Goal: Task Accomplishment & Management: Complete application form

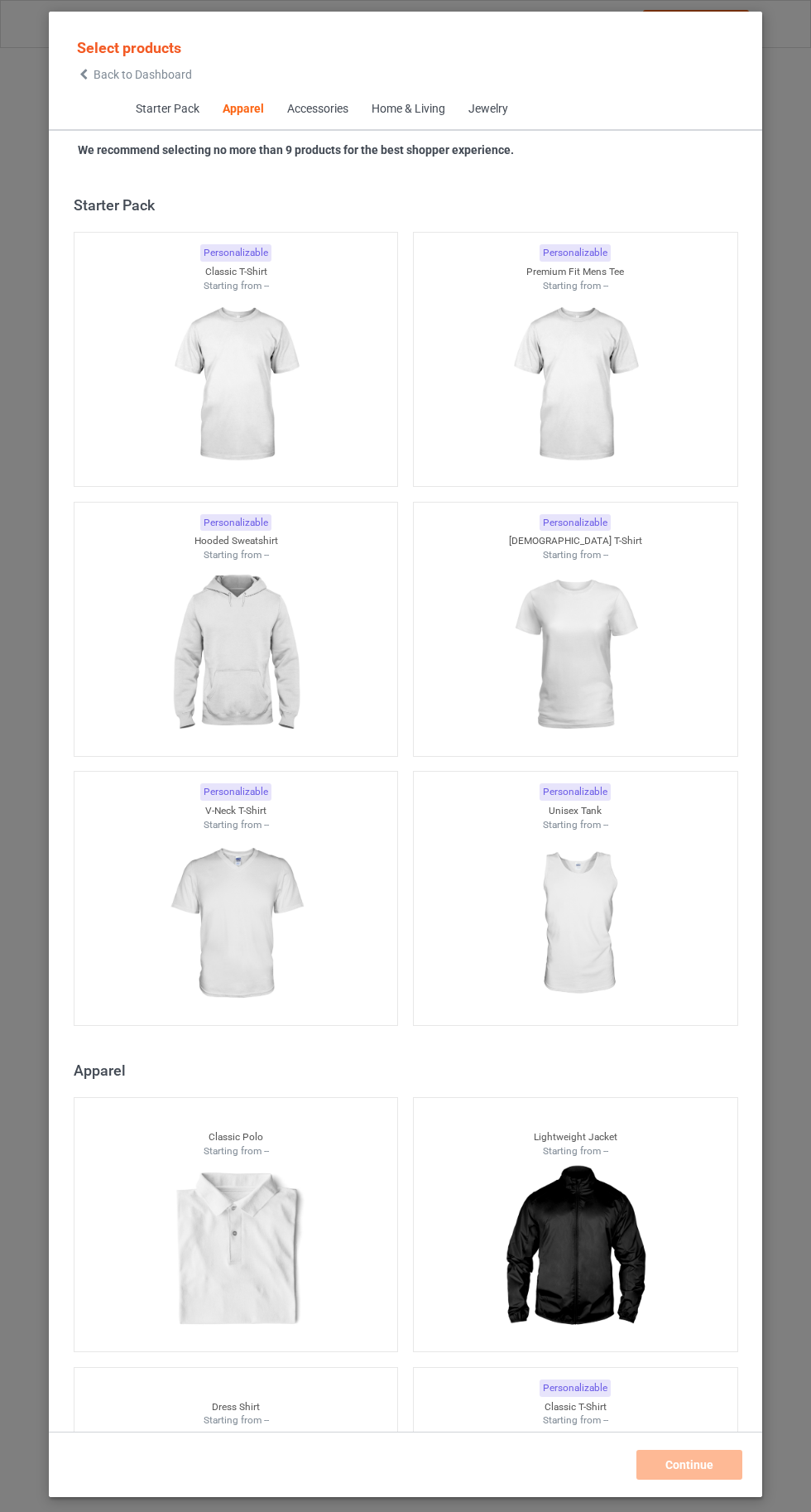
scroll to position [886, 0]
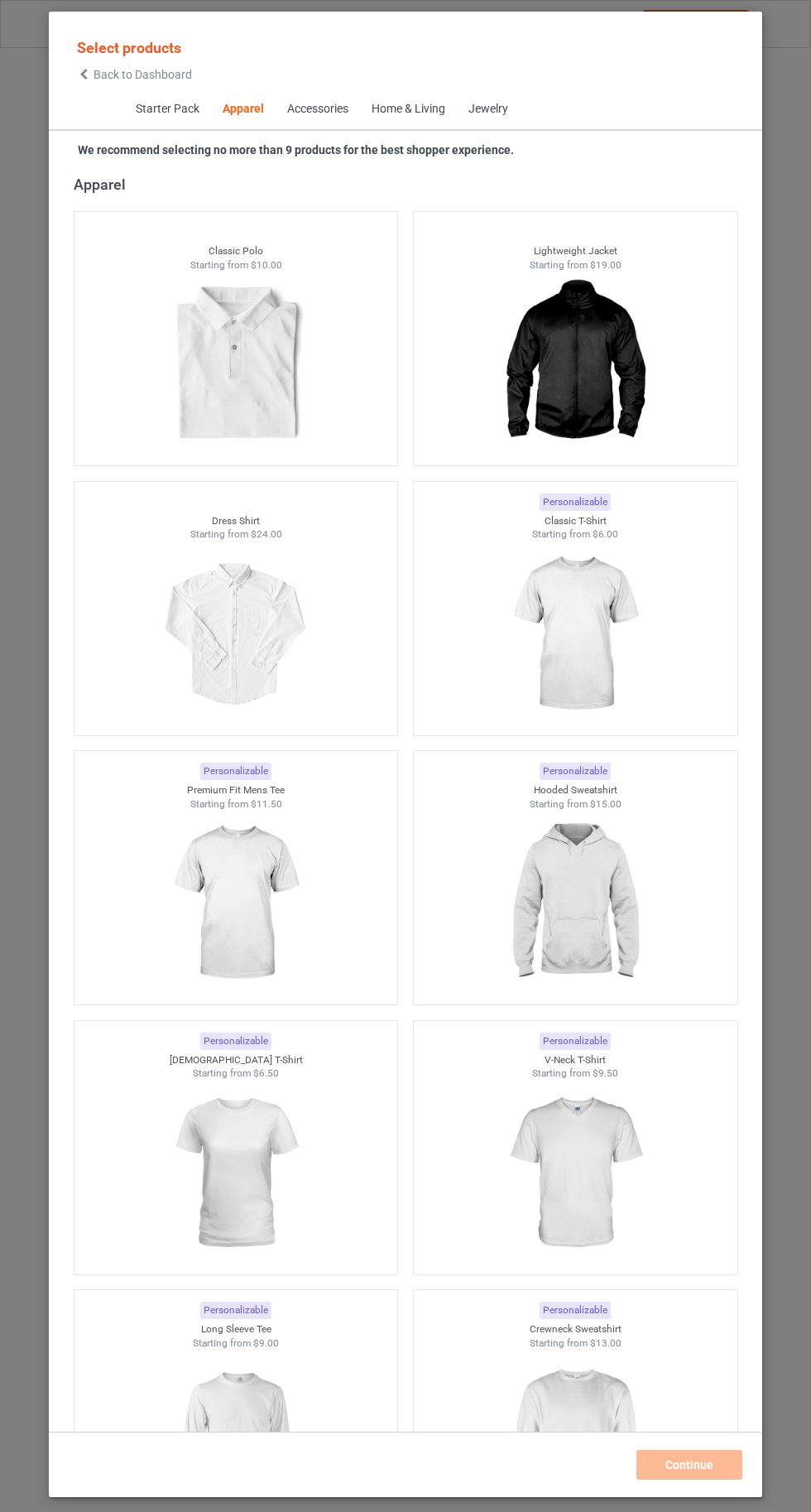
click at [597, 671] on img at bounding box center [574, 633] width 148 height 185
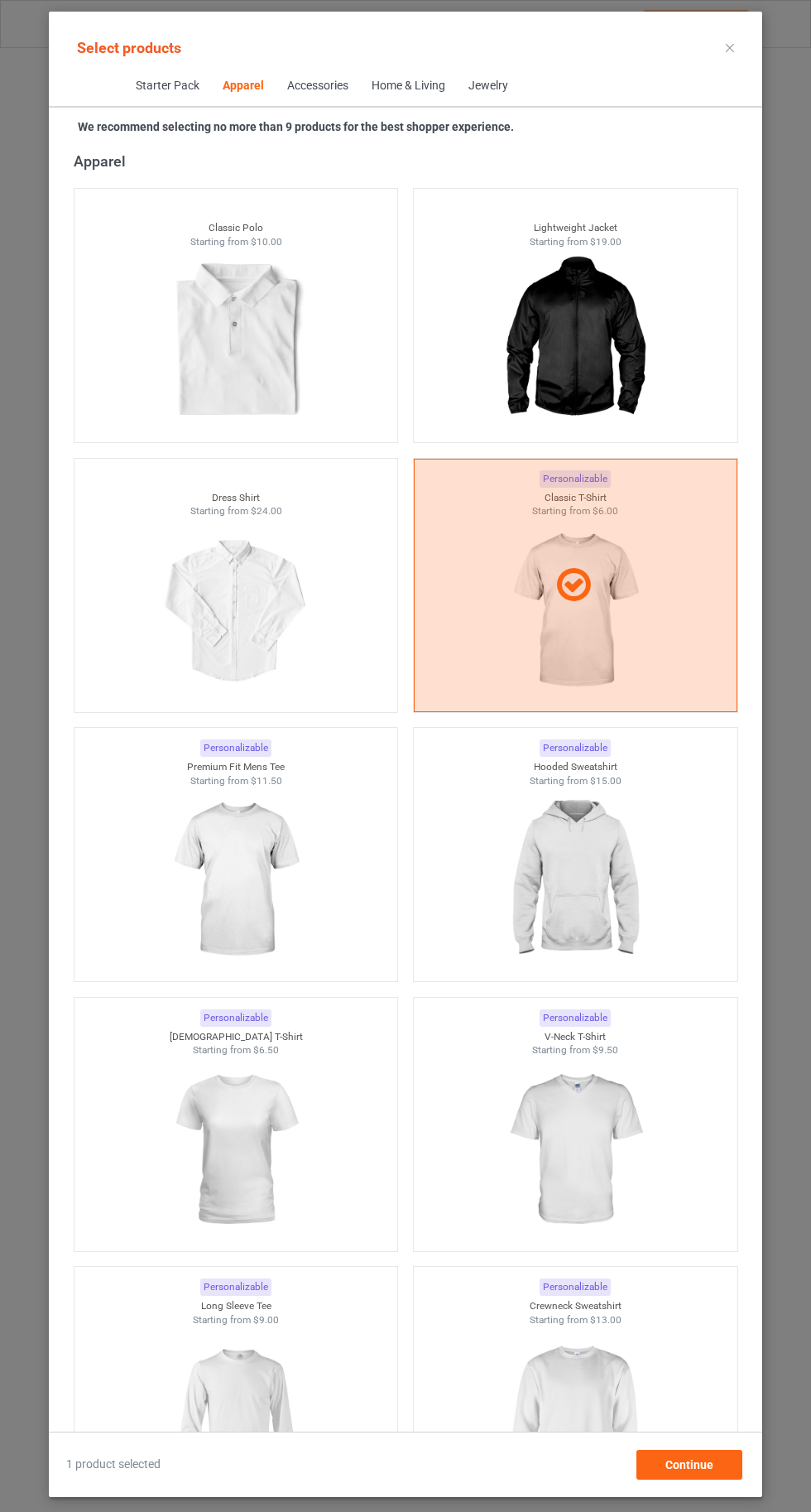
click at [616, 914] on img at bounding box center [574, 879] width 148 height 185
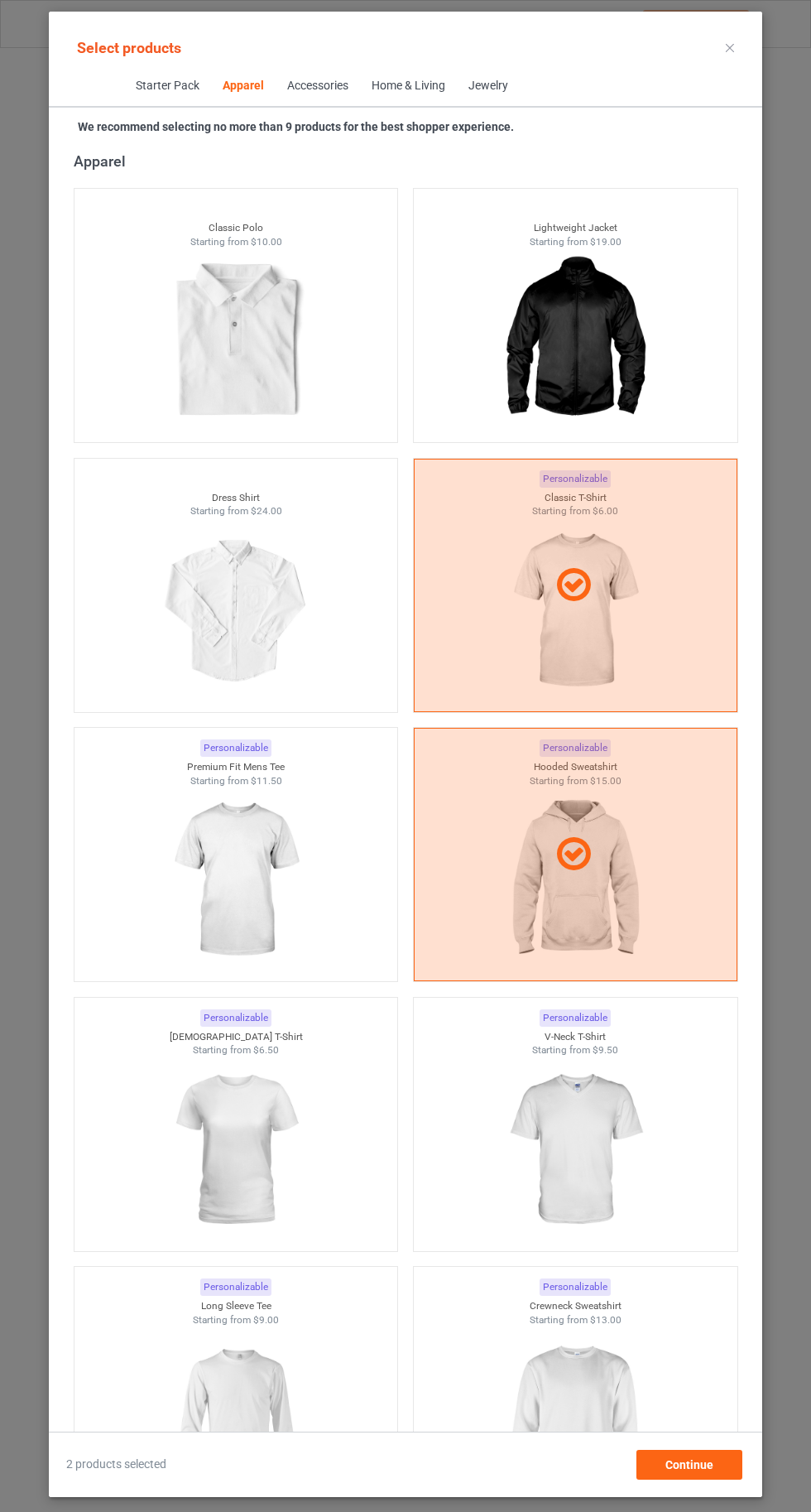
click at [602, 1440] on img at bounding box center [574, 1419] width 148 height 185
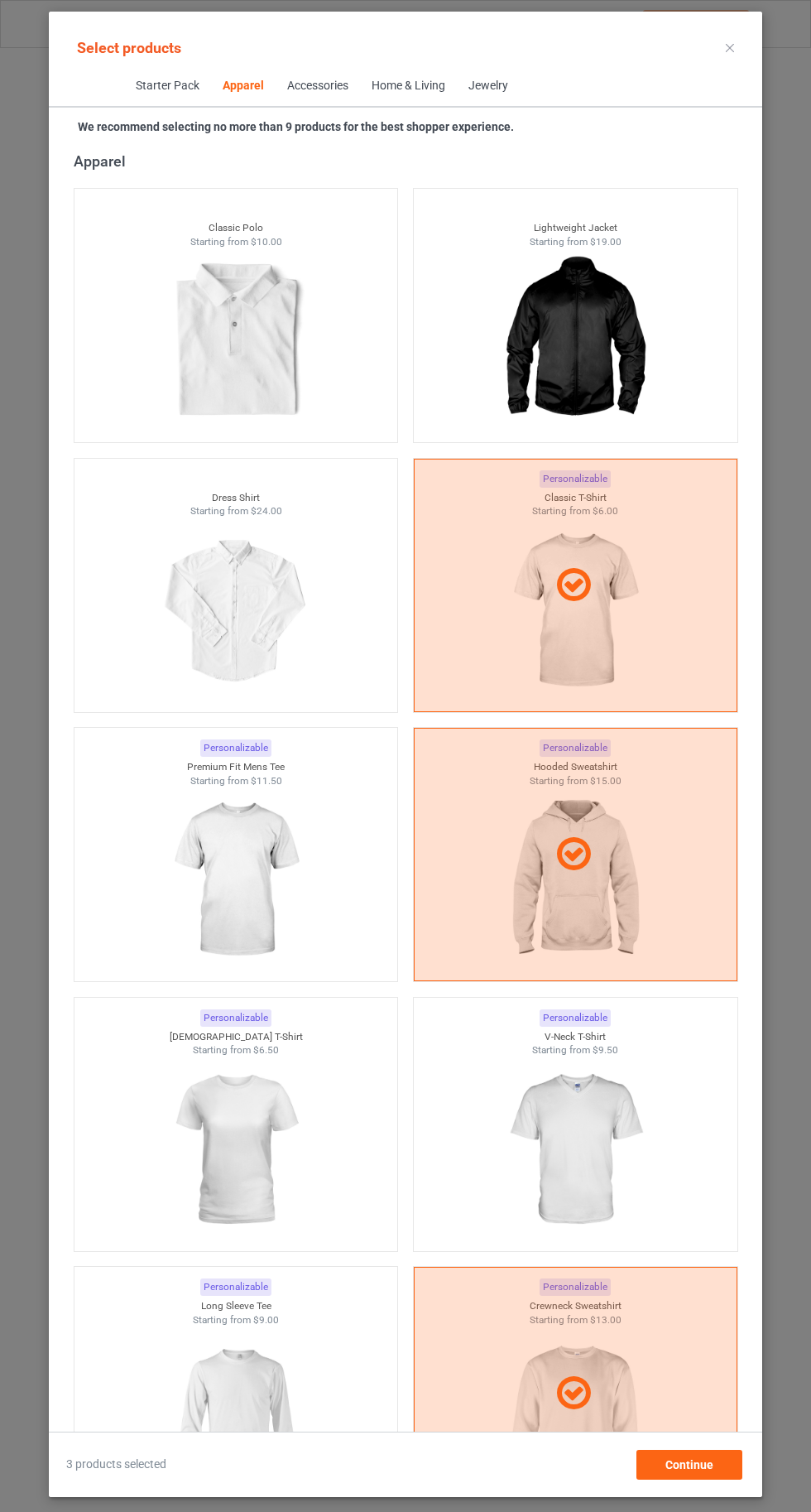
click at [609, 1154] on img at bounding box center [574, 1150] width 148 height 185
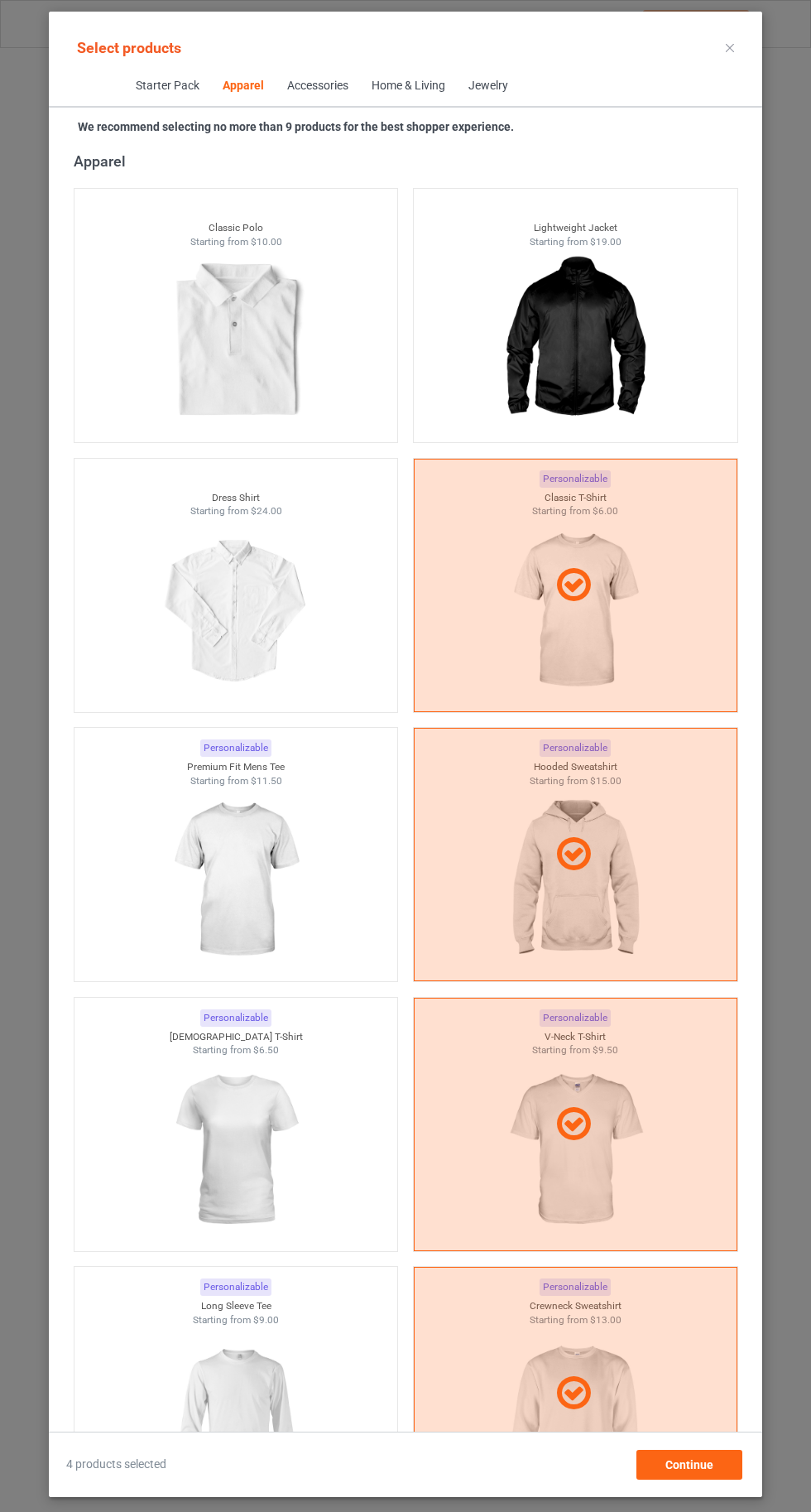
click at [221, 1127] on img at bounding box center [235, 1150] width 148 height 185
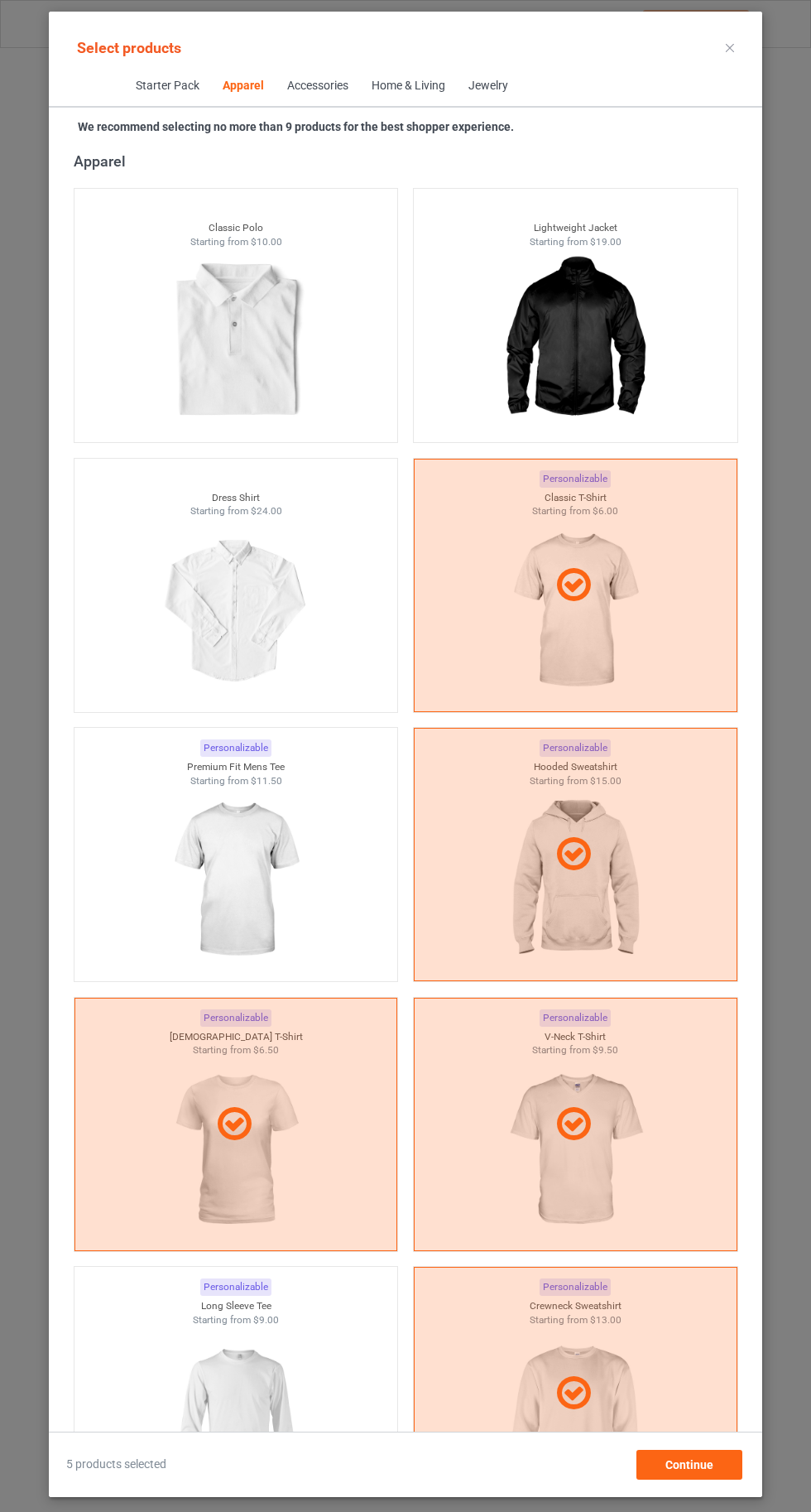
click at [271, 1393] on img at bounding box center [235, 1419] width 148 height 185
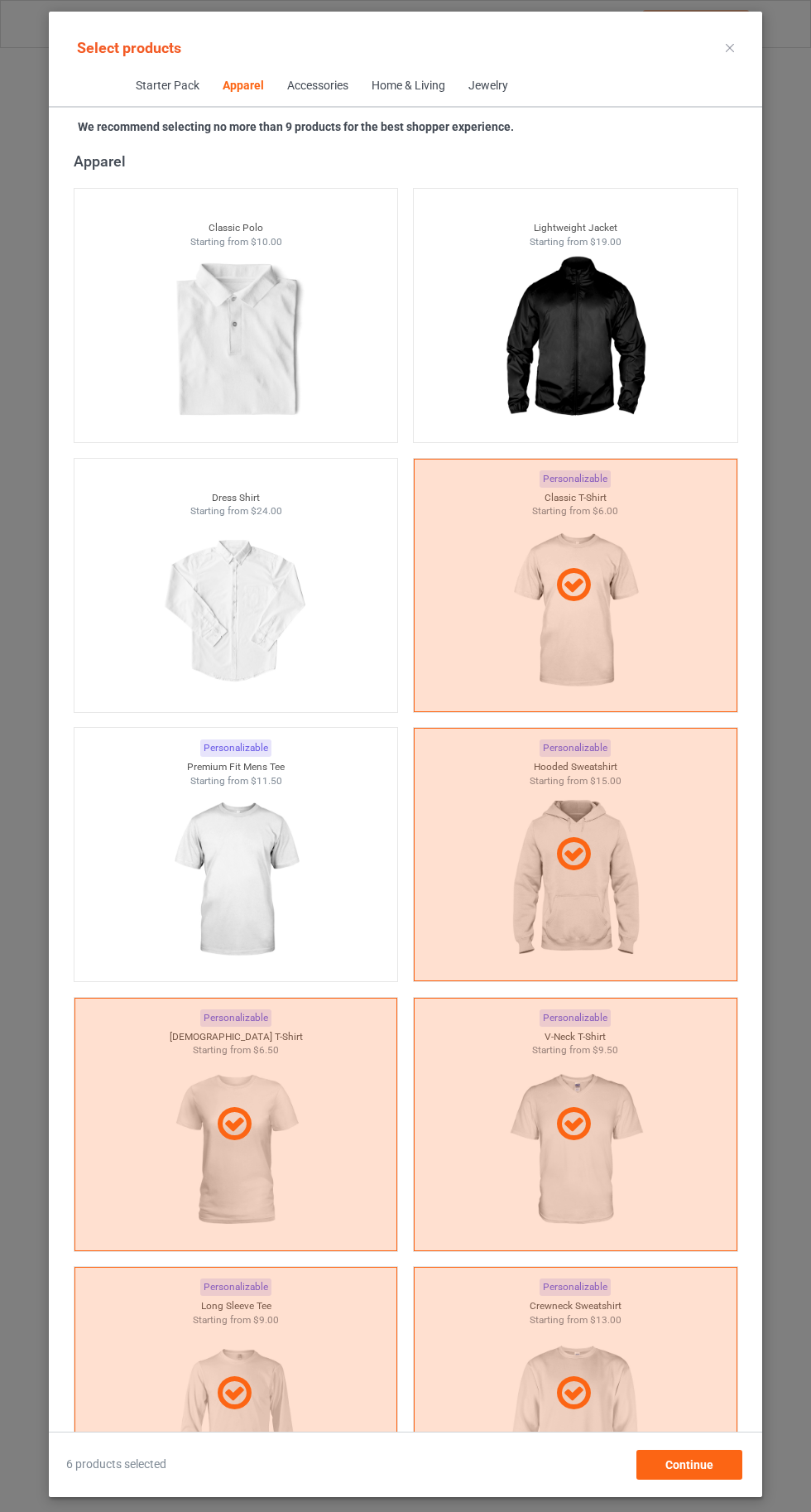
click at [212, 875] on img at bounding box center [235, 879] width 148 height 185
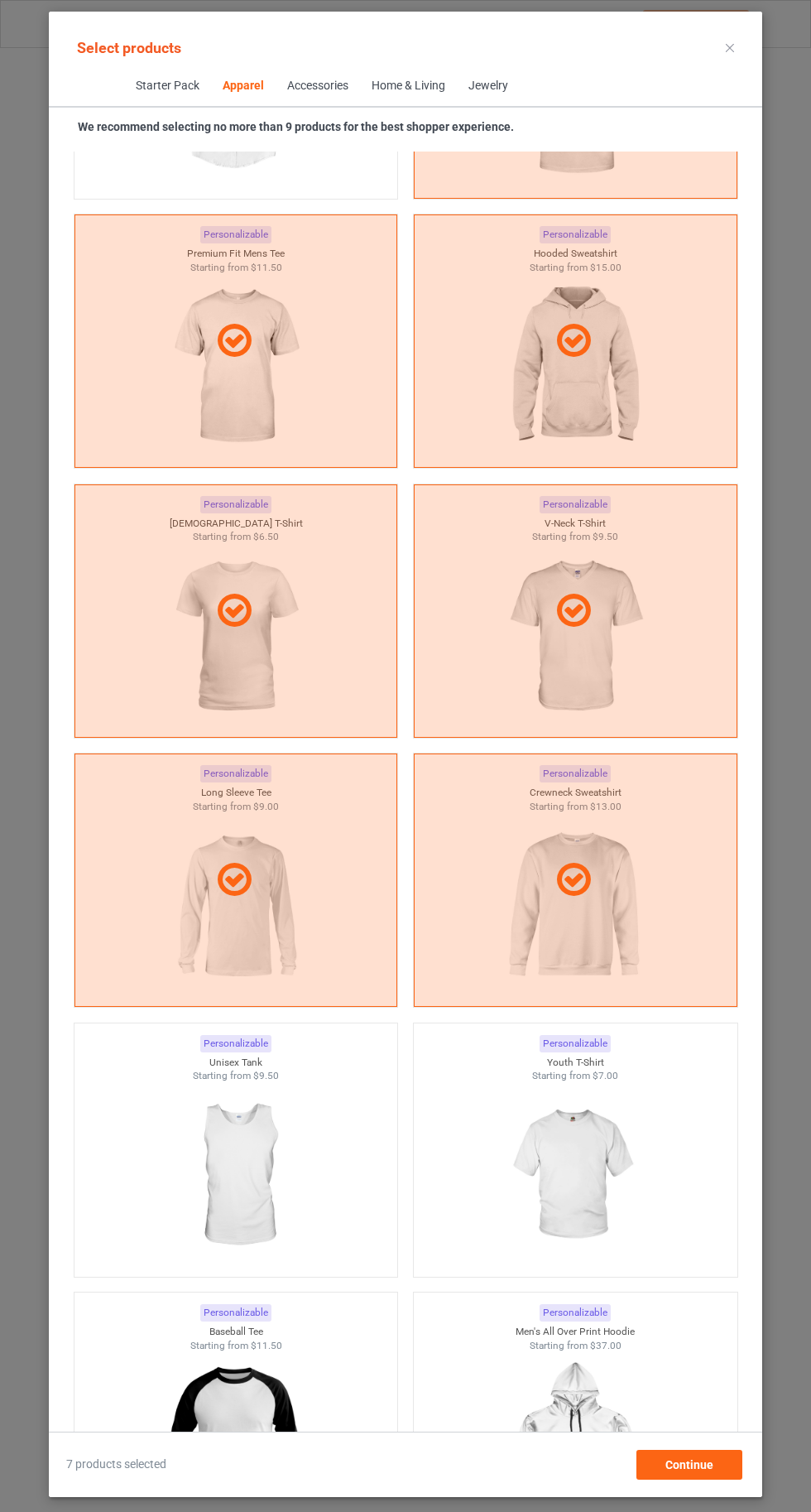
scroll to position [1401, 0]
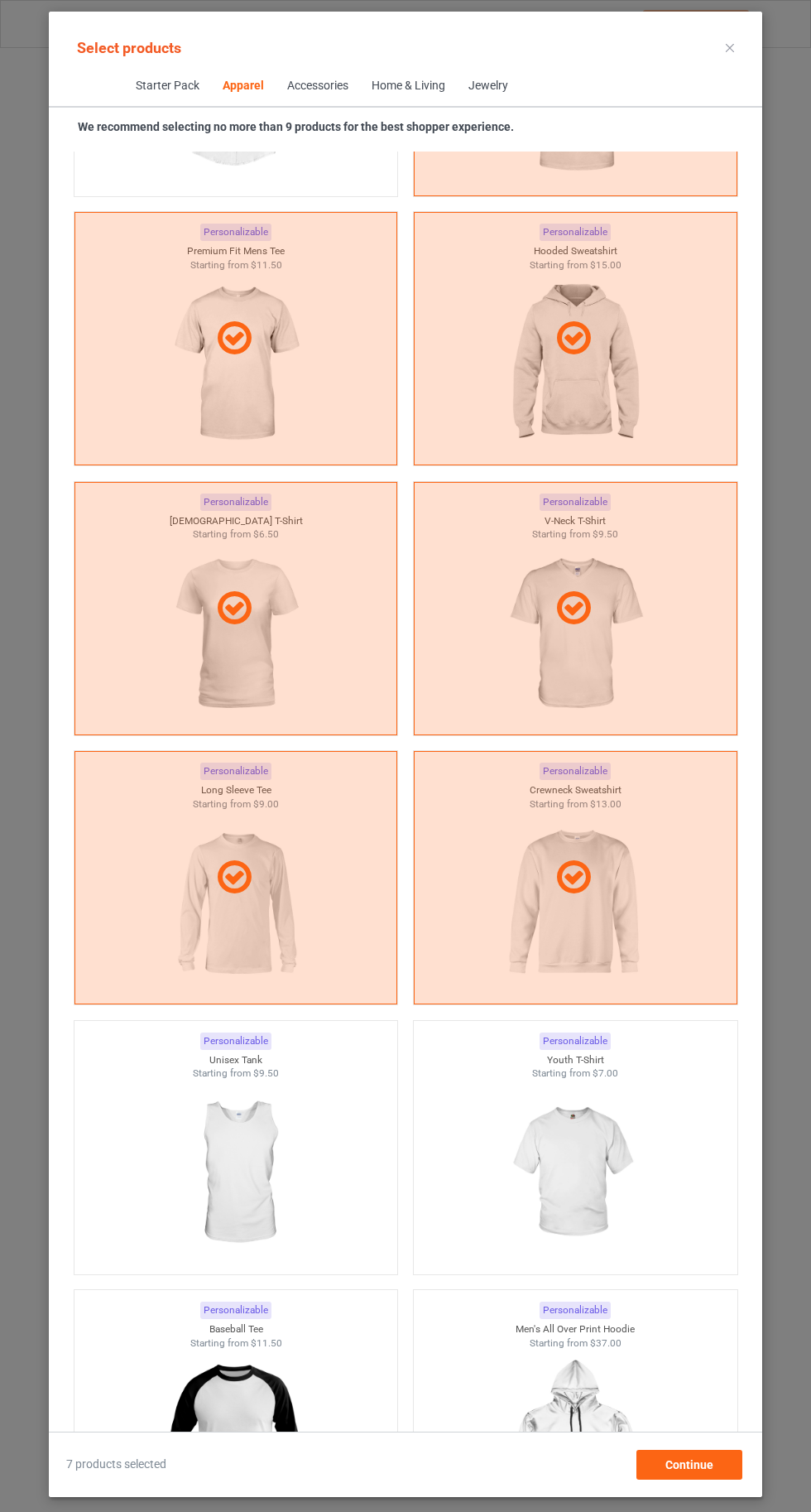
click at [270, 1195] on img at bounding box center [235, 1173] width 148 height 185
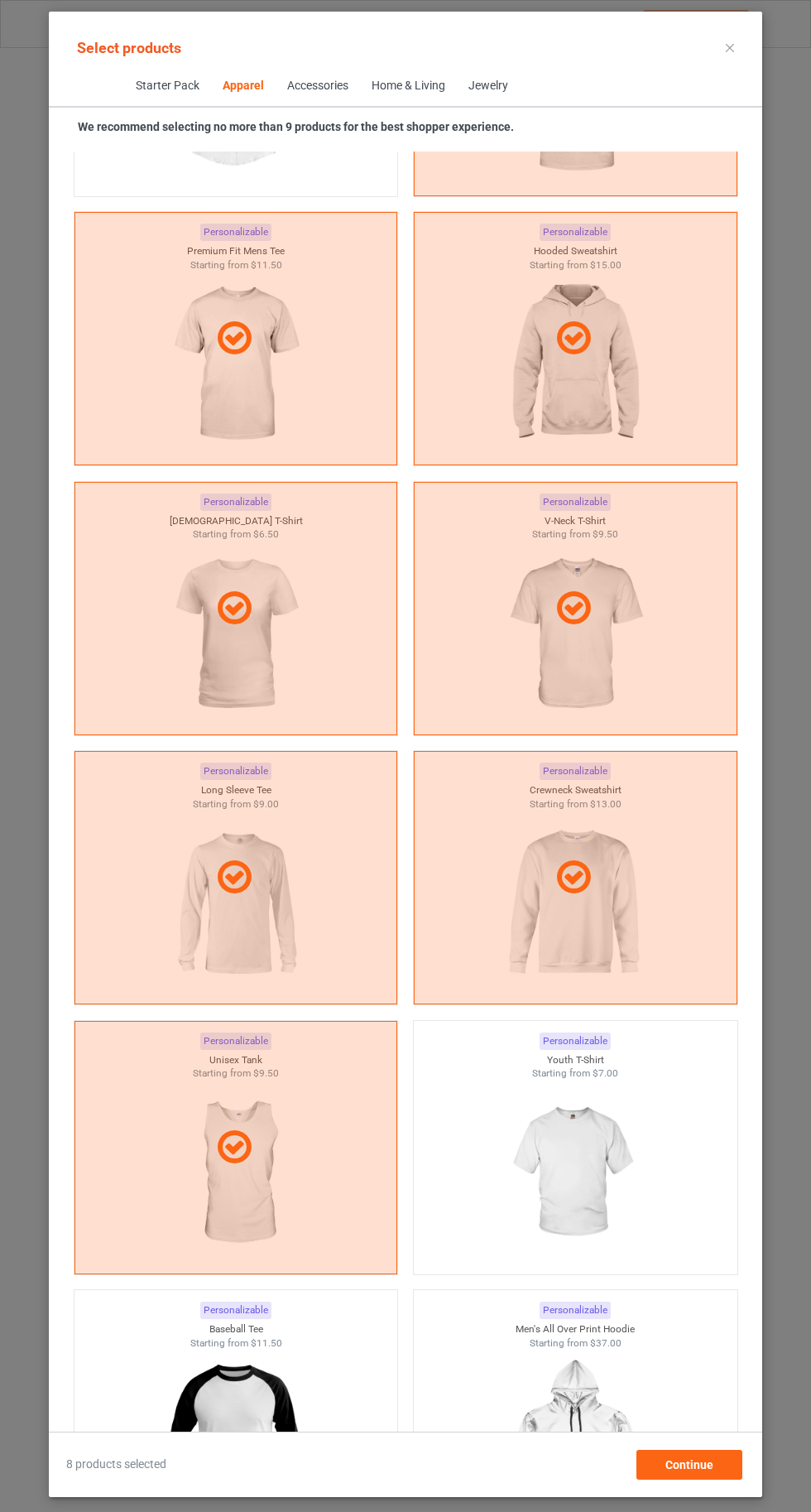
click at [622, 1162] on img at bounding box center [574, 1173] width 148 height 185
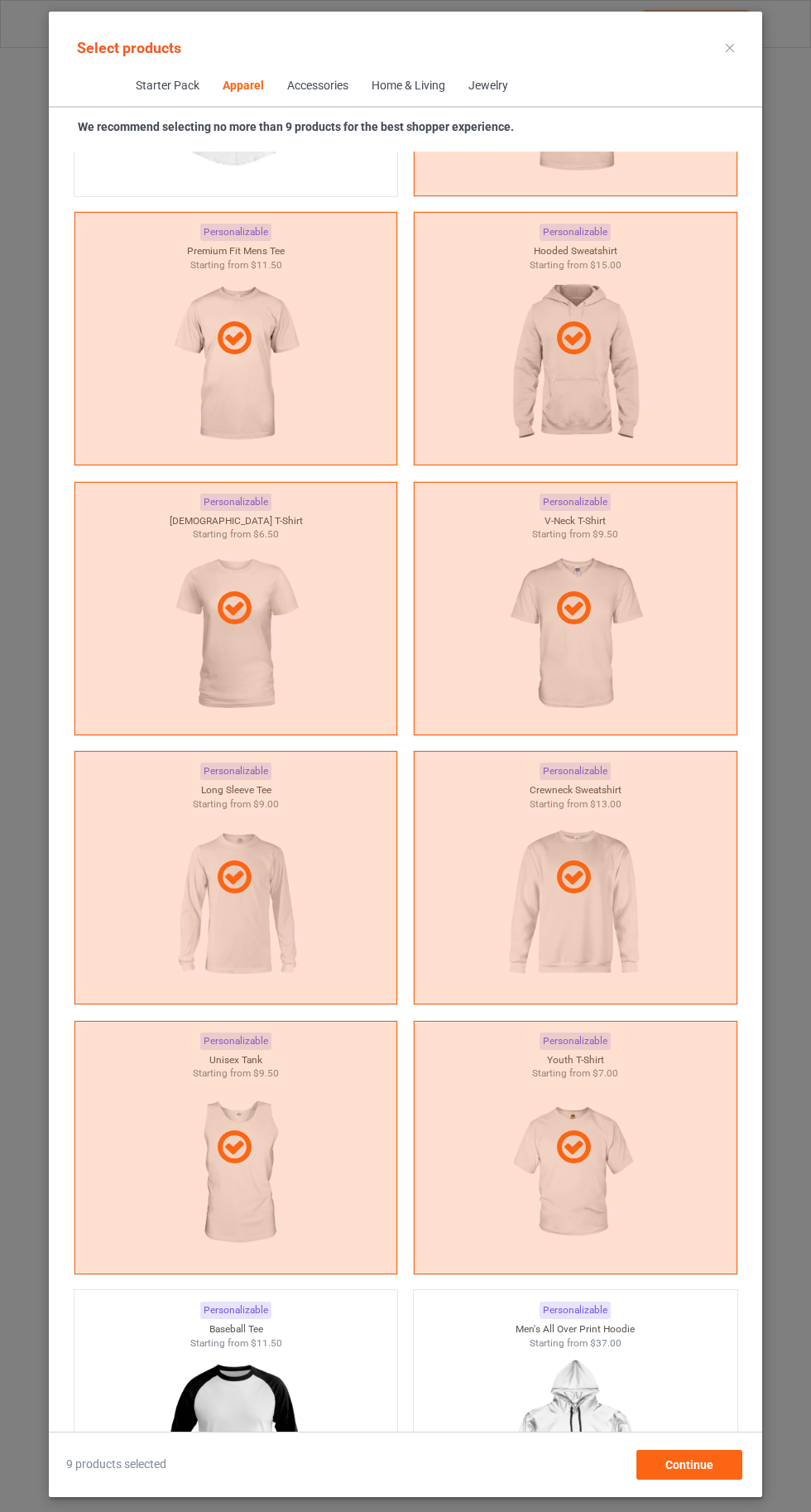
click at [730, 48] on icon at bounding box center [729, 48] width 8 height 8
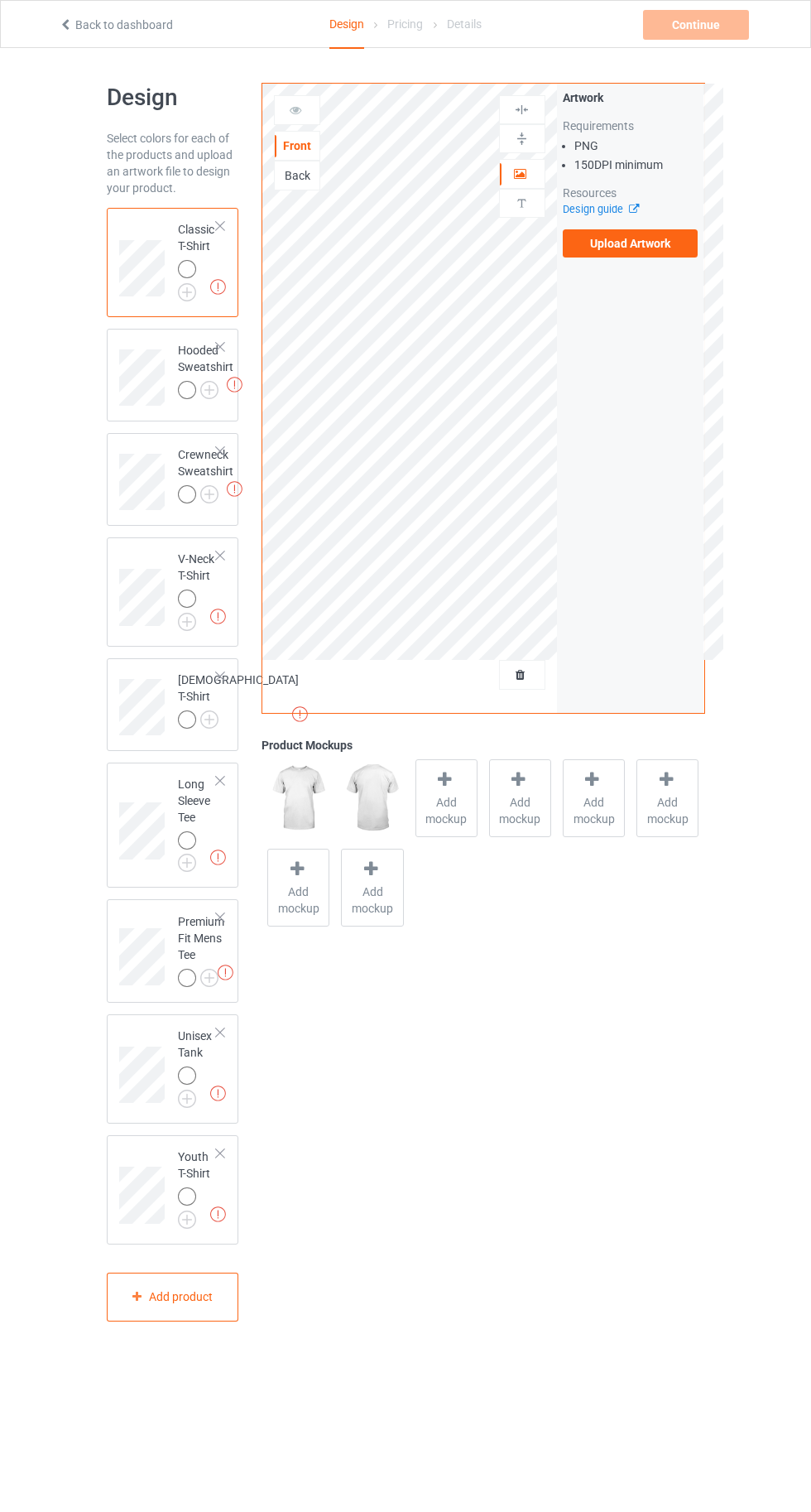
click at [0, 0] on img at bounding box center [0, 0] width 0 height 0
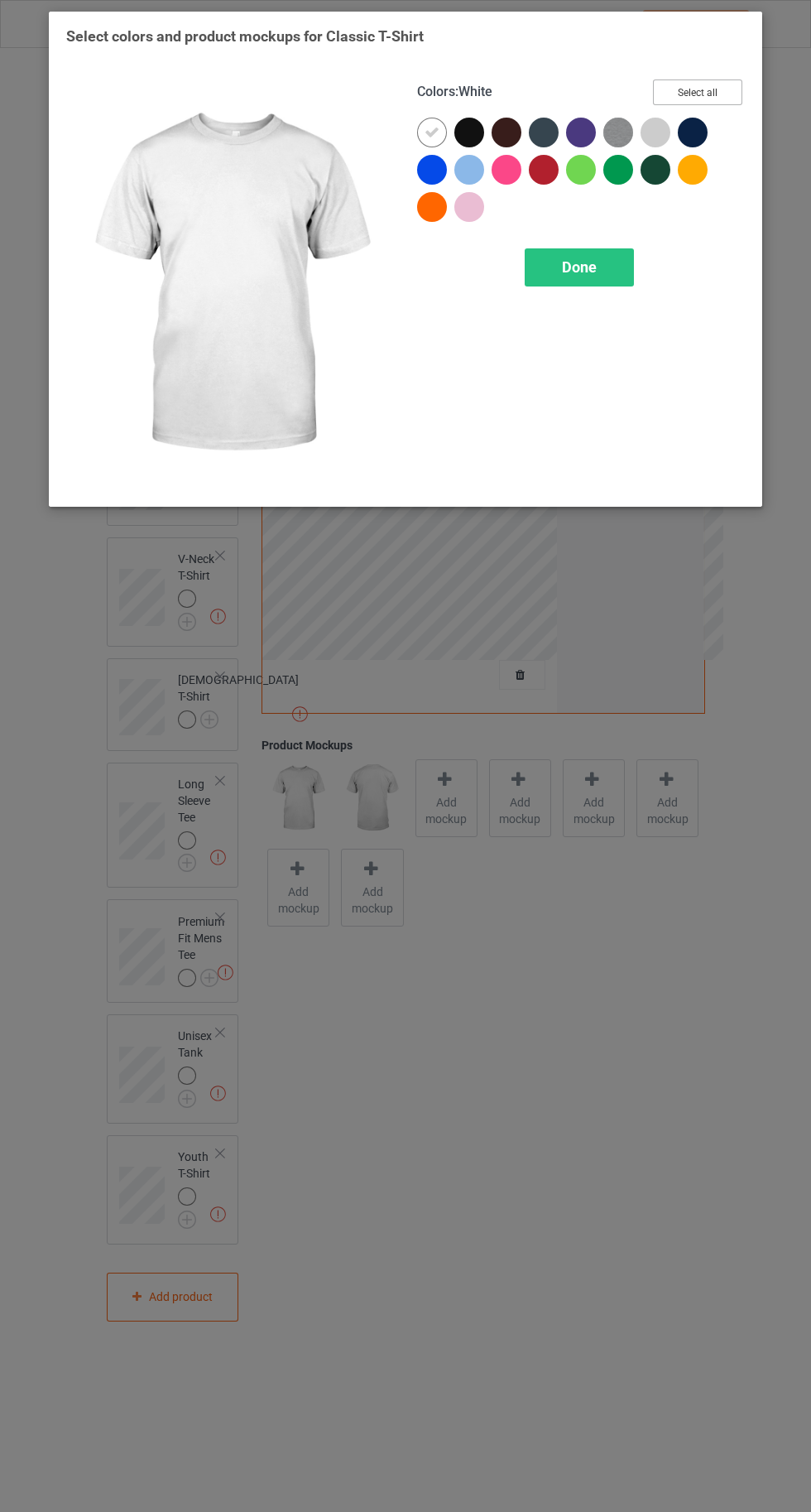
click at [715, 95] on button "Select all" at bounding box center [697, 92] width 89 height 26
click at [423, 135] on div at bounding box center [432, 132] width 30 height 30
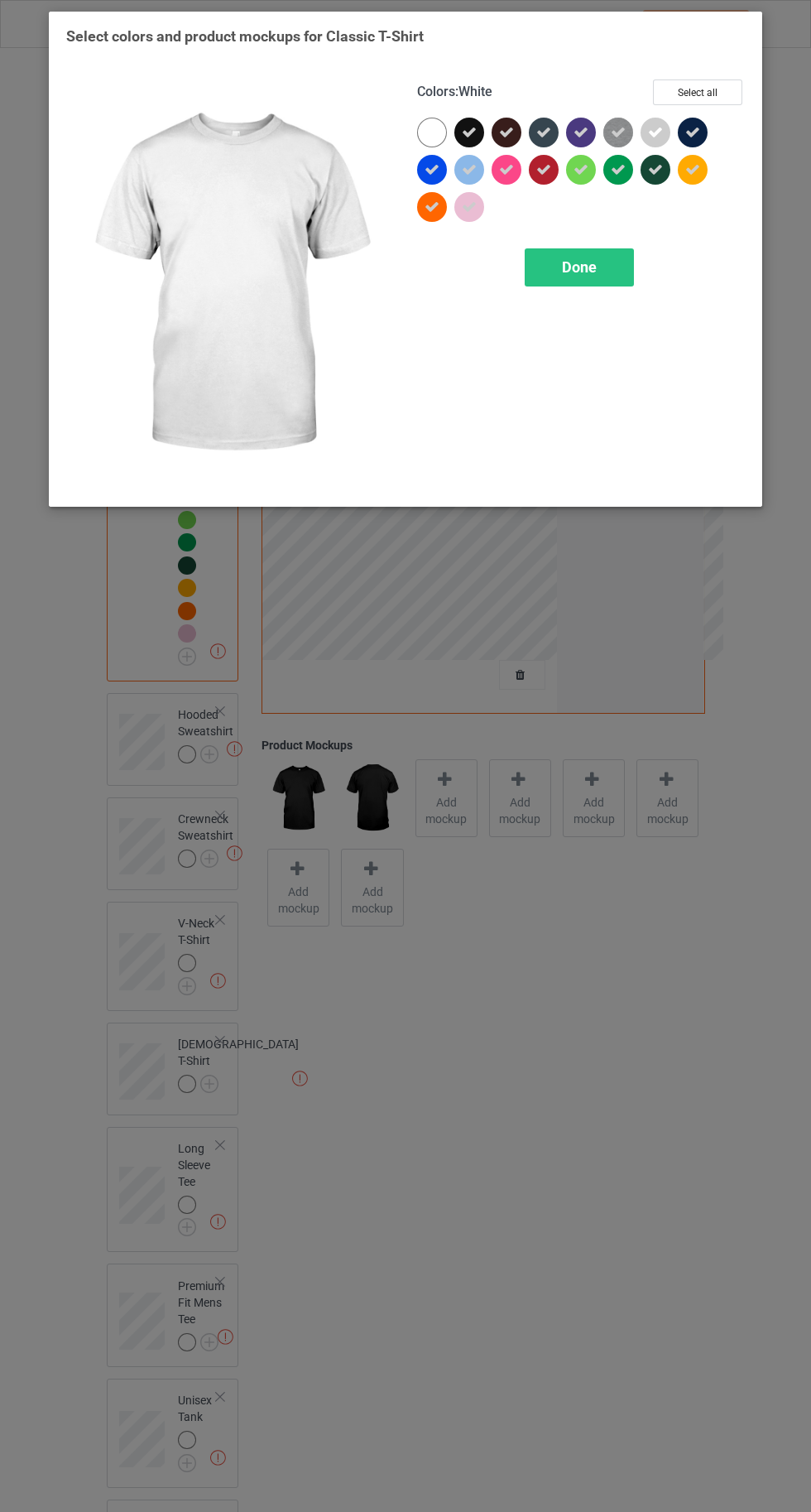
click at [566, 276] on div "Done" at bounding box center [578, 267] width 109 height 38
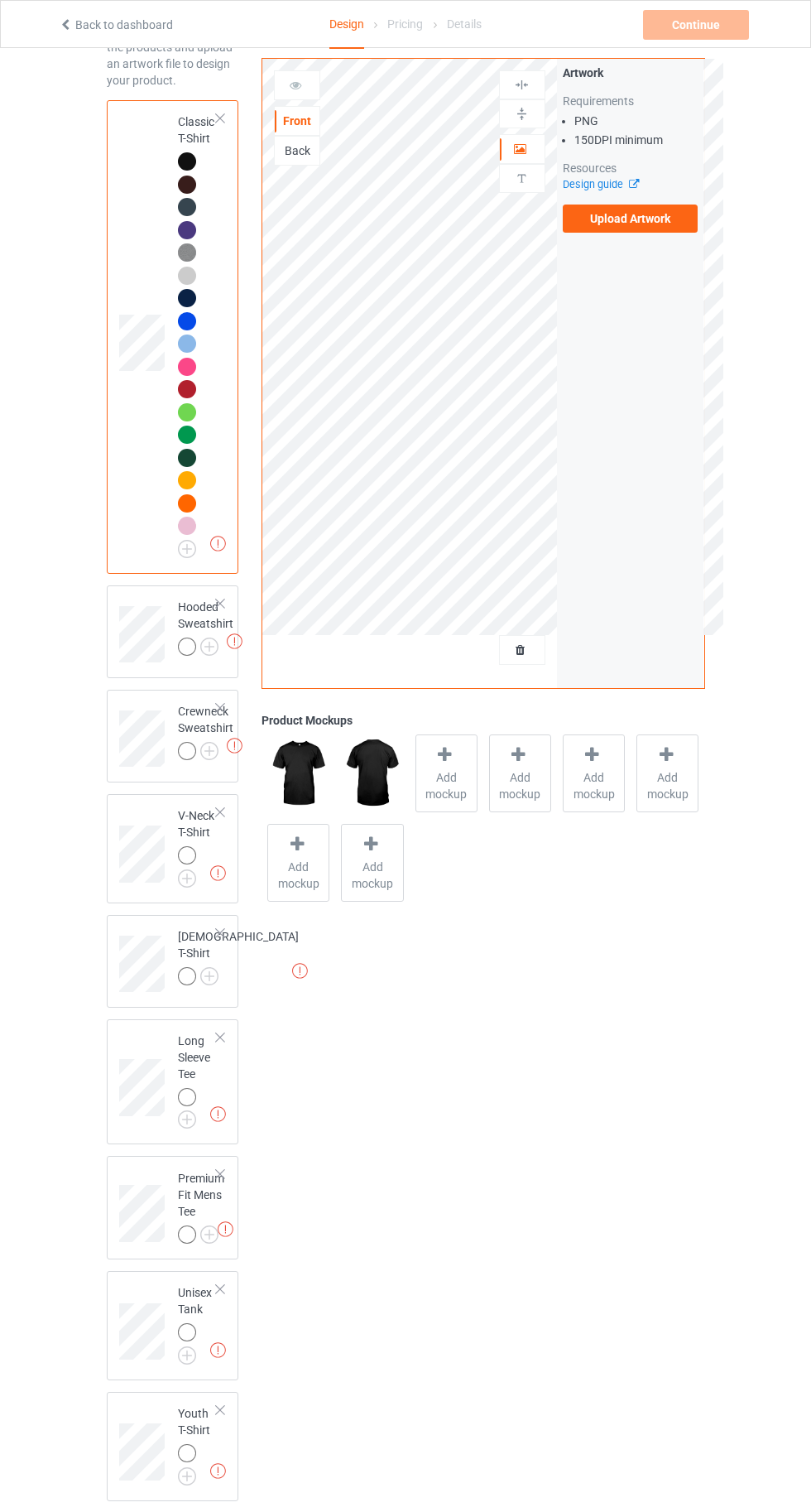
scroll to position [104, 0]
click at [0, 0] on img at bounding box center [0, 0] width 0 height 0
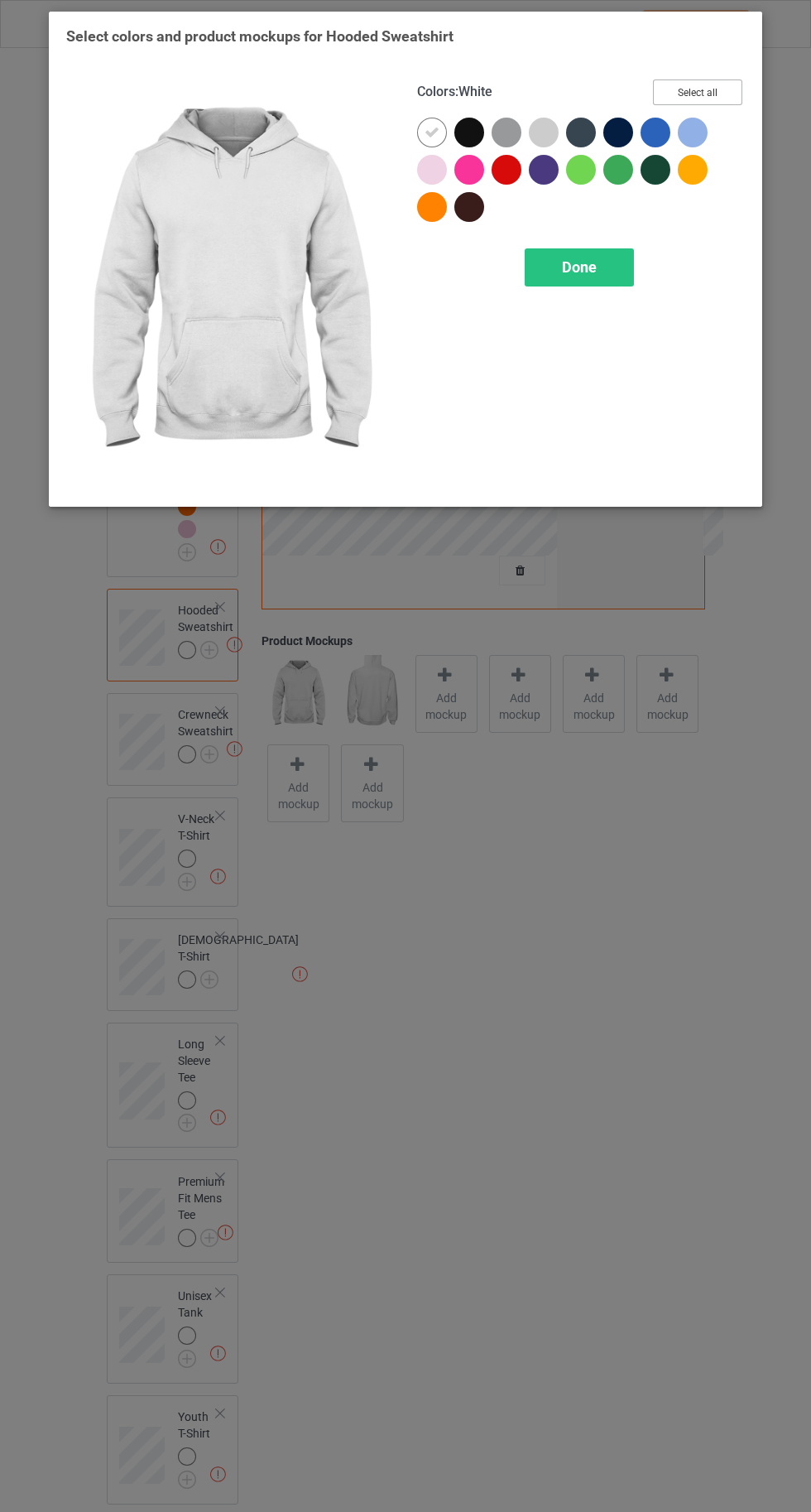
click at [684, 95] on button "Select all" at bounding box center [697, 92] width 89 height 26
click at [426, 137] on icon at bounding box center [432, 132] width 15 height 15
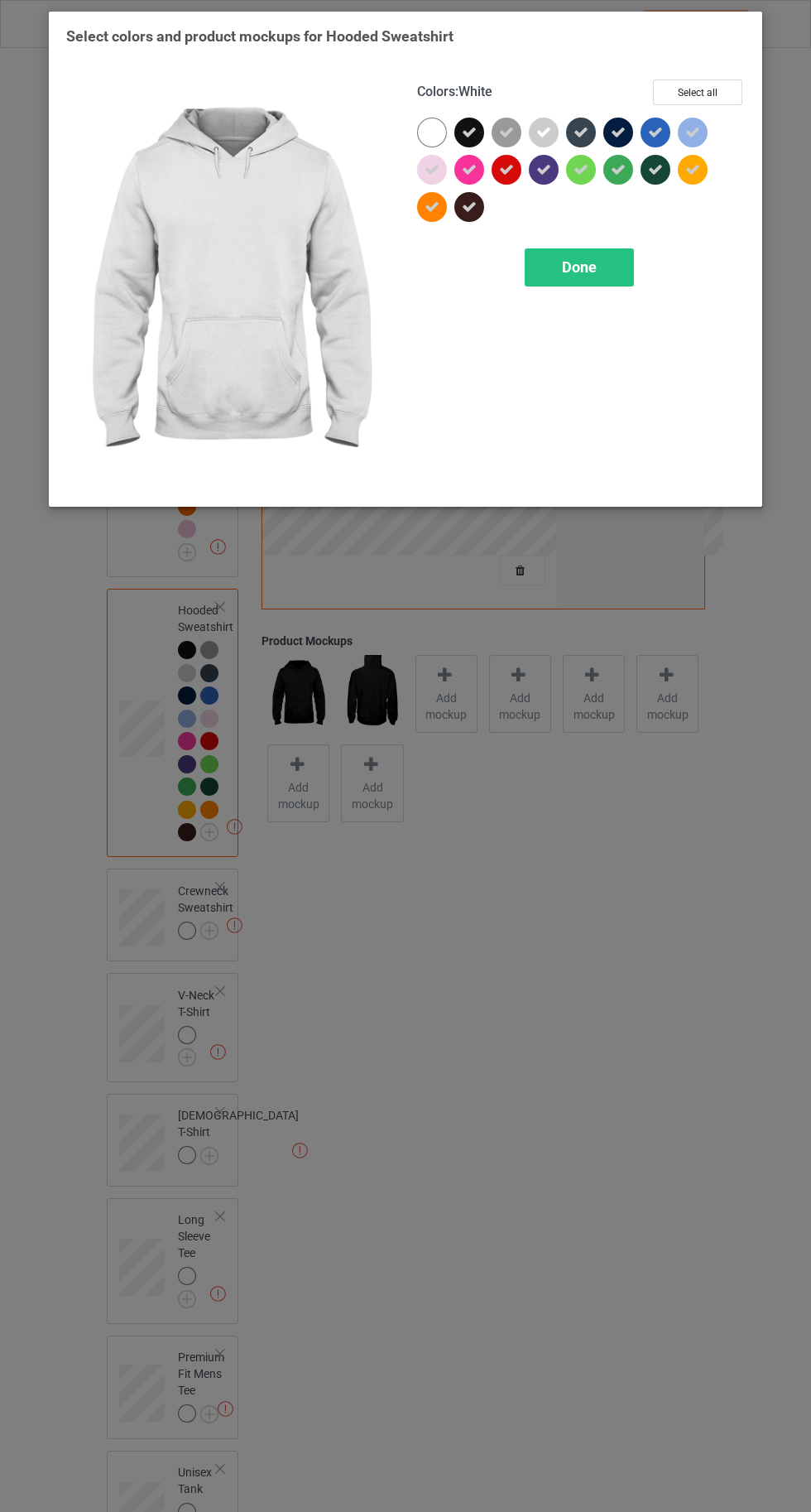
click at [620, 279] on div "Done" at bounding box center [578, 267] width 109 height 38
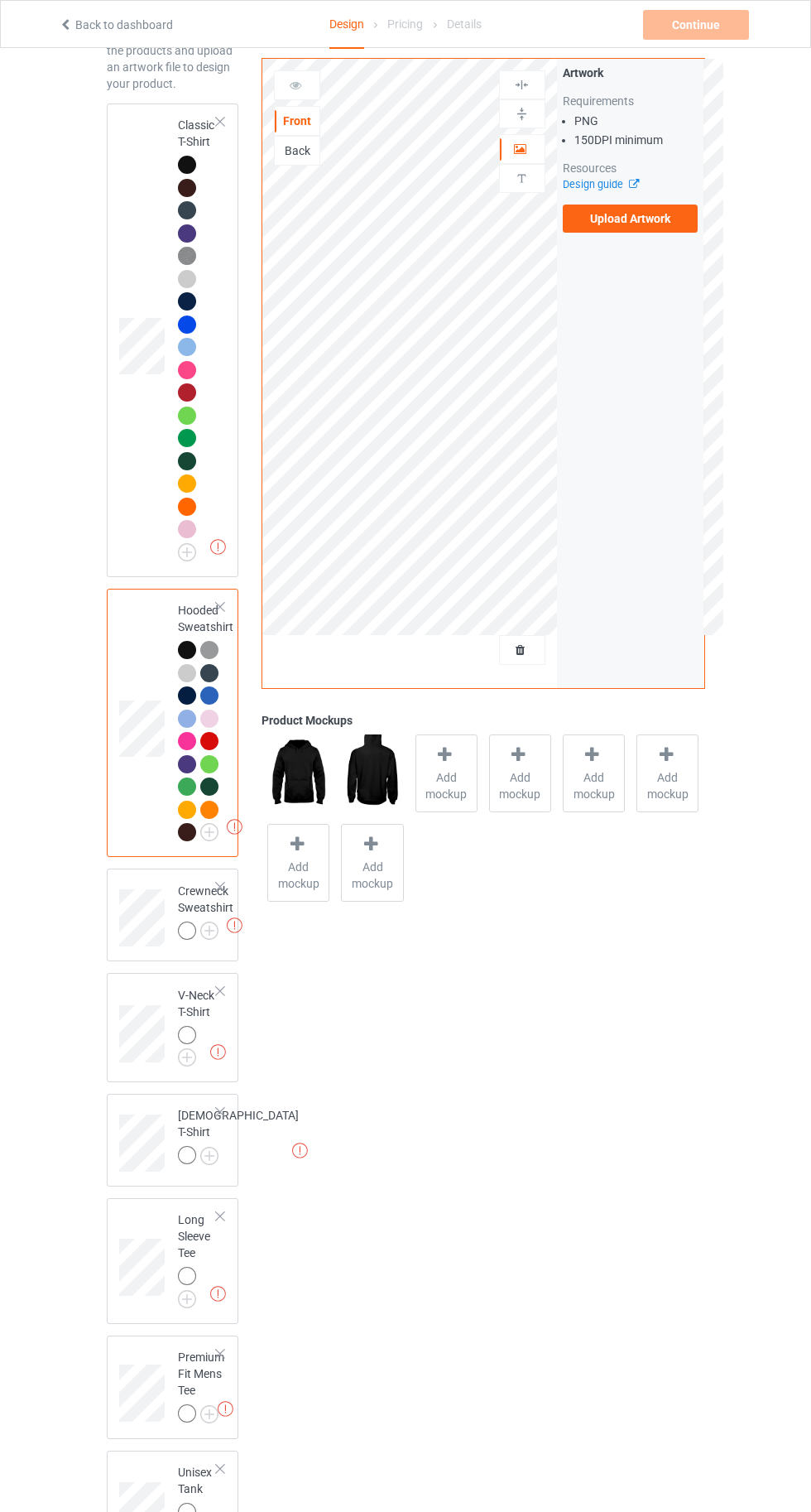
scroll to position [283, 0]
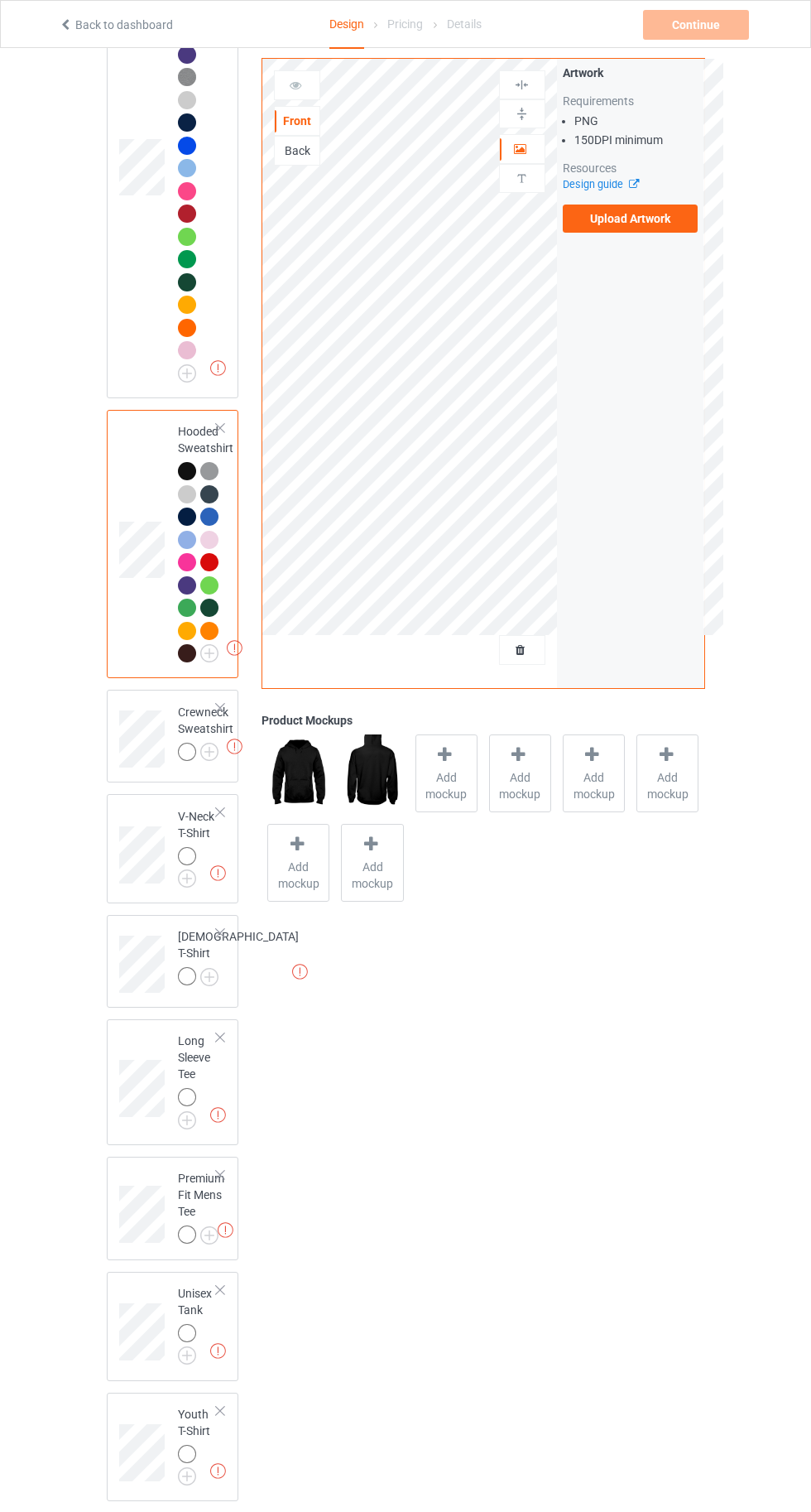
click at [0, 0] on img at bounding box center [0, 0] width 0 height 0
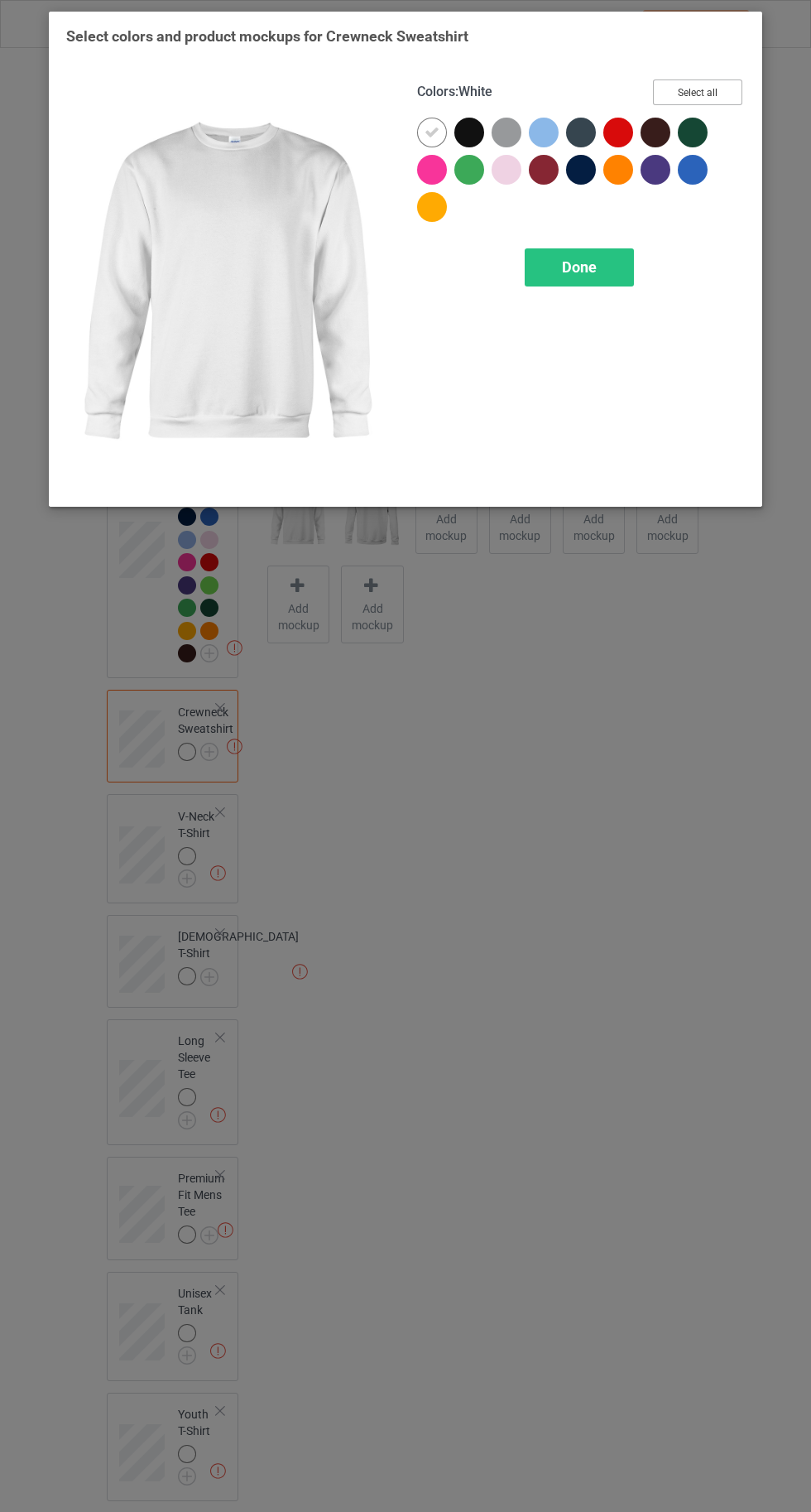
click at [698, 93] on button "Select all" at bounding box center [697, 92] width 89 height 26
click at [424, 133] on div at bounding box center [432, 132] width 30 height 30
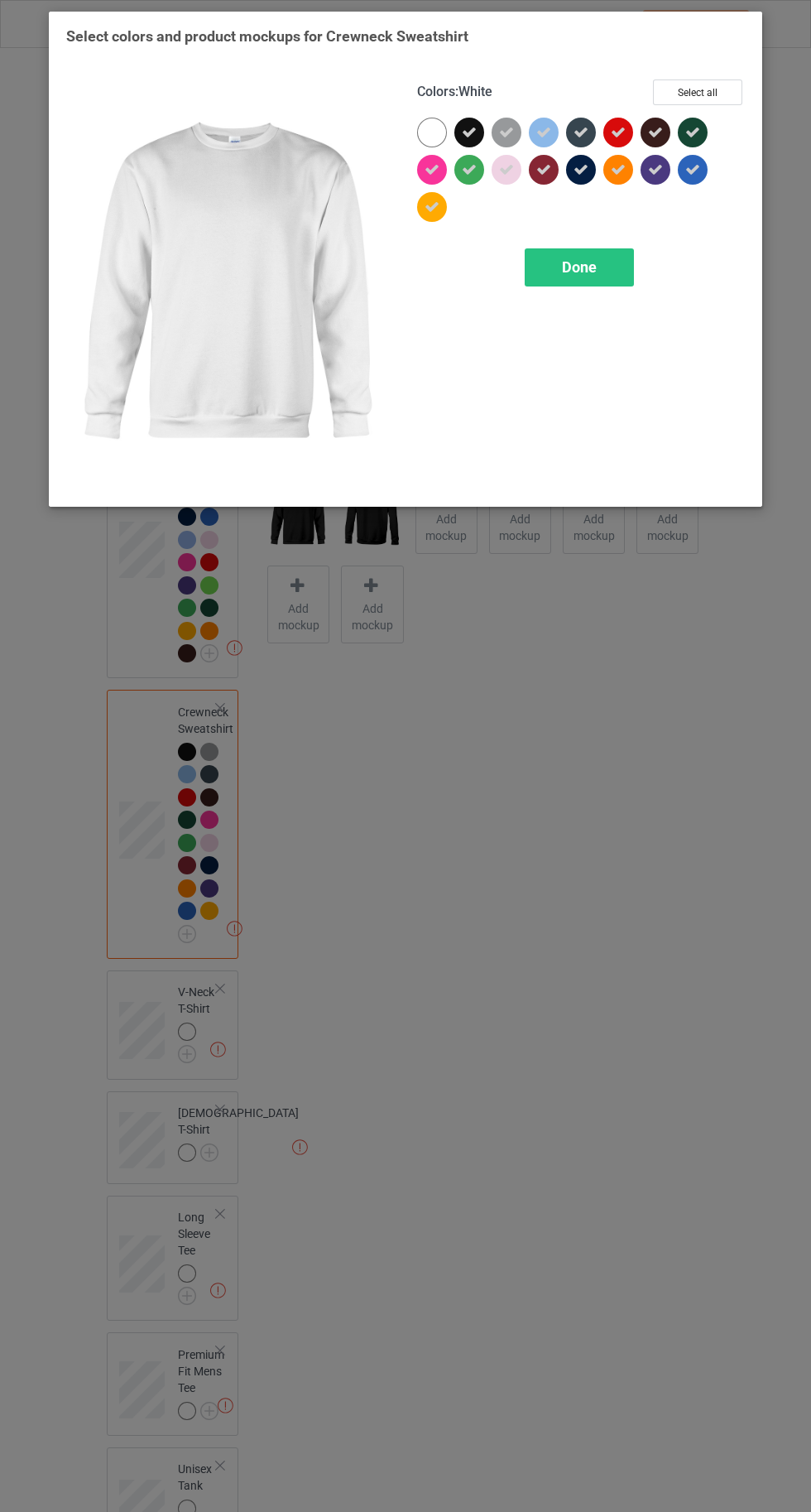
click at [605, 275] on div "Done" at bounding box center [578, 267] width 109 height 38
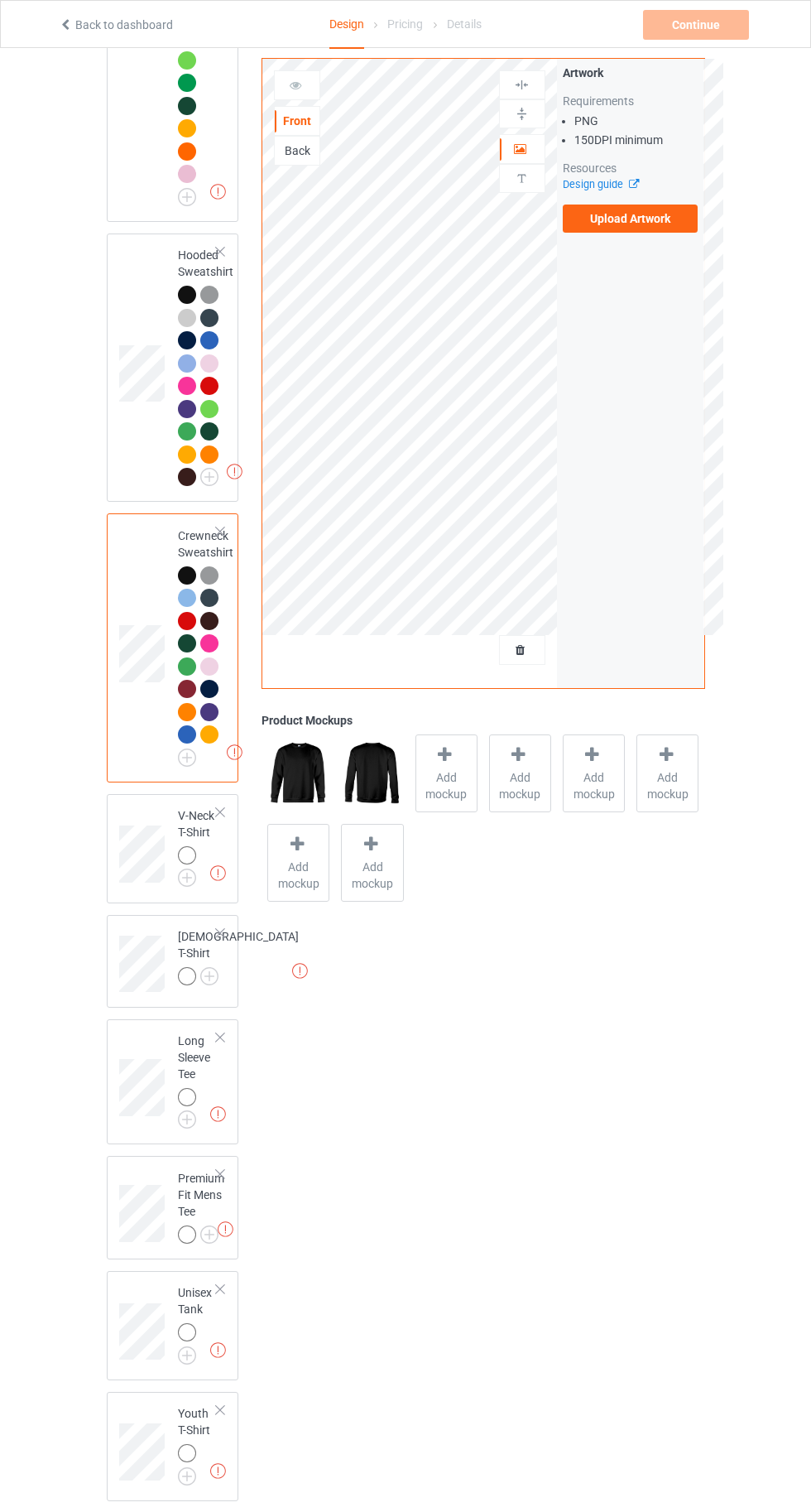
scroll to position [449, 0]
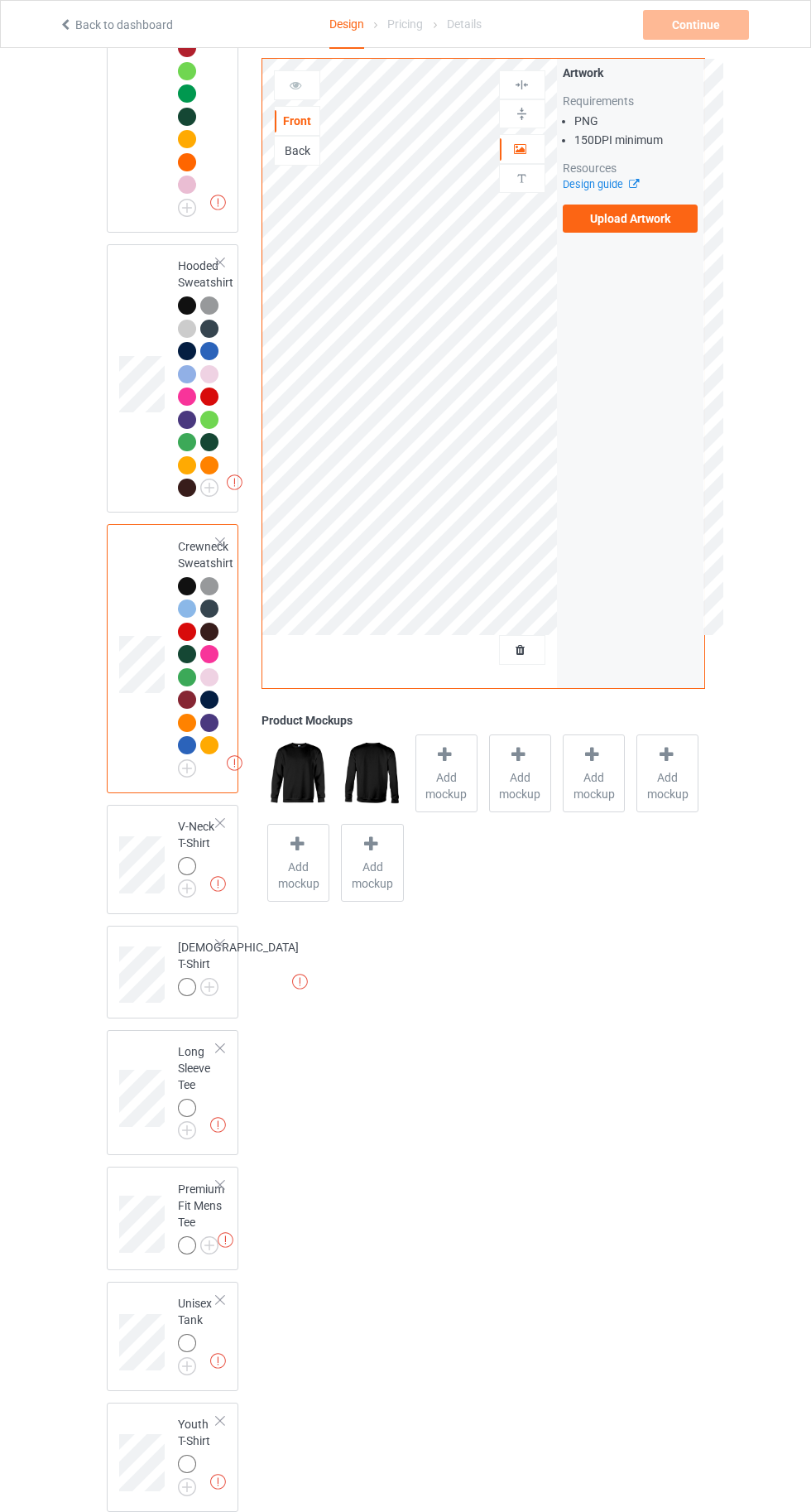
click at [0, 0] on img at bounding box center [0, 0] width 0 height 0
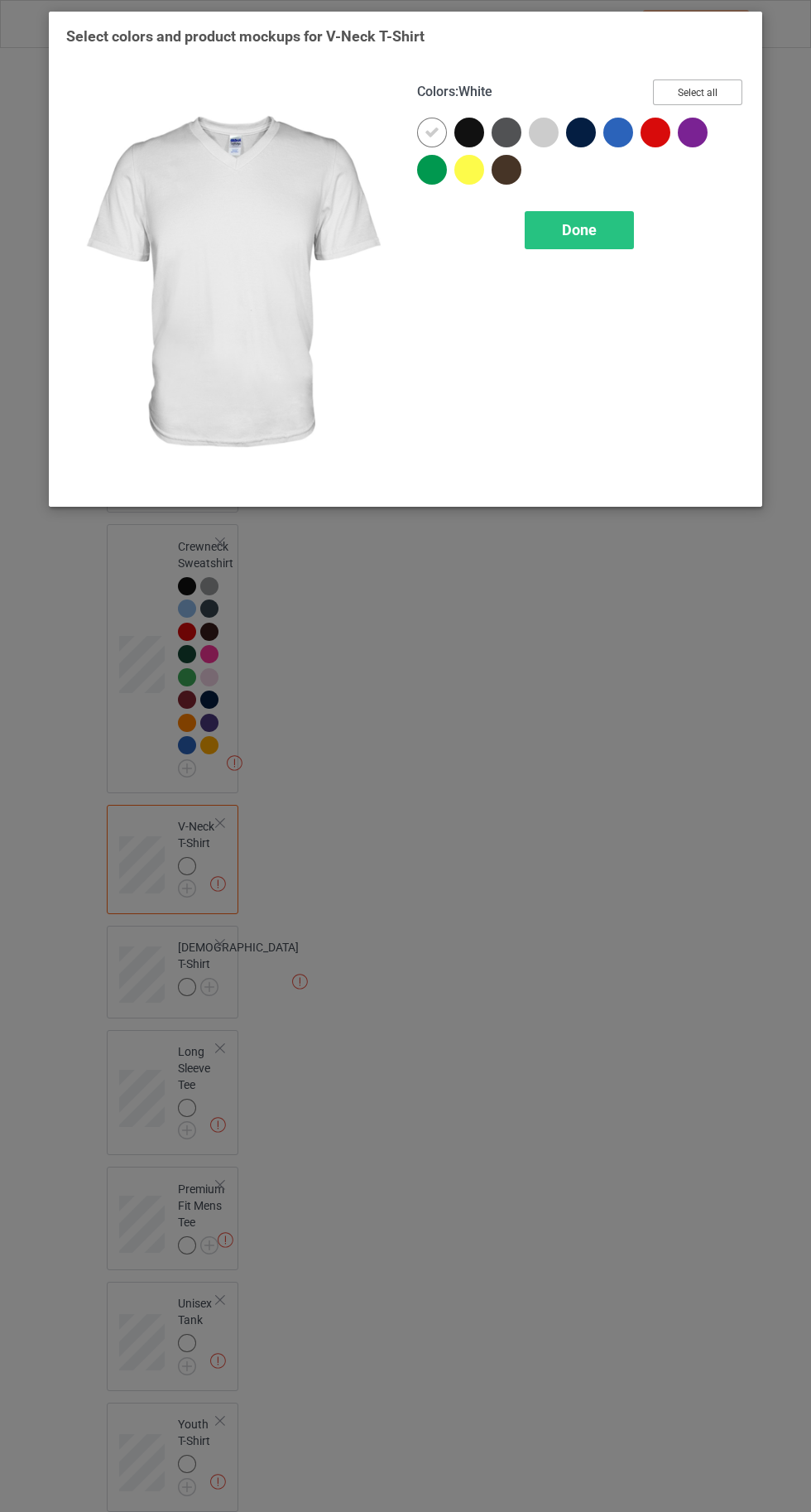
click at [706, 87] on button "Select all" at bounding box center [697, 92] width 89 height 26
click at [432, 129] on icon at bounding box center [432, 132] width 15 height 15
click at [592, 240] on div "Done" at bounding box center [578, 230] width 109 height 38
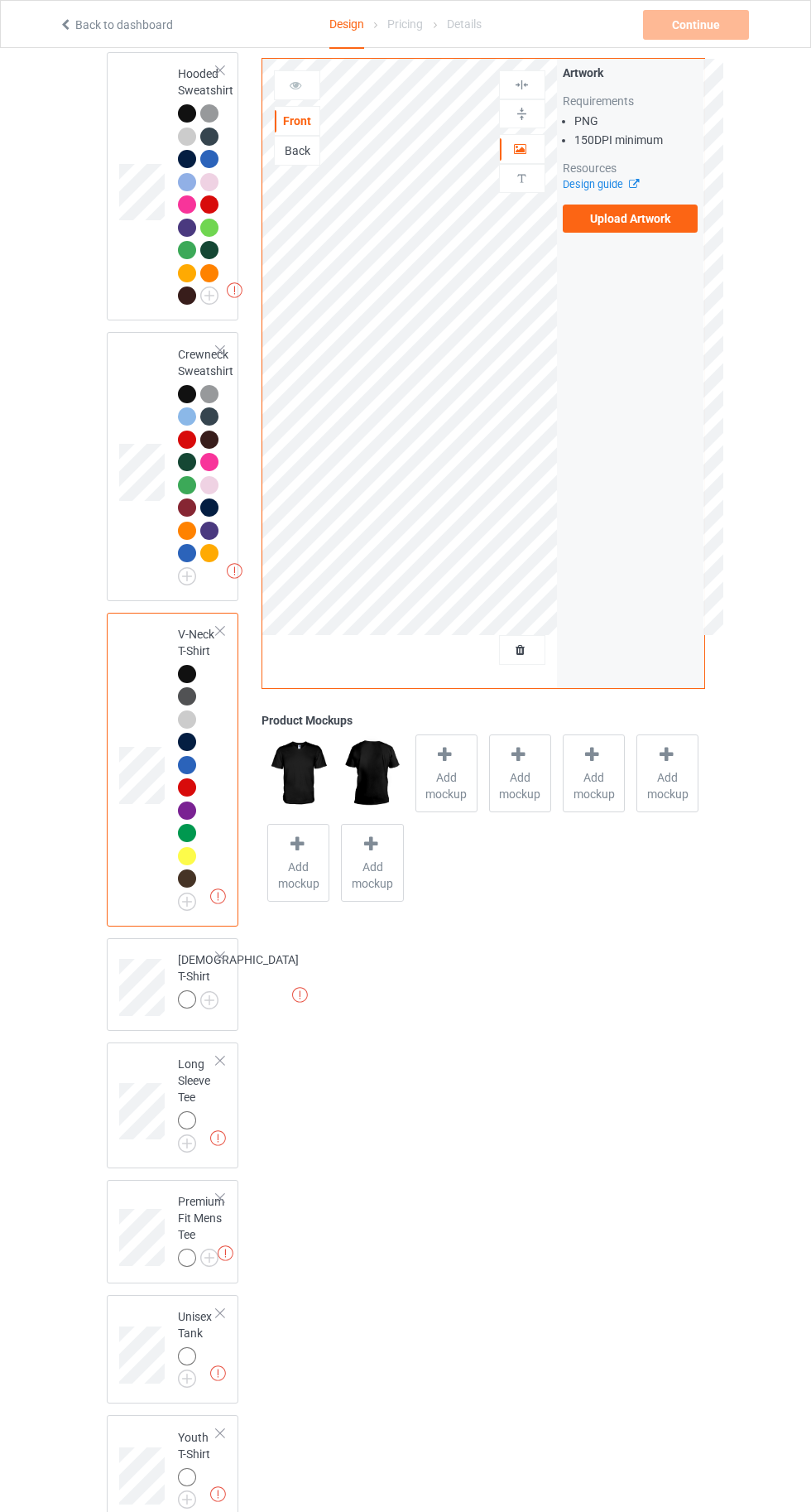
scroll to position [664, 0]
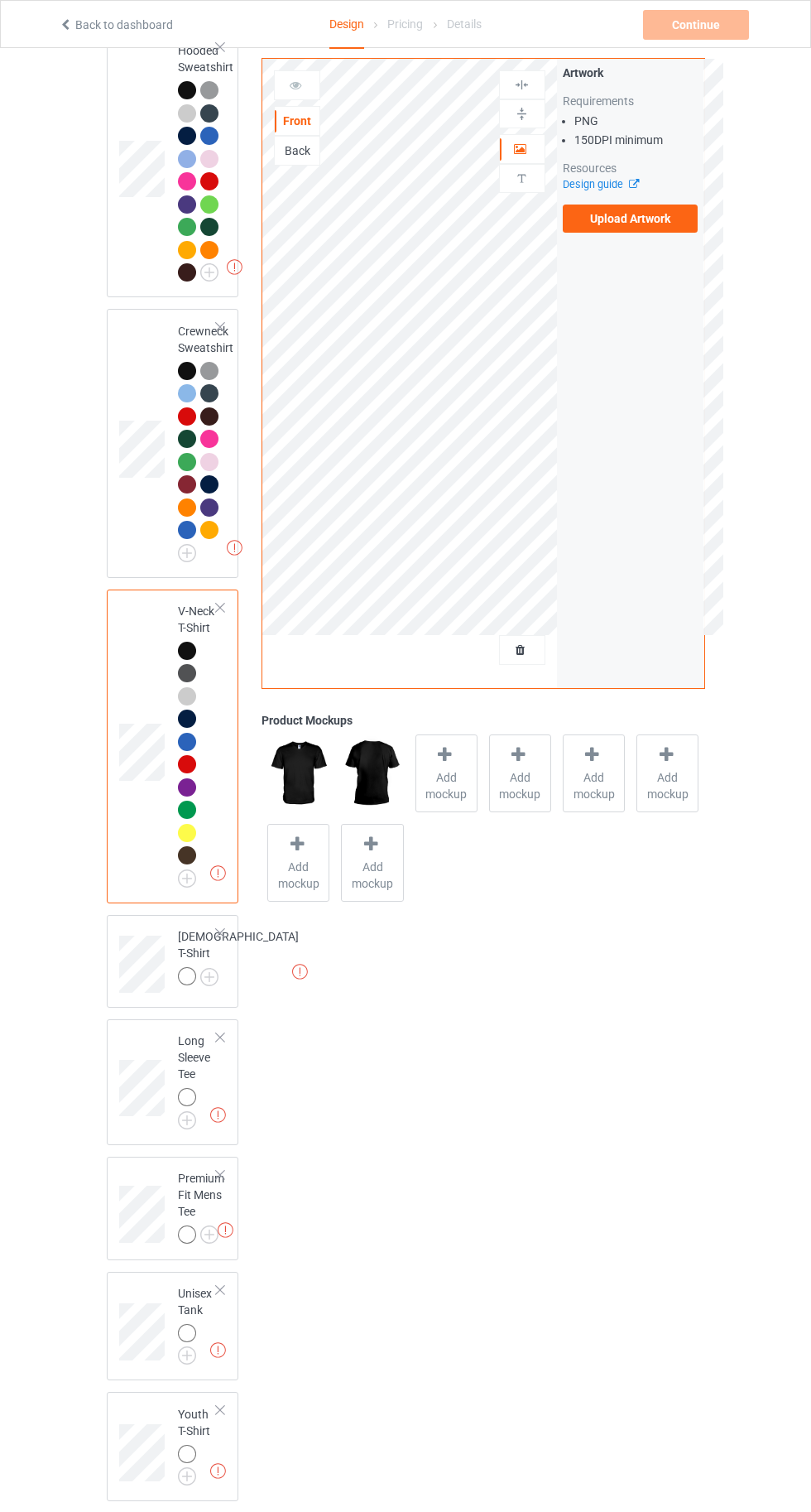
click at [0, 0] on img at bounding box center [0, 0] width 0 height 0
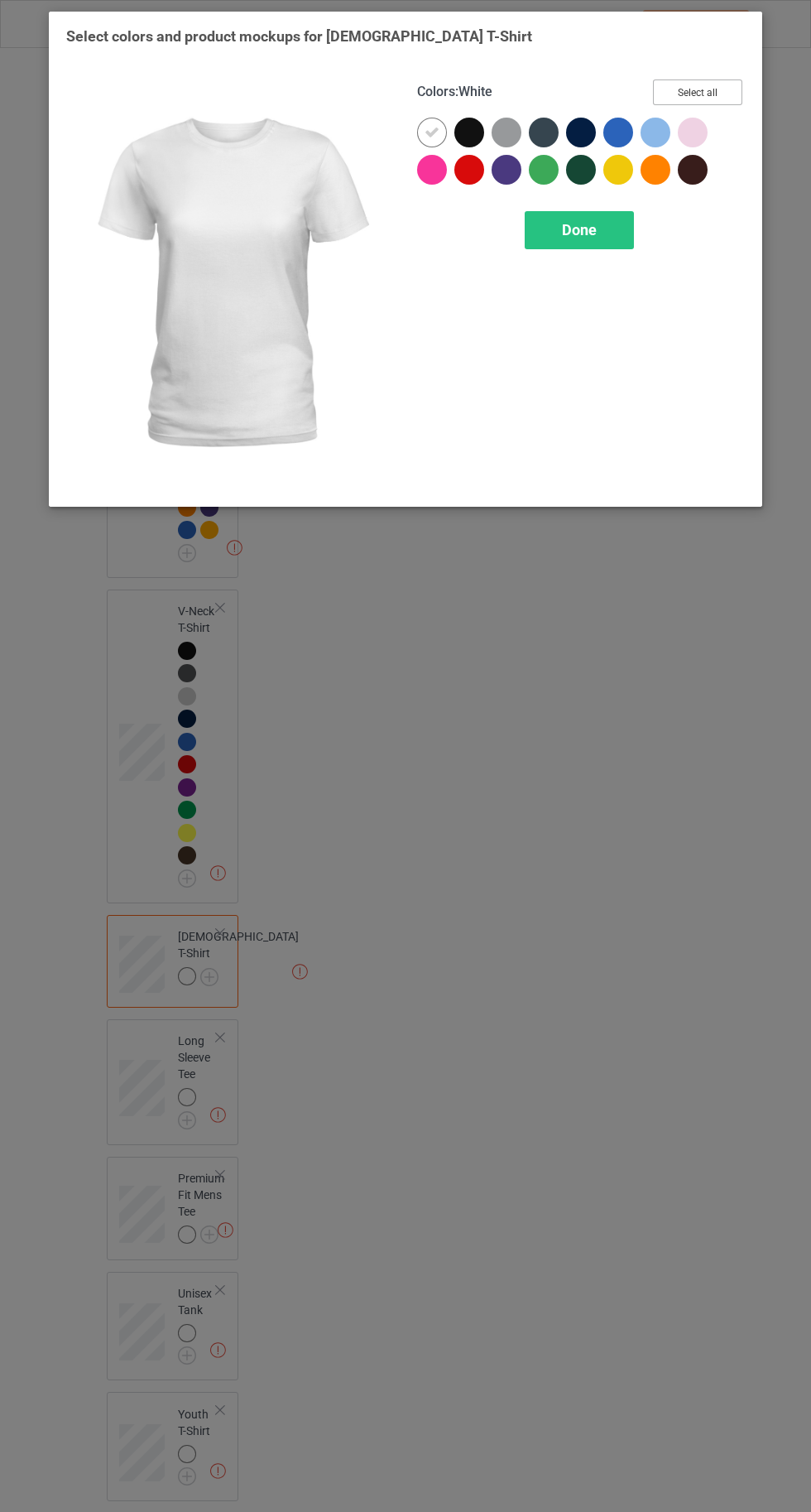
click at [693, 94] on button "Select all" at bounding box center [697, 92] width 89 height 26
click at [431, 131] on icon at bounding box center [432, 132] width 15 height 15
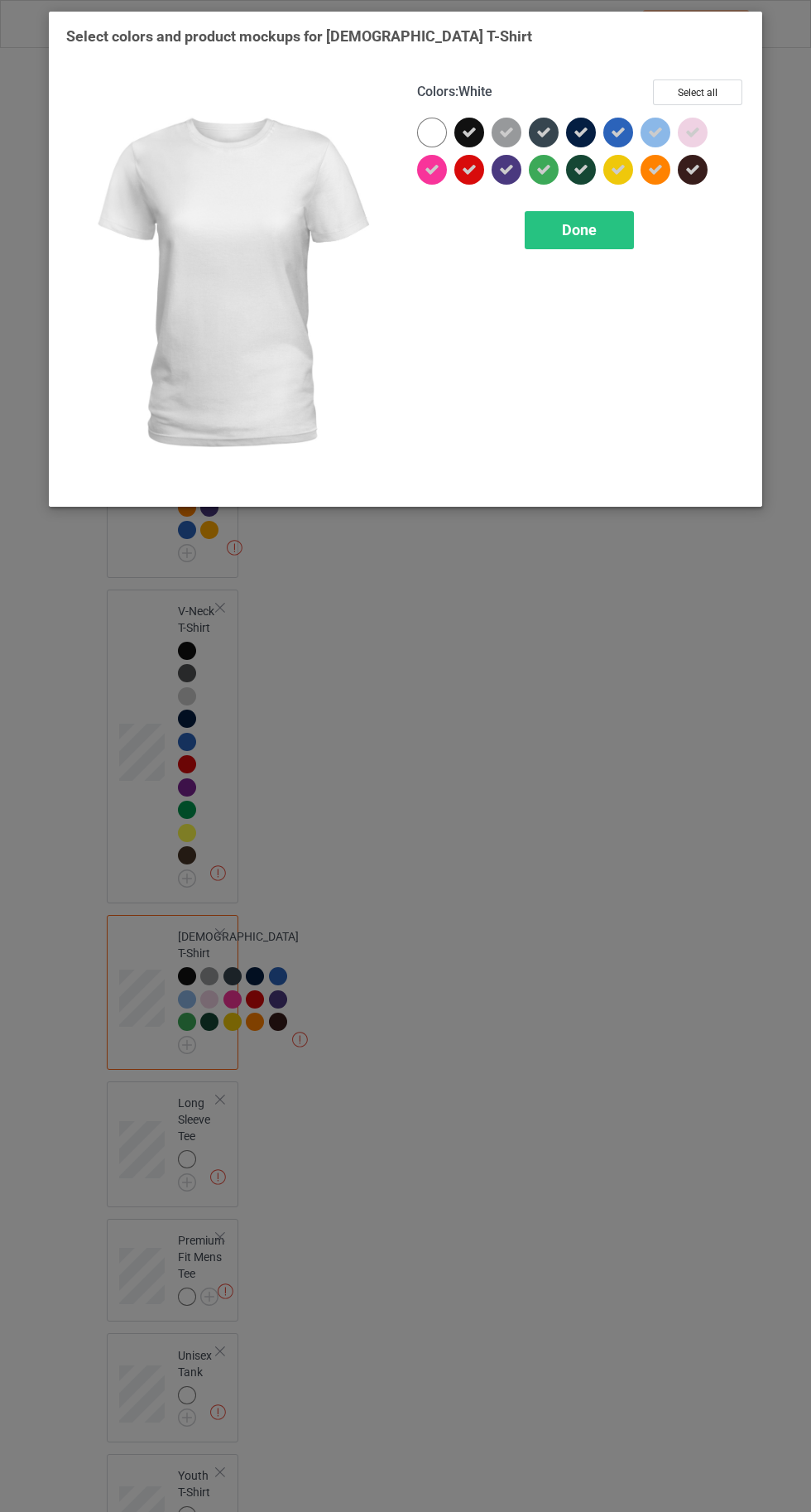
click at [607, 271] on div "Colors : White Select all Done" at bounding box center [580, 284] width 351 height 433
click at [568, 248] on div "Done" at bounding box center [578, 230] width 109 height 38
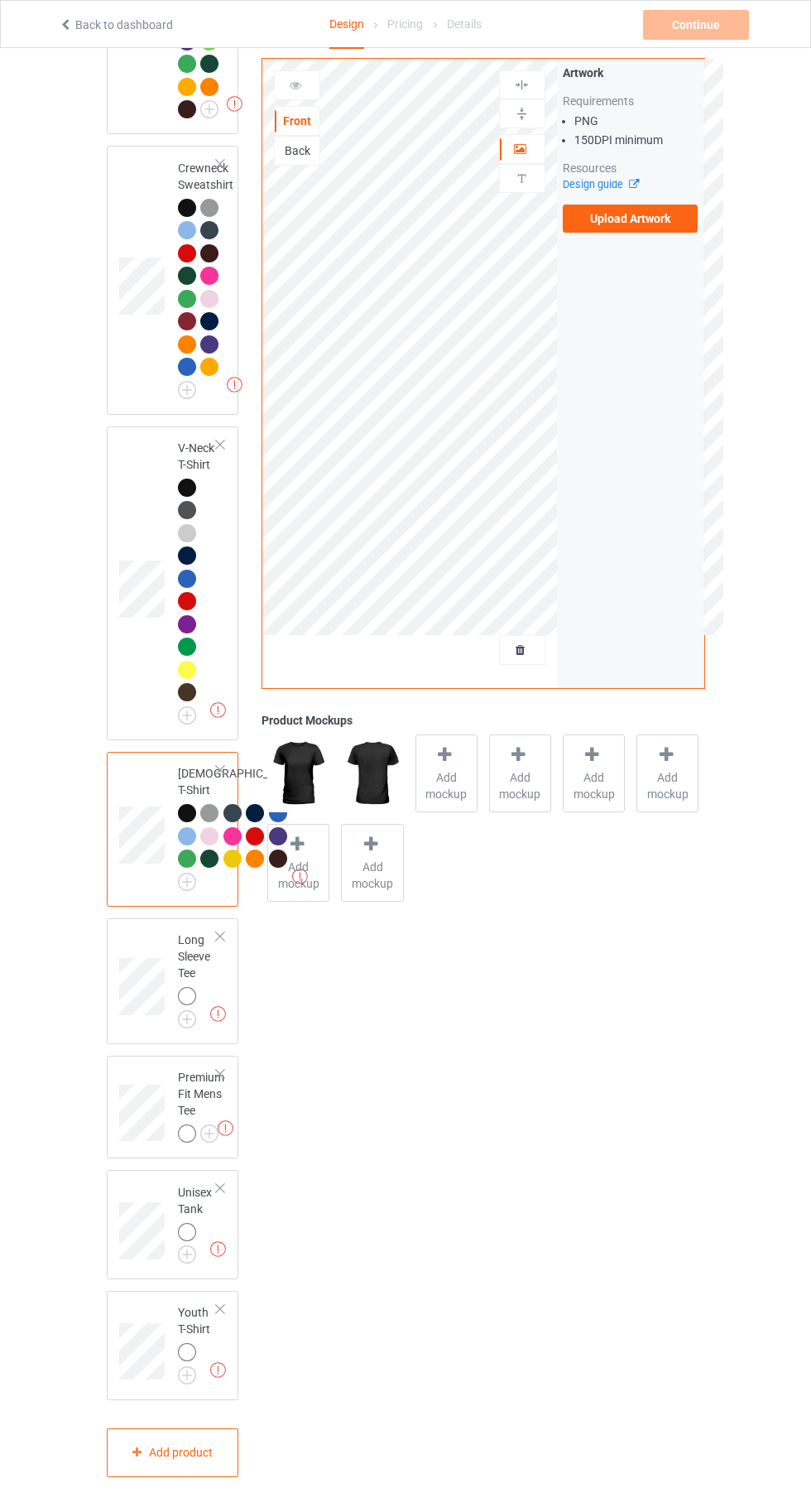
scroll to position [983, 0]
click at [0, 0] on img at bounding box center [0, 0] width 0 height 0
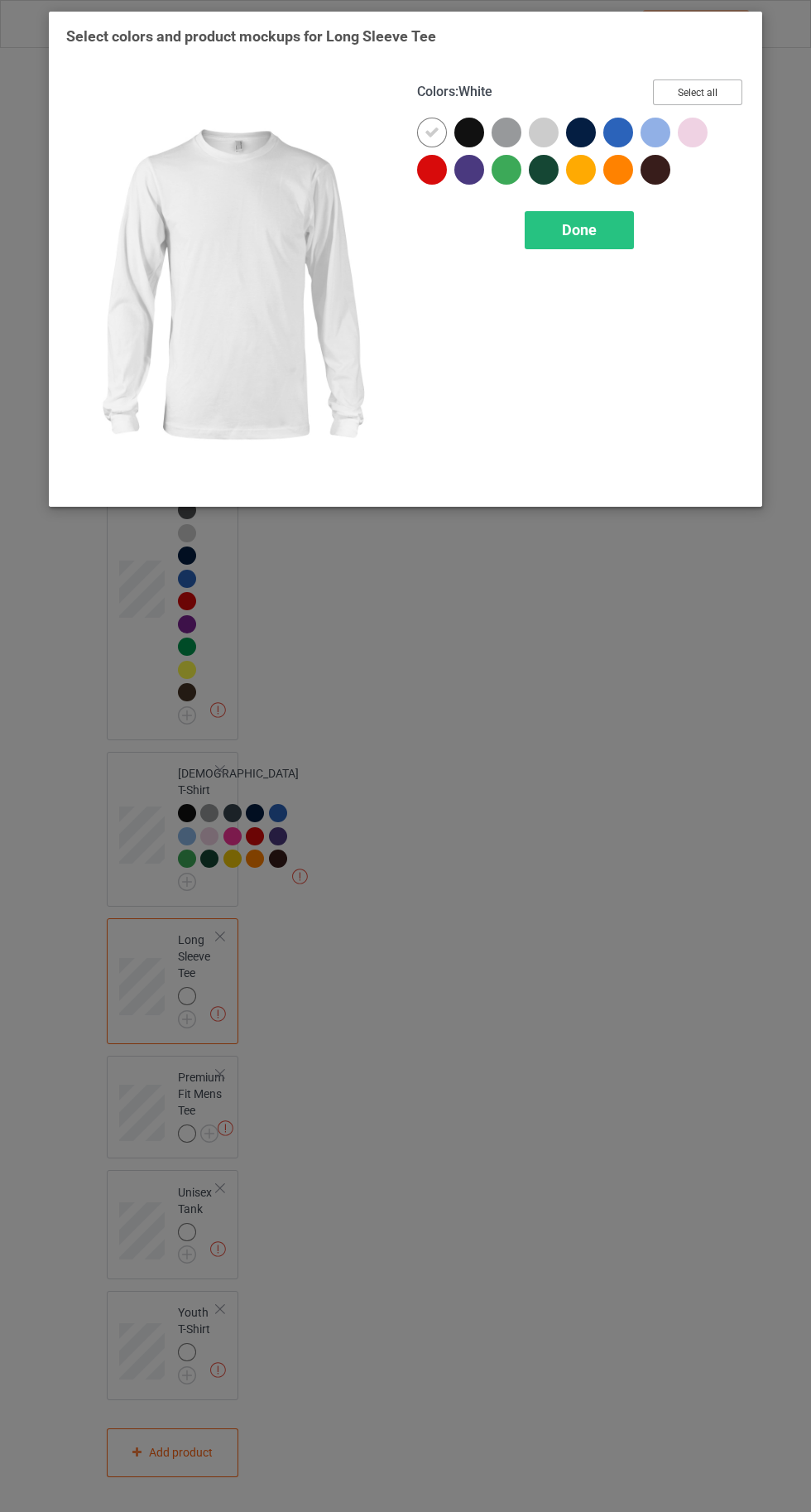
click at [686, 101] on button "Select all" at bounding box center [697, 92] width 89 height 26
click at [420, 131] on div at bounding box center [432, 132] width 30 height 30
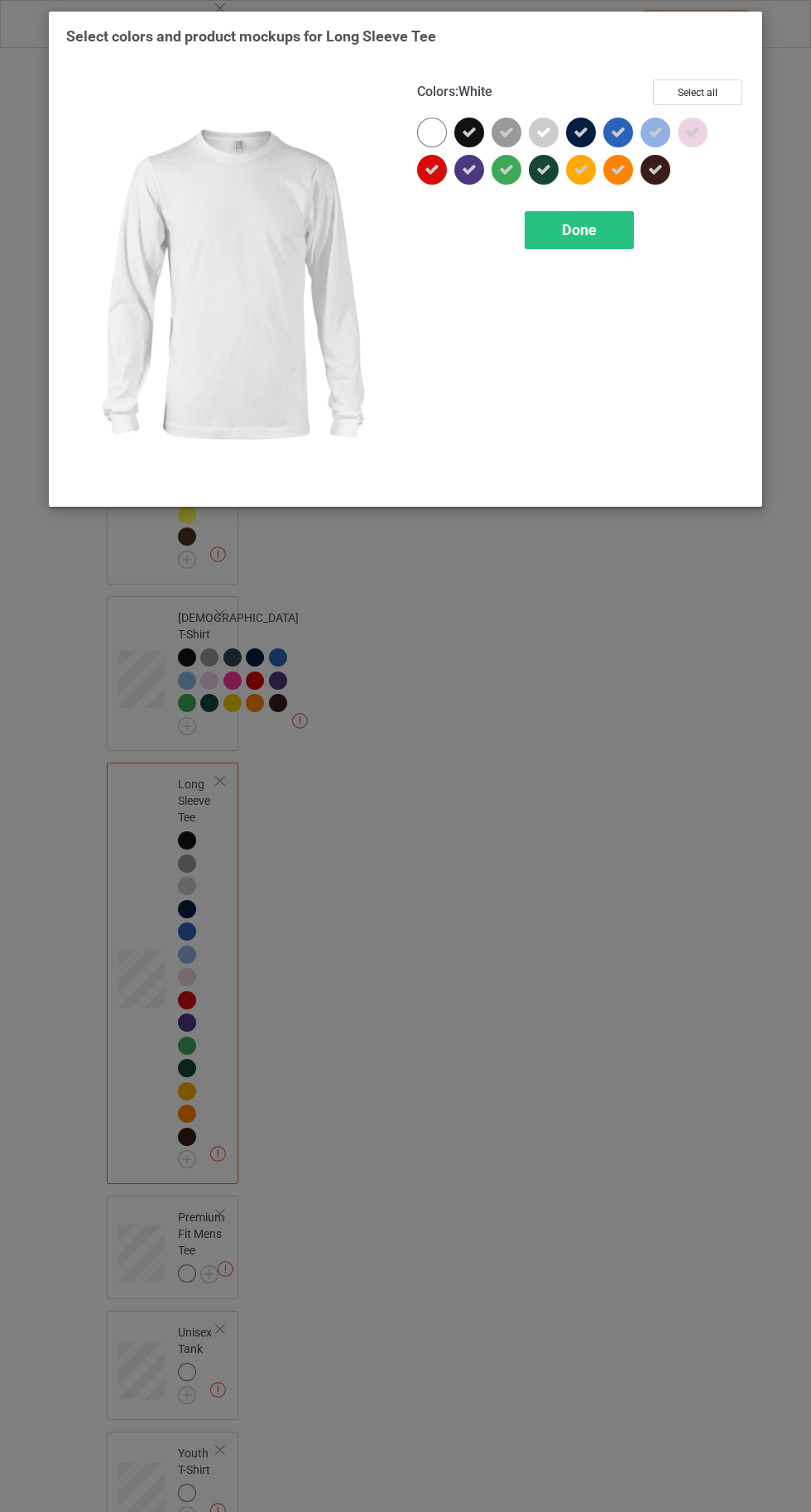
click at [577, 228] on span "Done" at bounding box center [578, 229] width 34 height 18
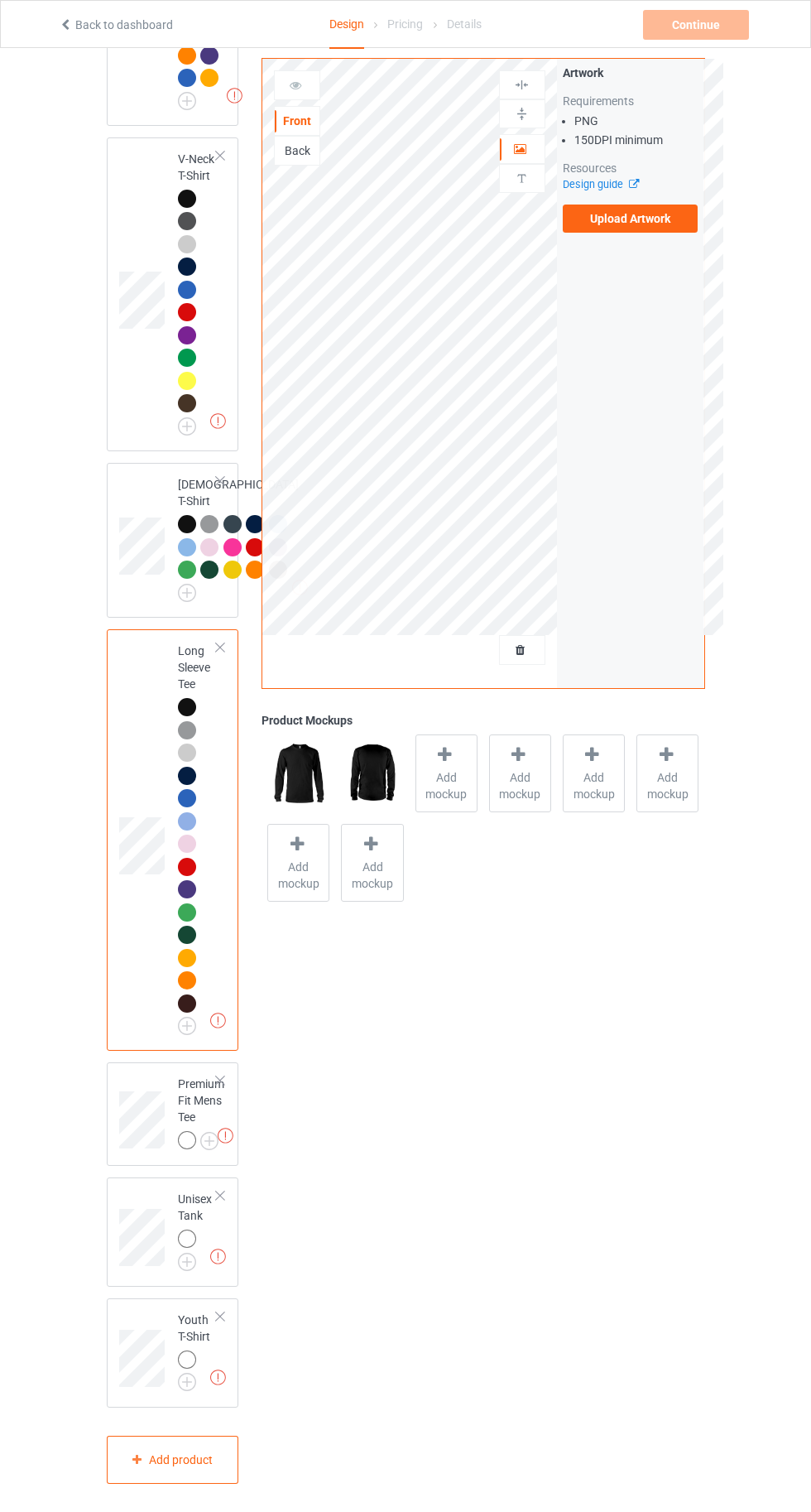
scroll to position [1279, 0]
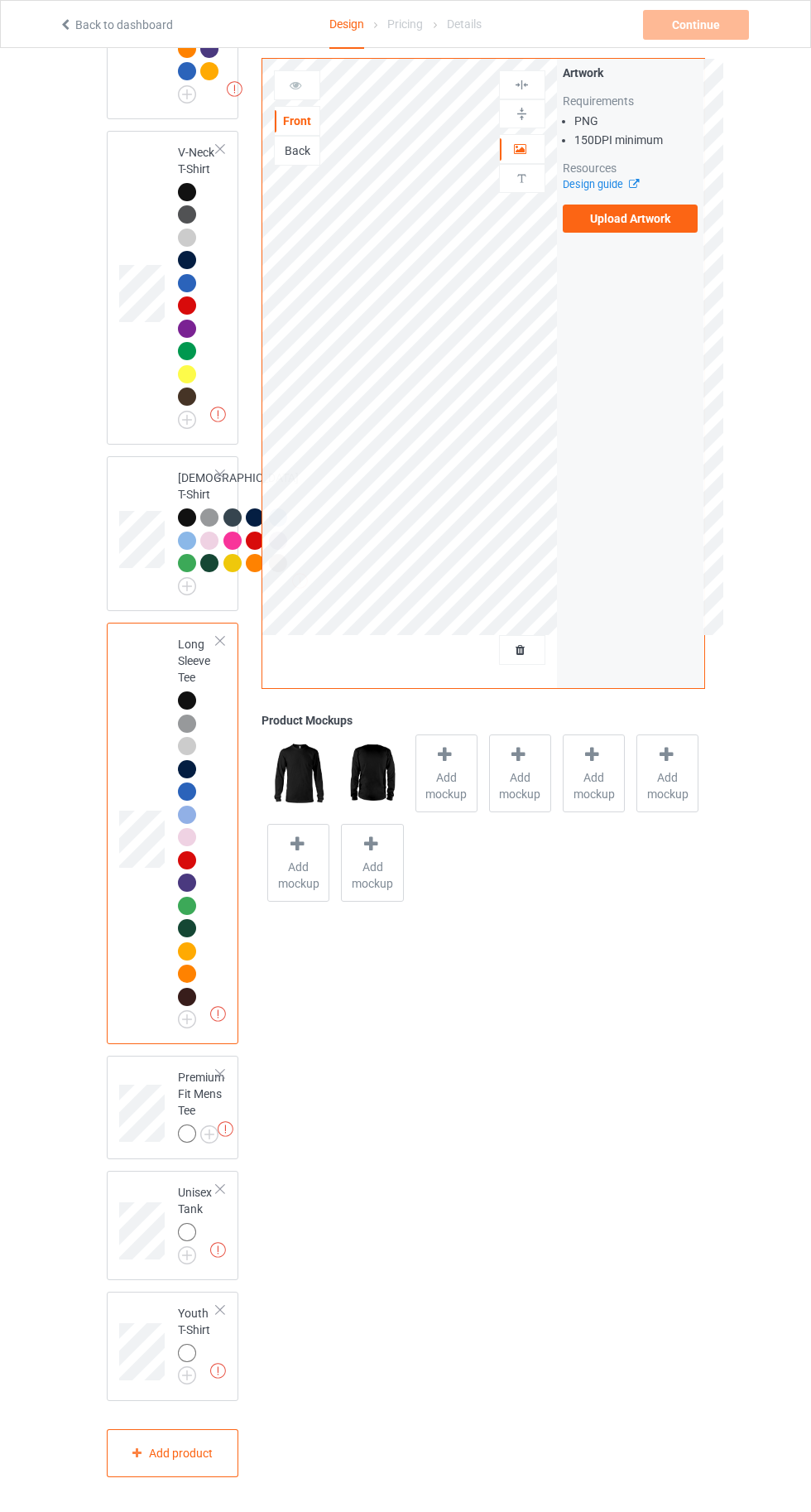
click at [0, 0] on img at bounding box center [0, 0] width 0 height 0
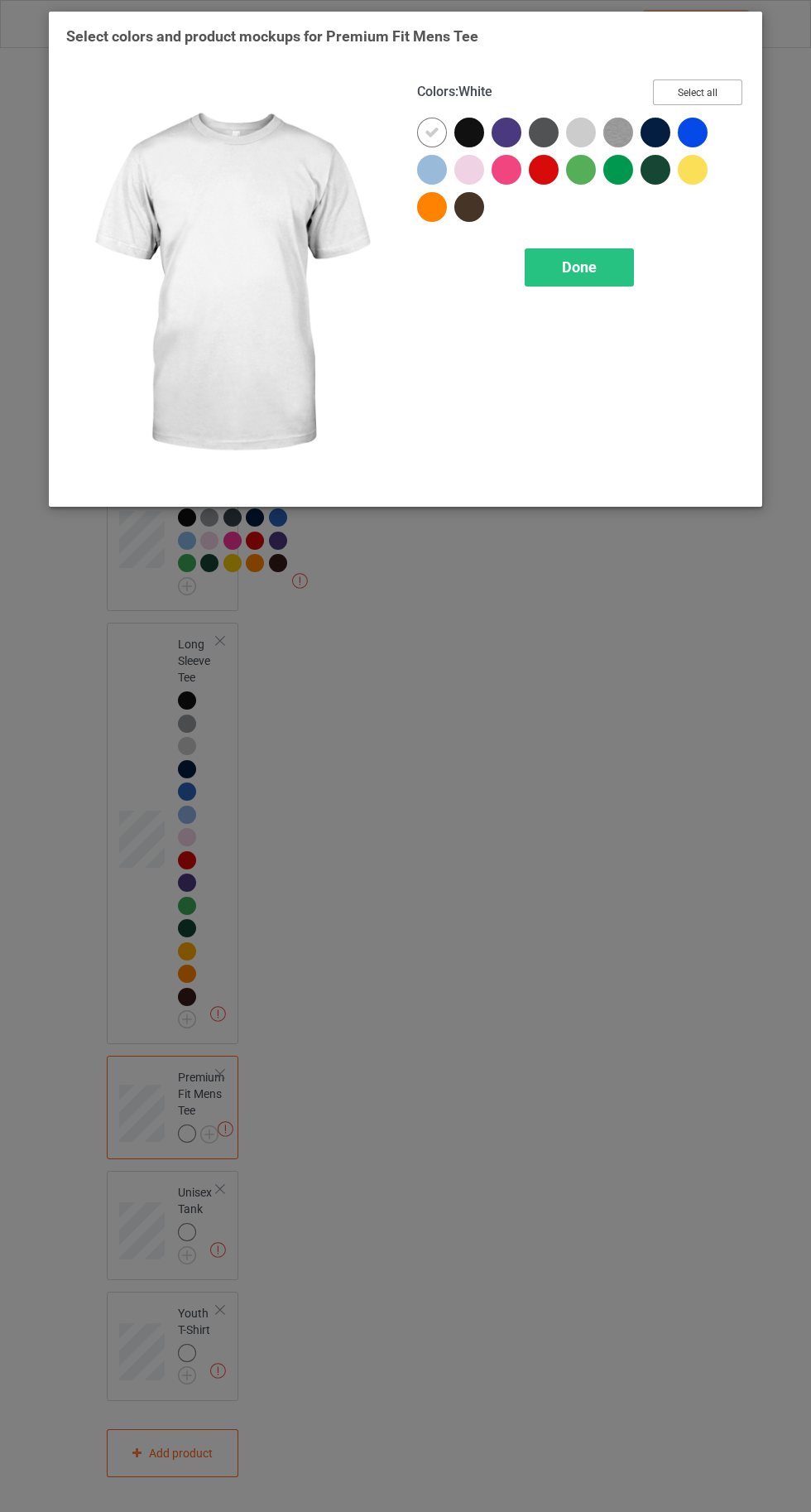
click at [666, 98] on button "Select all" at bounding box center [697, 92] width 89 height 26
click at [429, 131] on icon at bounding box center [432, 132] width 15 height 15
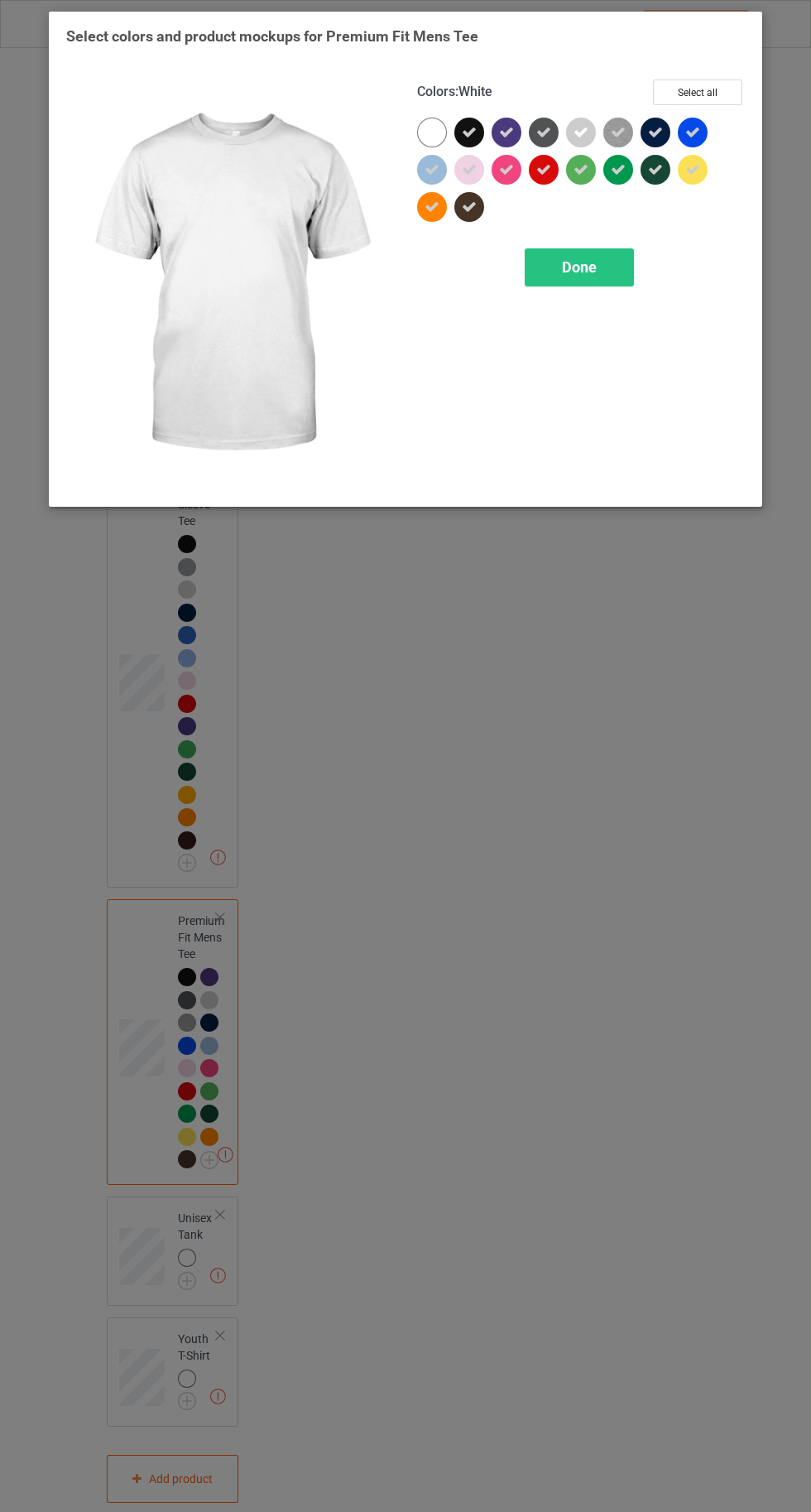
click at [575, 266] on span "Done" at bounding box center [578, 266] width 34 height 18
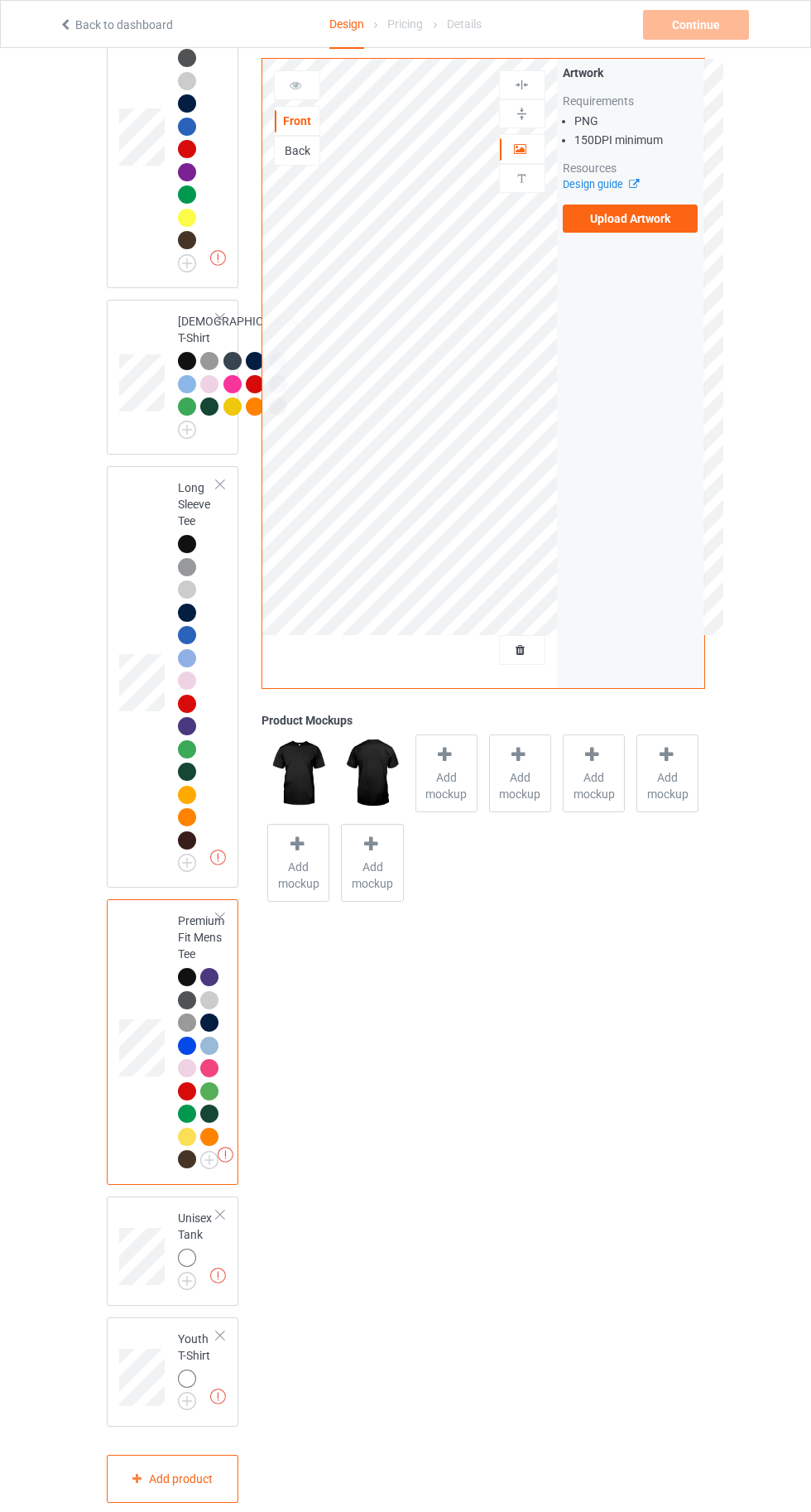
scroll to position [1461, 0]
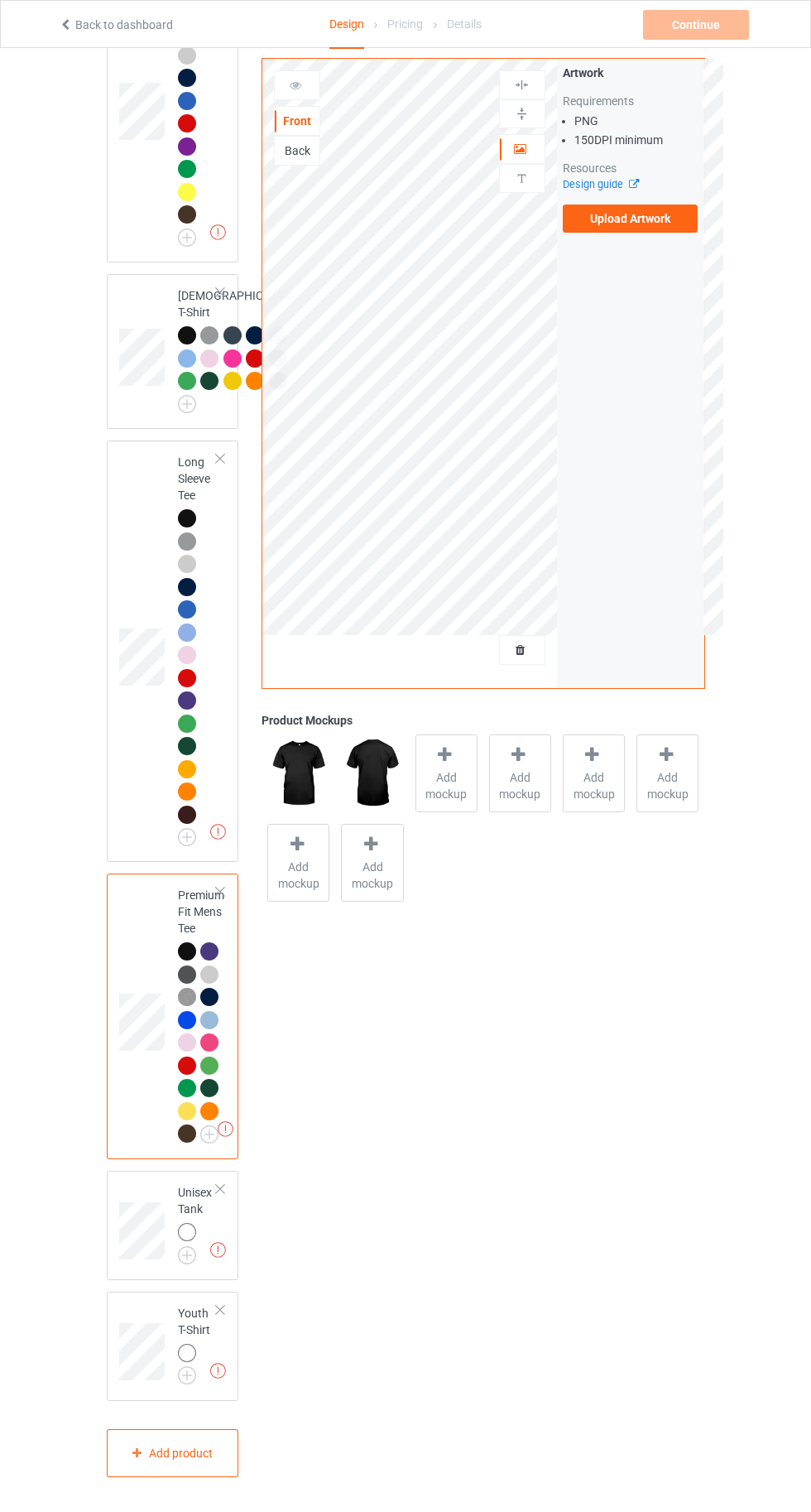
click at [213, 1400] on div "Missing artworks Youth T-Shirt" at bounding box center [173, 1345] width 132 height 109
click at [0, 0] on img at bounding box center [0, 0] width 0 height 0
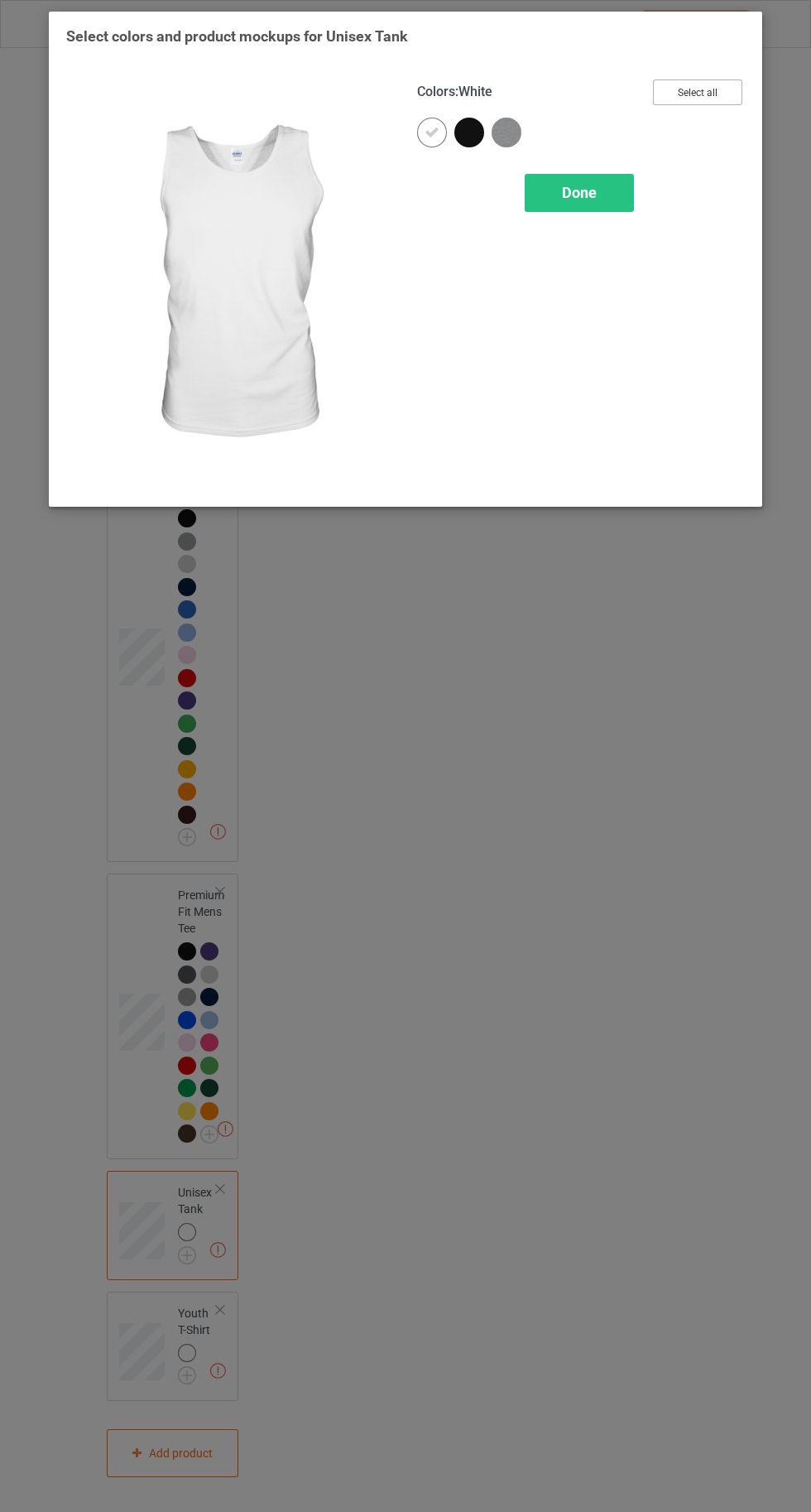
click at [696, 91] on button "Select all" at bounding box center [697, 92] width 89 height 26
click at [431, 131] on icon at bounding box center [432, 132] width 15 height 15
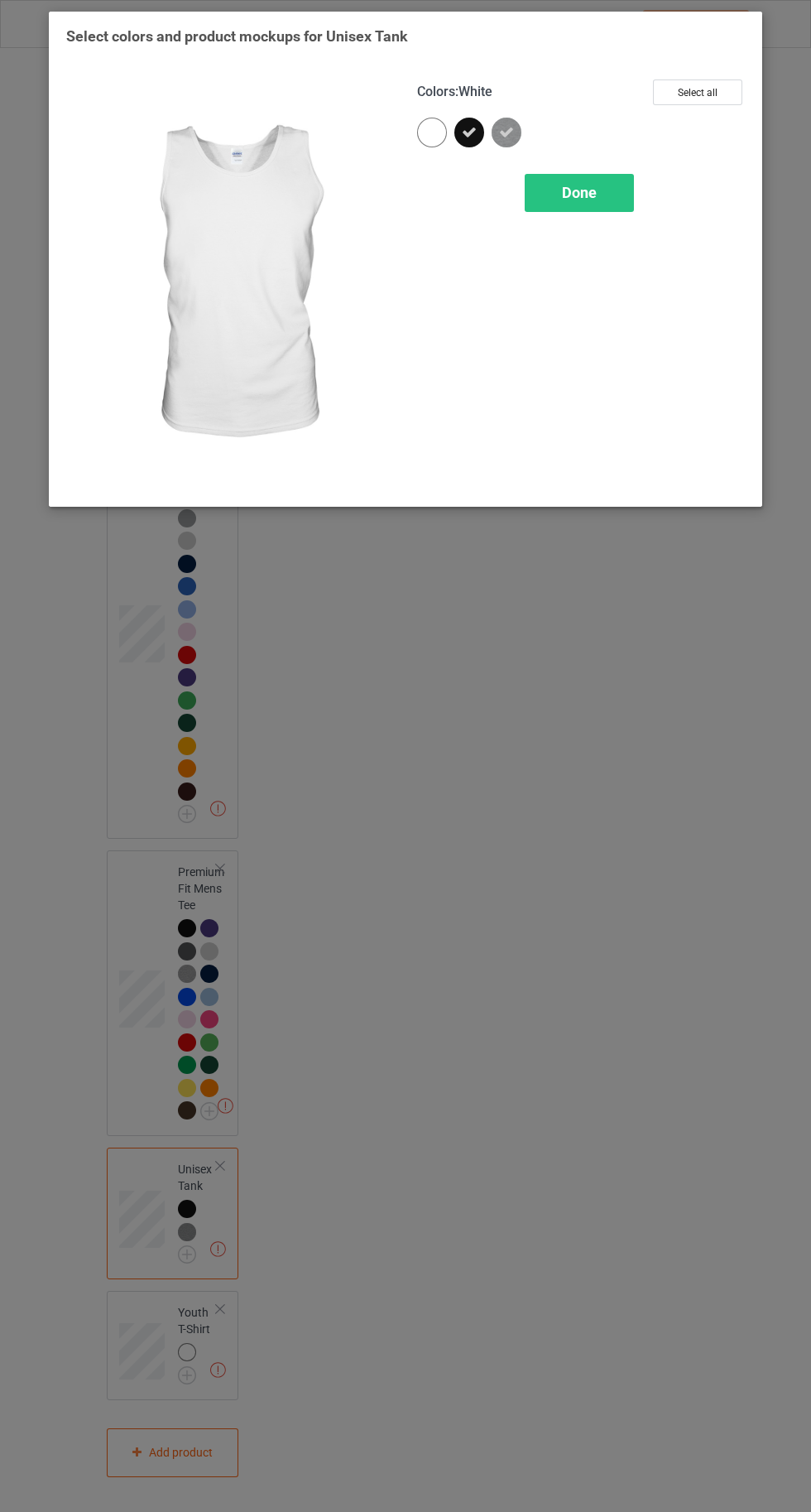
click at [599, 207] on div "Done" at bounding box center [578, 193] width 109 height 38
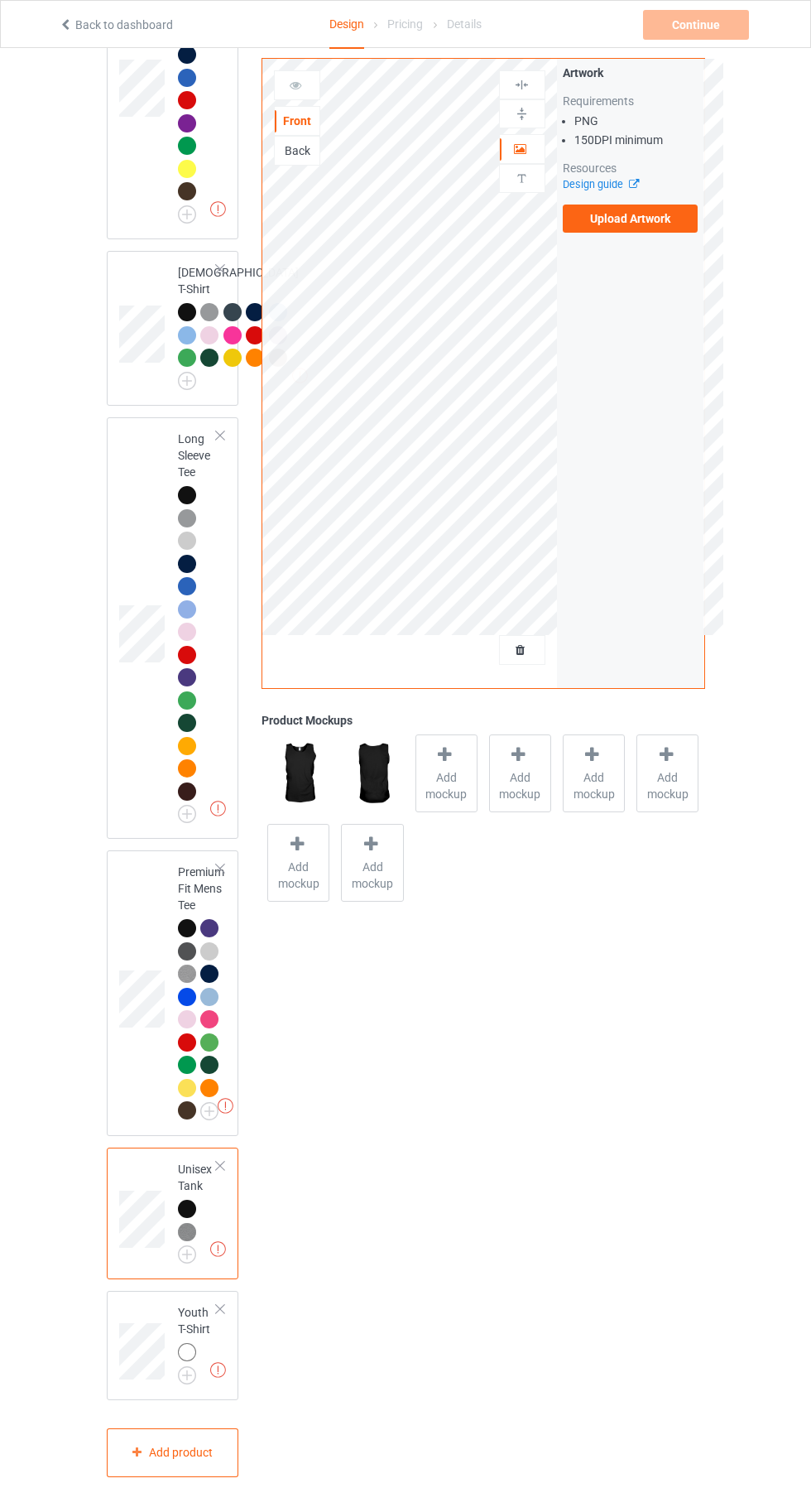
scroll to position [1483, 0]
click at [0, 0] on img at bounding box center [0, 0] width 0 height 0
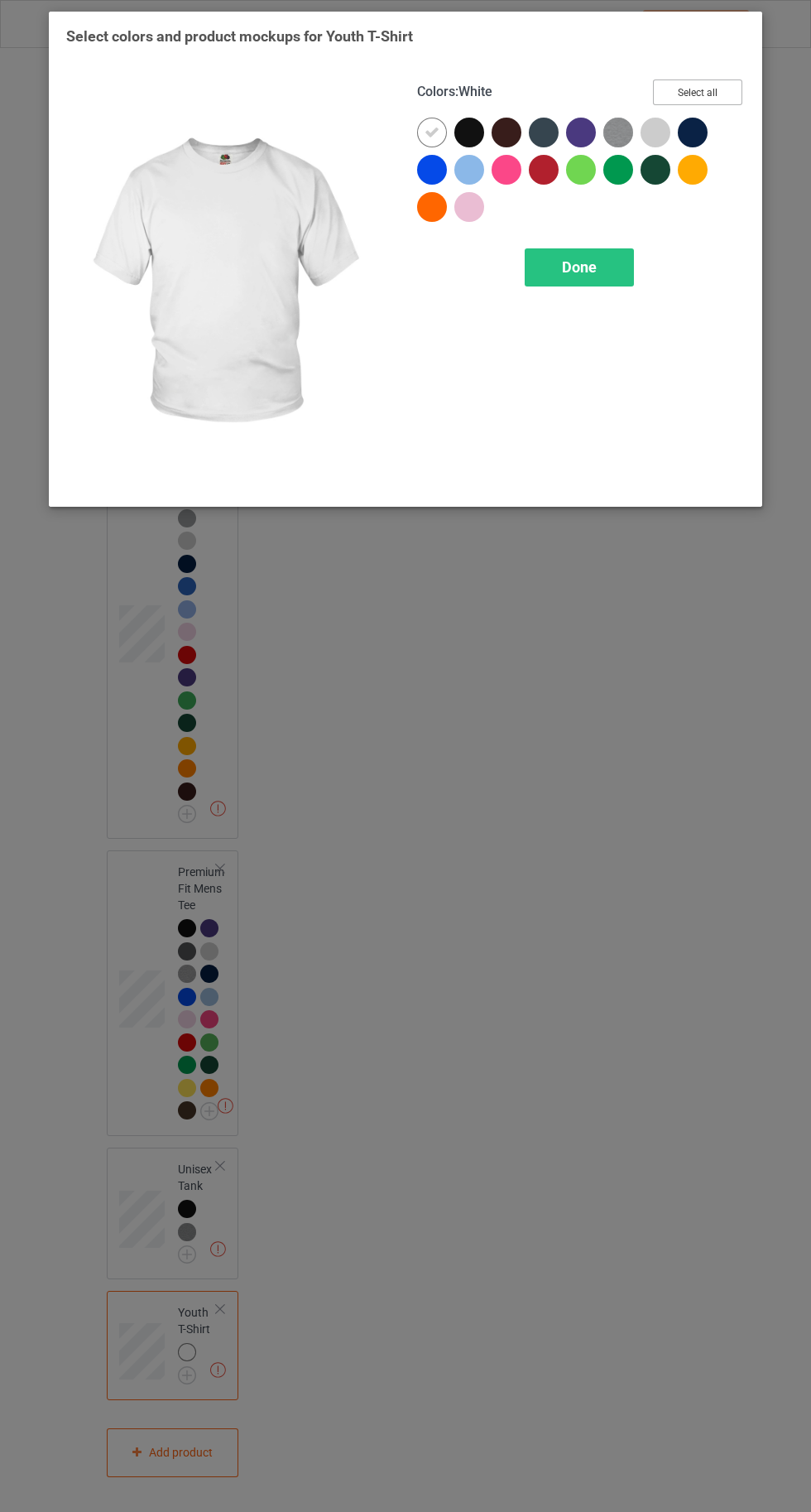
click at [708, 93] on button "Select all" at bounding box center [697, 92] width 89 height 26
click at [426, 130] on icon at bounding box center [432, 132] width 15 height 15
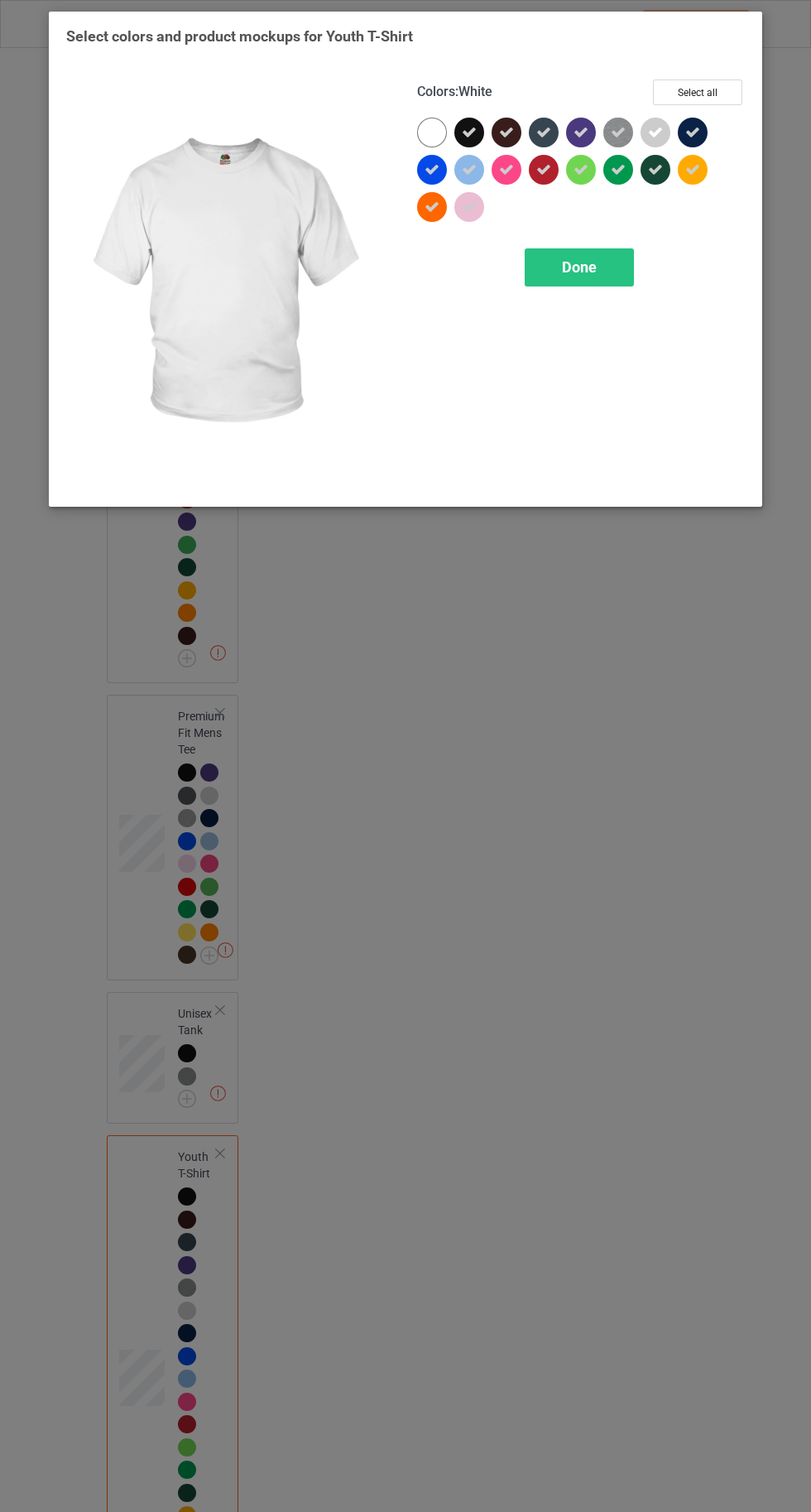
click at [577, 266] on span "Done" at bounding box center [578, 266] width 34 height 18
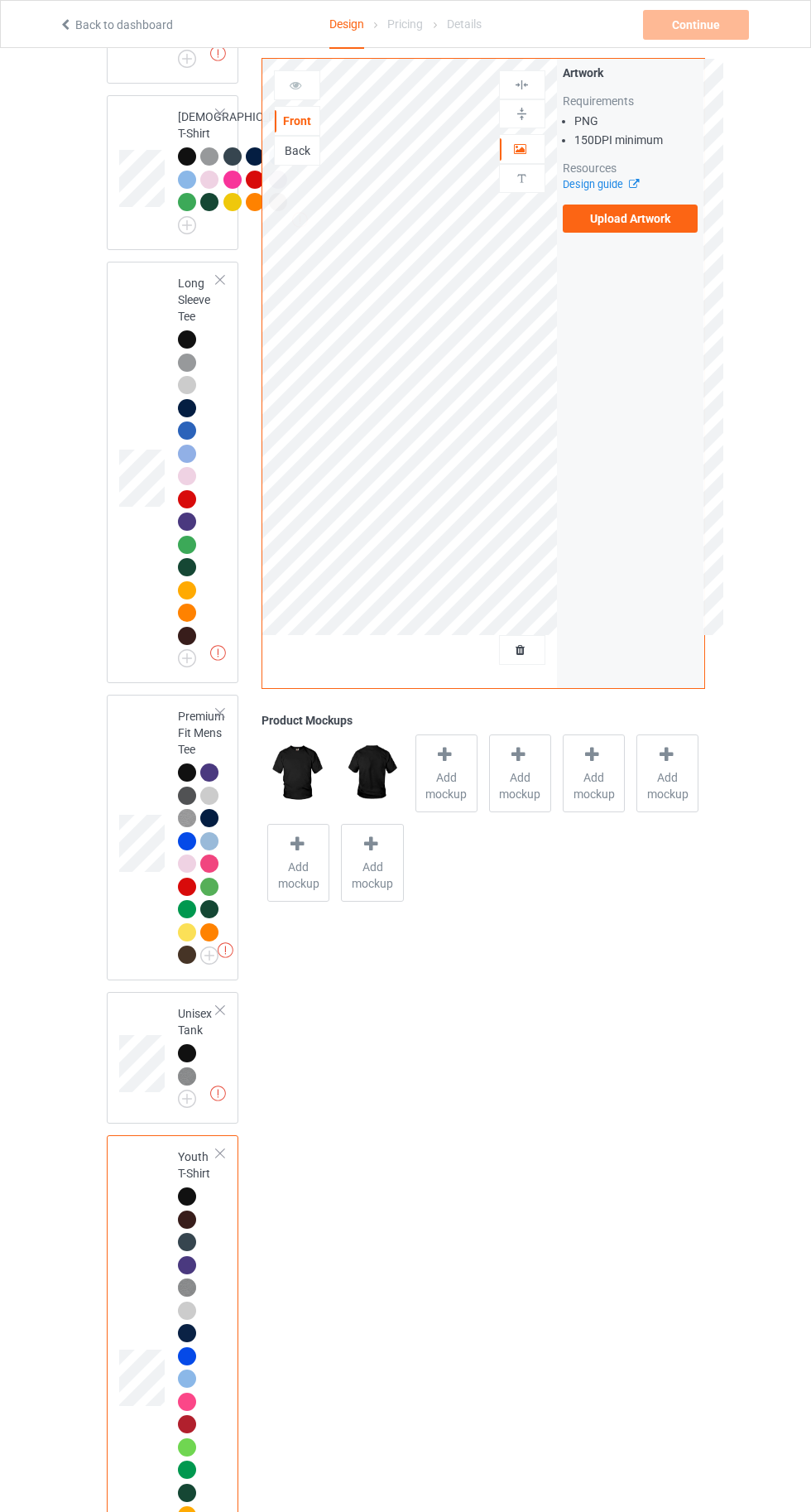
click at [639, 219] on label "Upload Artwork" at bounding box center [630, 218] width 136 height 28
click at [0, 0] on input "Upload Artwork" at bounding box center [0, 0] width 0 height 0
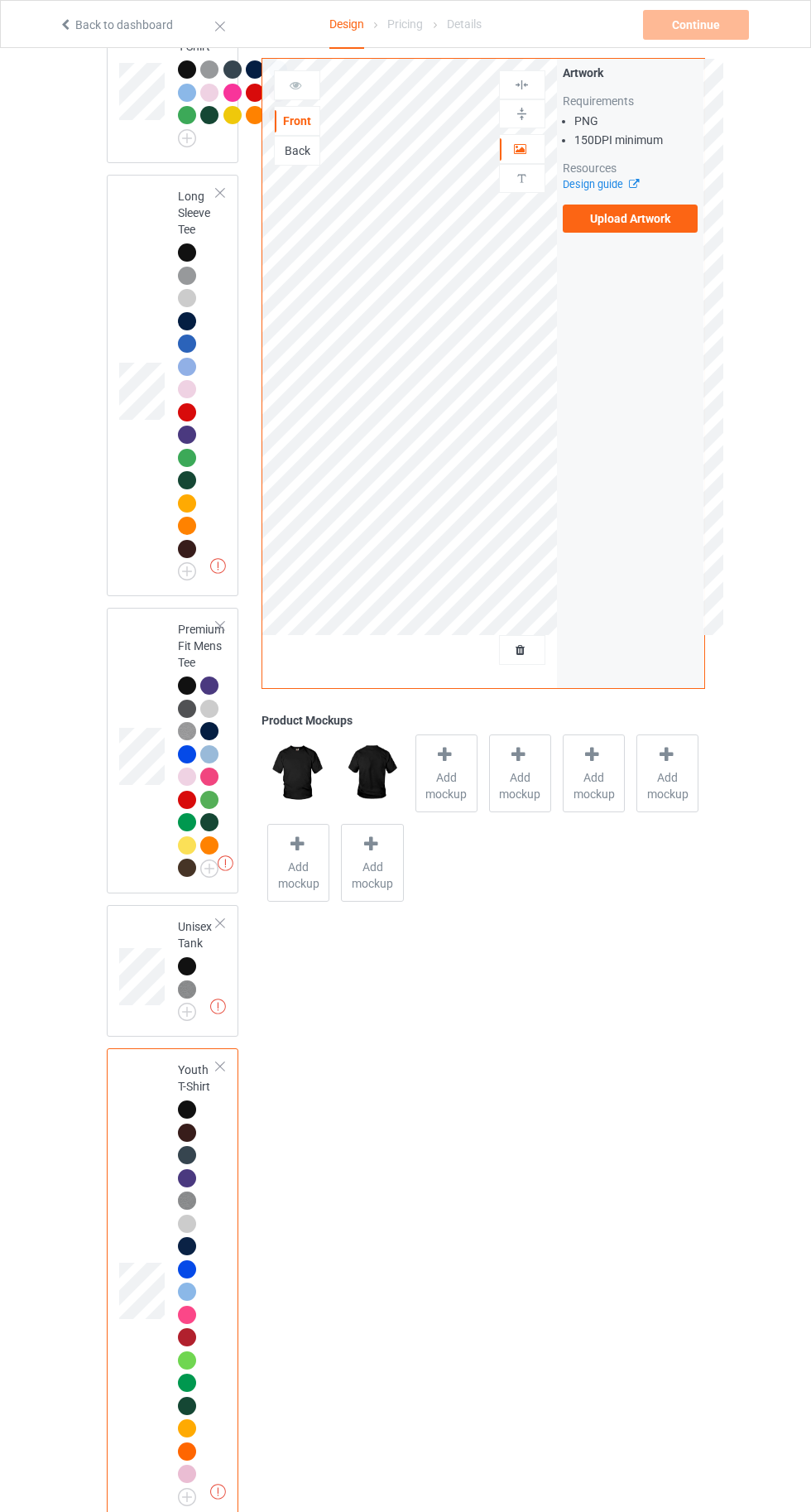
scroll to position [1600, 0]
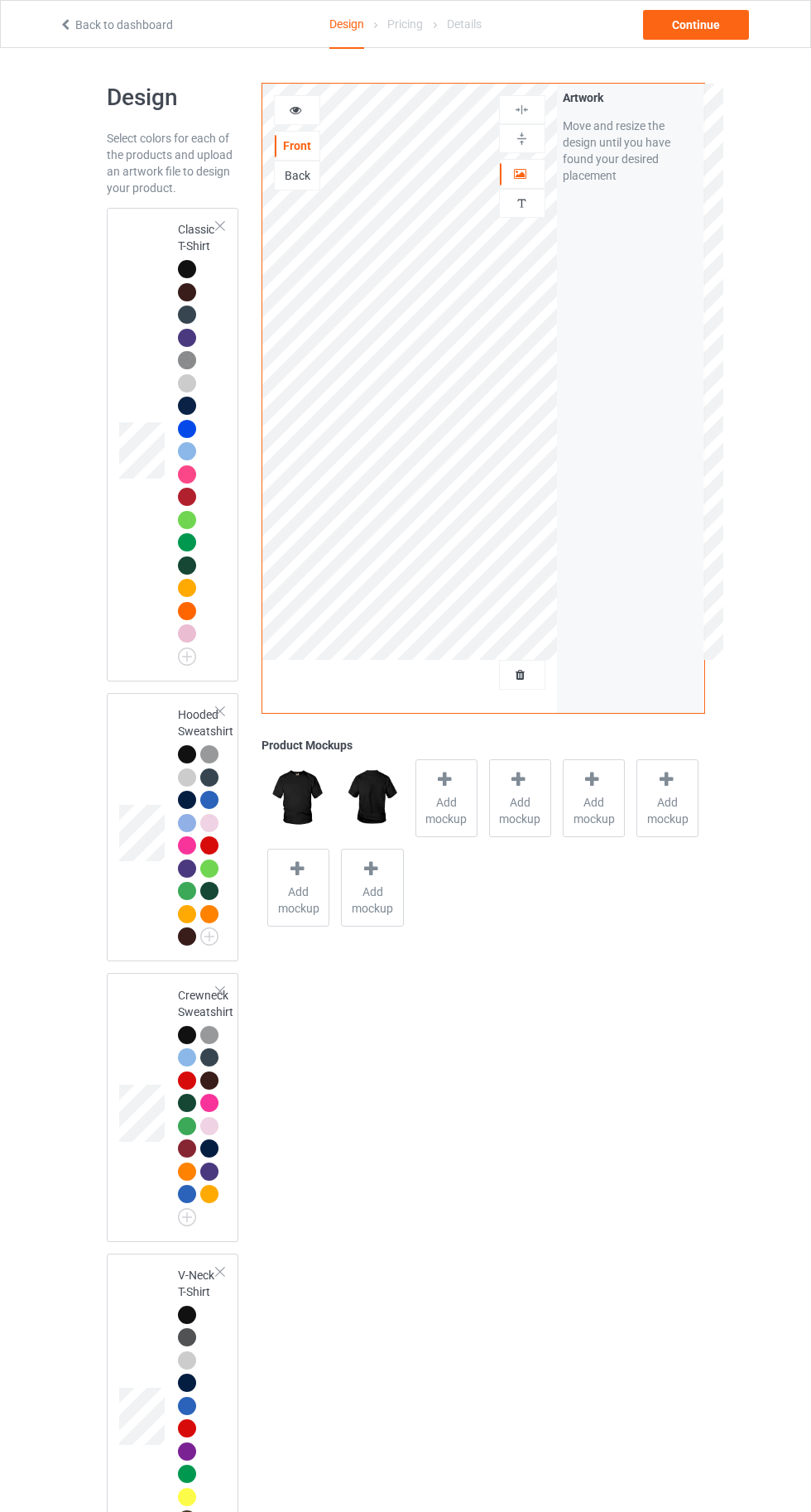
click at [180, 266] on div at bounding box center [187, 269] width 19 height 19
click at [511, 771] on icon at bounding box center [519, 779] width 20 height 18
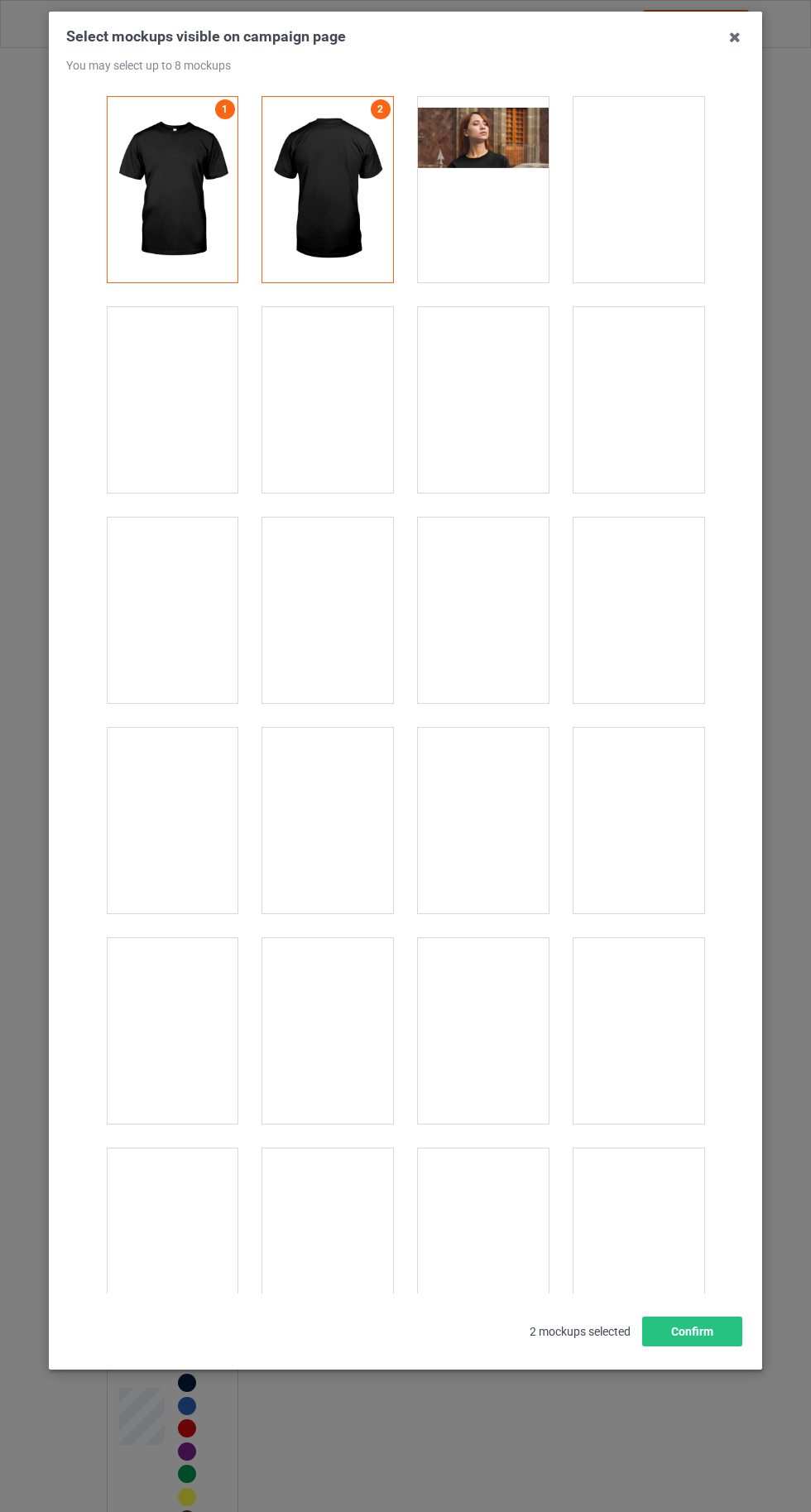
click at [734, 38] on icon at bounding box center [735, 37] width 26 height 26
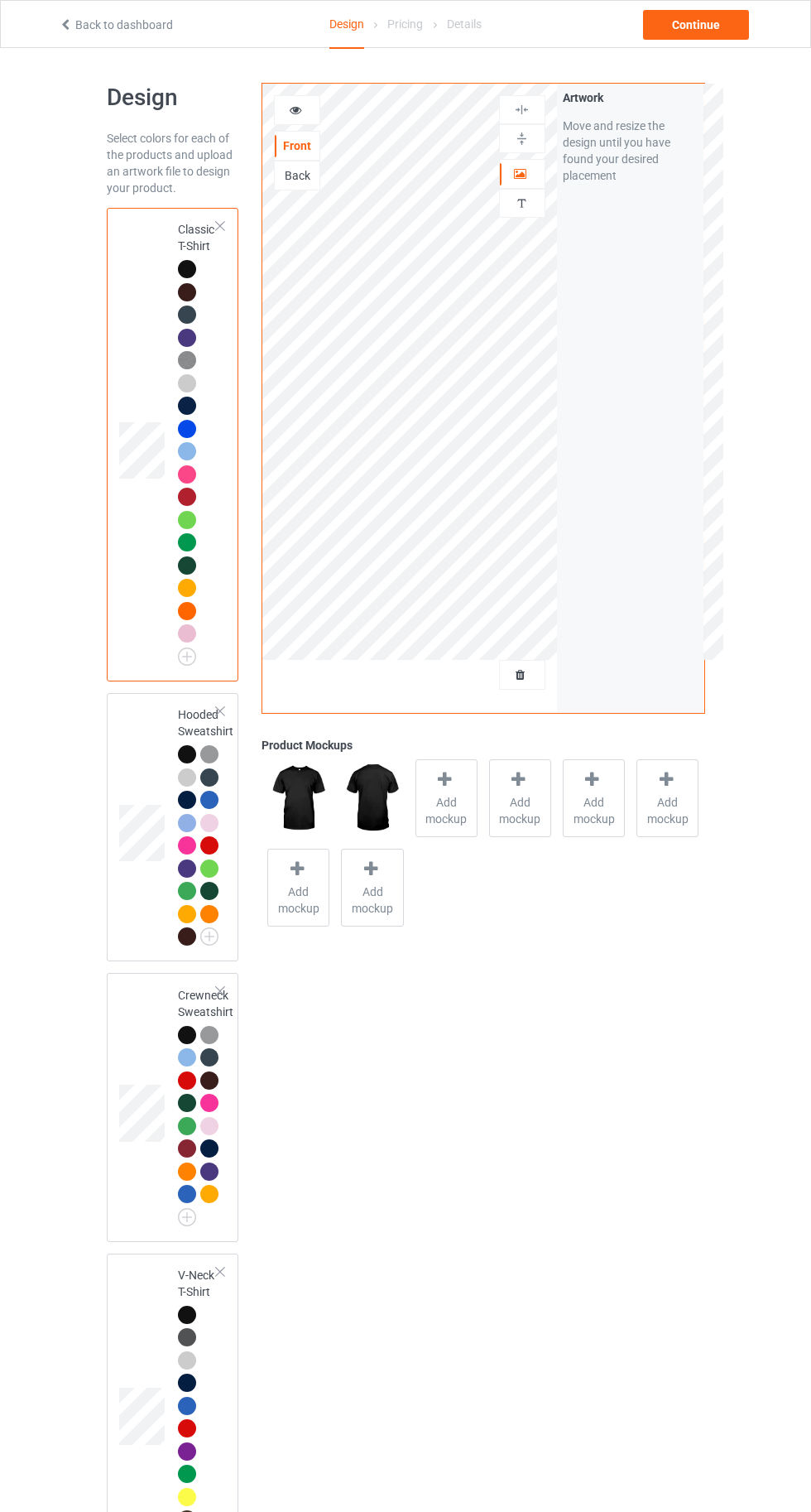
click at [445, 795] on span "Add mockup" at bounding box center [446, 810] width 61 height 34
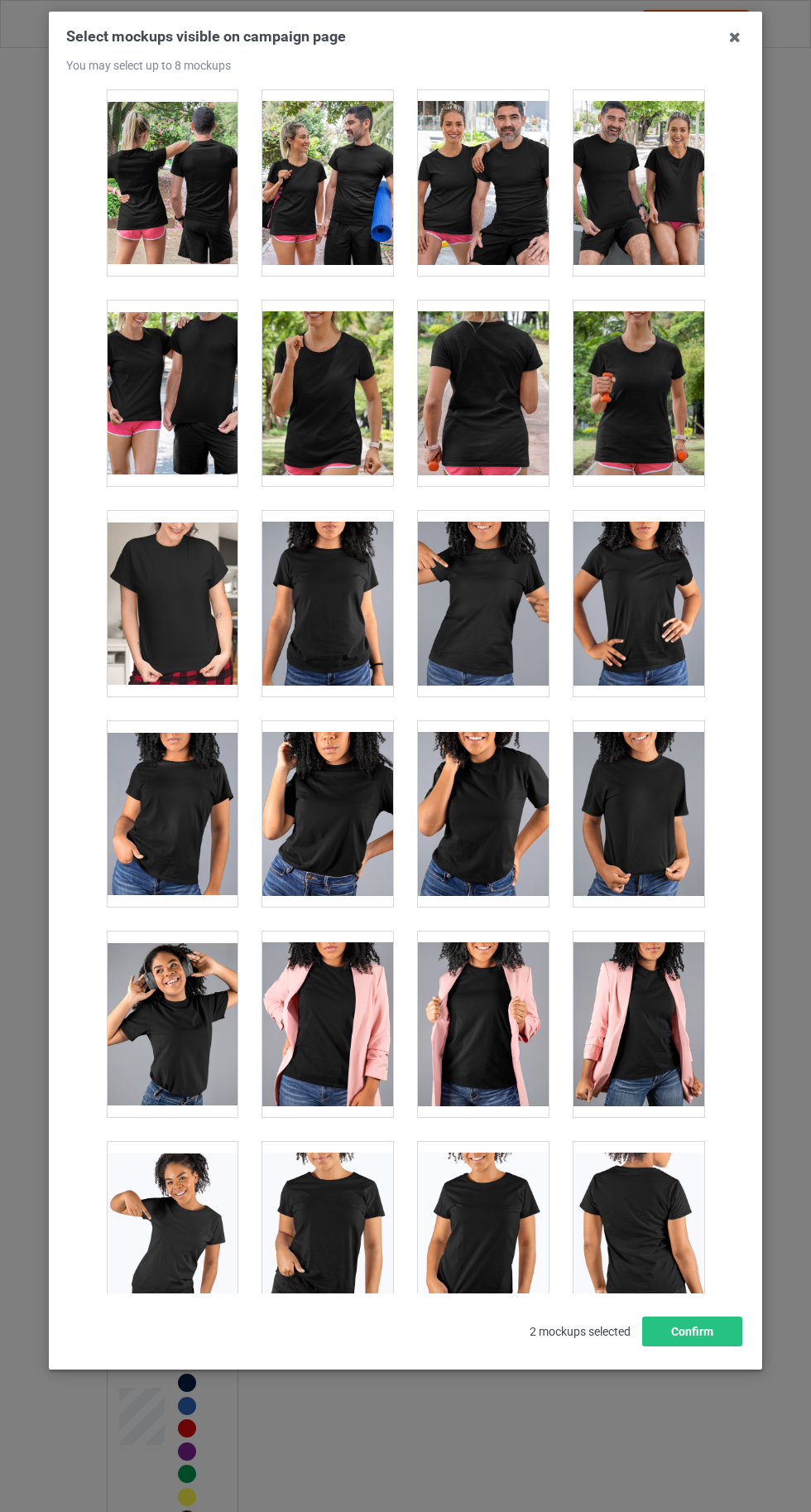
scroll to position [22826, 0]
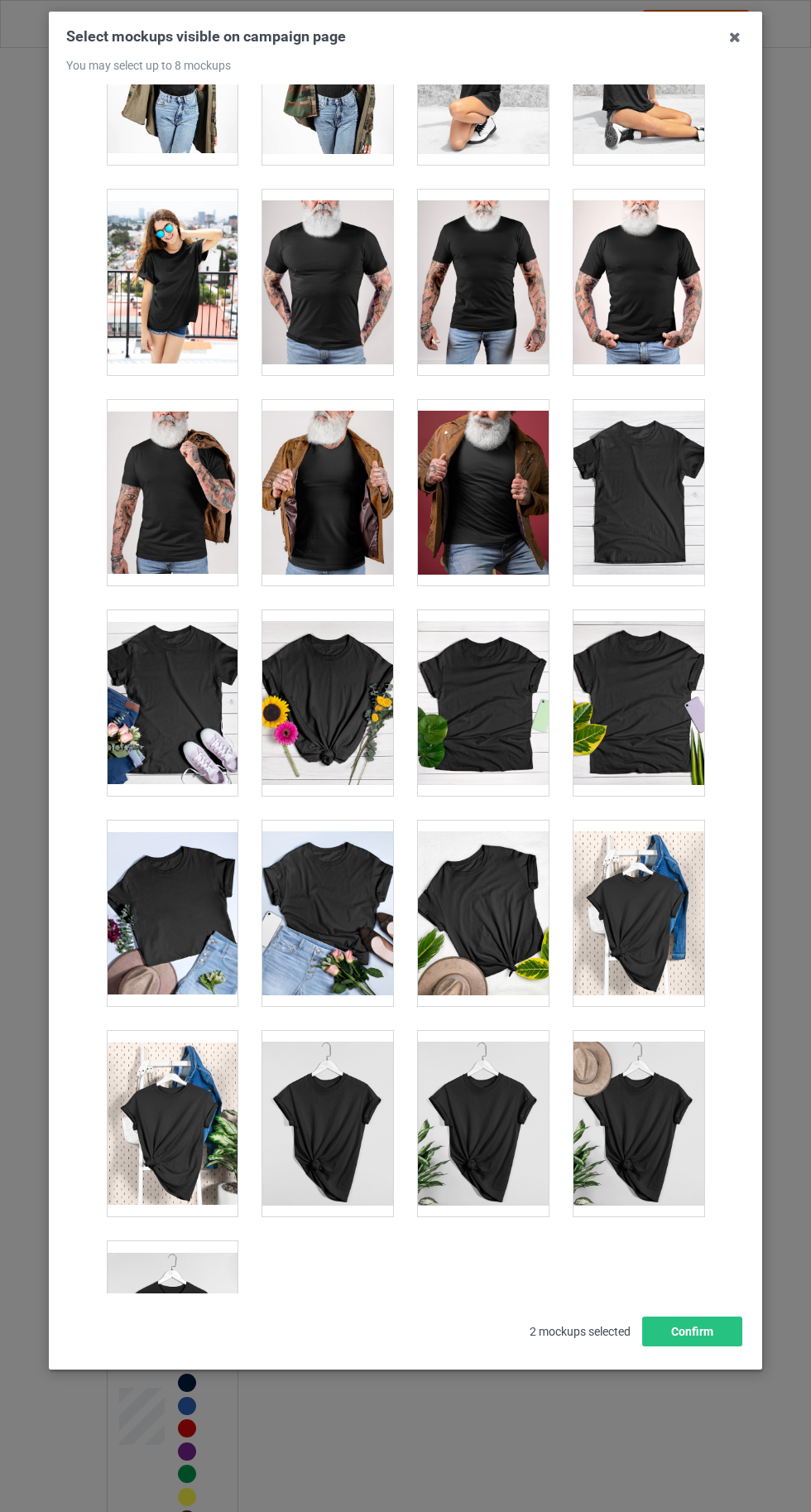
click at [189, 1301] on div at bounding box center [172, 1333] width 130 height 185
click at [724, 1346] on button "Confirm" at bounding box center [693, 1331] width 101 height 30
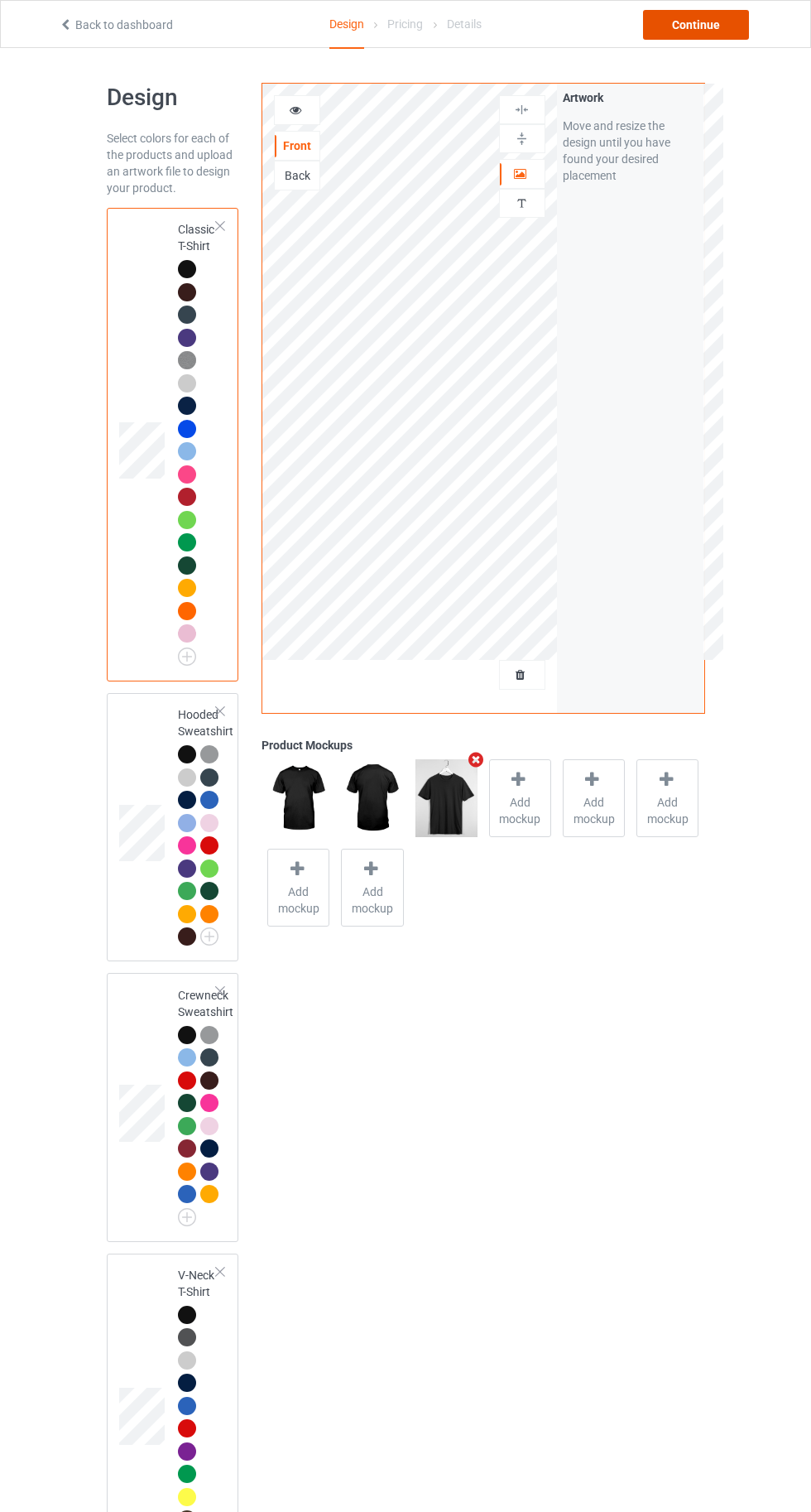
click at [693, 20] on div "Continue" at bounding box center [696, 25] width 106 height 30
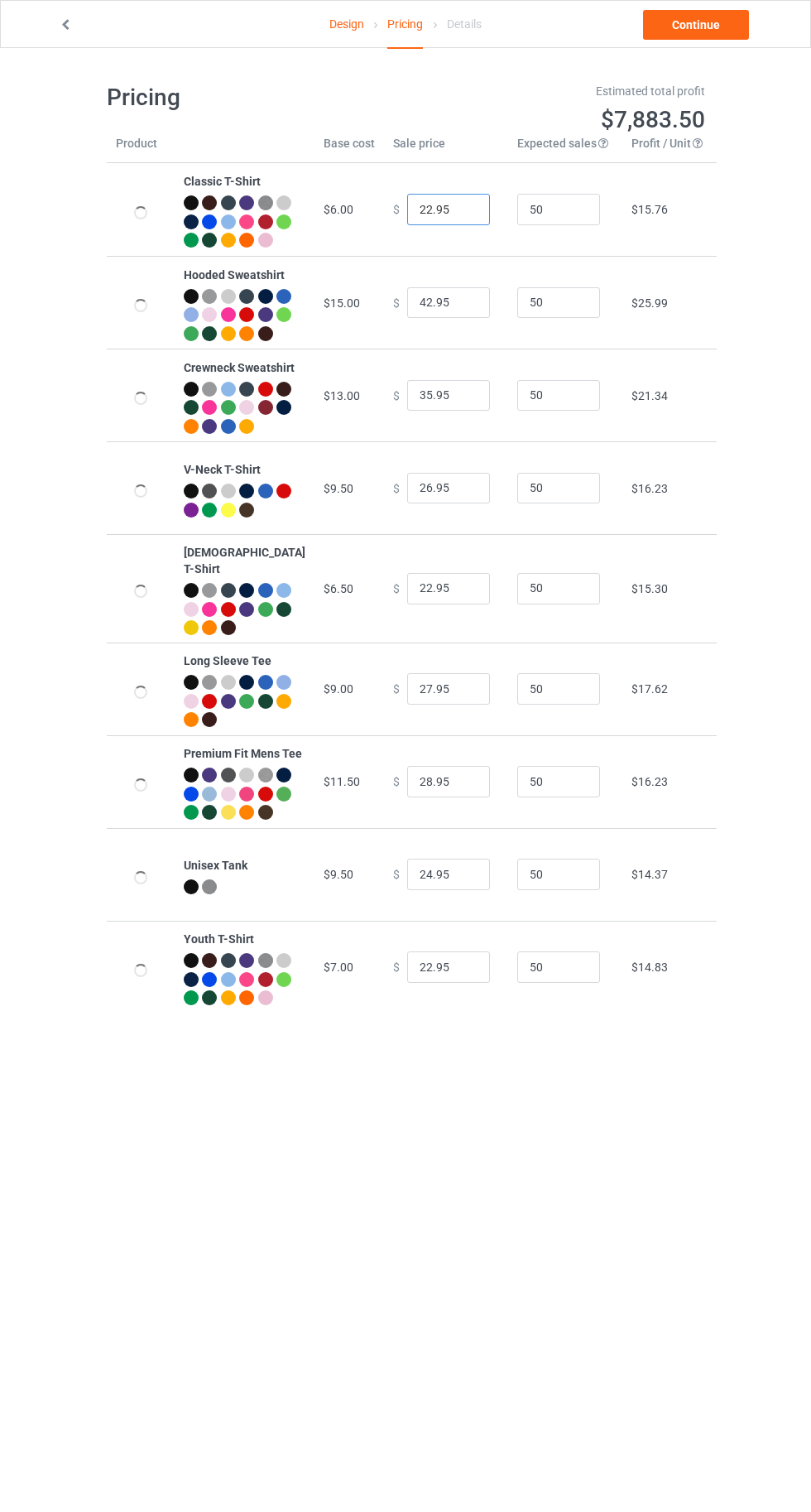
click at [412, 217] on input "22.95" at bounding box center [448, 210] width 83 height 32
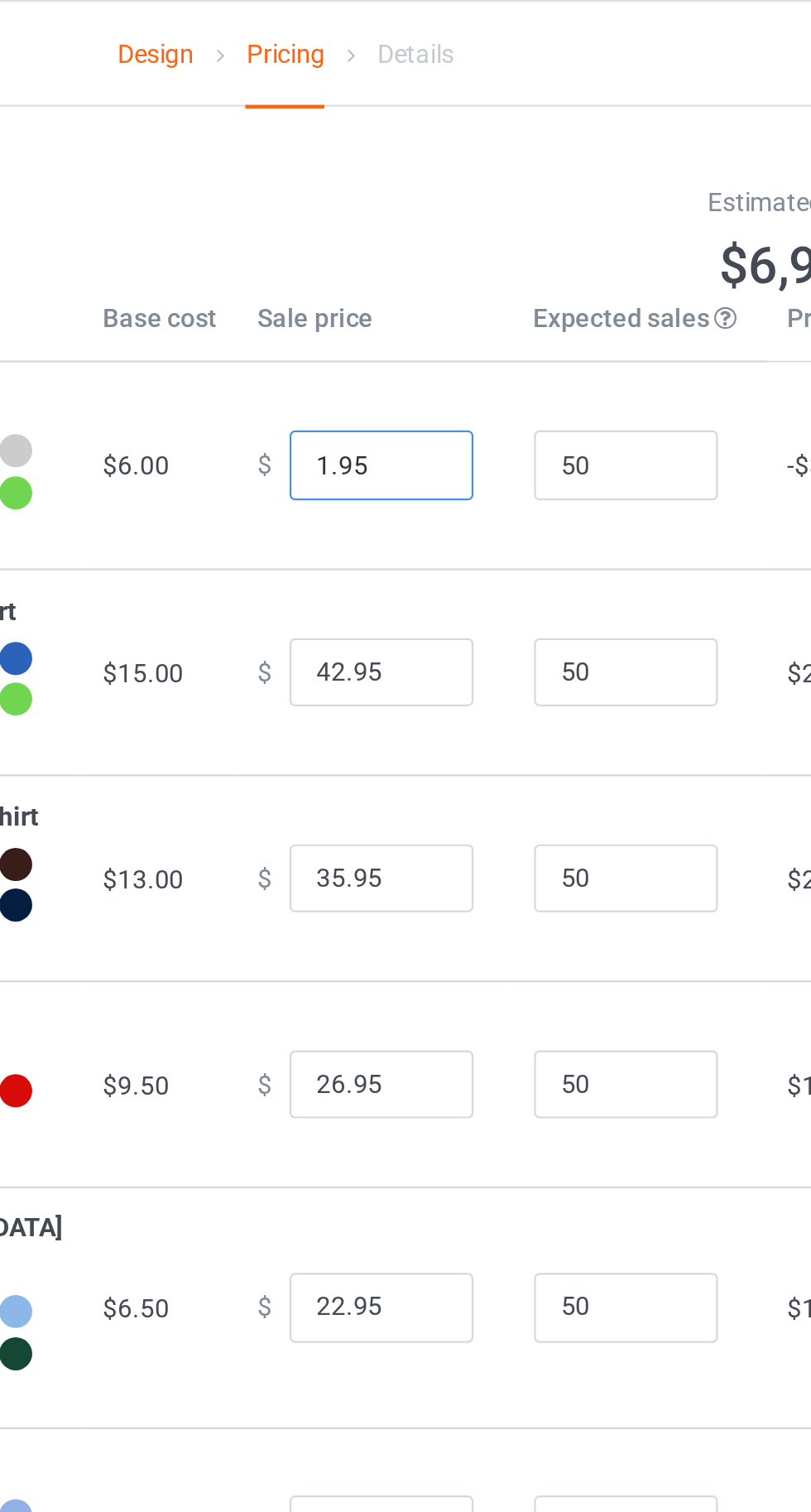
type input "16.95"
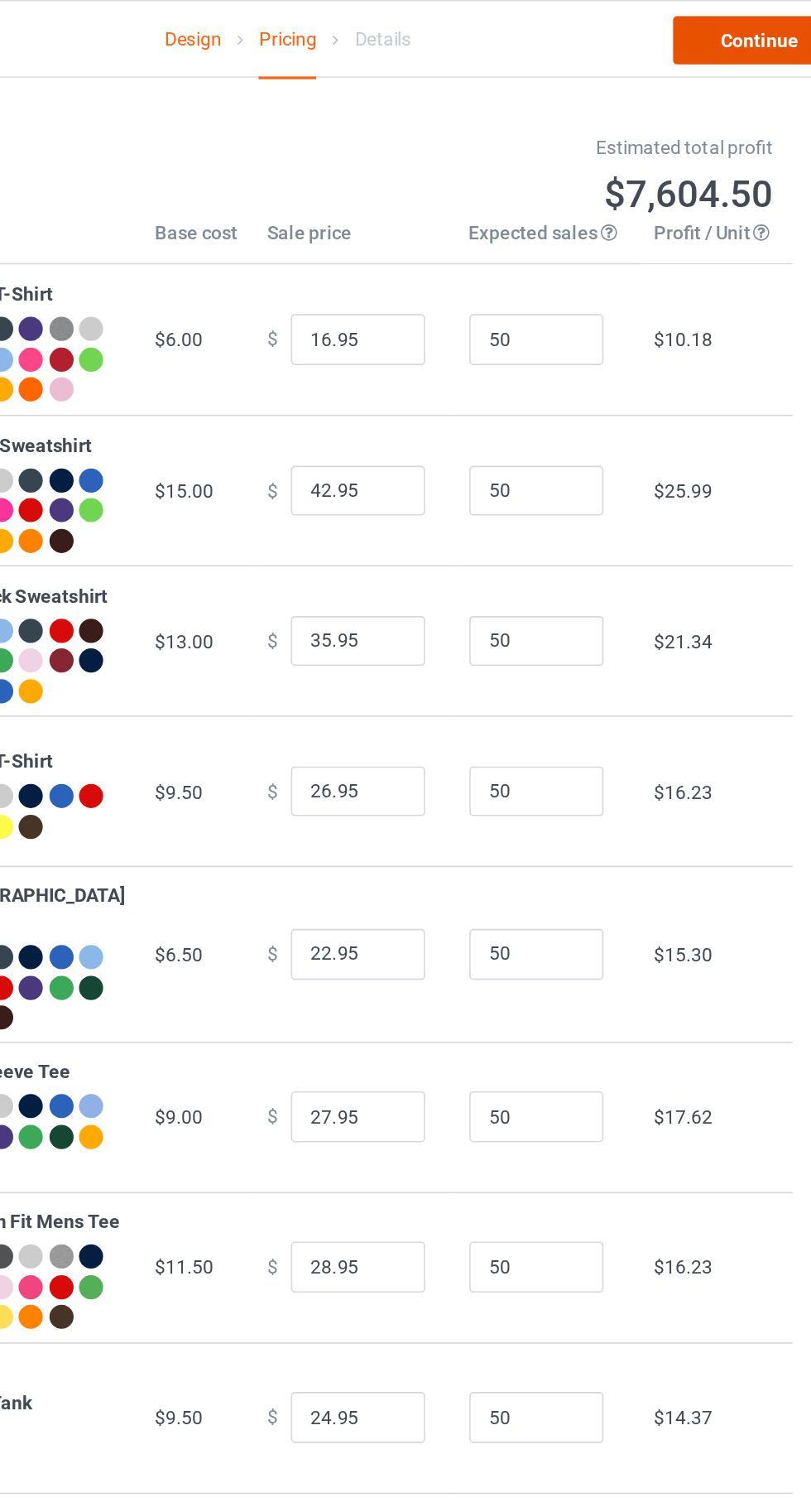
click at [682, 28] on link "Continue" at bounding box center [696, 25] width 106 height 30
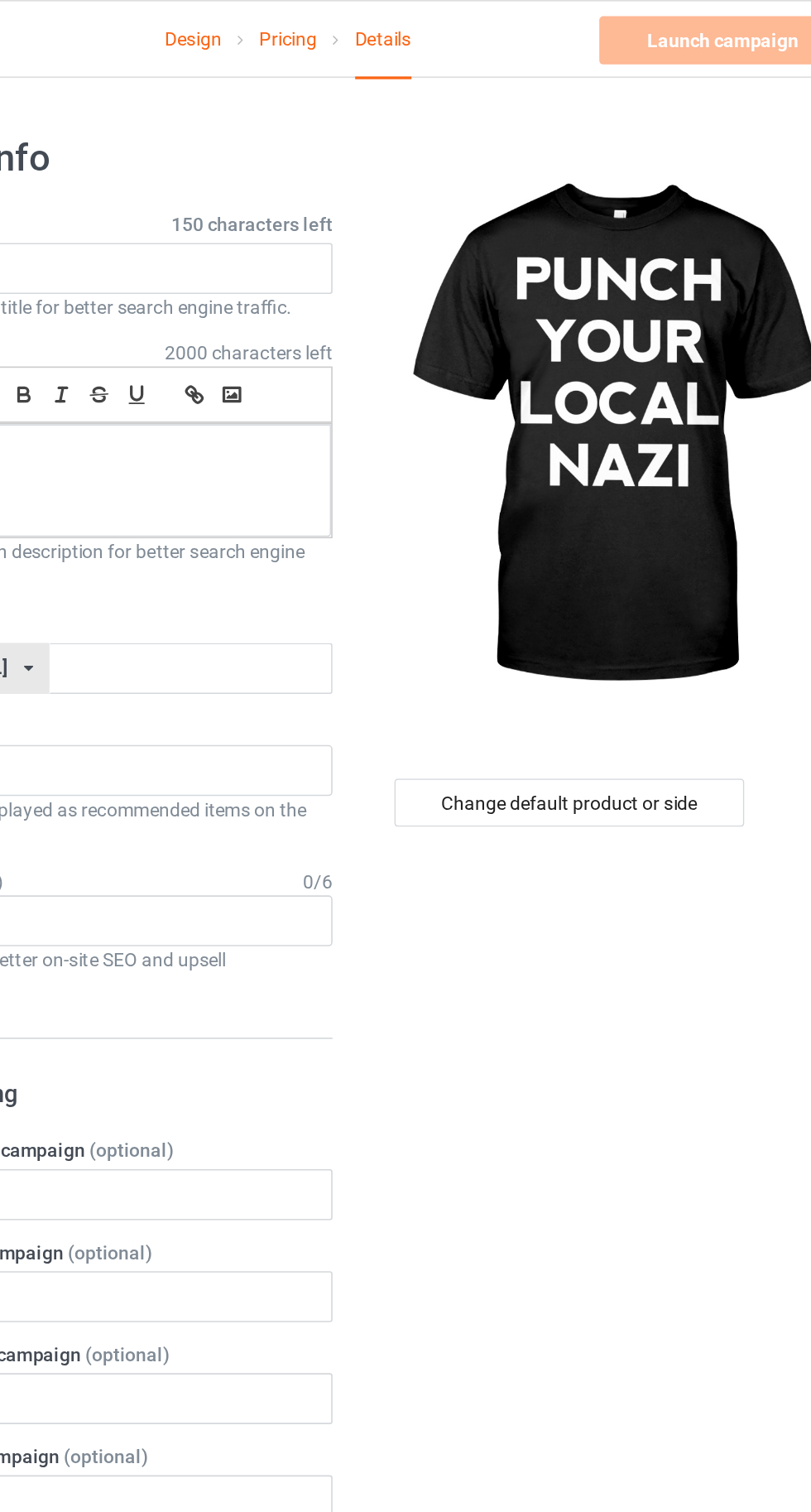
click at [319, 143] on label "Title (h1) 150 characters left" at bounding box center [270, 139] width 326 height 17
click at [286, 167] on input "text" at bounding box center [270, 166] width 326 height 32
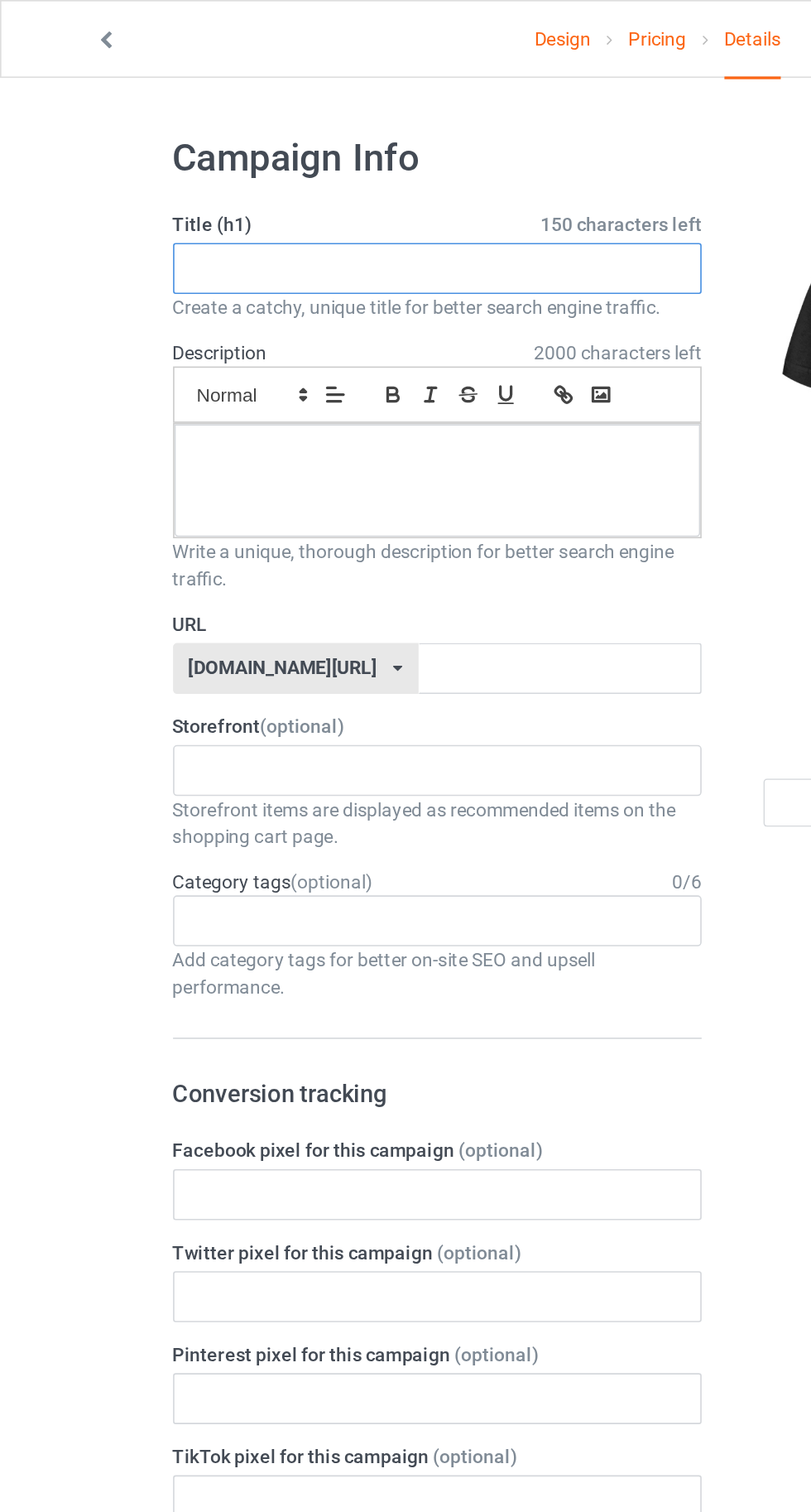
paste input "PUNCH YOUR LOCAL NAZI"
type input "PUNCH YOUR LOCAL NAZI"
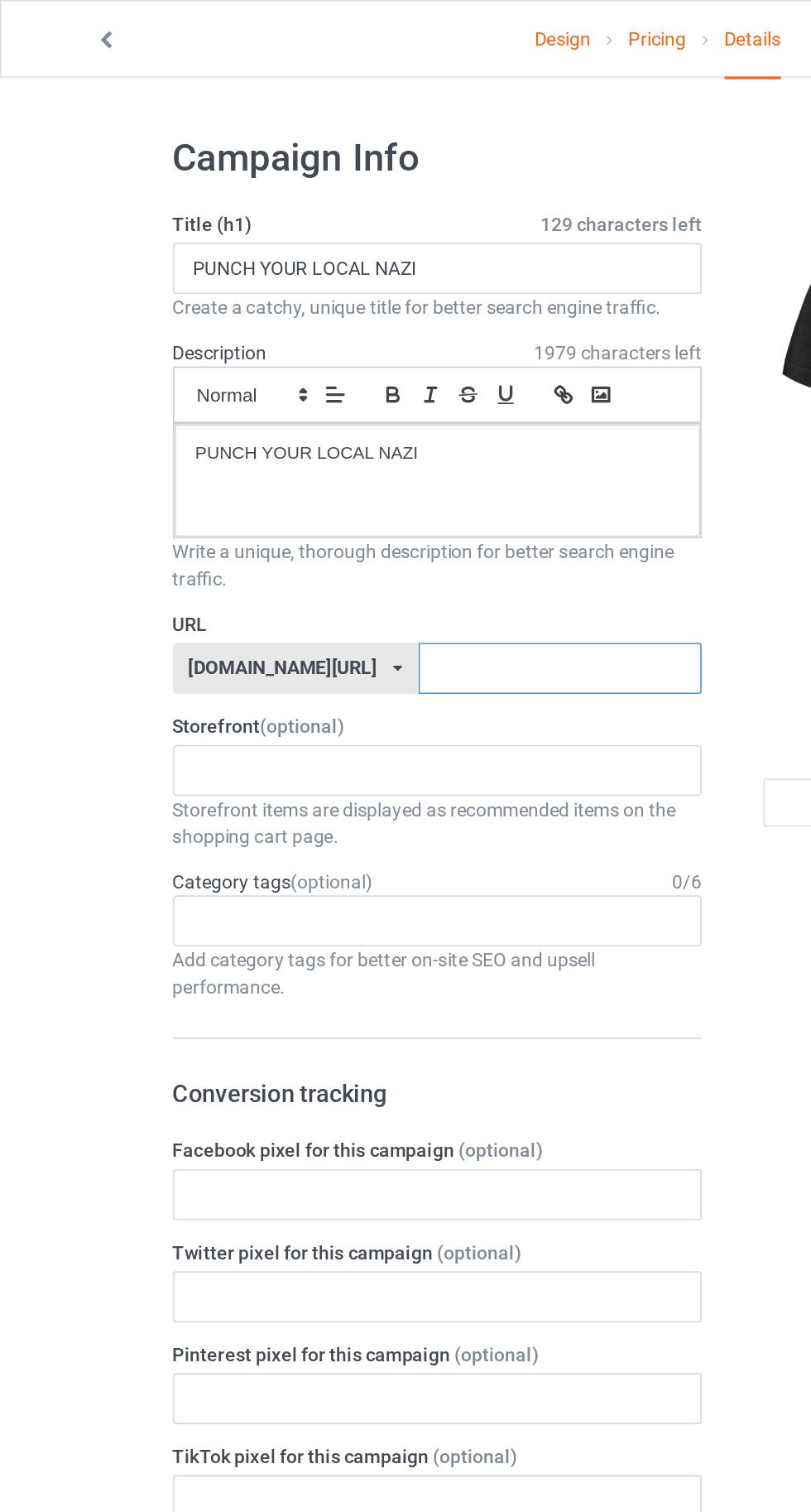
click at [378, 417] on input "text" at bounding box center [345, 413] width 174 height 32
type input "Bdb"
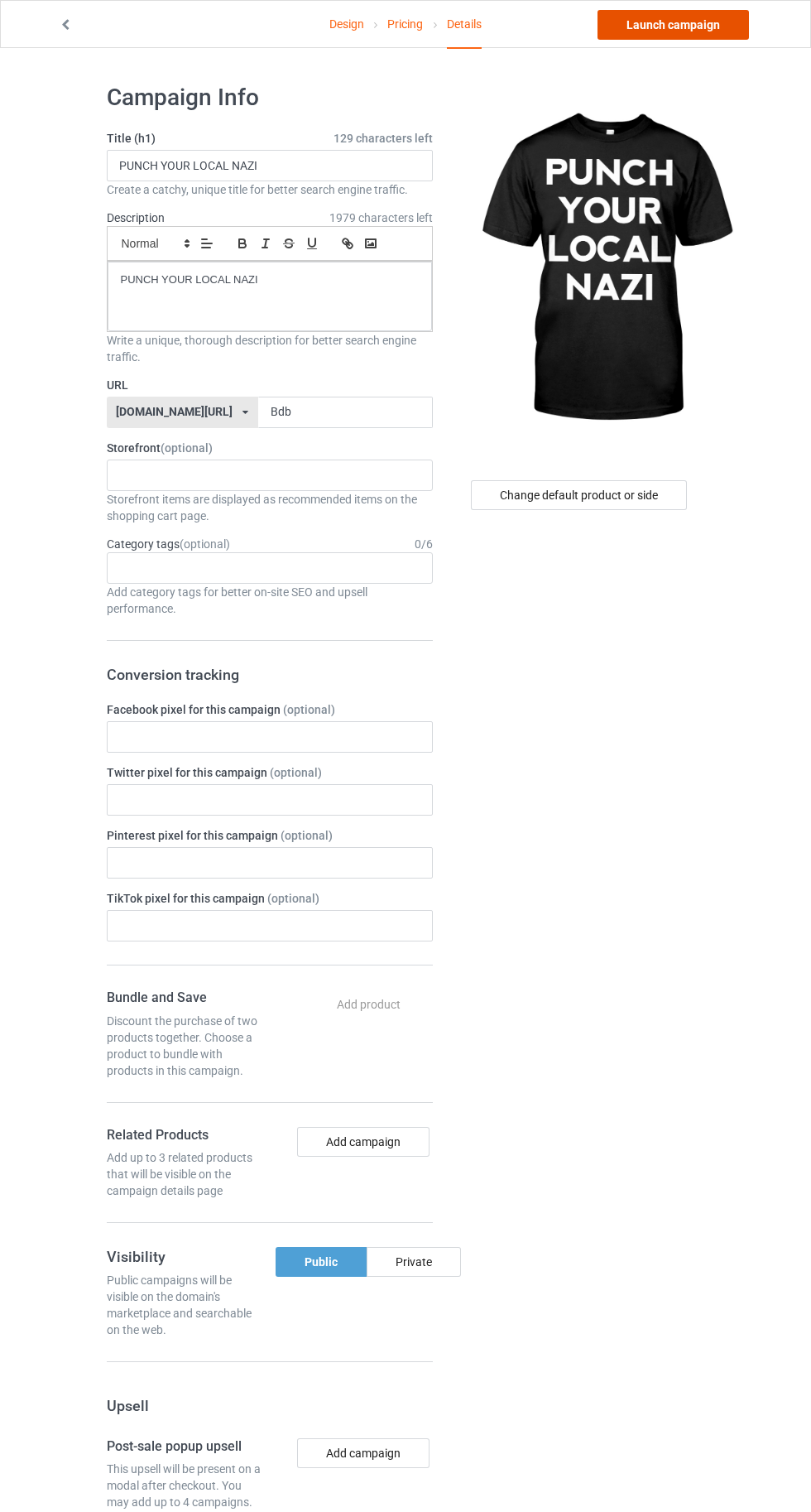
click at [664, 21] on link "Launch campaign" at bounding box center [673, 25] width 152 height 30
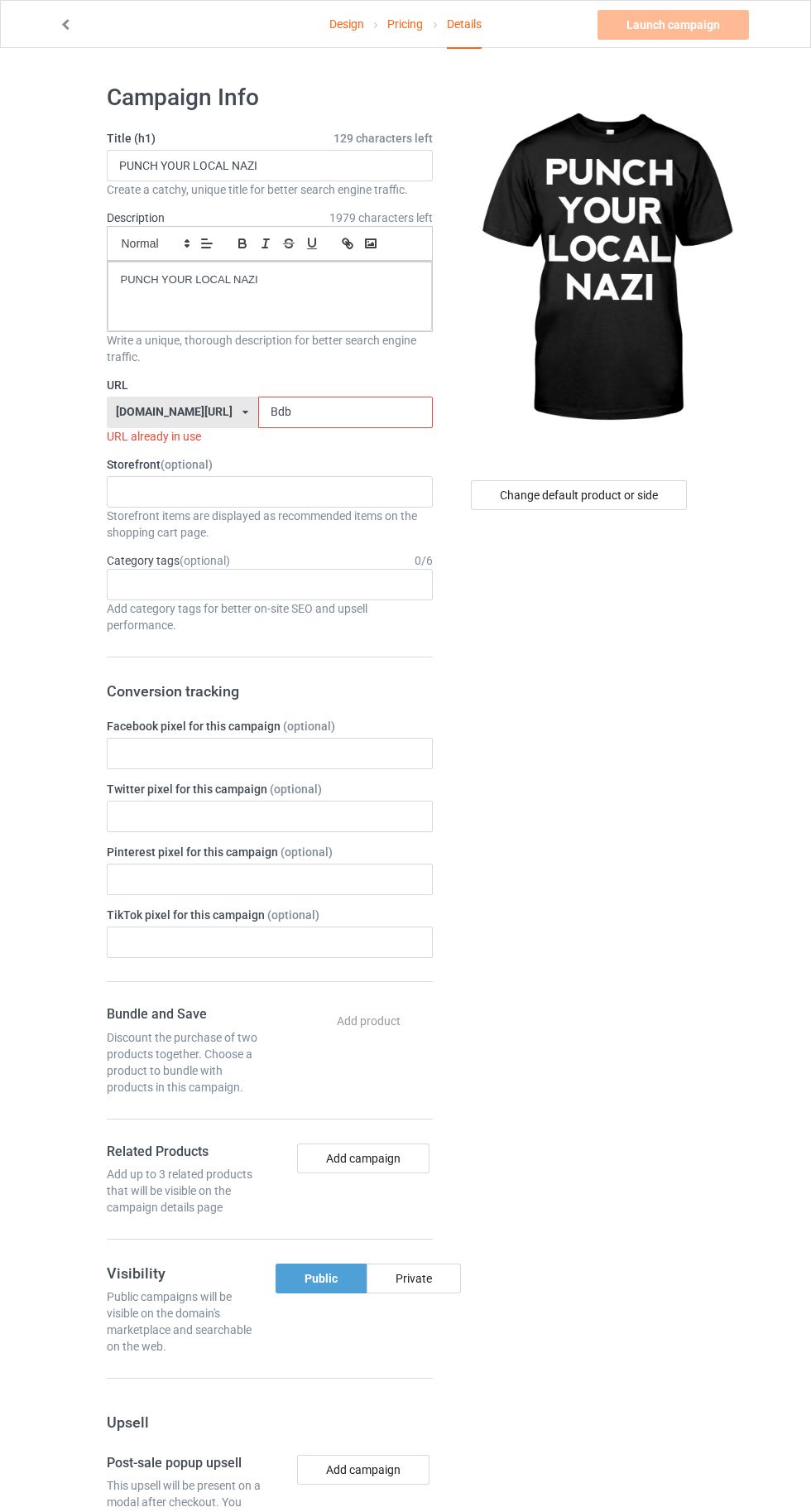
click at [325, 406] on input "Bdb" at bounding box center [345, 413] width 174 height 32
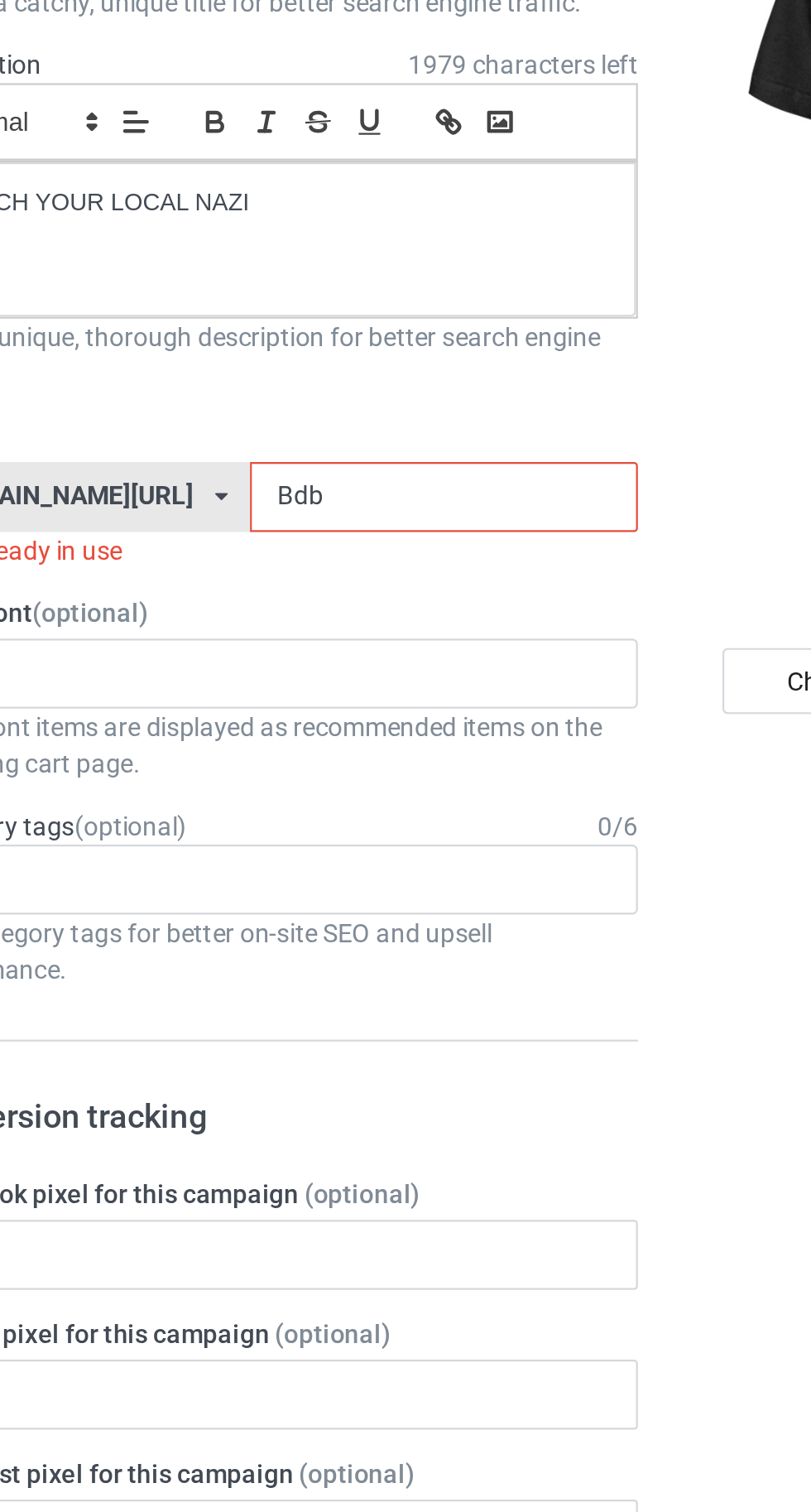
type input "Bdbg"
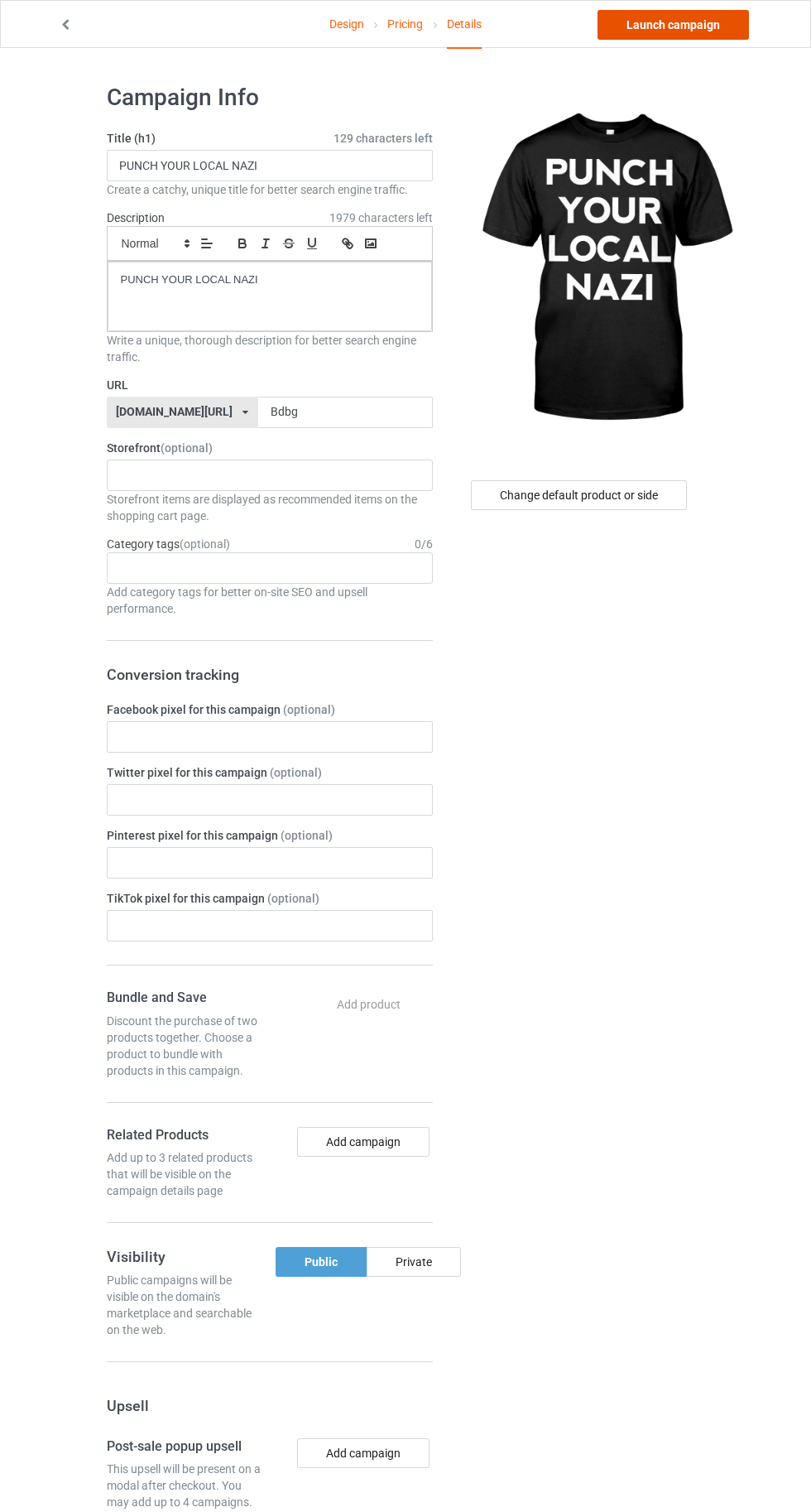
click at [688, 24] on link "Launch campaign" at bounding box center [673, 25] width 152 height 30
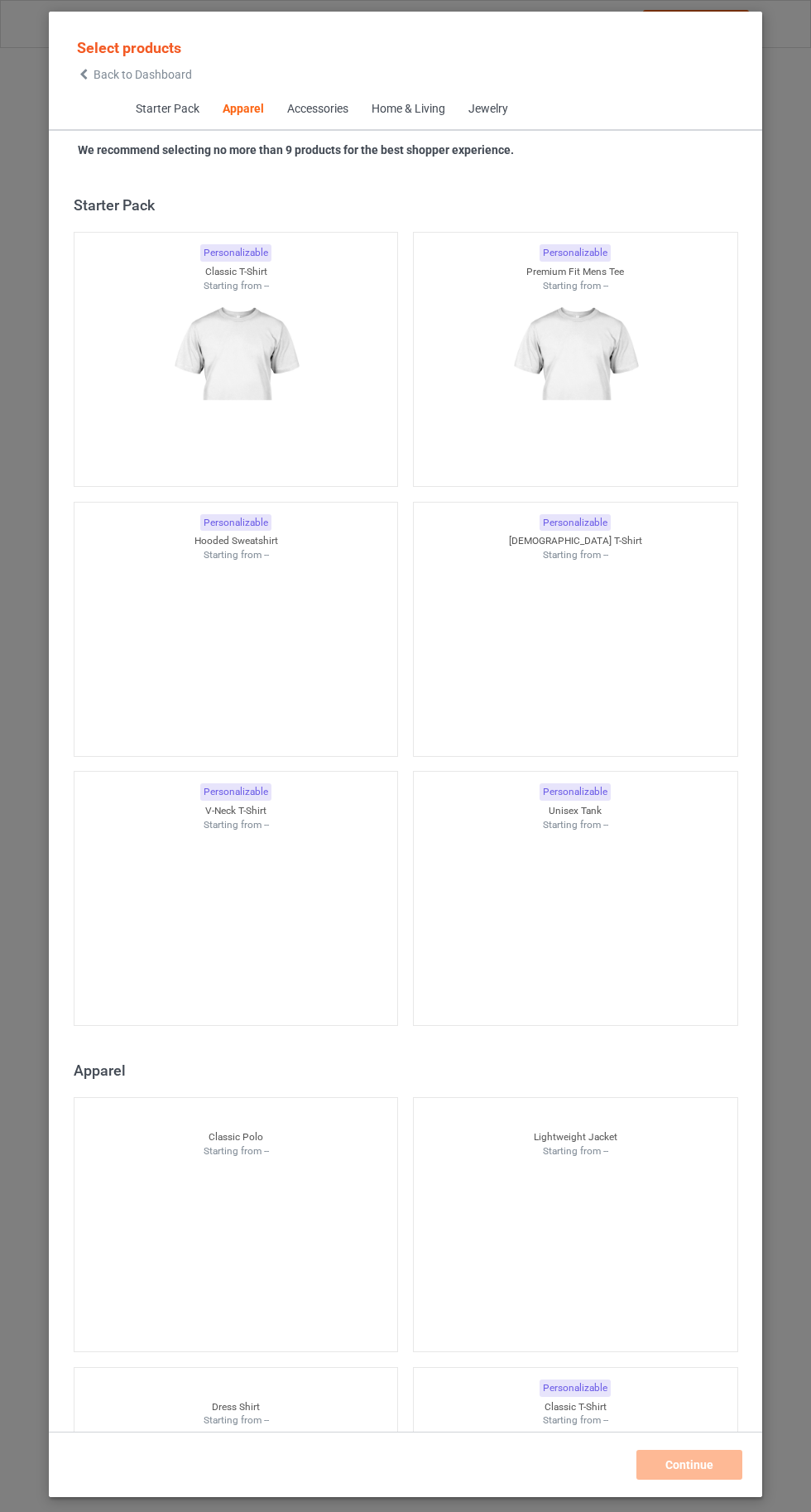
scroll to position [886, 0]
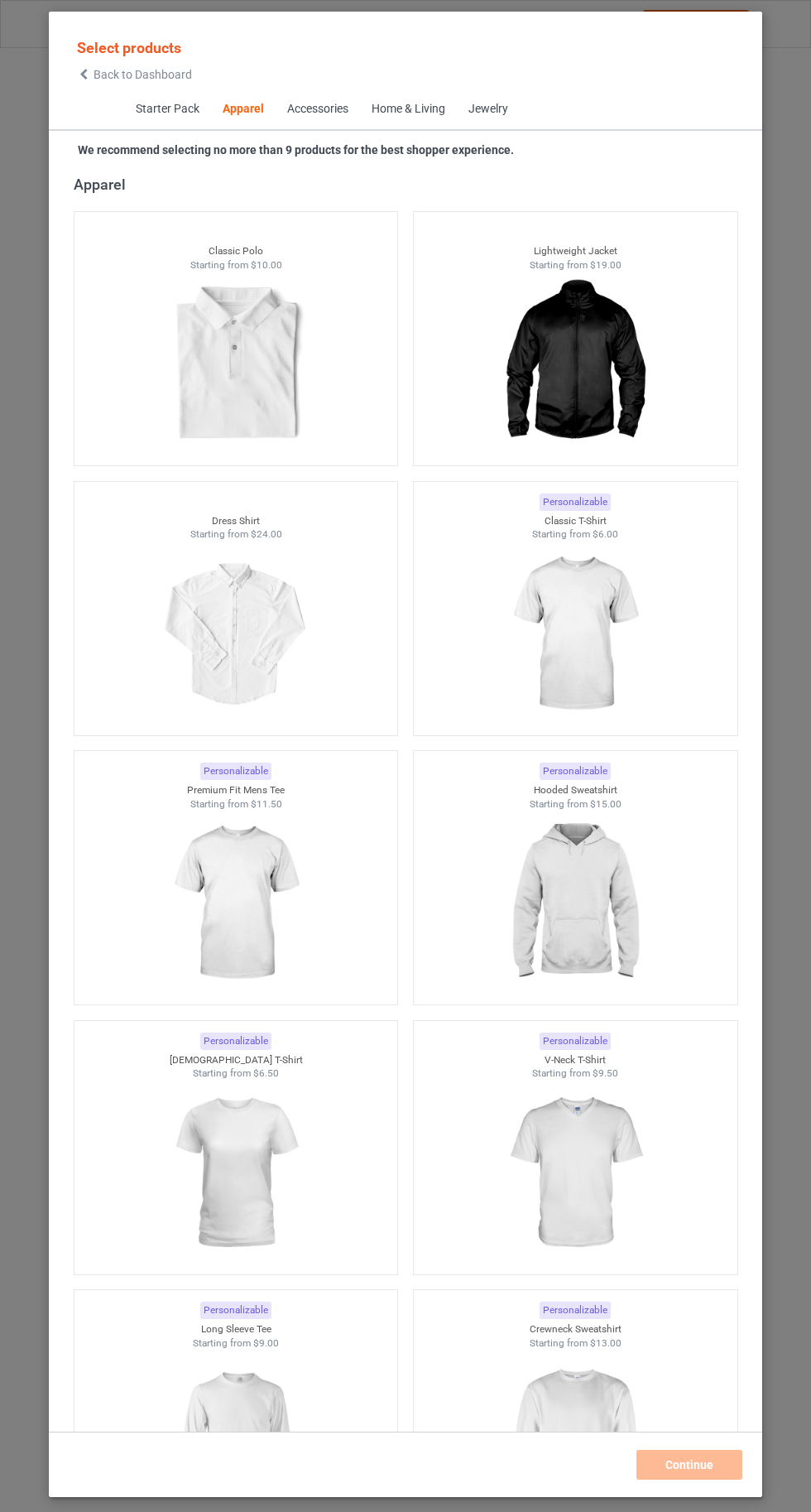
click at [529, 633] on img at bounding box center [574, 633] width 148 height 185
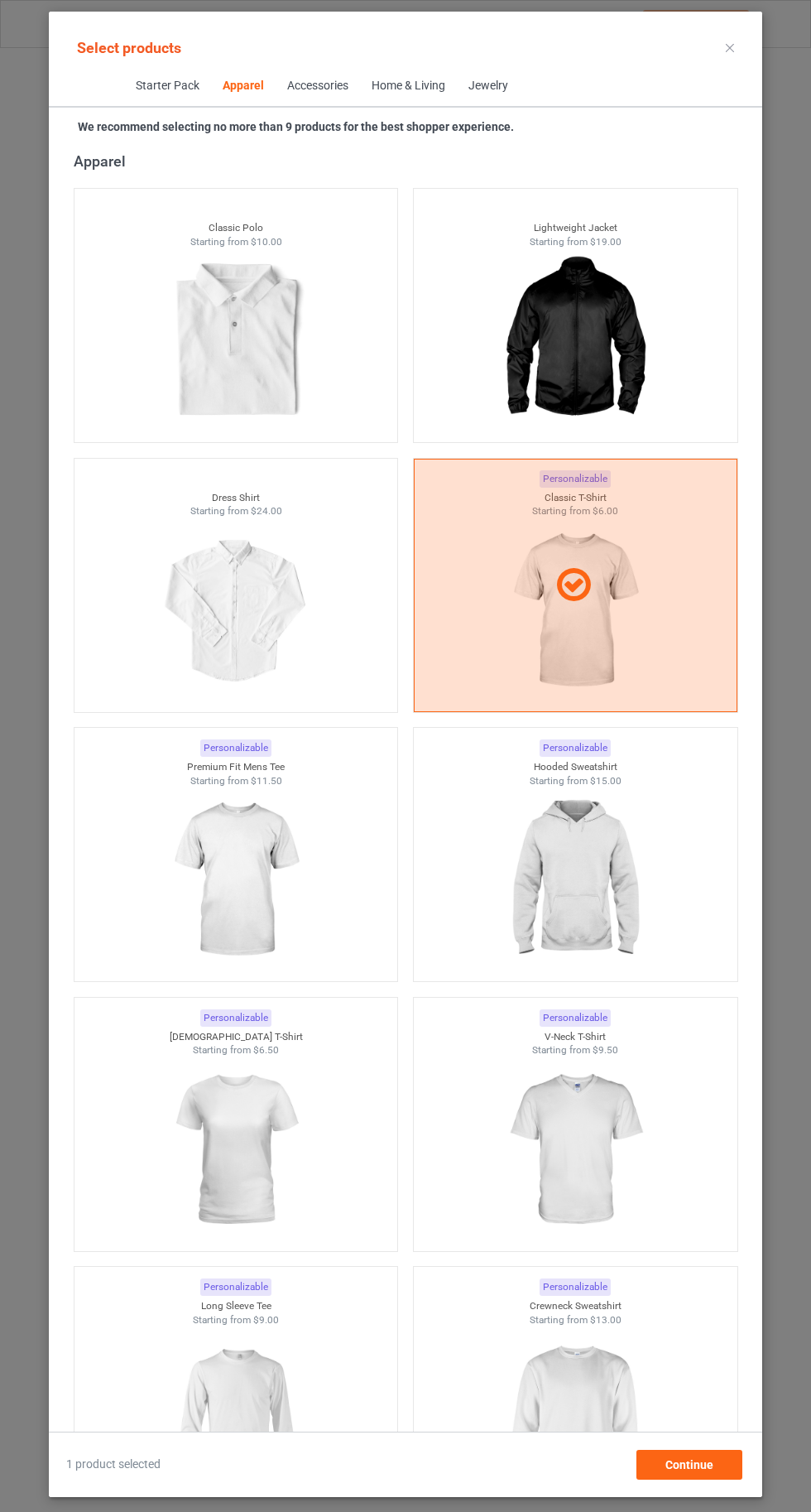
click at [592, 894] on img at bounding box center [574, 879] width 148 height 185
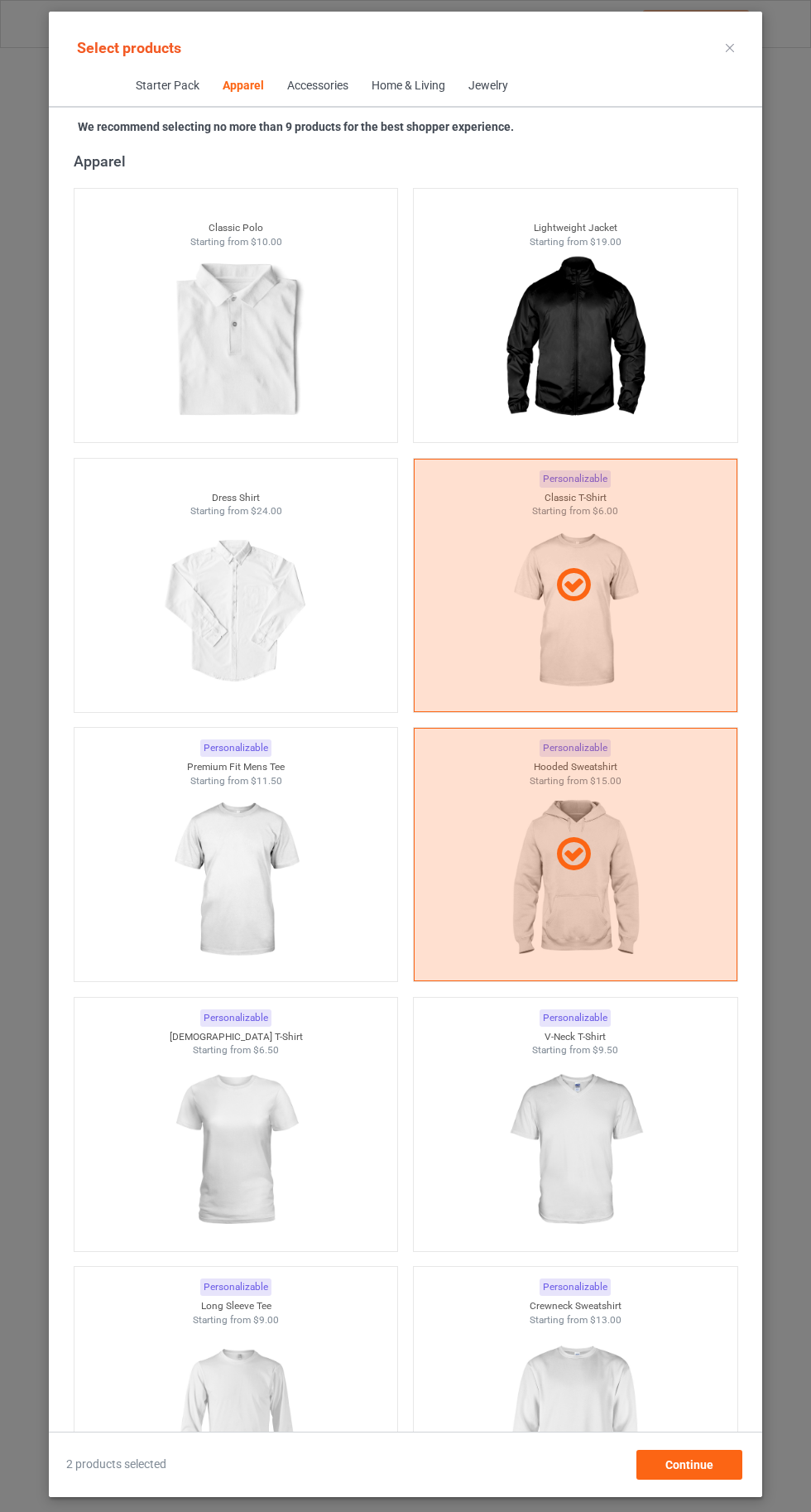
click at [561, 1431] on img at bounding box center [574, 1419] width 148 height 185
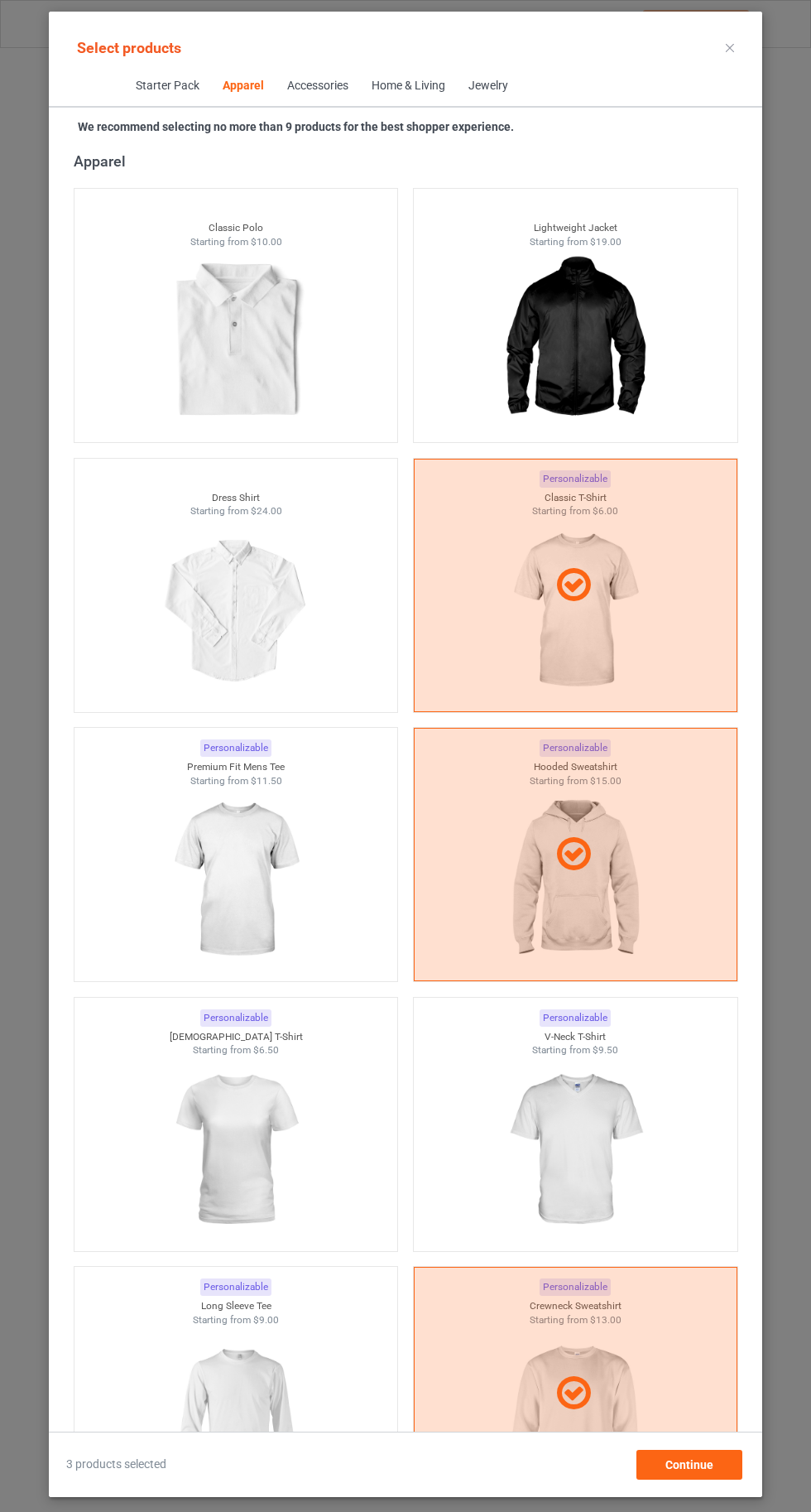
click at [290, 1428] on img at bounding box center [235, 1419] width 148 height 185
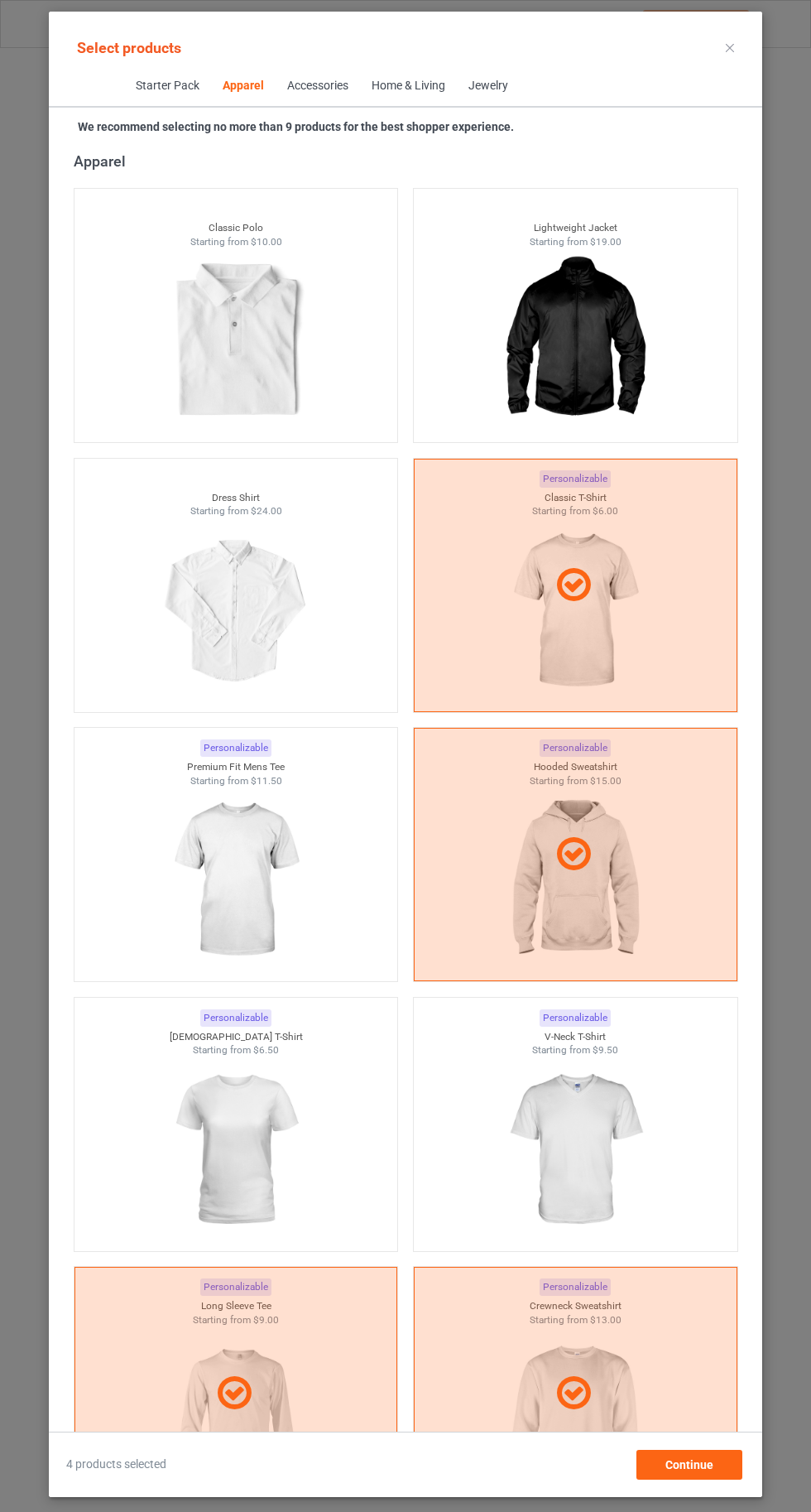
click at [264, 1190] on img at bounding box center [235, 1150] width 148 height 185
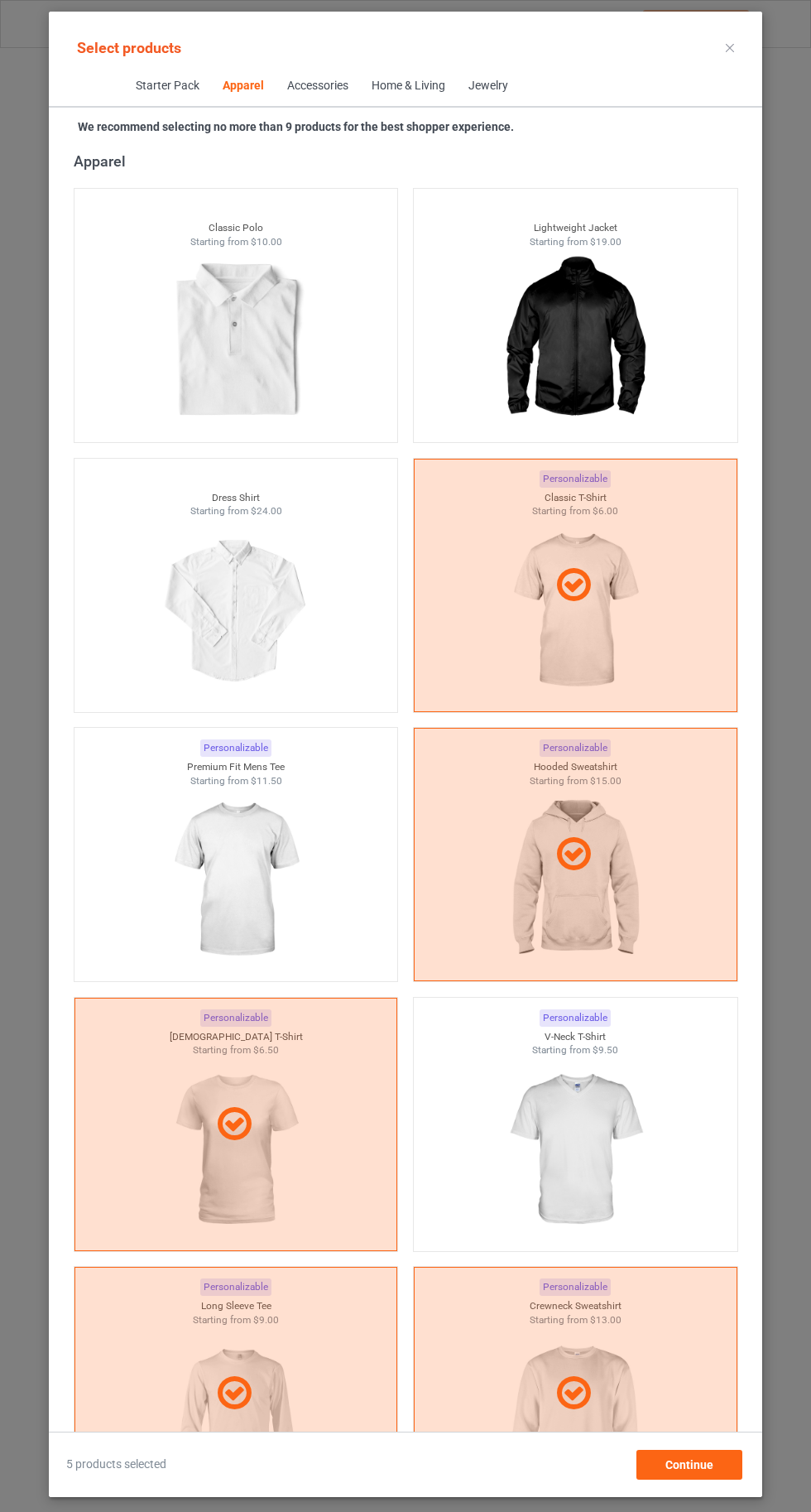
click at [598, 1137] on img at bounding box center [574, 1150] width 148 height 185
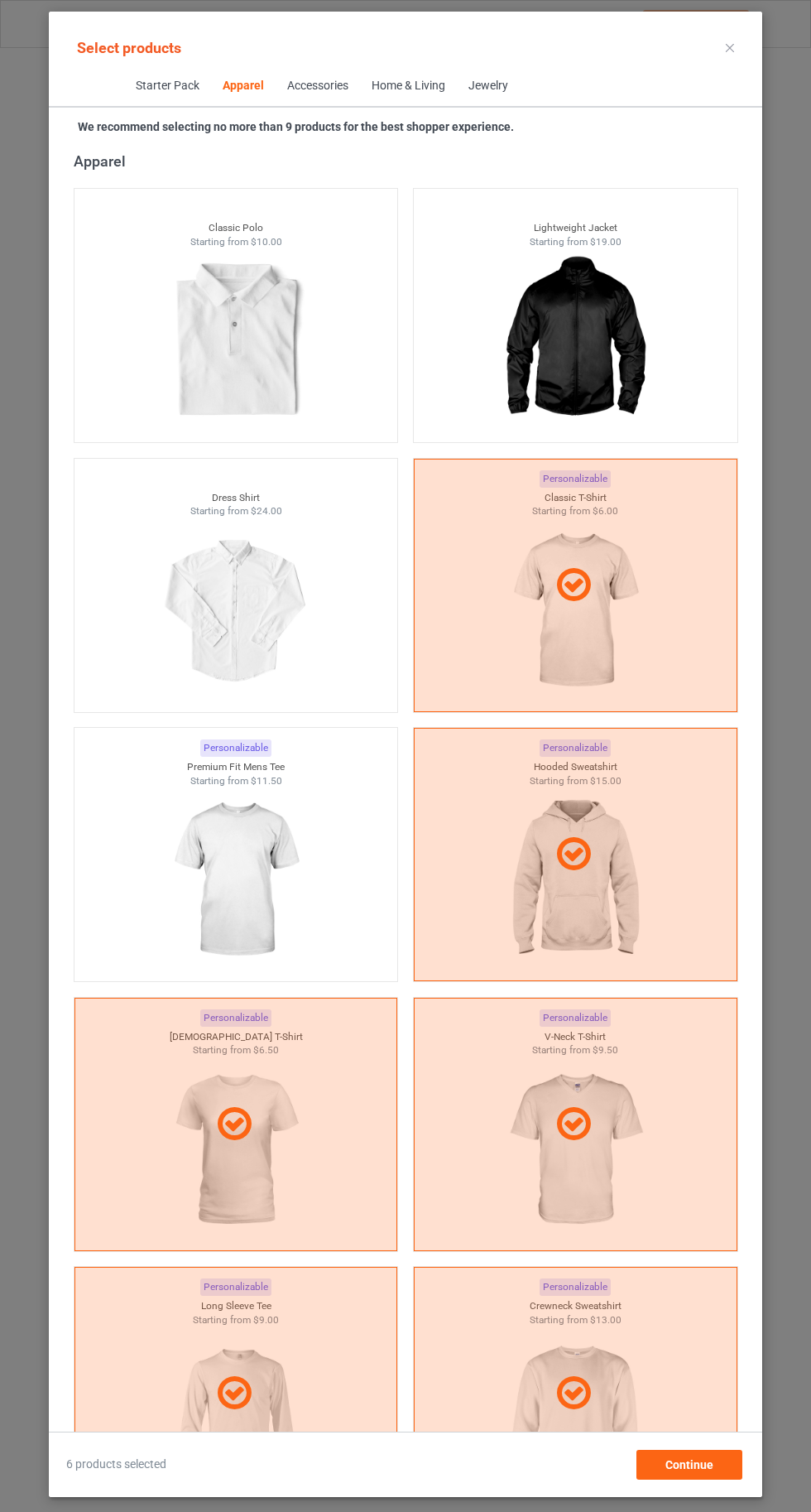
click at [224, 865] on img at bounding box center [235, 879] width 148 height 185
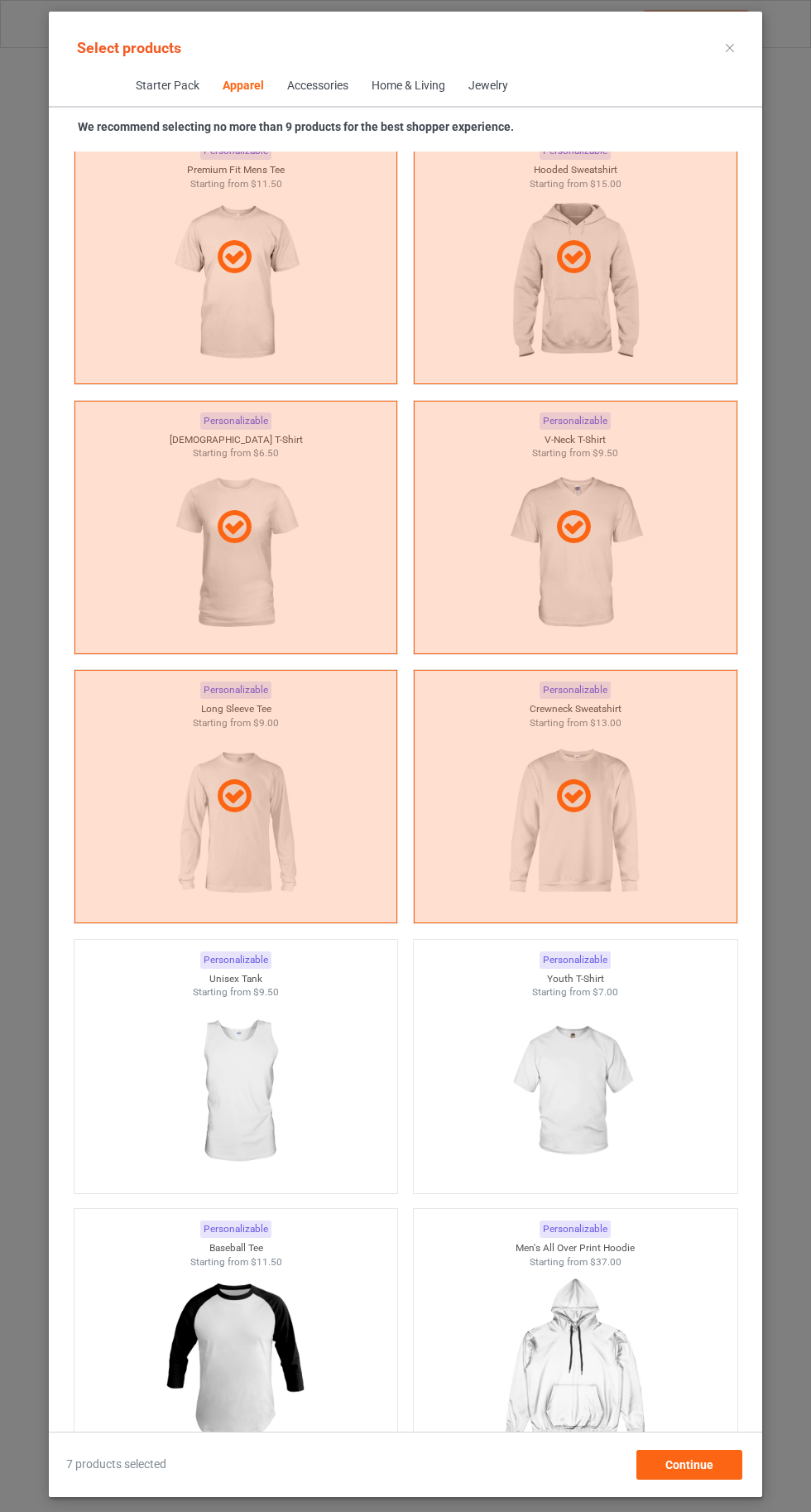
scroll to position [1478, 0]
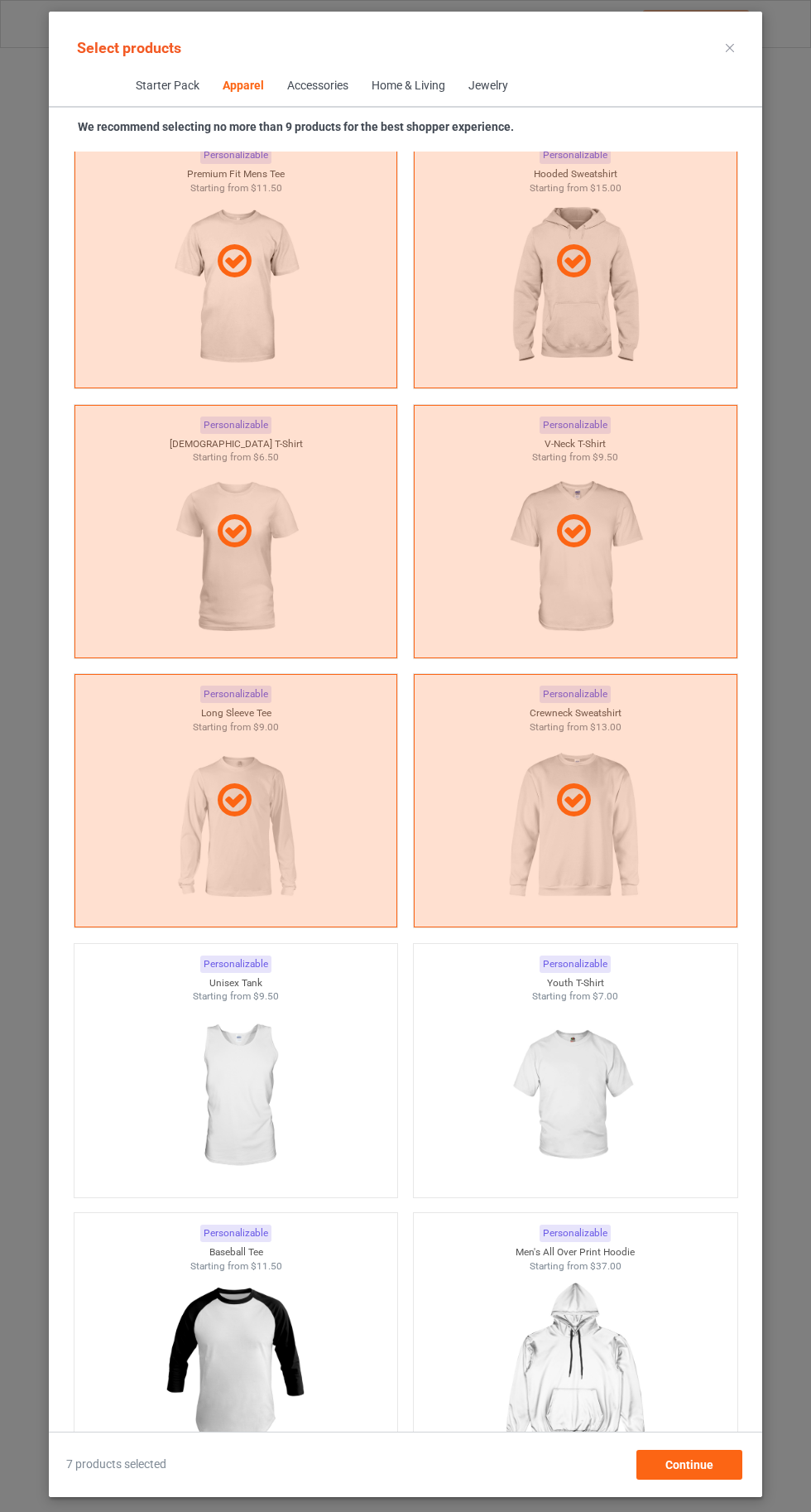
click at [268, 1129] on img at bounding box center [235, 1096] width 148 height 185
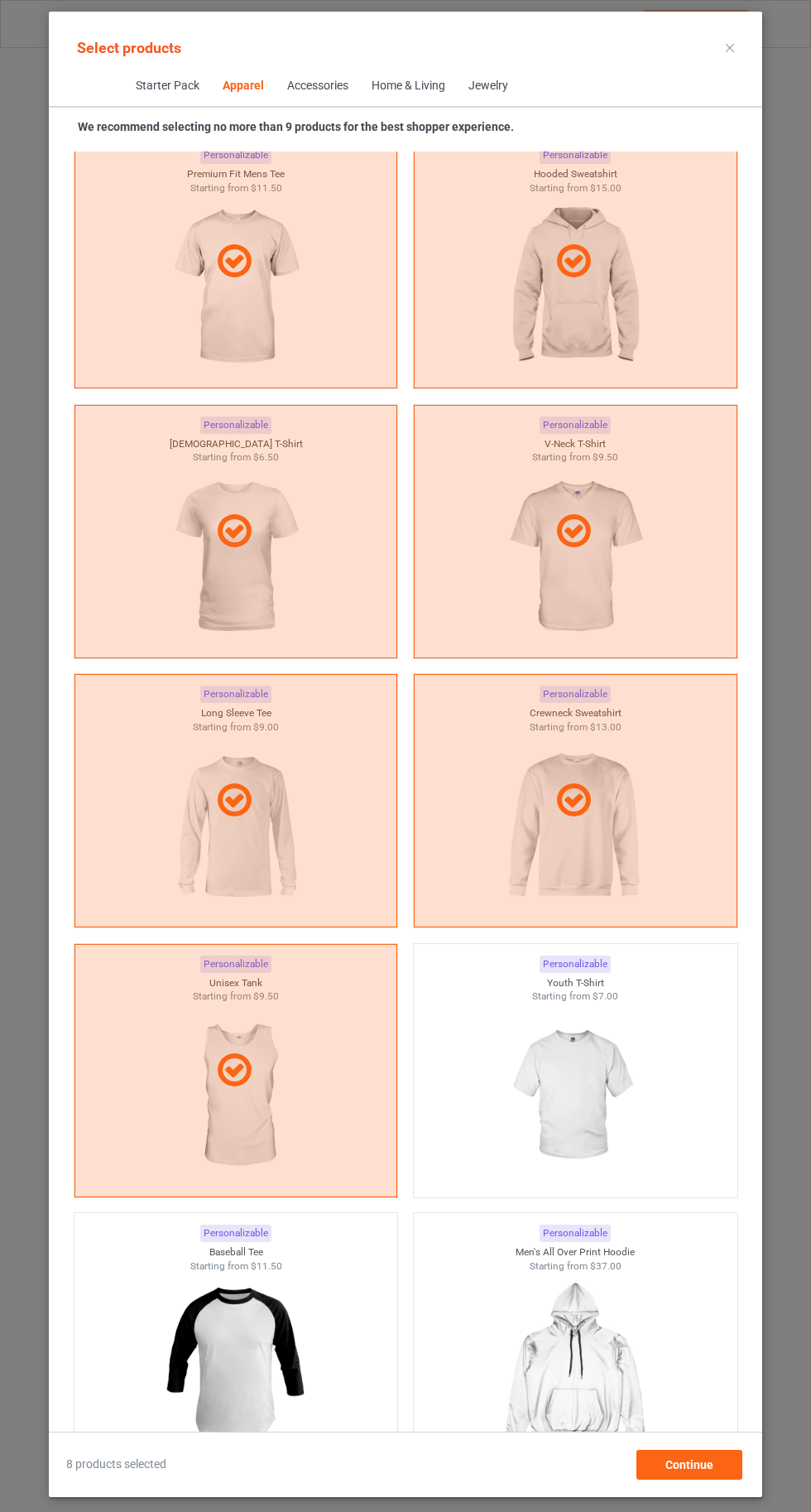
click at [626, 1115] on img at bounding box center [574, 1096] width 148 height 185
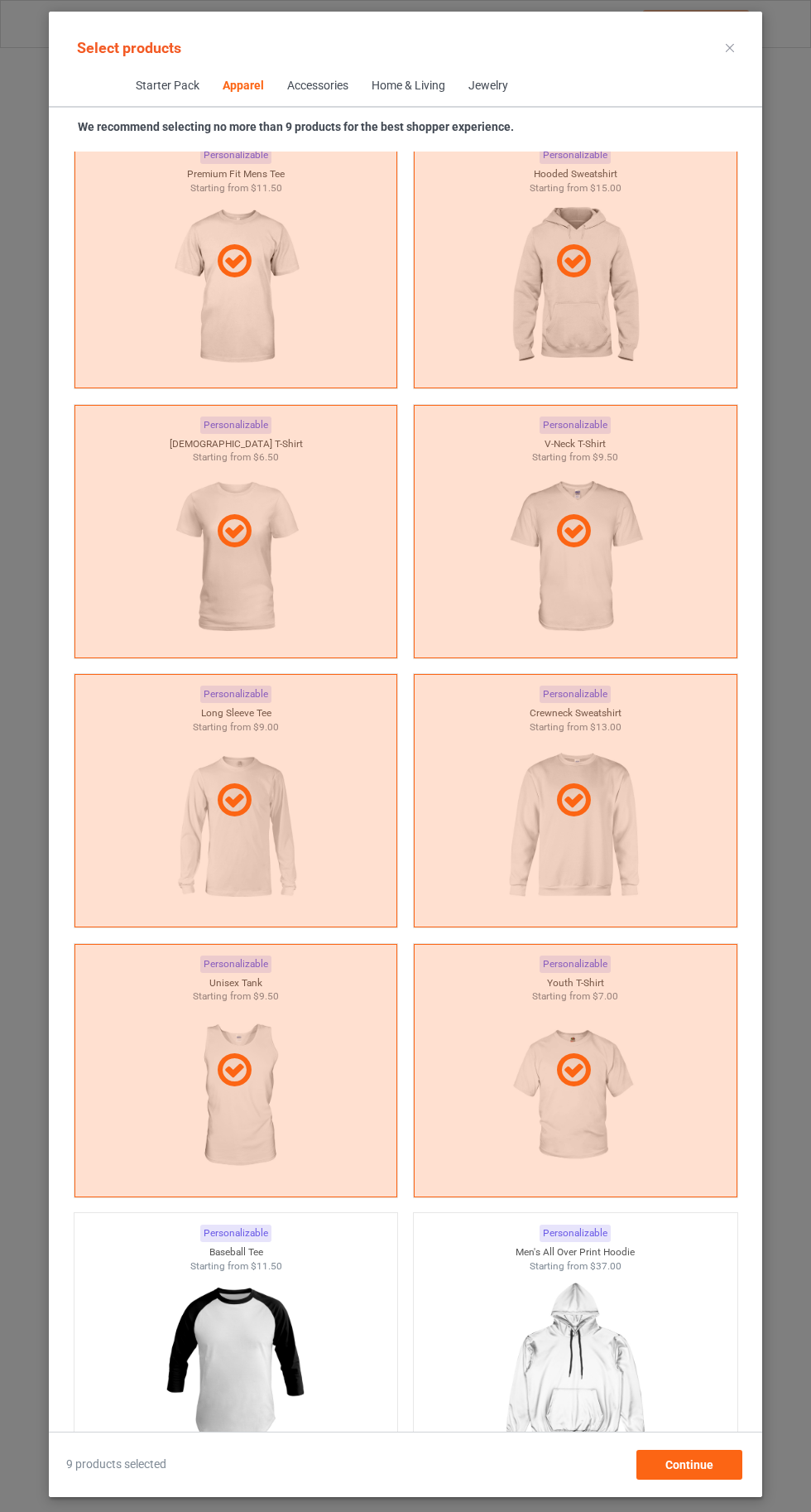
click at [728, 48] on icon at bounding box center [729, 48] width 8 height 8
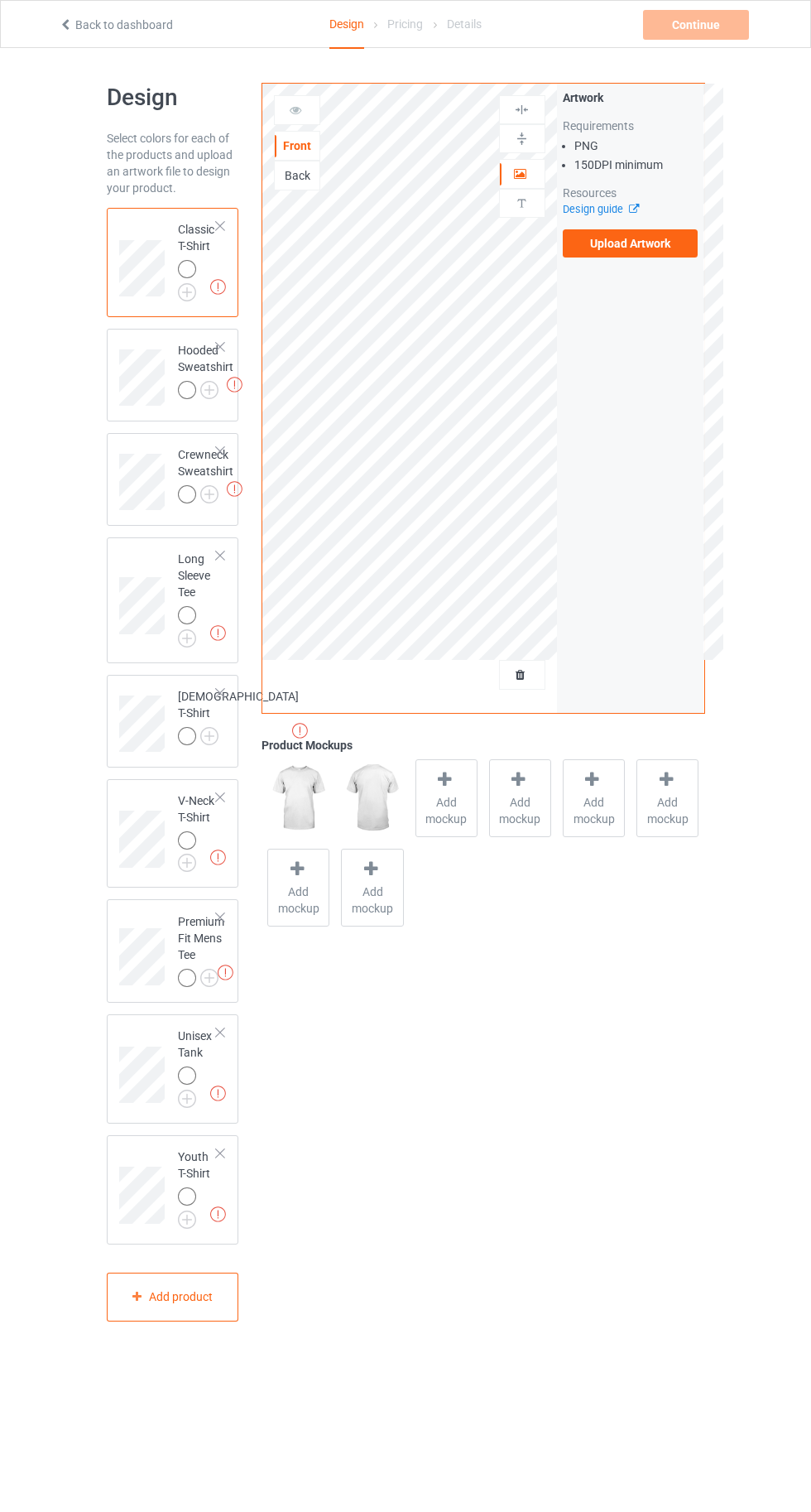
click at [0, 0] on img at bounding box center [0, 0] width 0 height 0
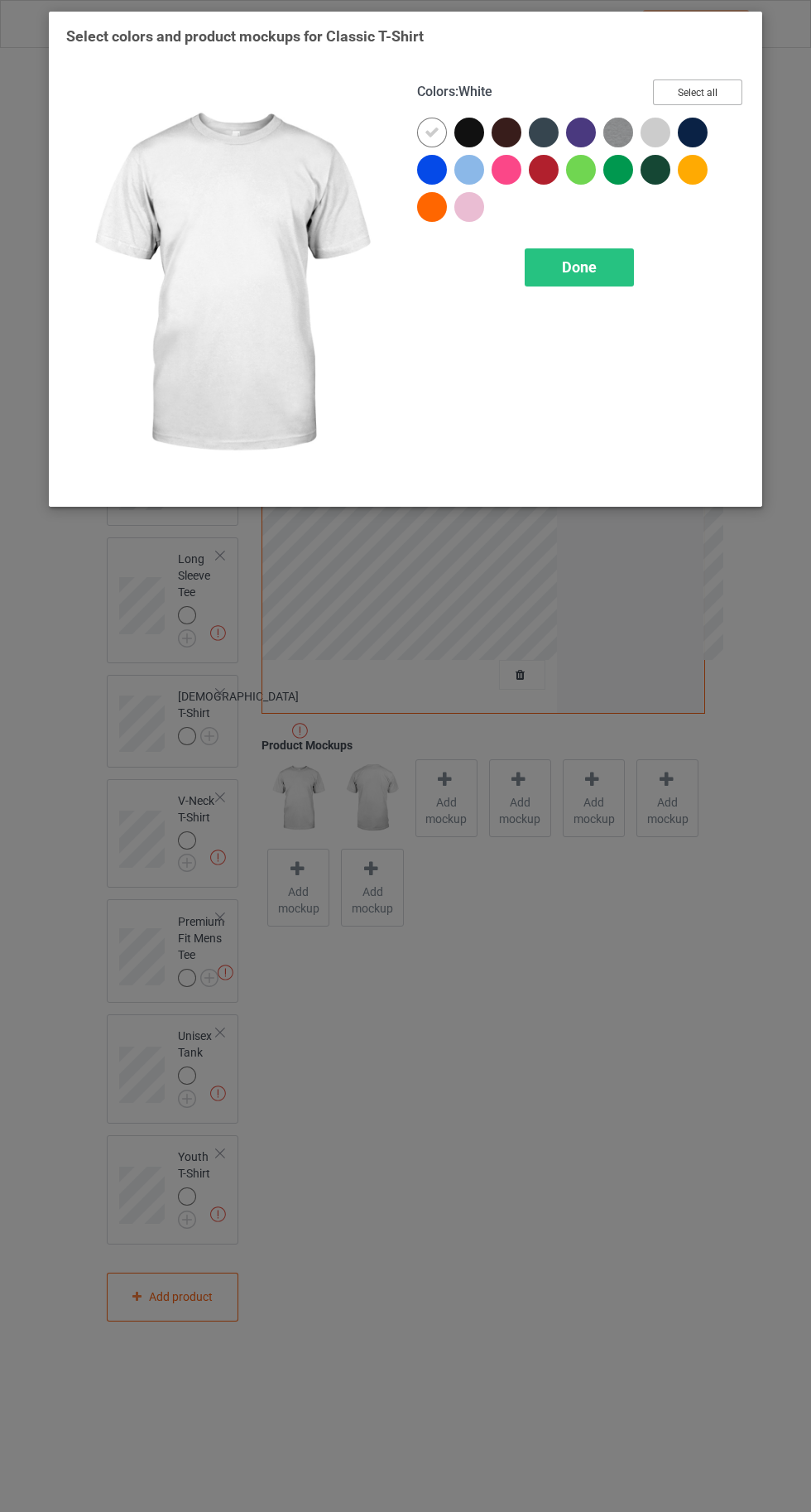
click at [705, 87] on button "Select all" at bounding box center [697, 92] width 89 height 26
click at [425, 131] on icon at bounding box center [432, 132] width 15 height 15
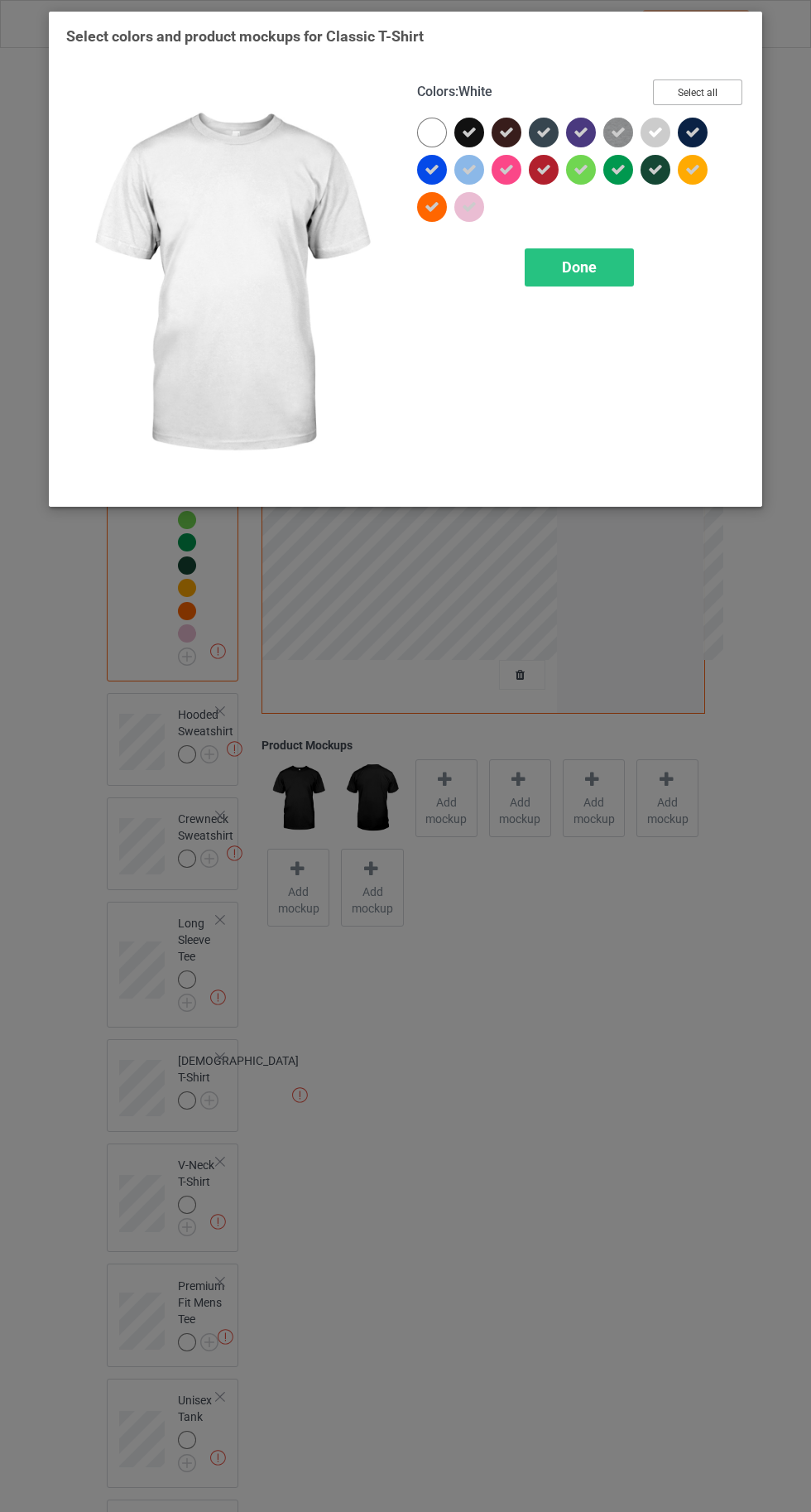
click at [690, 101] on button "Select all" at bounding box center [697, 92] width 89 height 26
click at [692, 92] on button "Reset to Default" at bounding box center [682, 92] width 120 height 26
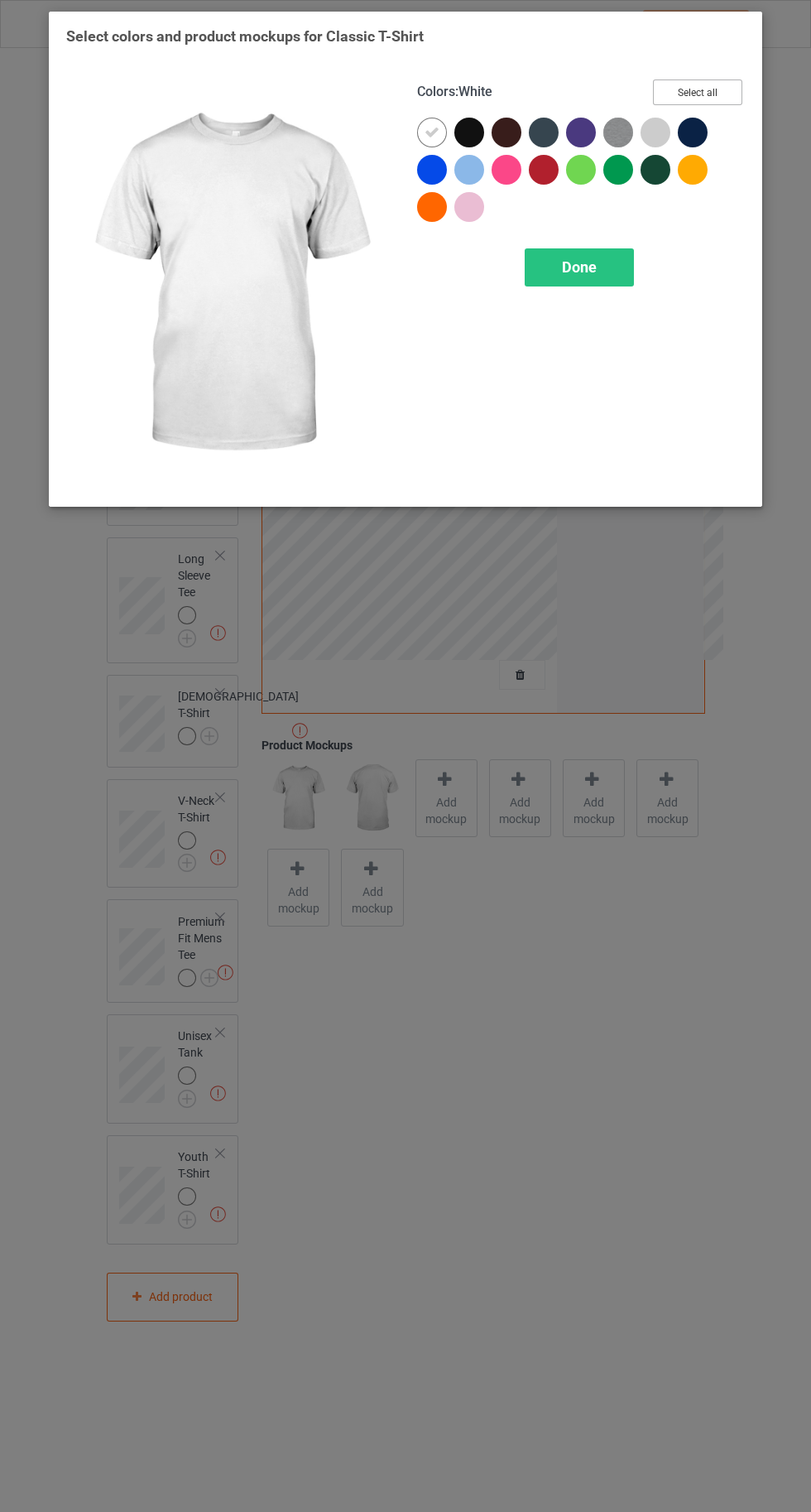
click at [712, 88] on button "Select all" at bounding box center [697, 92] width 89 height 26
click at [590, 261] on span "Done" at bounding box center [578, 266] width 34 height 18
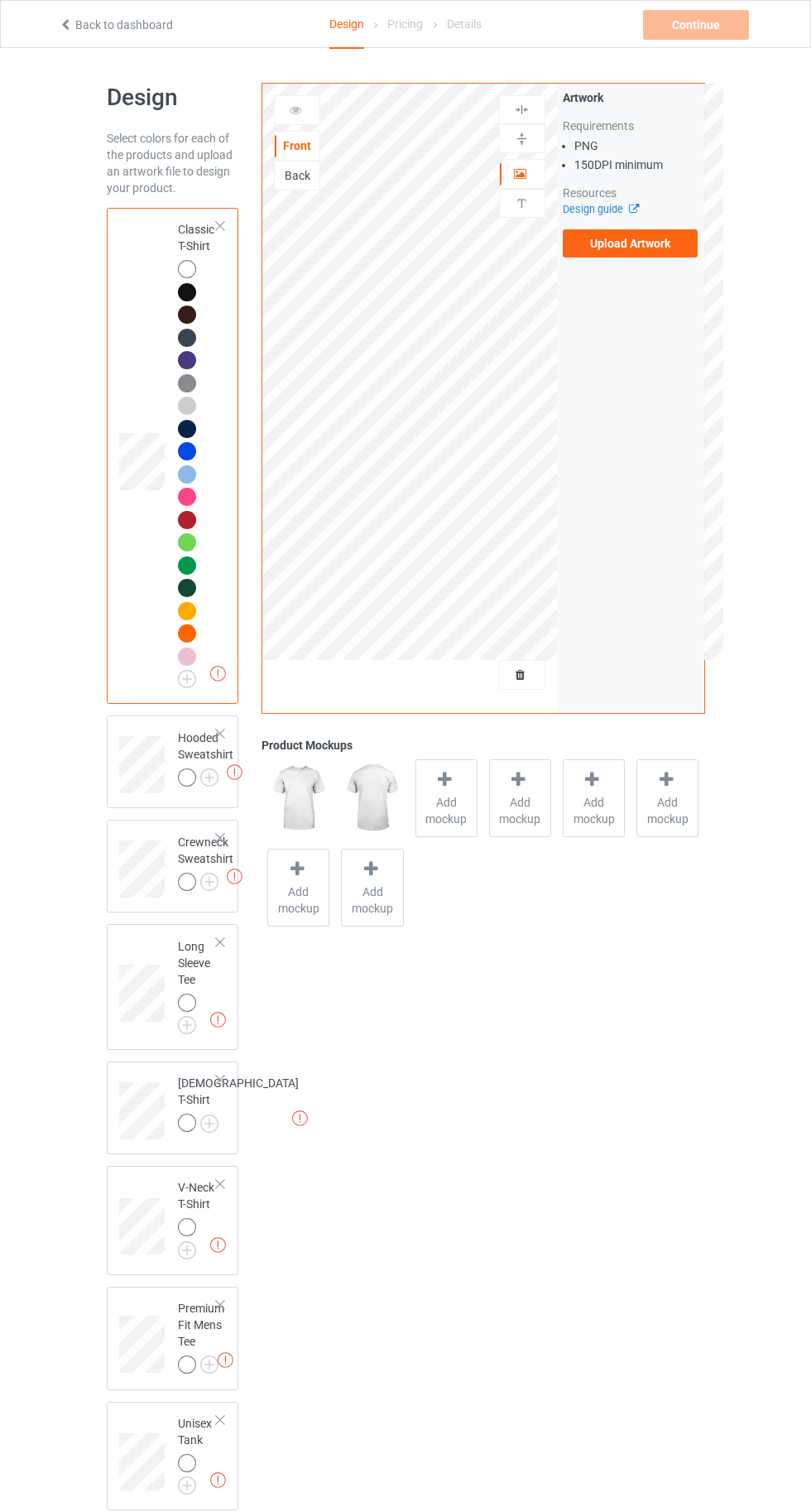
click at [0, 0] on img at bounding box center [0, 0] width 0 height 0
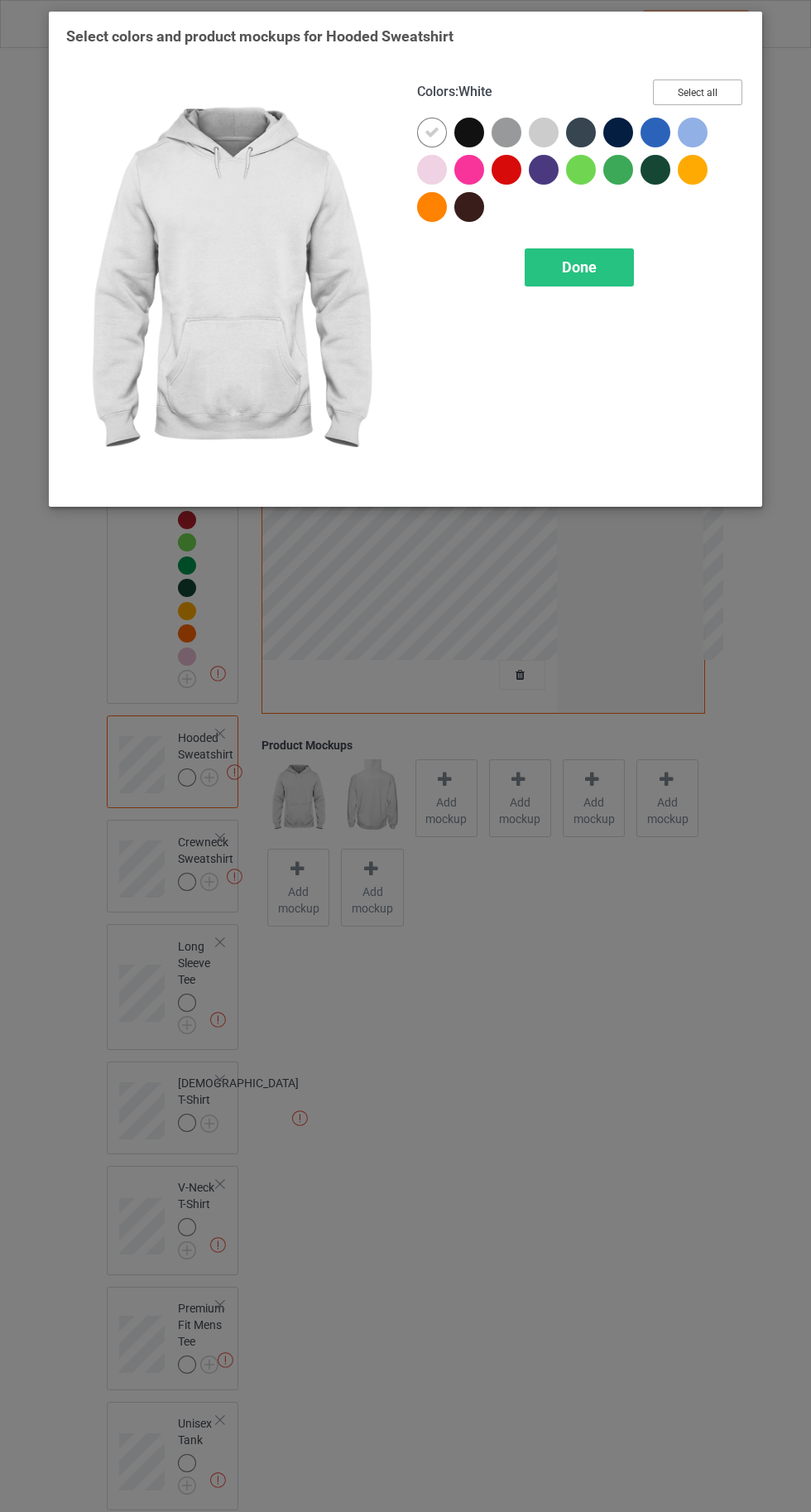
click at [720, 86] on button "Select all" at bounding box center [697, 92] width 89 height 26
click at [596, 266] on span "Done" at bounding box center [578, 266] width 34 height 18
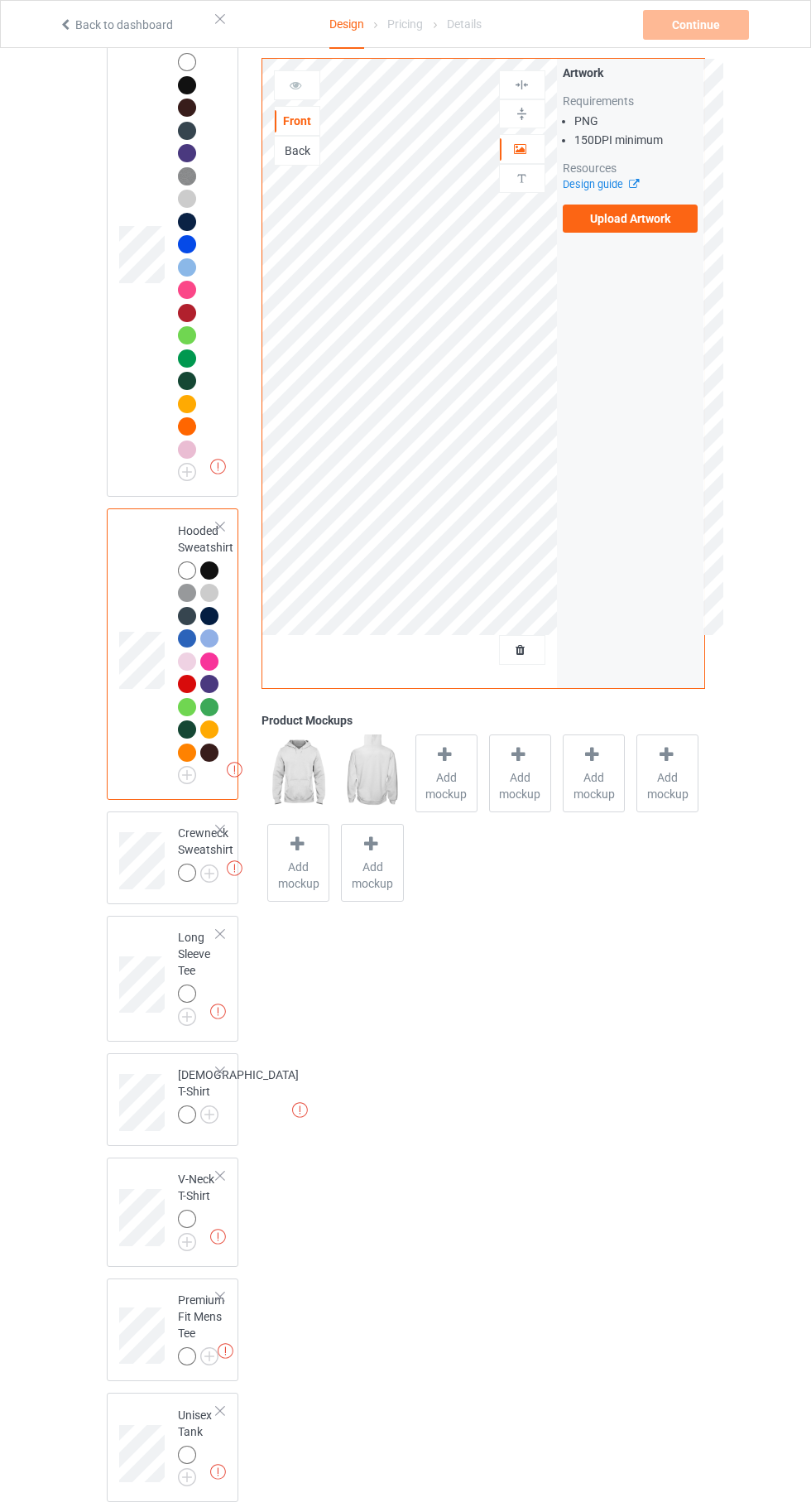
scroll to position [241, 0]
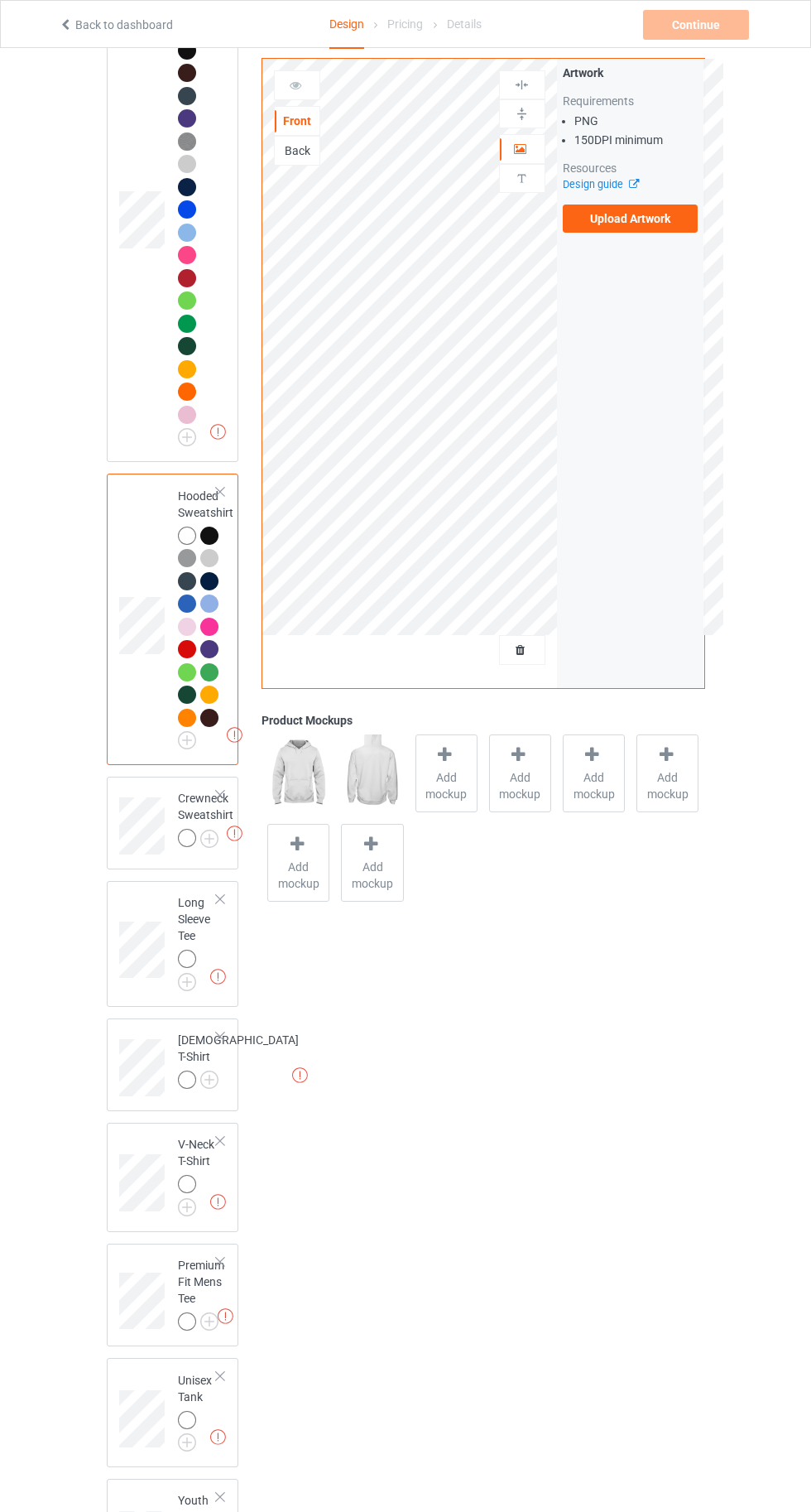
click at [0, 0] on img at bounding box center [0, 0] width 0 height 0
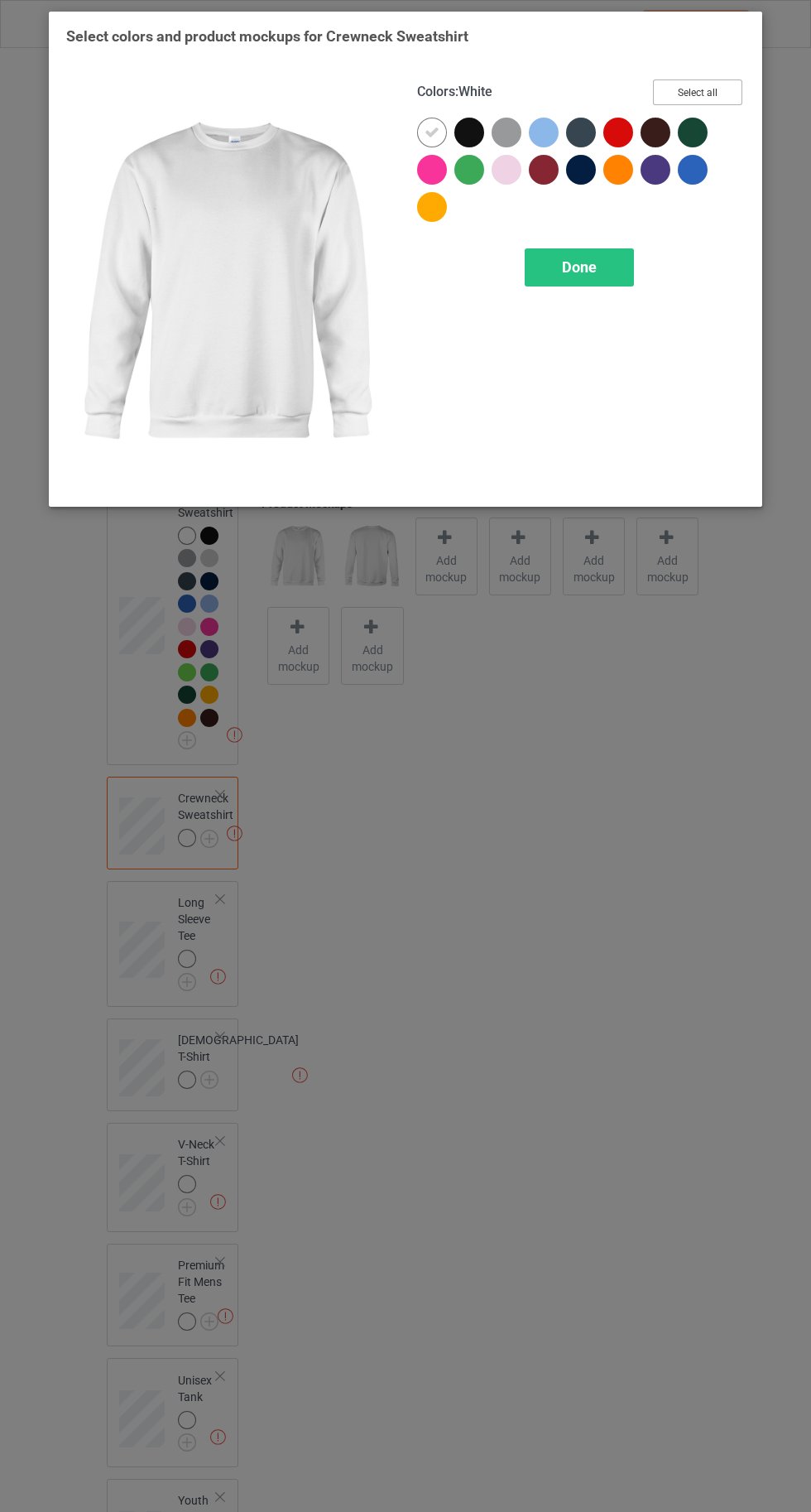
click at [696, 97] on button "Select all" at bounding box center [697, 92] width 89 height 26
click at [568, 271] on span "Done" at bounding box center [578, 266] width 34 height 18
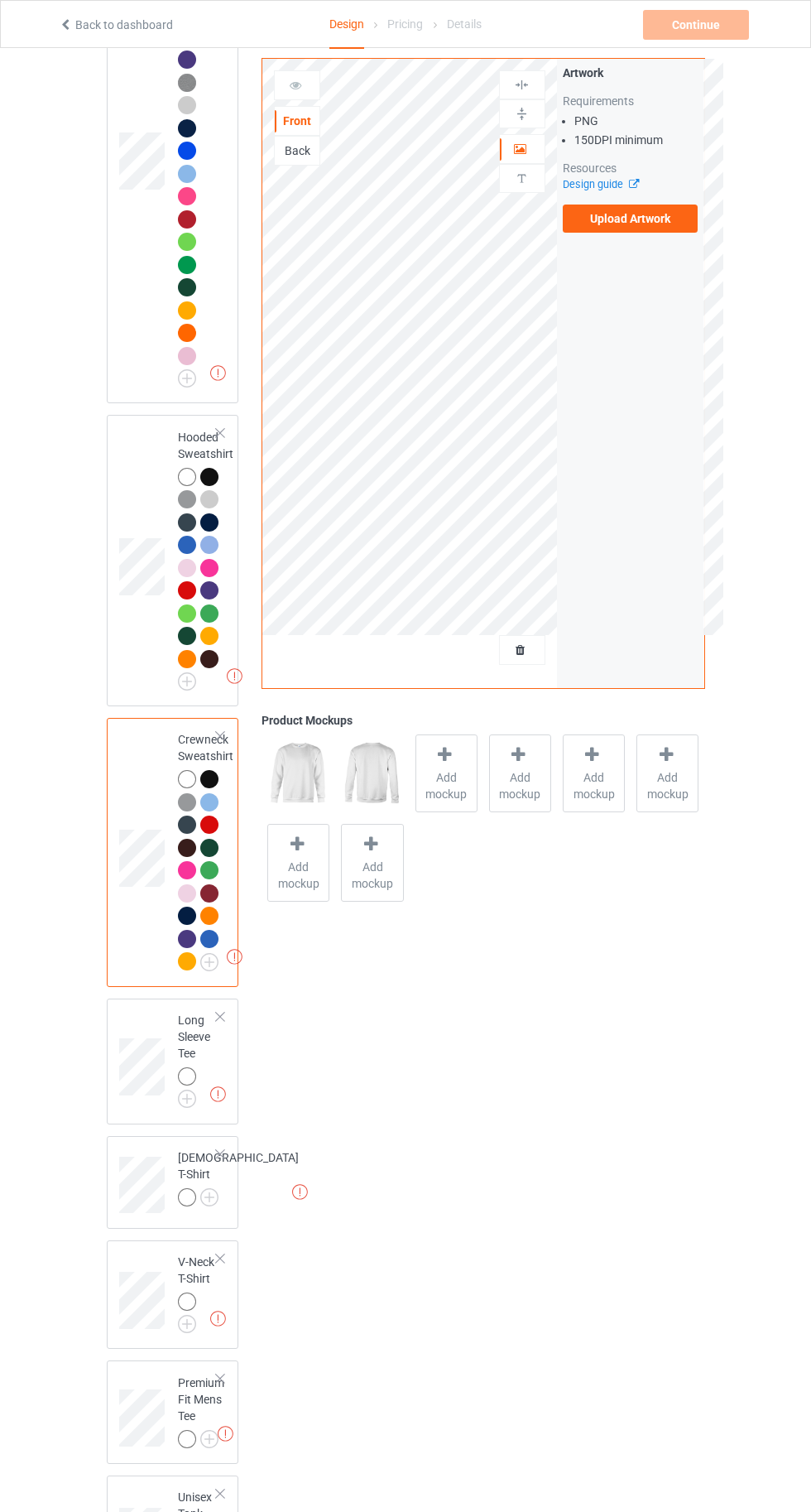
scroll to position [505, 0]
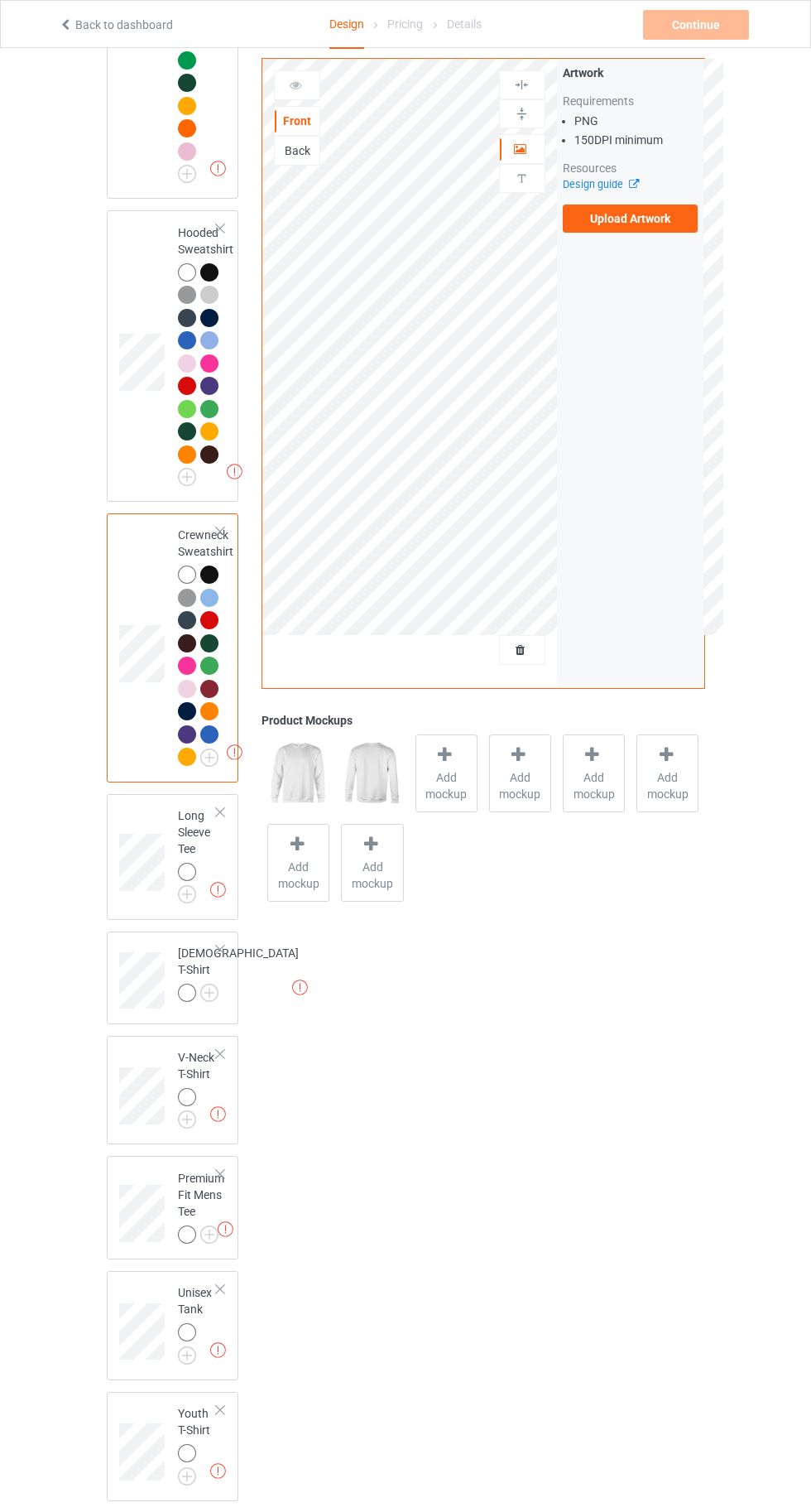
click at [0, 0] on img at bounding box center [0, 0] width 0 height 0
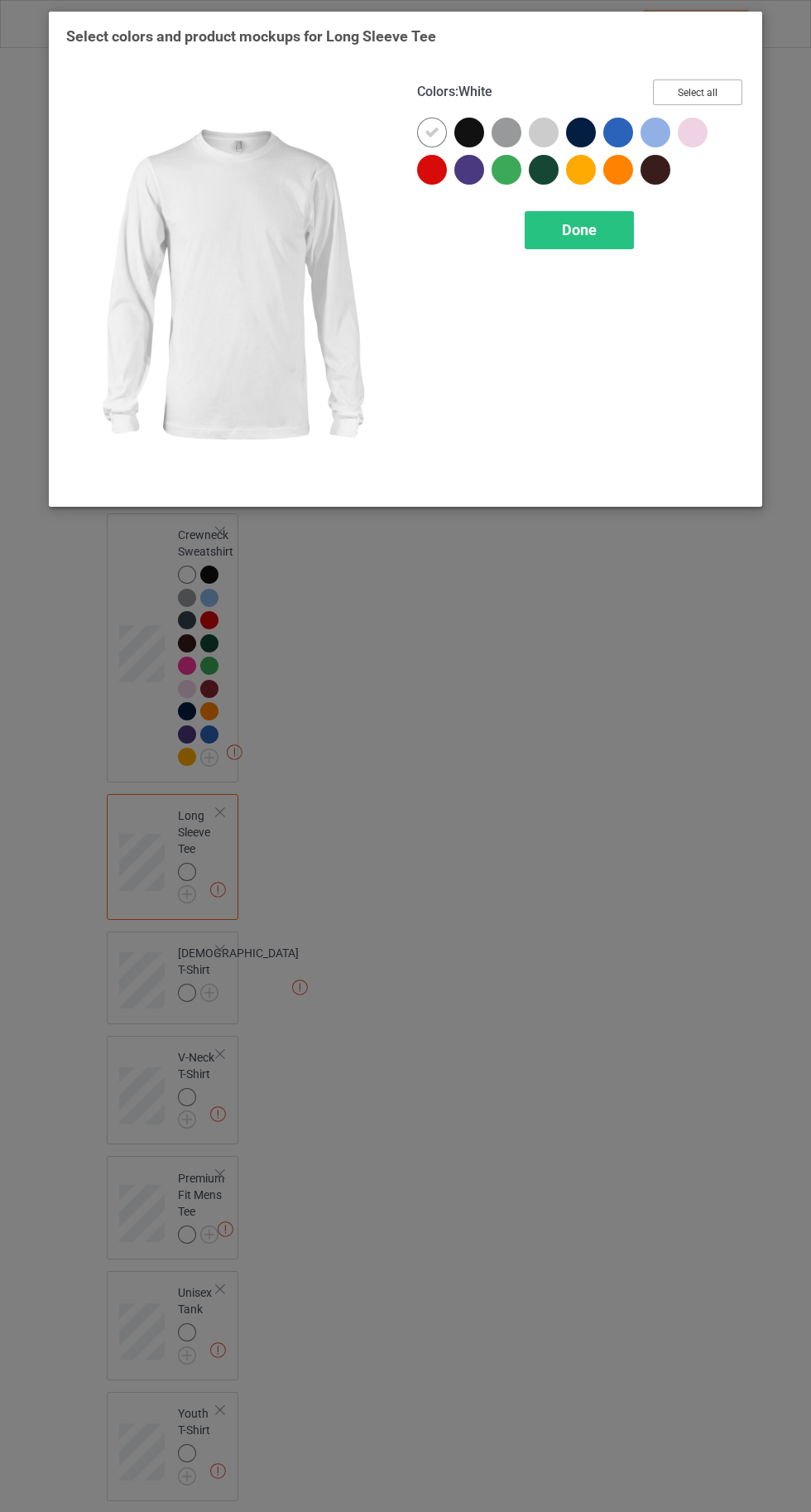
click at [724, 86] on button "Select all" at bounding box center [697, 92] width 89 height 26
click at [575, 238] on div "Done" at bounding box center [578, 230] width 109 height 38
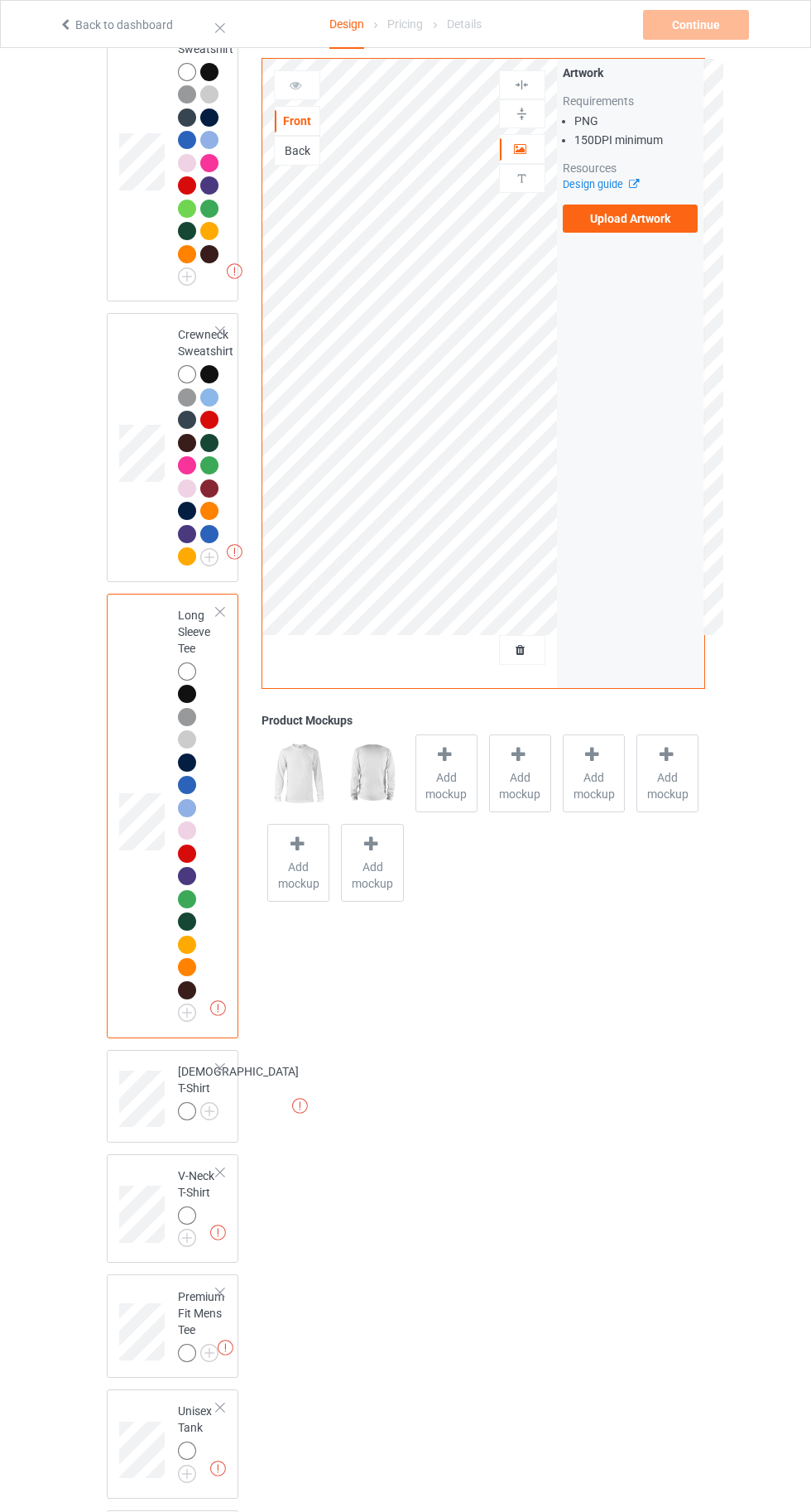
scroll to position [824, 0]
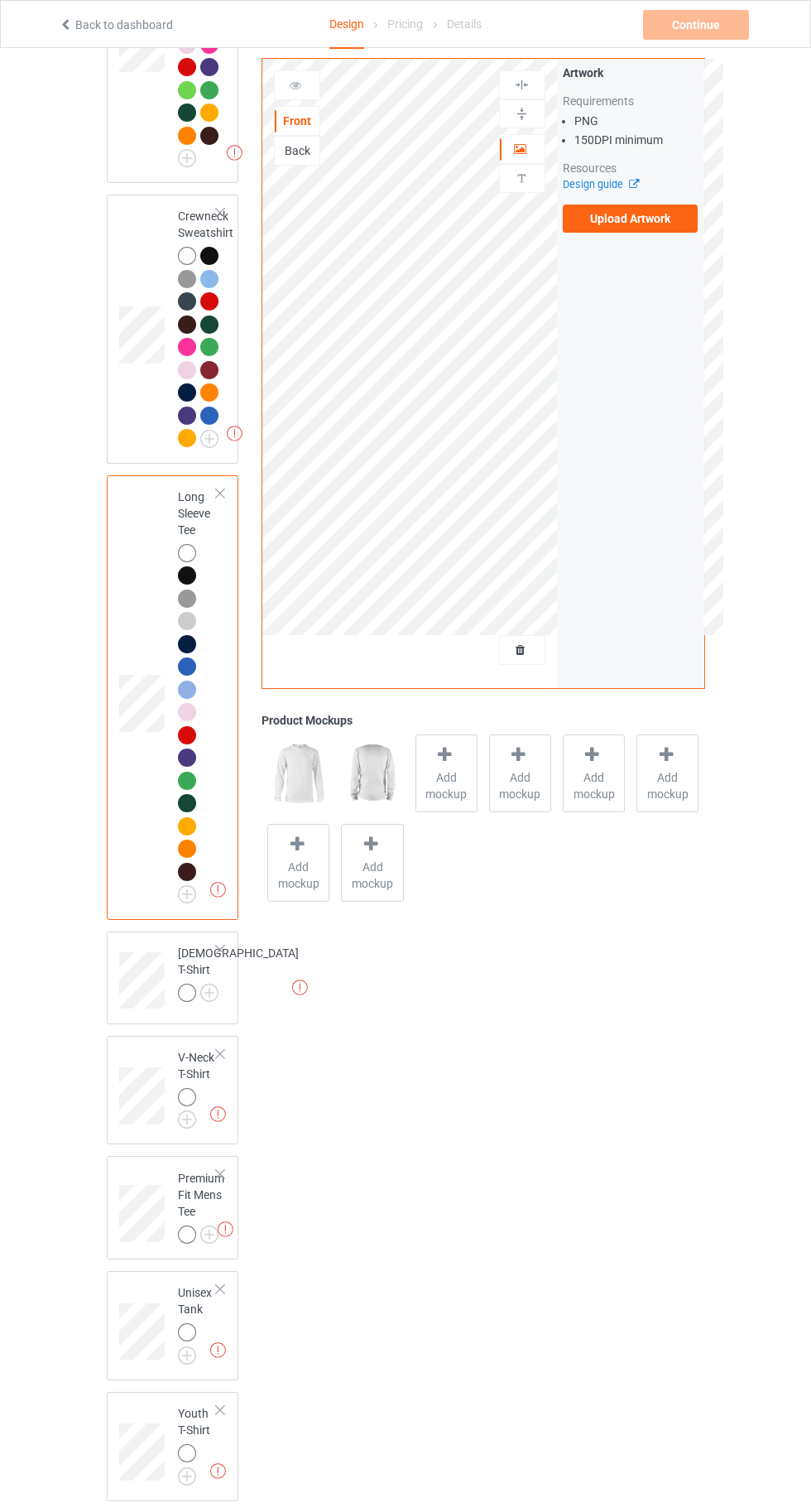
click at [0, 0] on img at bounding box center [0, 0] width 0 height 0
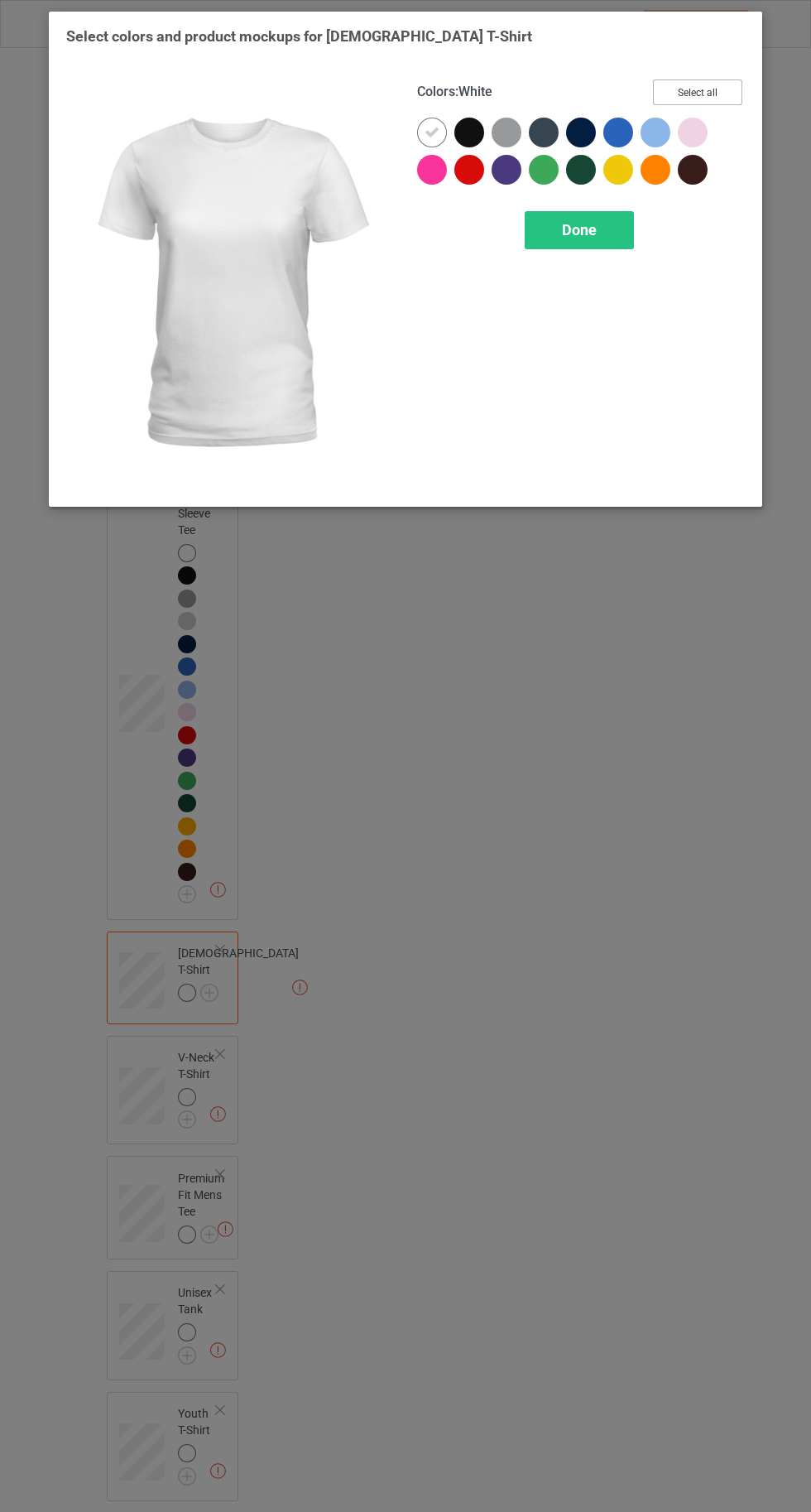
click at [713, 86] on button "Select all" at bounding box center [697, 92] width 89 height 26
click at [585, 234] on span "Done" at bounding box center [578, 229] width 34 height 18
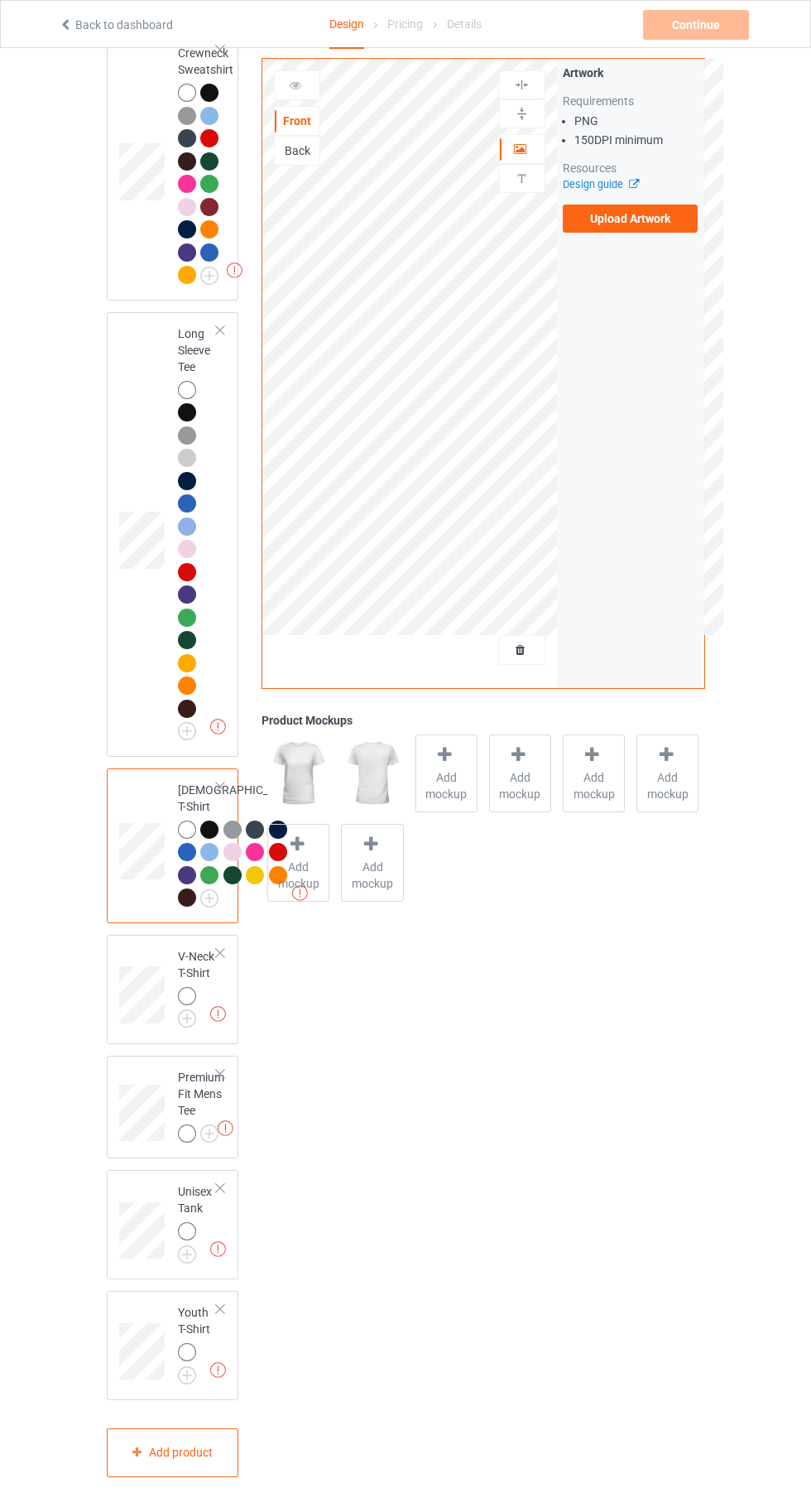
click at [0, 0] on img at bounding box center [0, 0] width 0 height 0
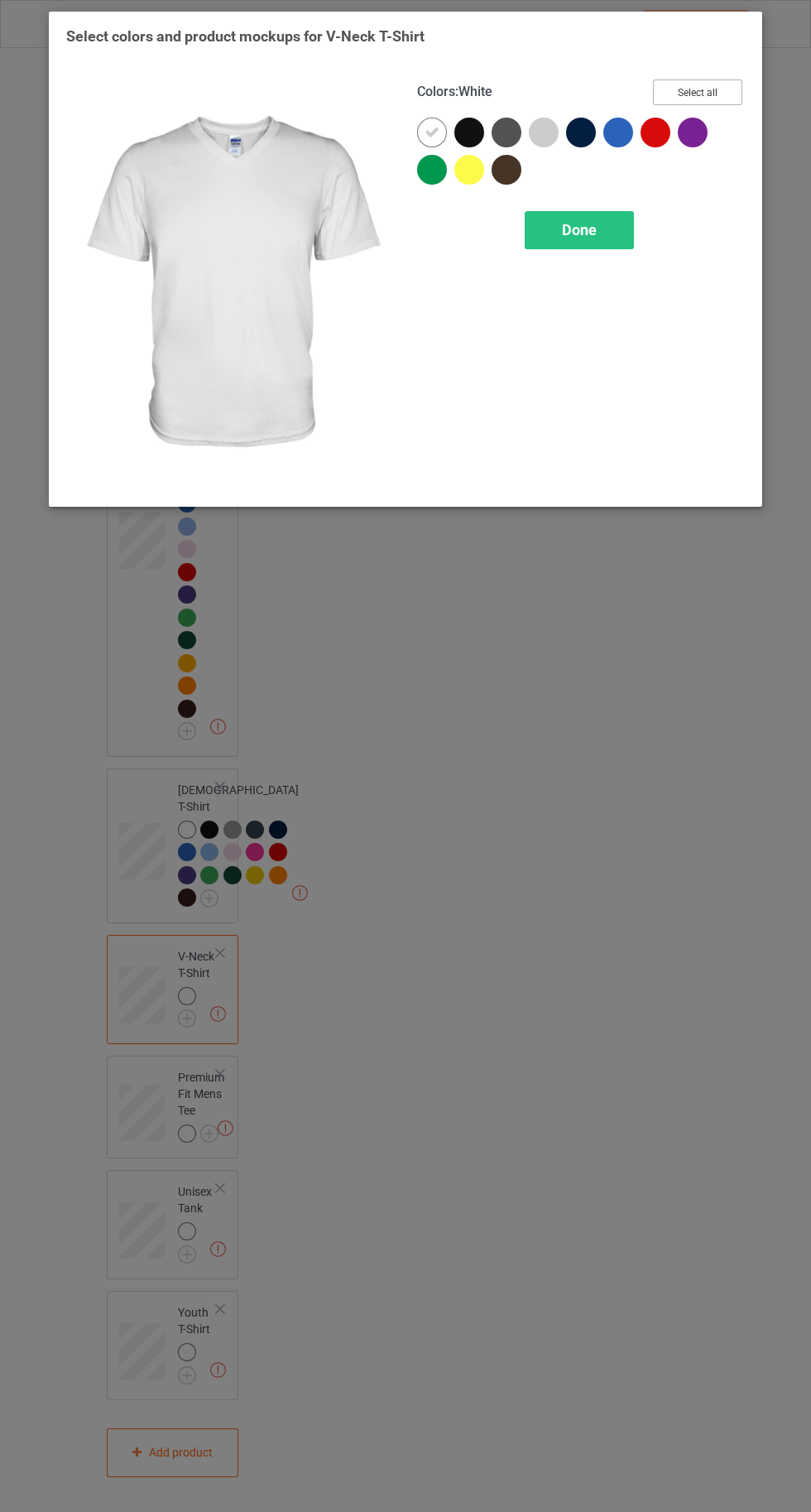
click at [698, 86] on button "Select all" at bounding box center [697, 92] width 89 height 26
click at [571, 225] on span "Done" at bounding box center [578, 229] width 34 height 18
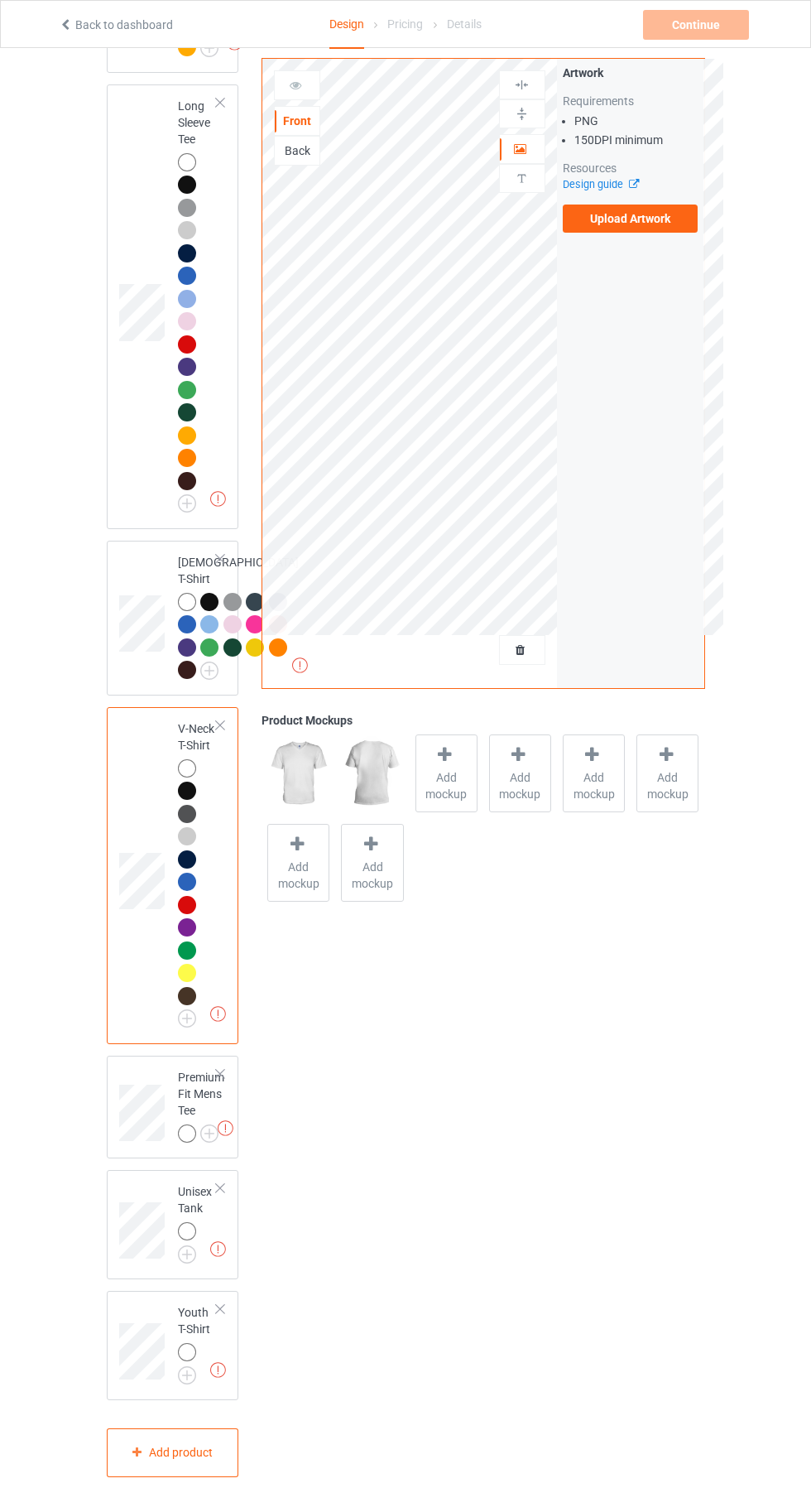
scroll to position [1393, 0]
click at [0, 0] on img at bounding box center [0, 0] width 0 height 0
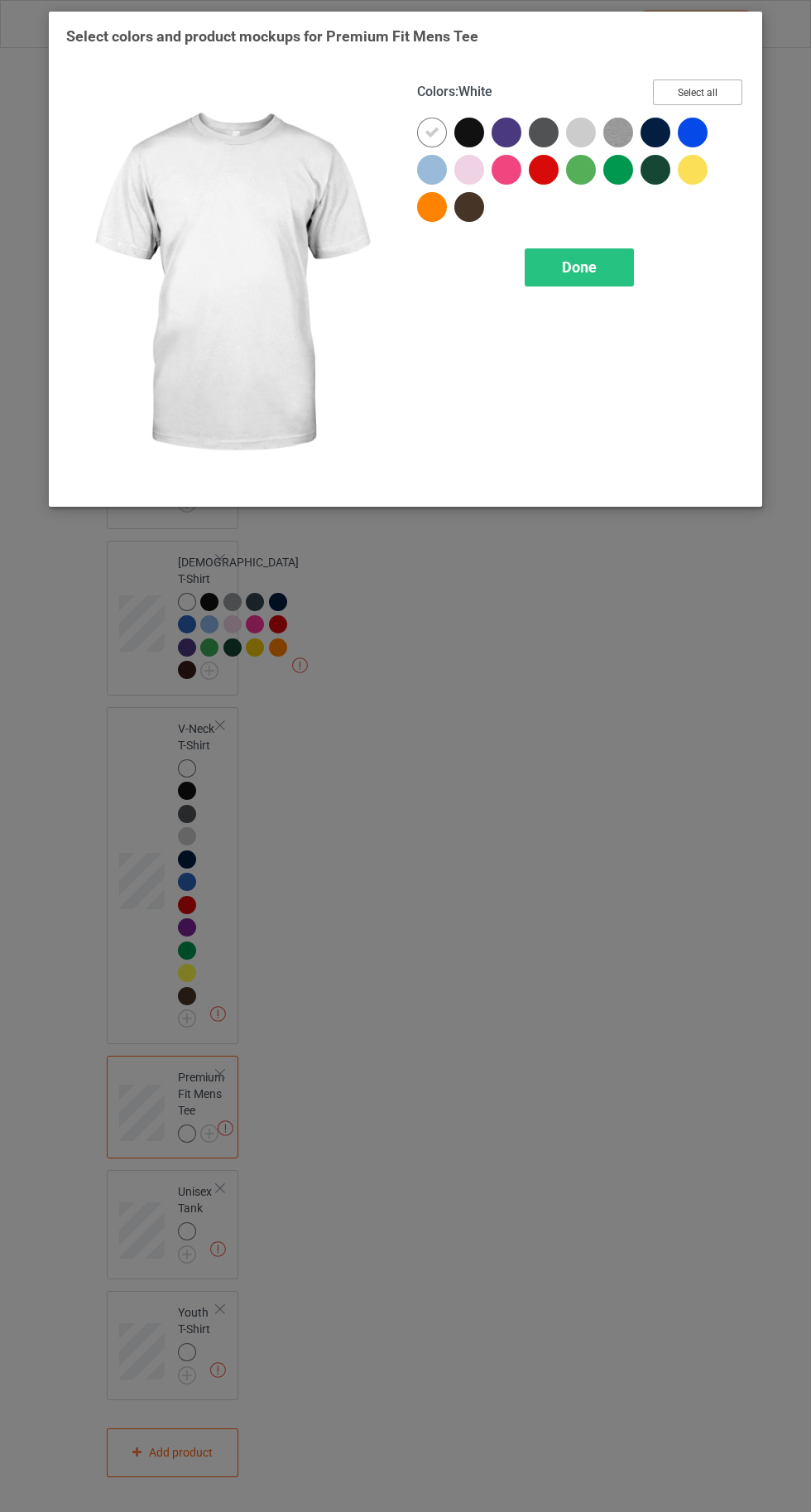
click at [702, 102] on button "Select all" at bounding box center [697, 92] width 89 height 26
click at [557, 279] on div "Done" at bounding box center [578, 267] width 109 height 38
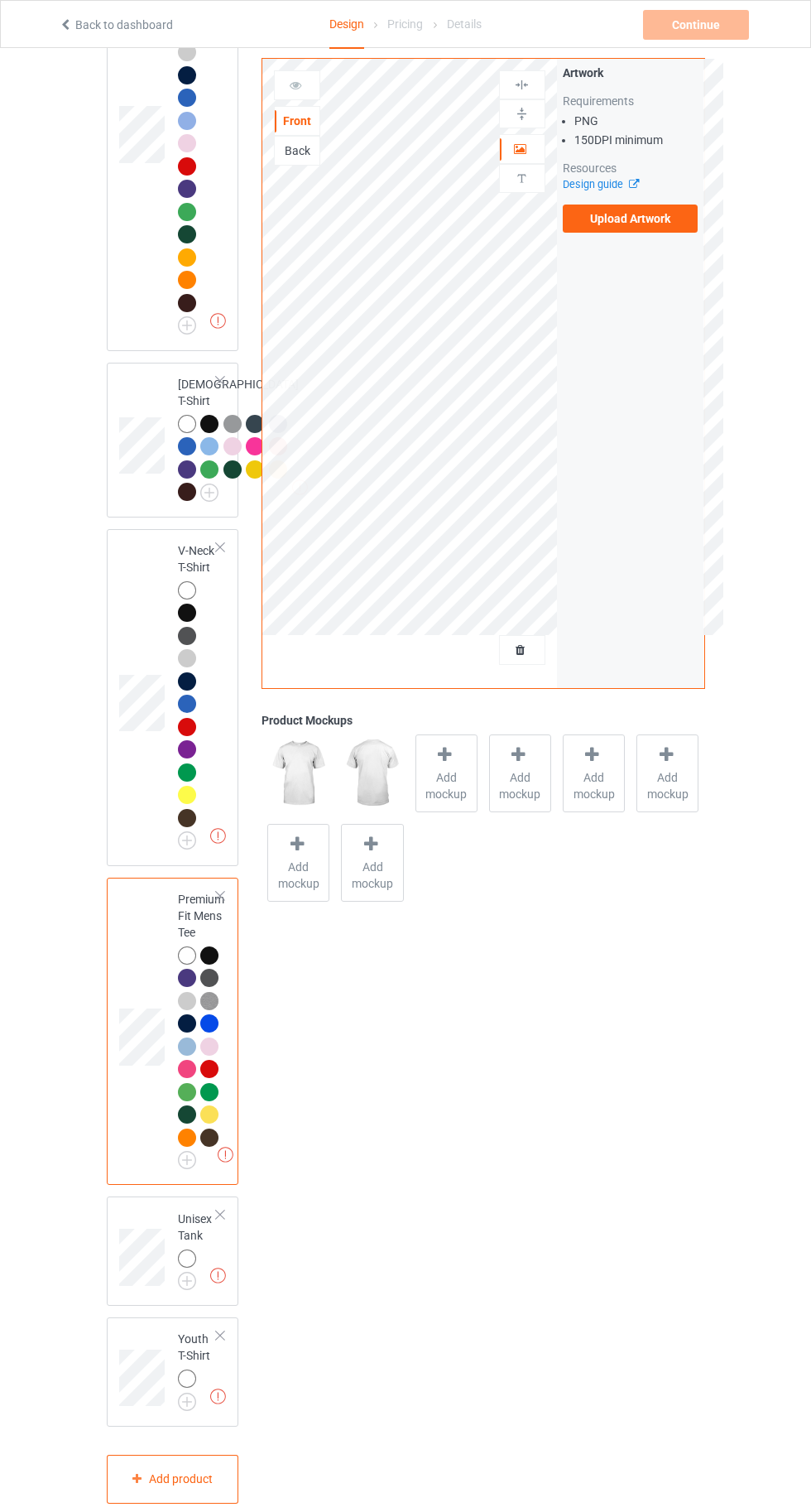
scroll to position [1597, 0]
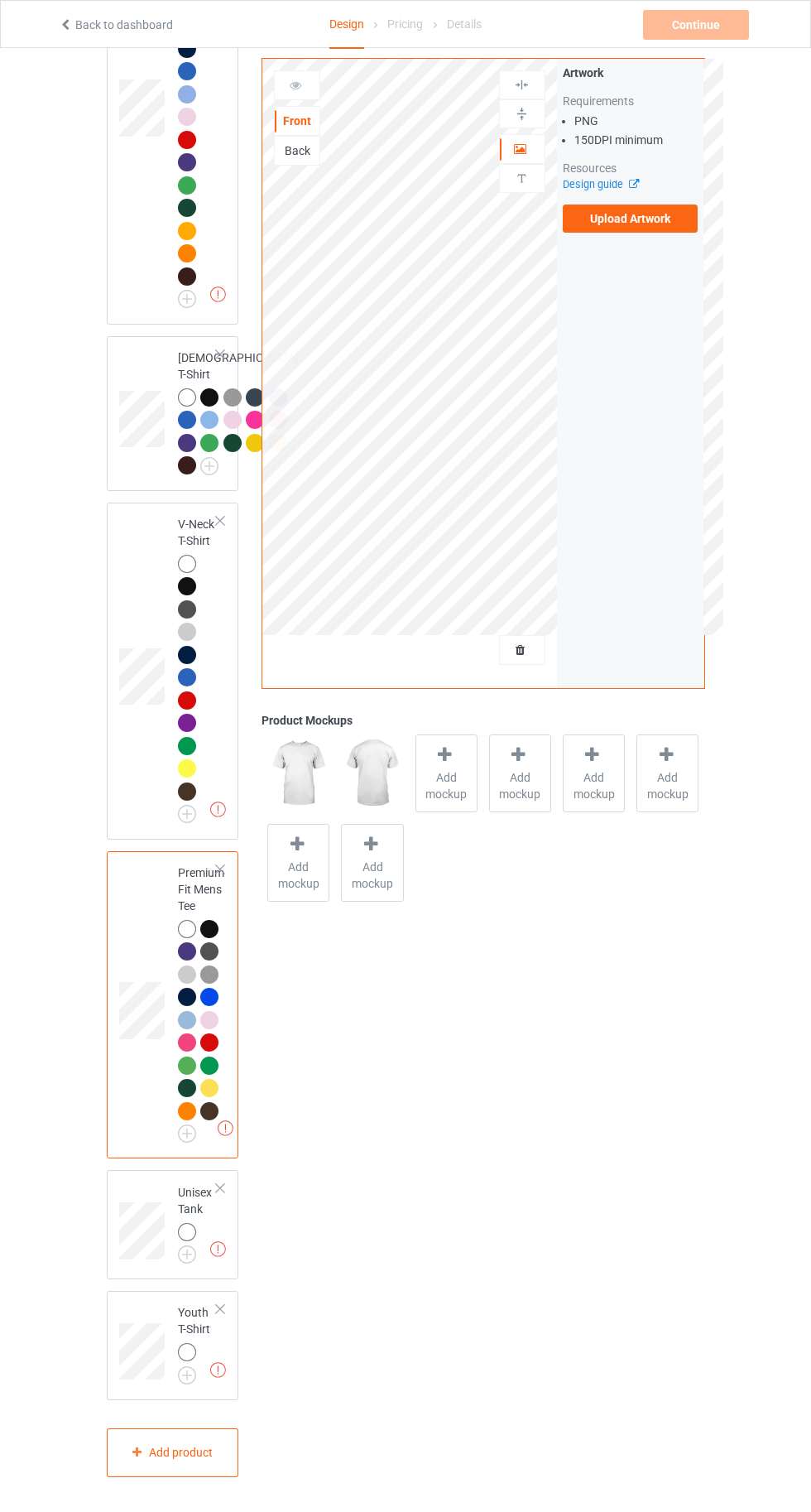
click at [0, 0] on img at bounding box center [0, 0] width 0 height 0
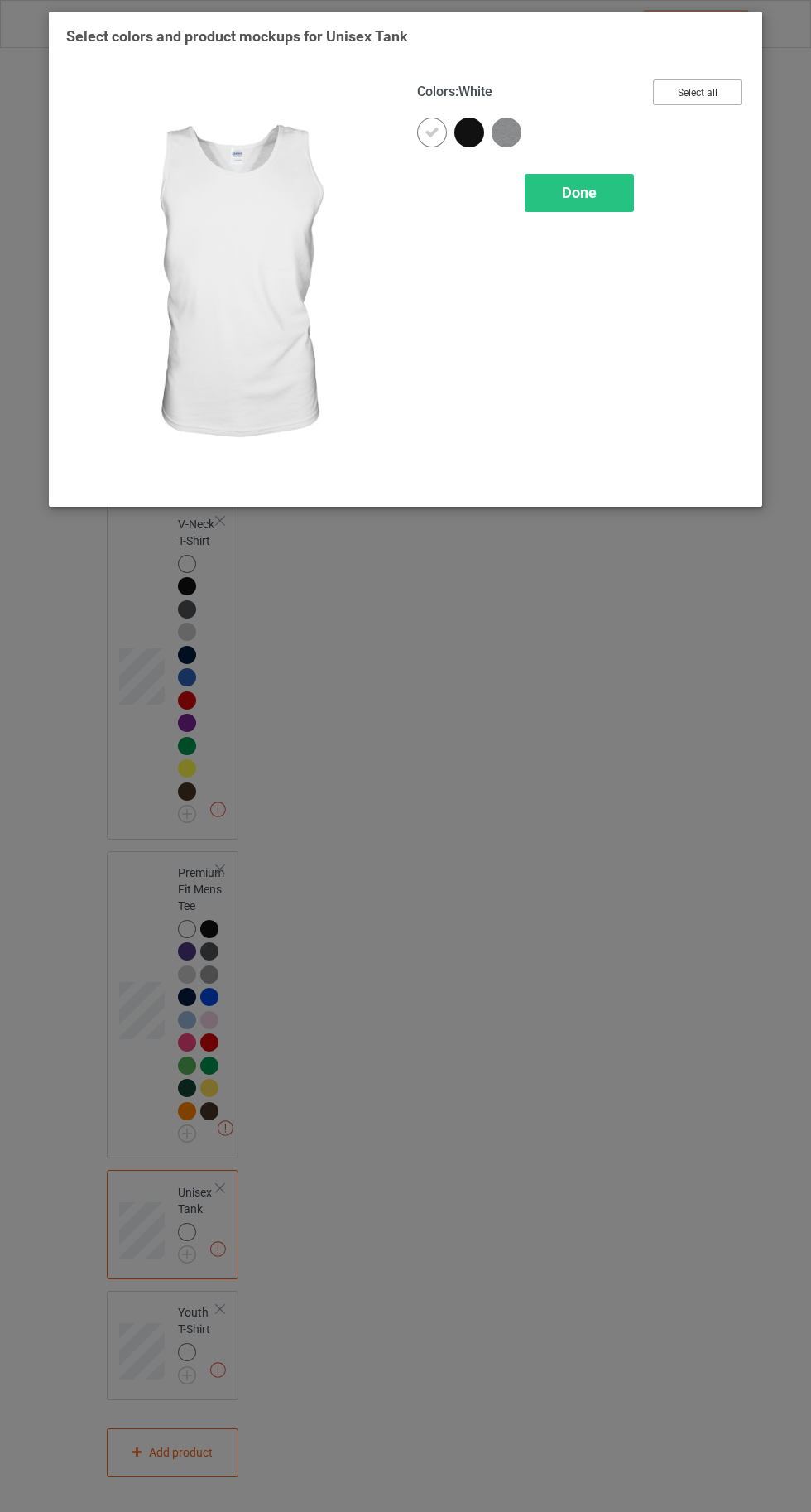
click at [720, 86] on button "Select all" at bounding box center [697, 92] width 89 height 26
click at [612, 197] on div "Done" at bounding box center [578, 193] width 109 height 38
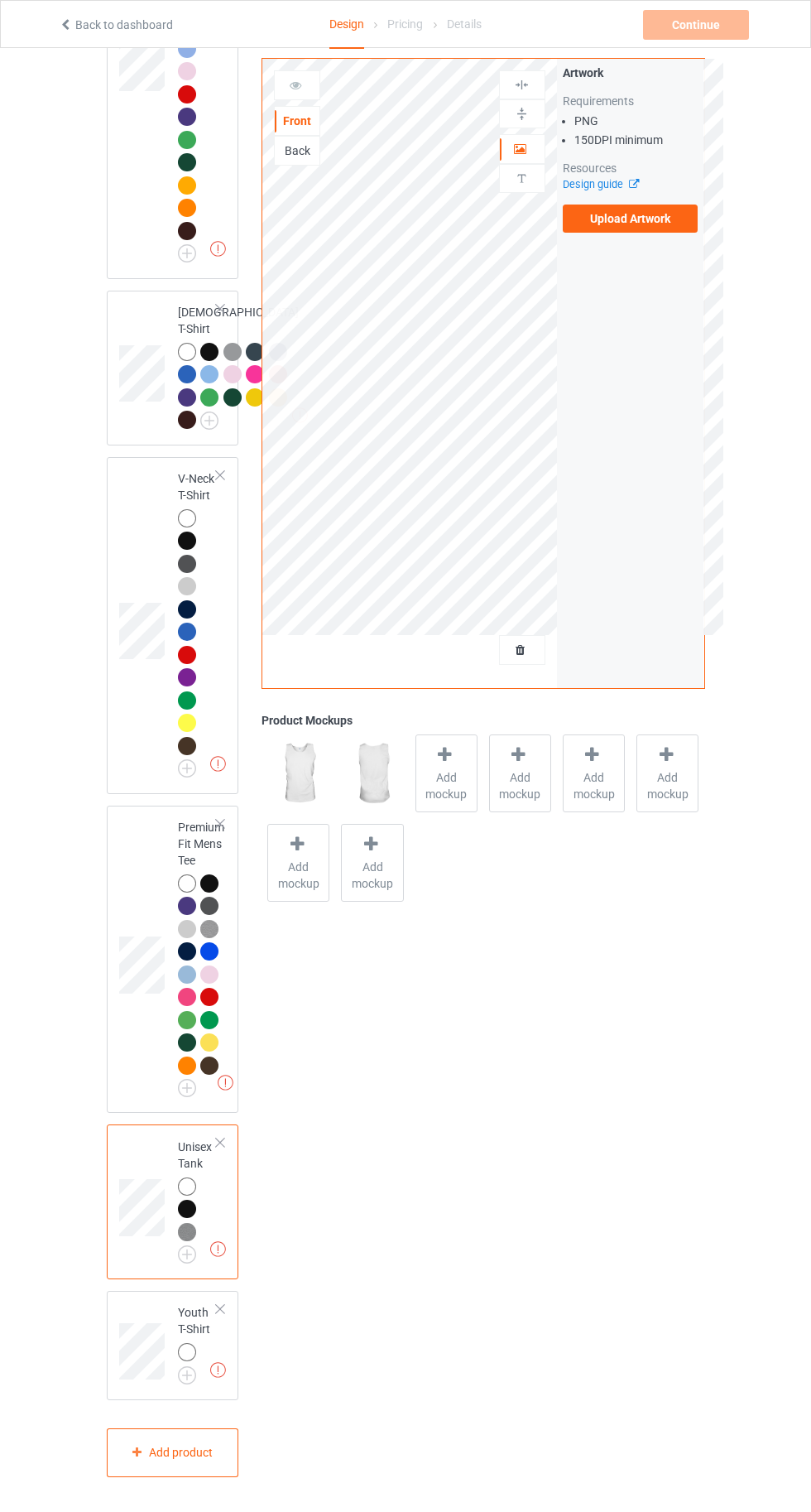
scroll to position [1642, 0]
click at [0, 0] on img at bounding box center [0, 0] width 0 height 0
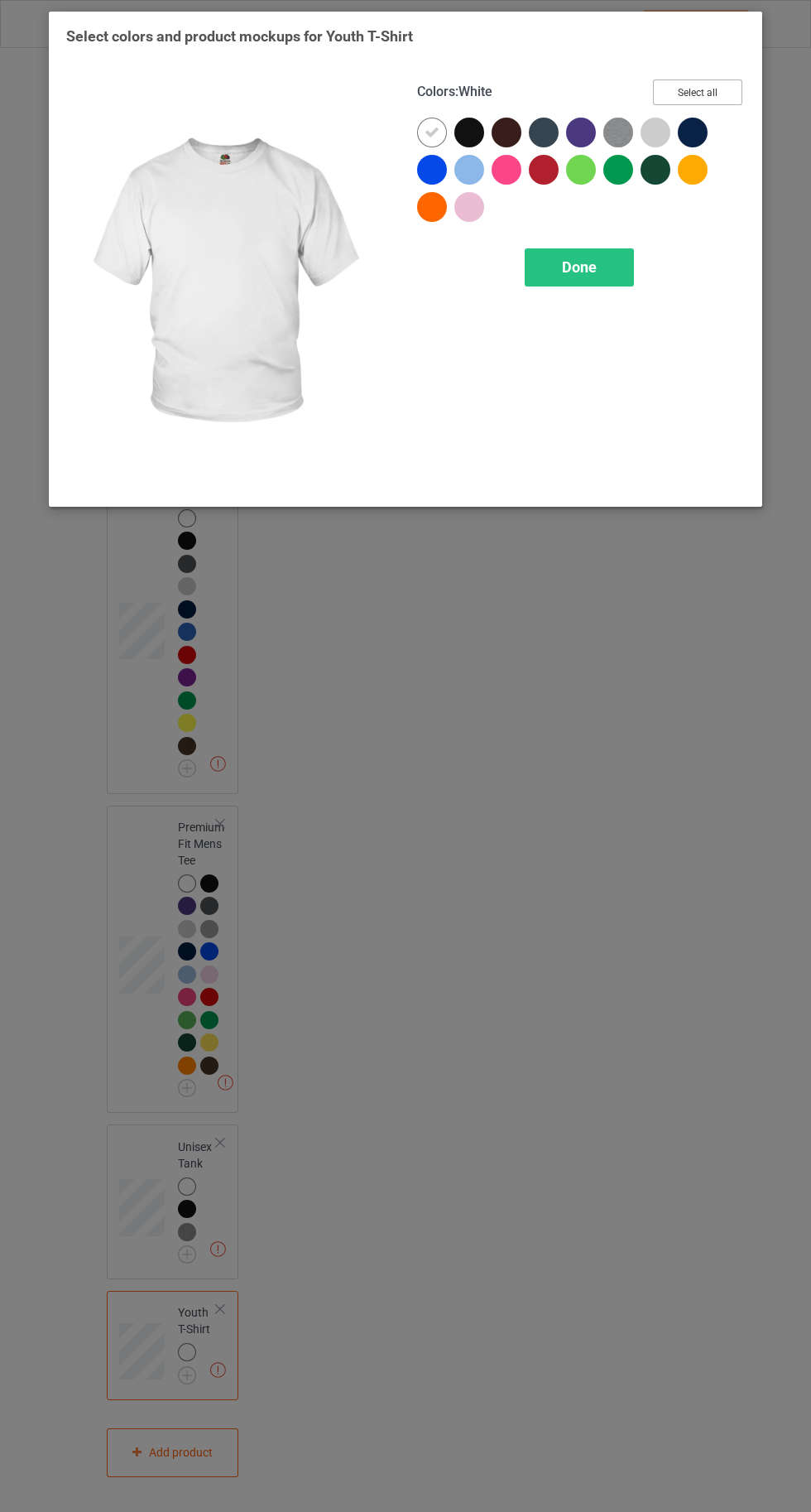
click at [715, 89] on button "Select all" at bounding box center [697, 92] width 89 height 26
click at [561, 272] on span "Done" at bounding box center [578, 266] width 34 height 18
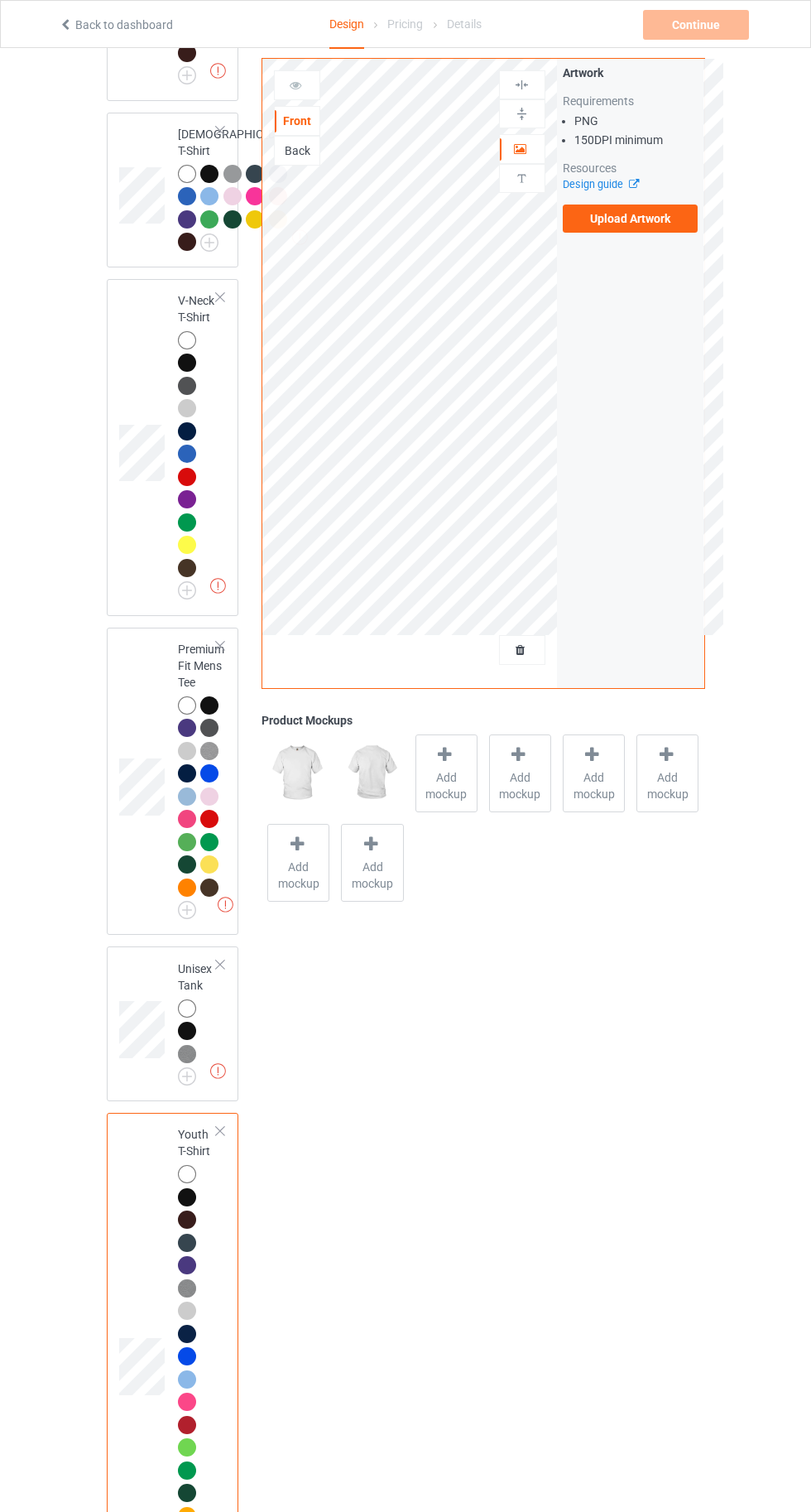
scroll to position [1758, 0]
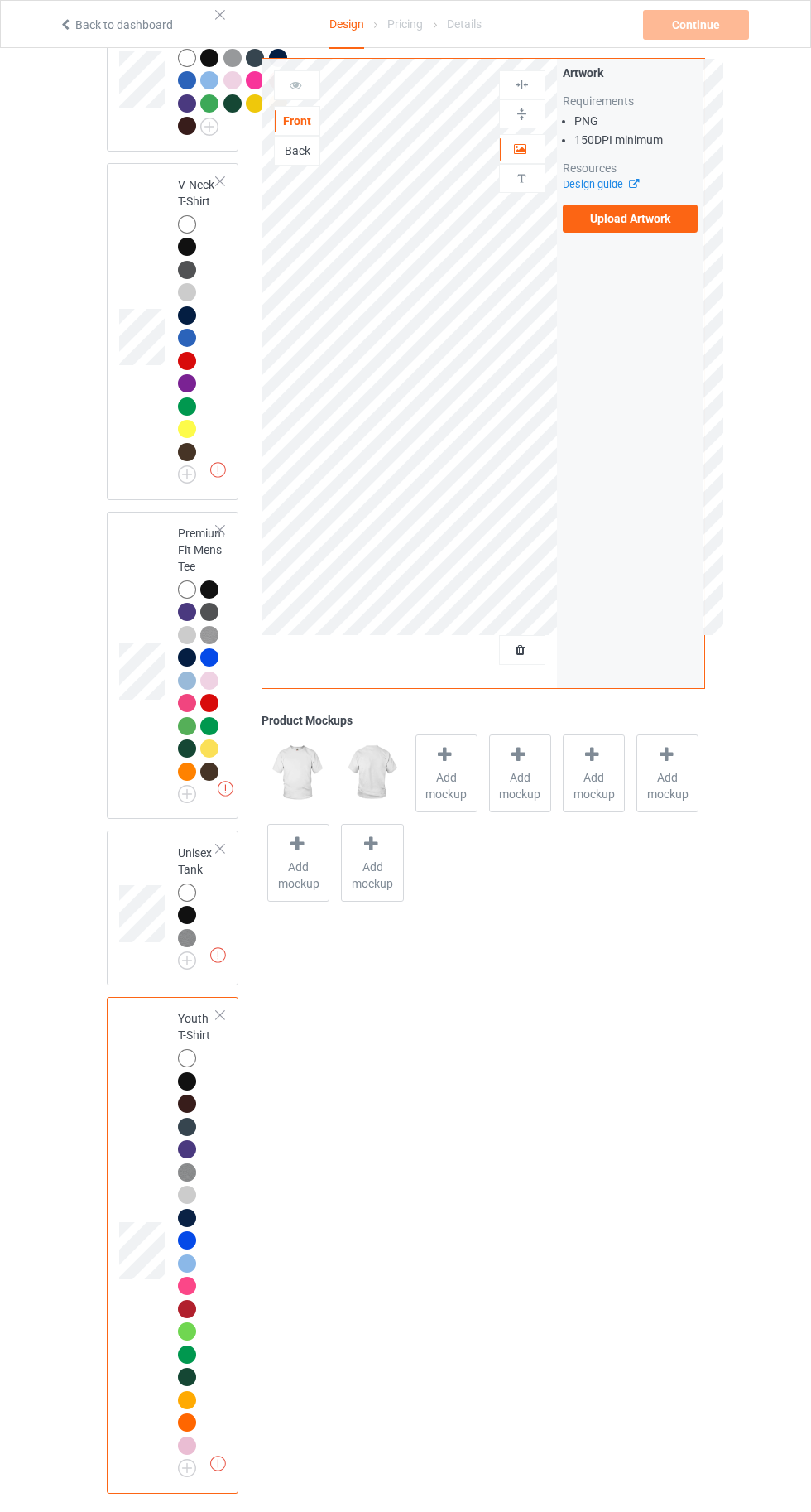
click at [642, 219] on label "Upload Artwork" at bounding box center [630, 218] width 136 height 28
click at [0, 0] on input "Upload Artwork" at bounding box center [0, 0] width 0 height 0
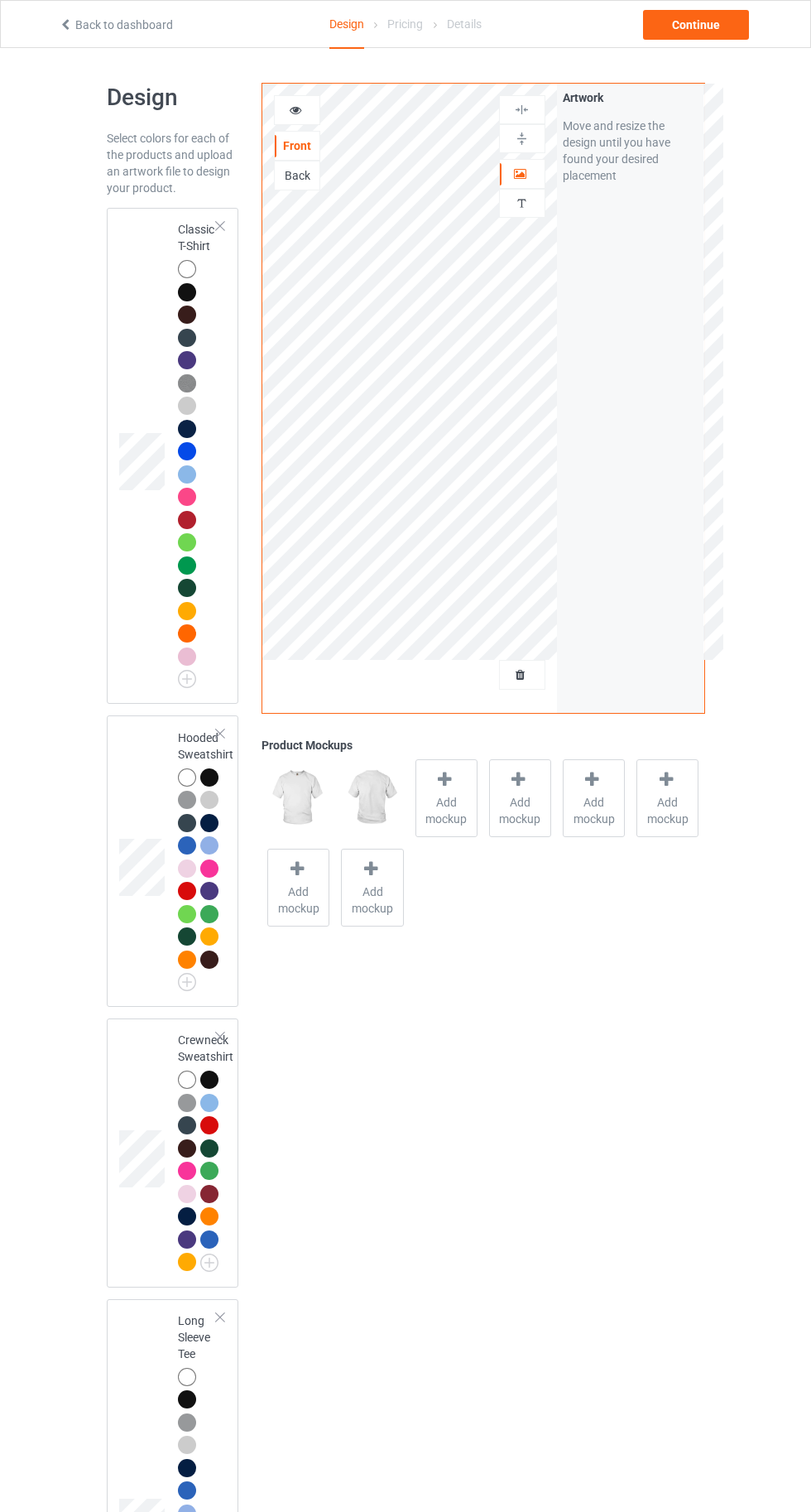
click at [186, 260] on div at bounding box center [187, 269] width 19 height 19
click at [710, 19] on div "Continue" at bounding box center [696, 25] width 106 height 30
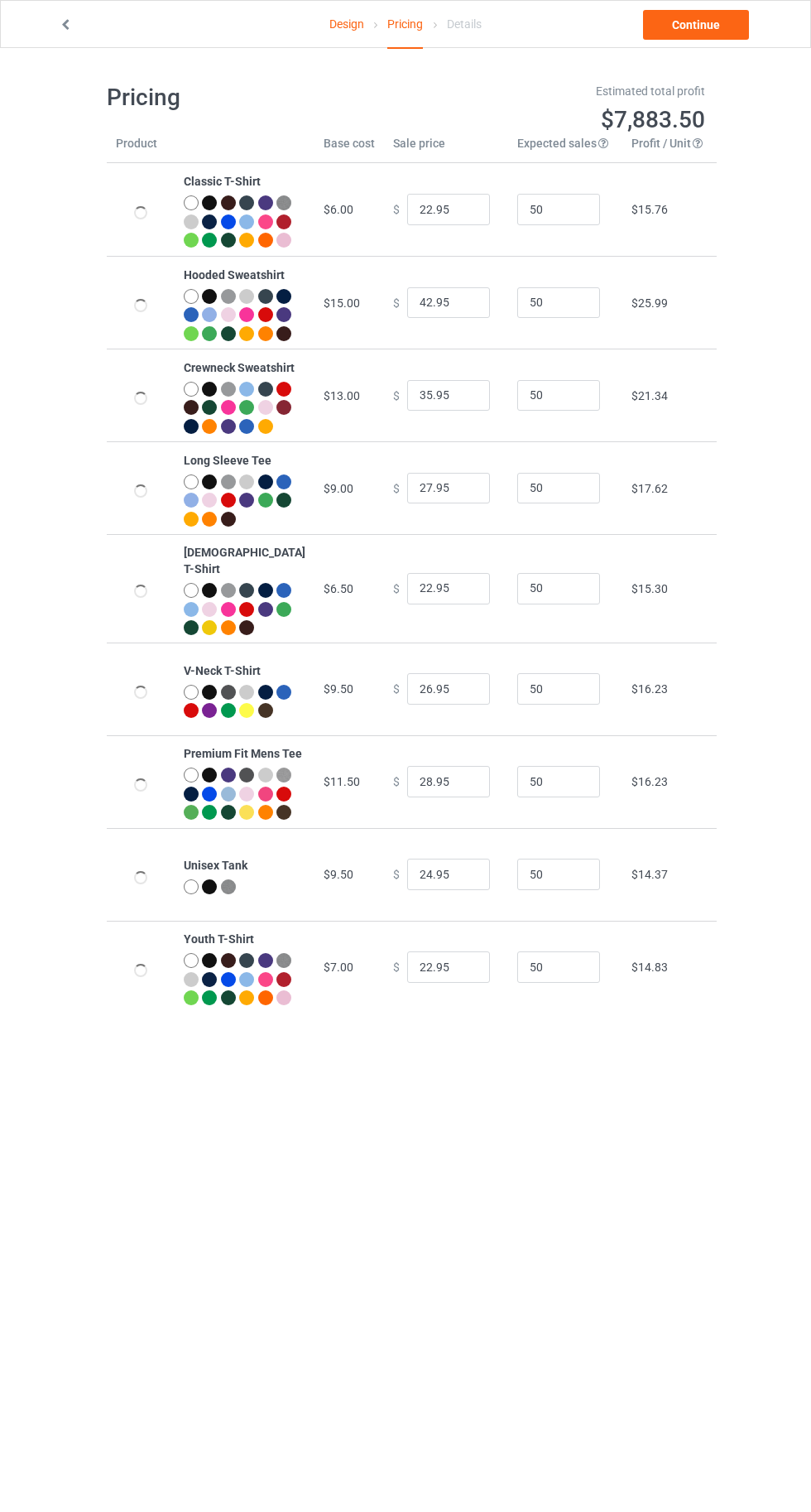
click at [335, 24] on link "Design" at bounding box center [346, 24] width 34 height 47
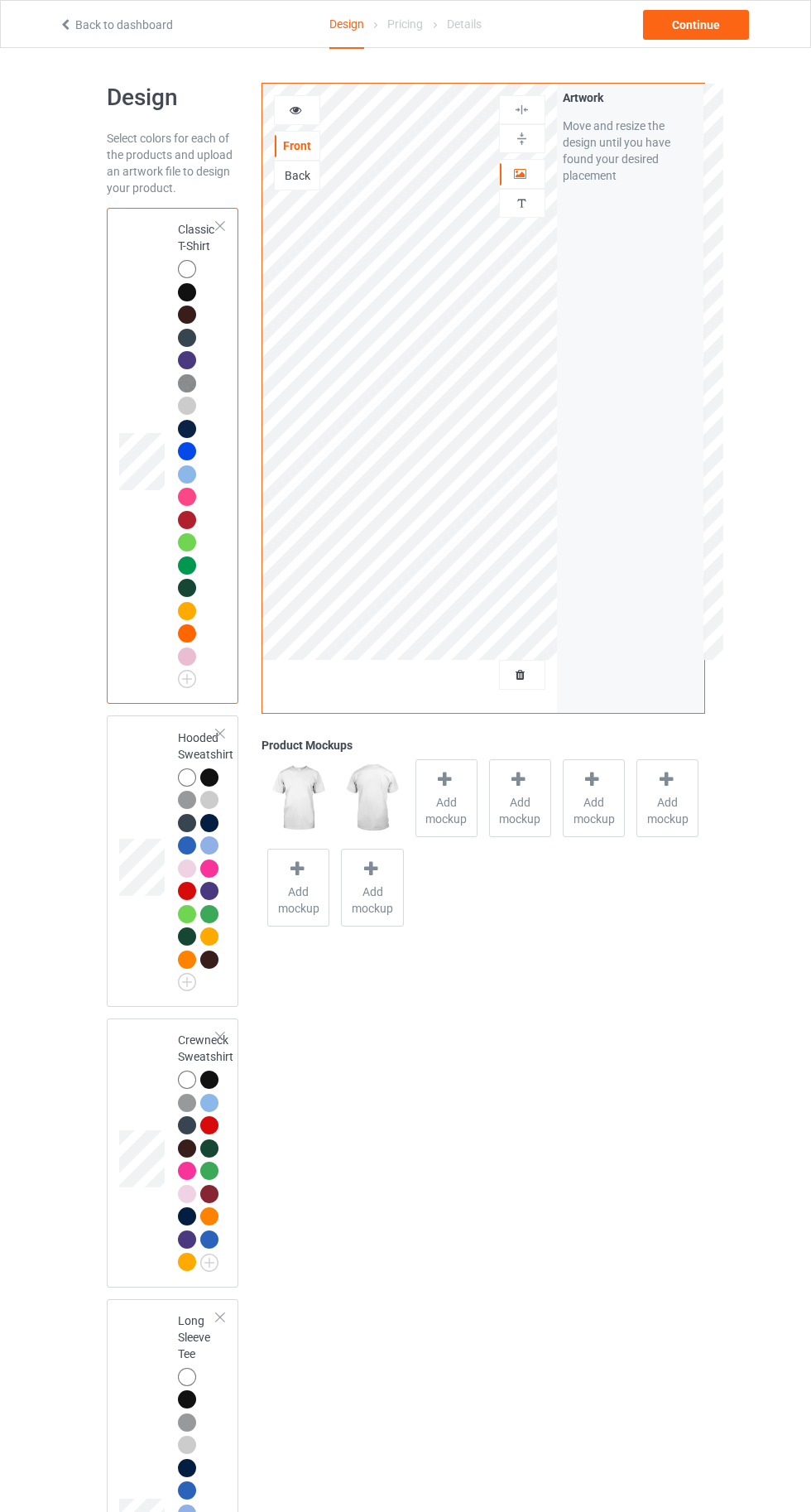
click at [435, 808] on span "Add mockup" at bounding box center [446, 810] width 61 height 34
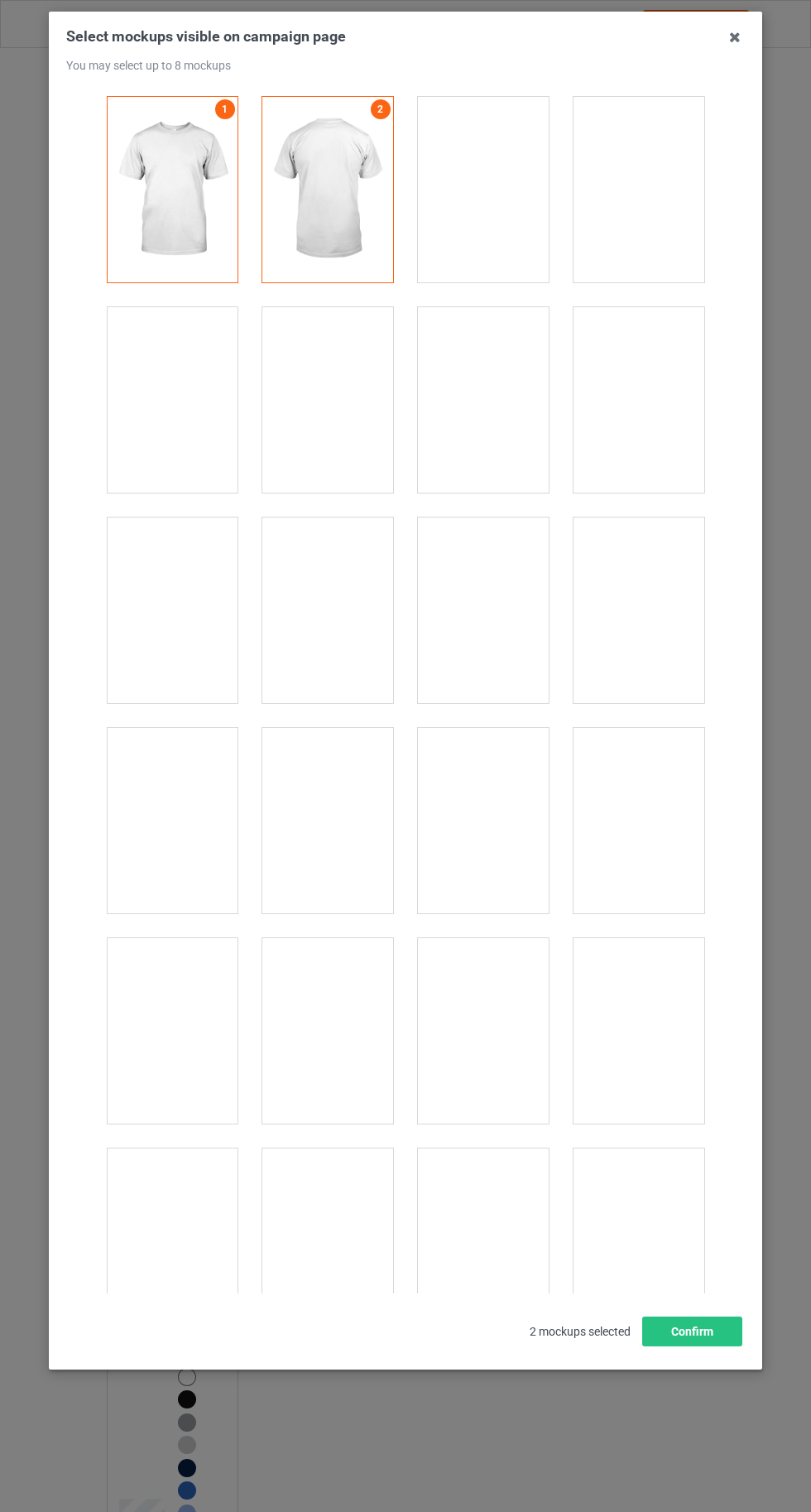
scroll to position [22826, 0]
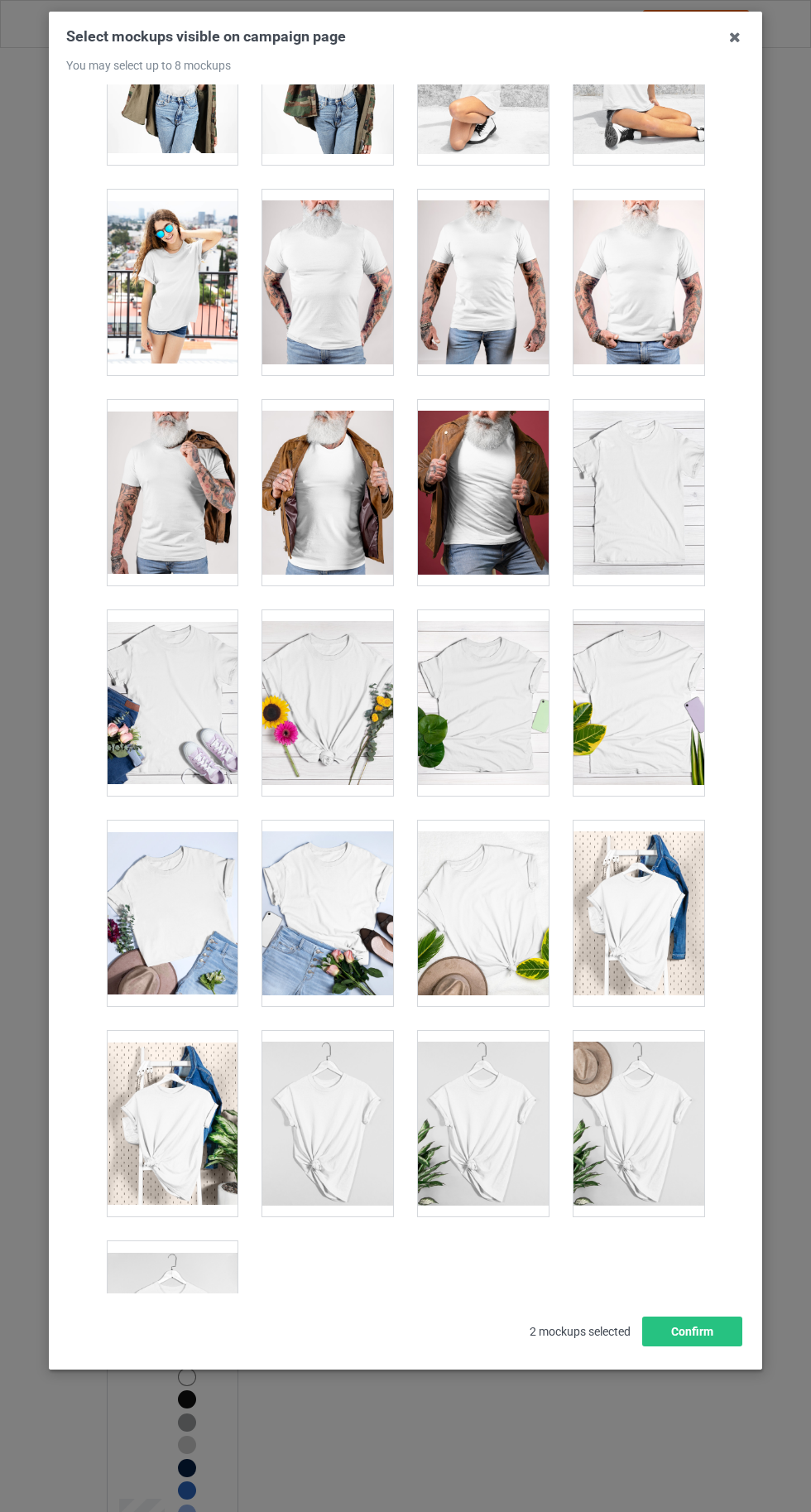
click at [174, 1312] on div at bounding box center [172, 1333] width 130 height 185
click at [727, 1346] on button "Confirm" at bounding box center [693, 1331] width 101 height 30
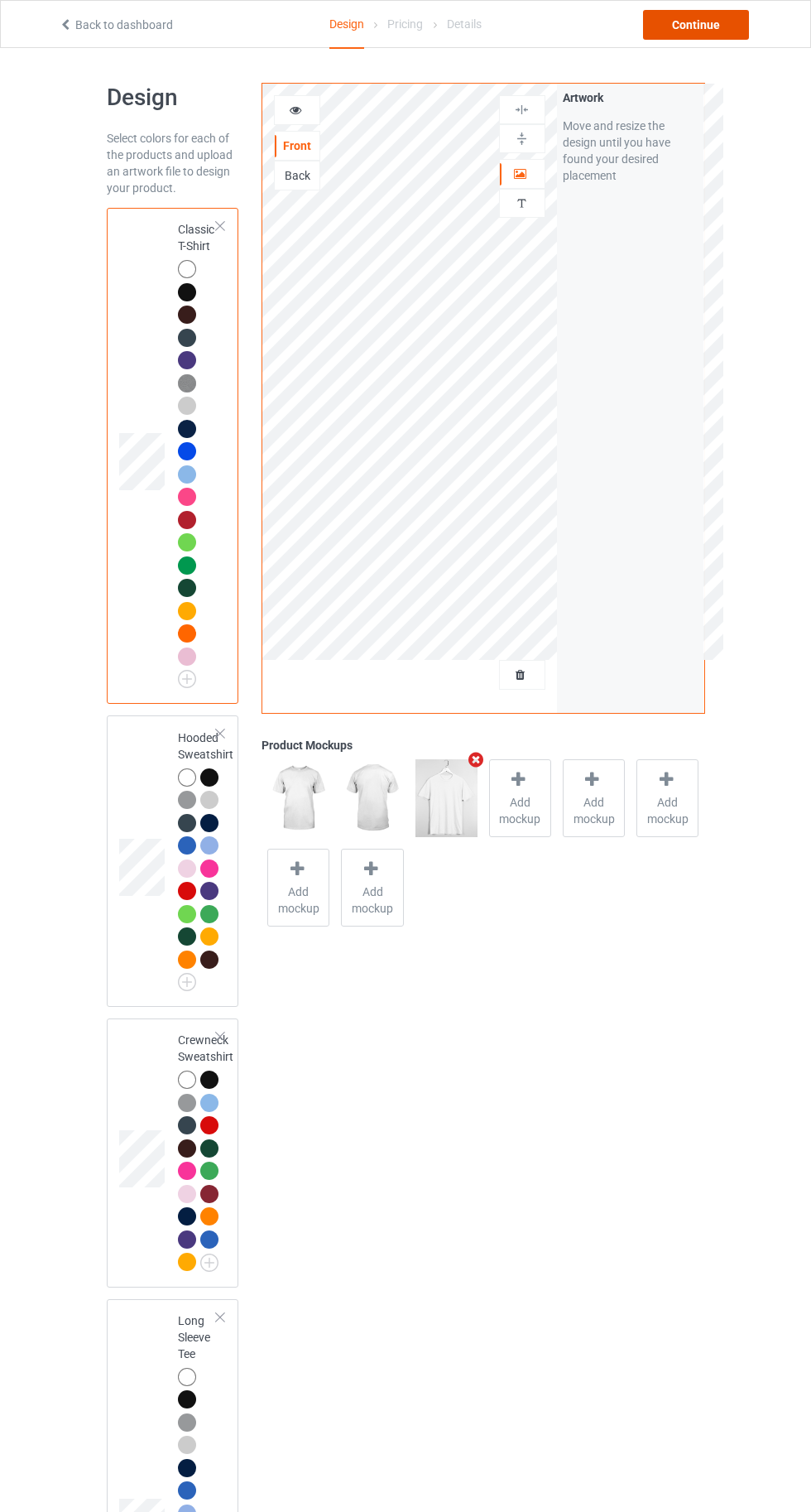
click at [716, 26] on div "Continue" at bounding box center [696, 25] width 106 height 30
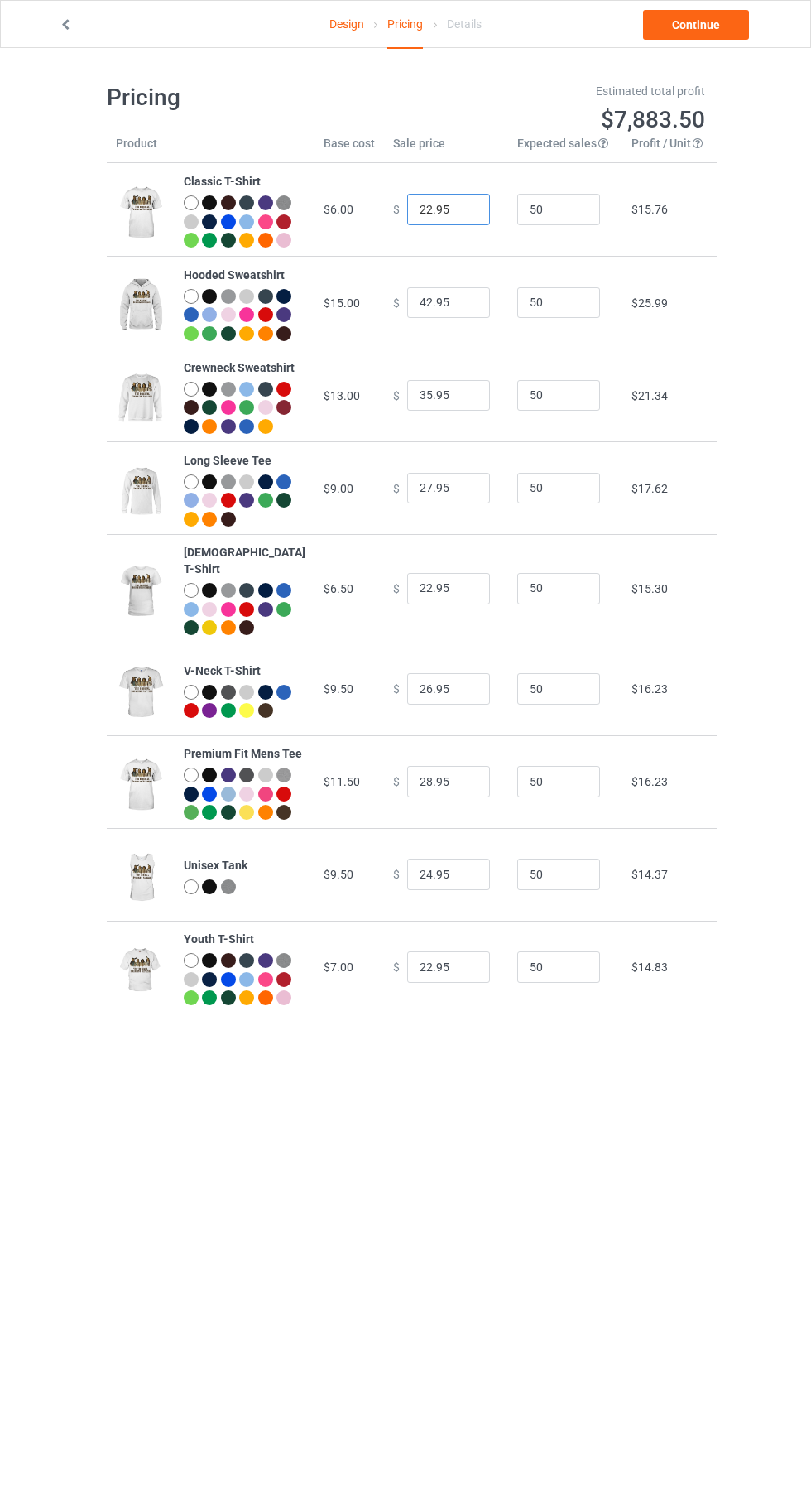
click at [417, 215] on input "22.95" at bounding box center [448, 210] width 83 height 32
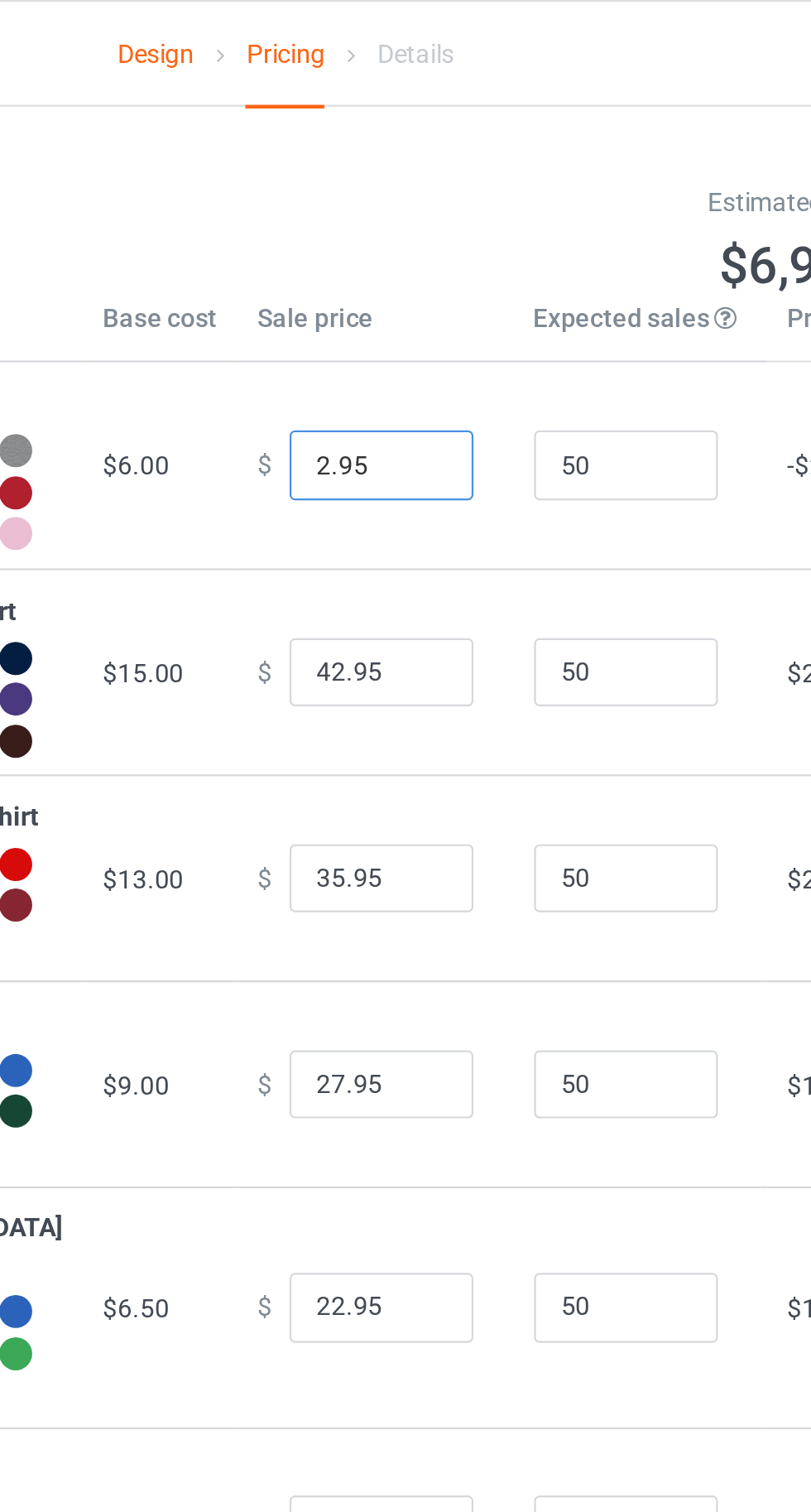
type input "20.95"
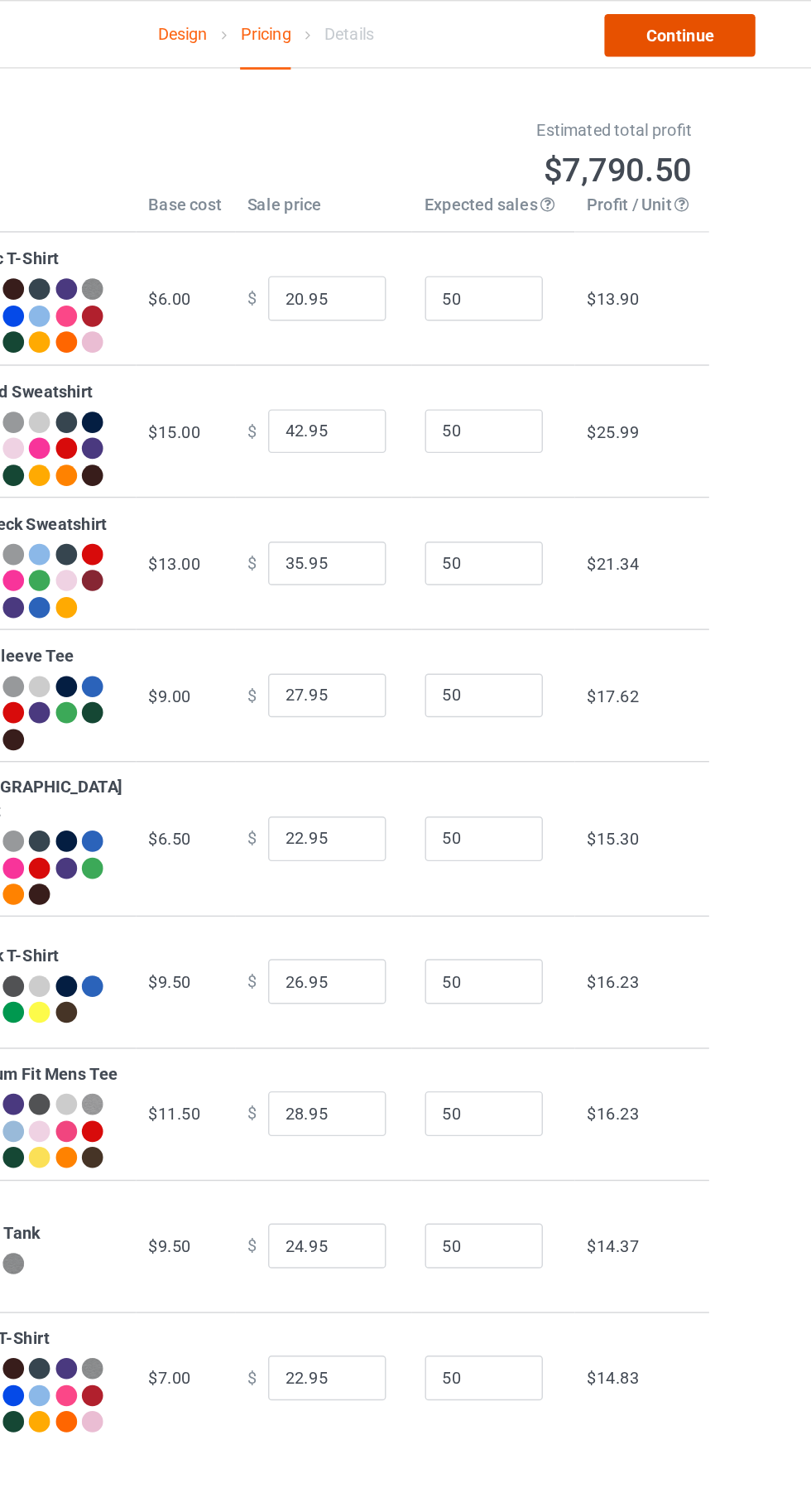
click at [683, 21] on link "Continue" at bounding box center [696, 25] width 106 height 30
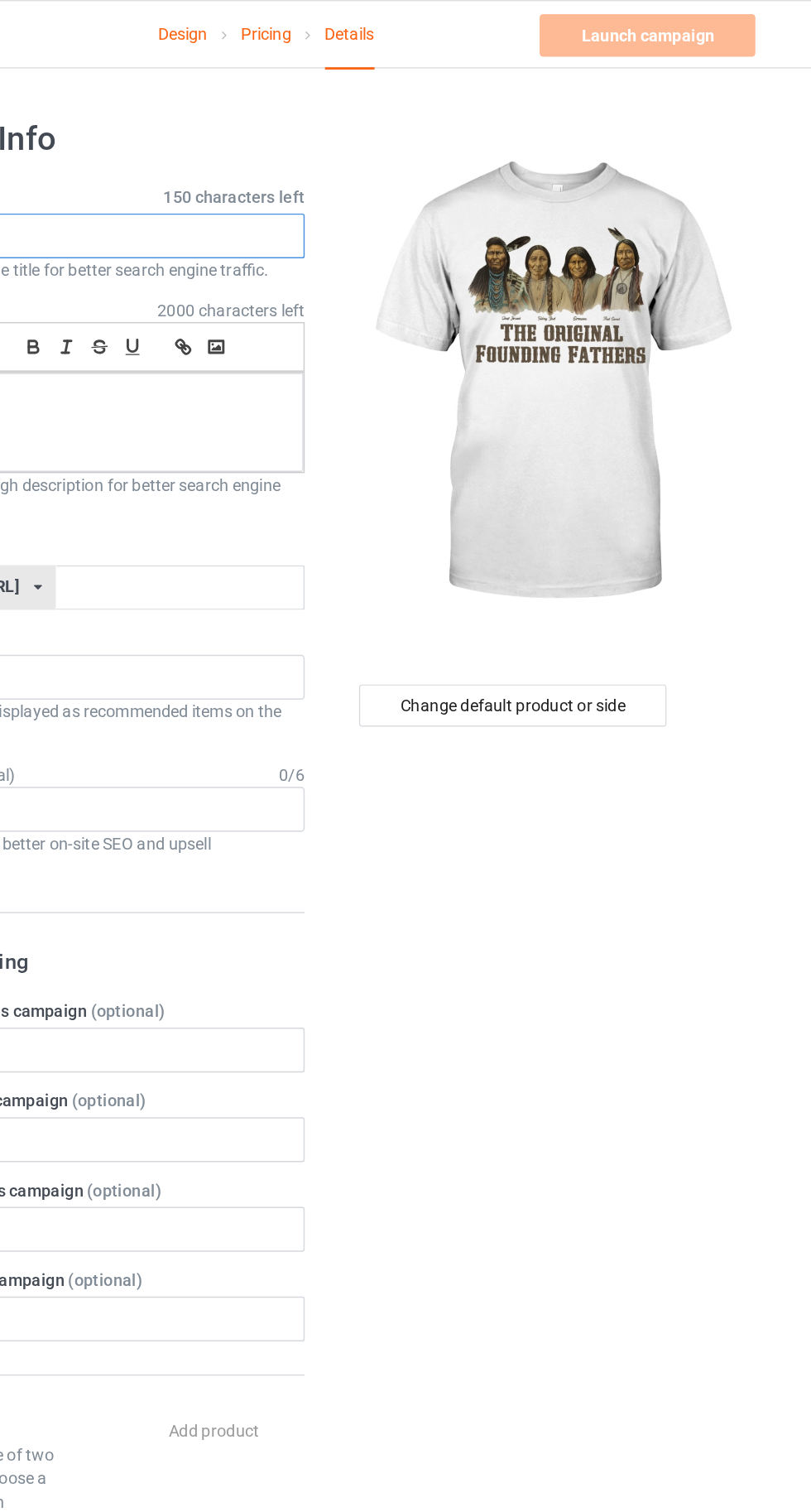
click at [308, 160] on input "text" at bounding box center [270, 166] width 326 height 32
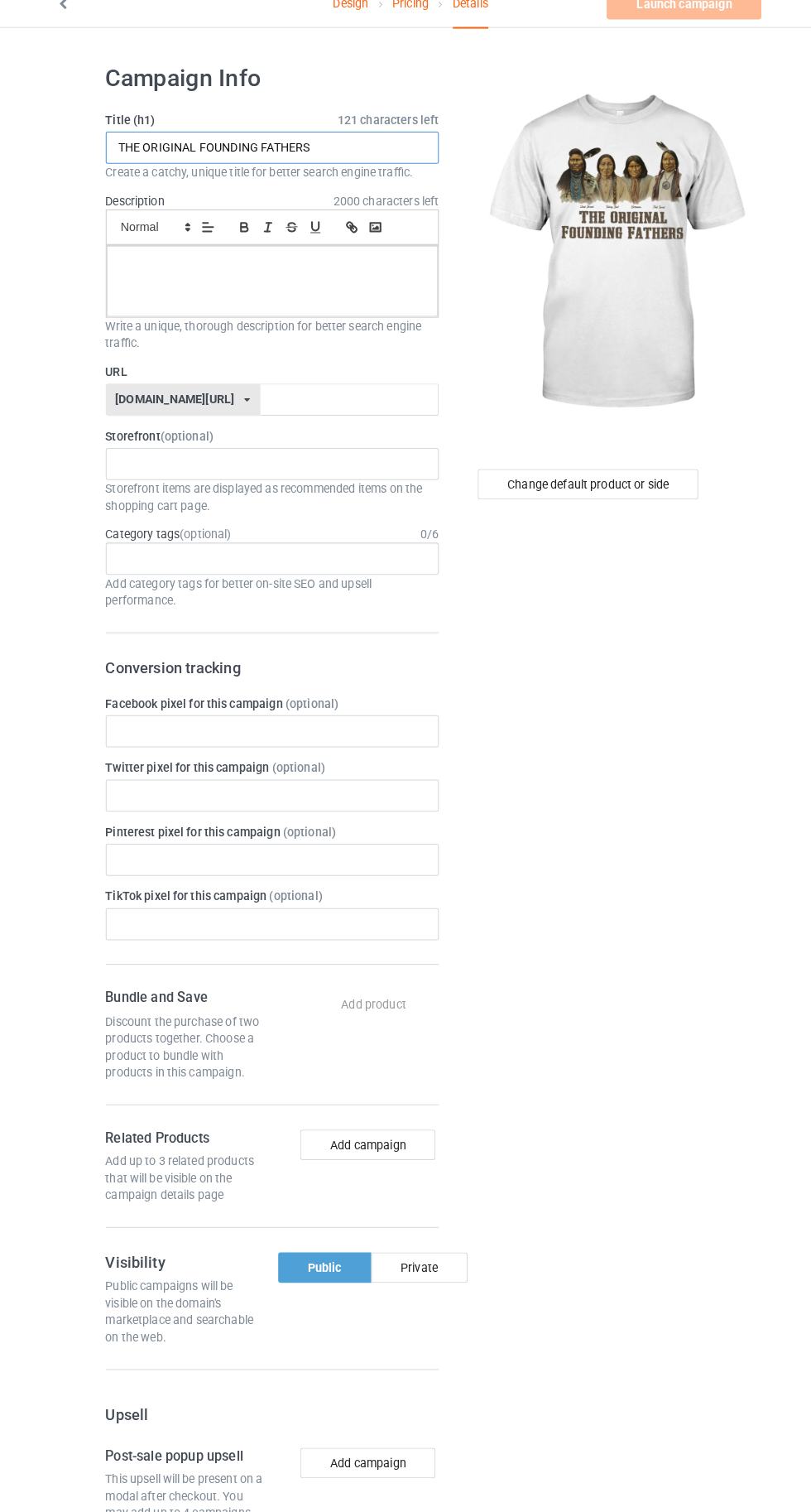
type input "THE ORIGINAL FOUNDING FATHERS"
click at [220, 318] on div at bounding box center [270, 296] width 324 height 70
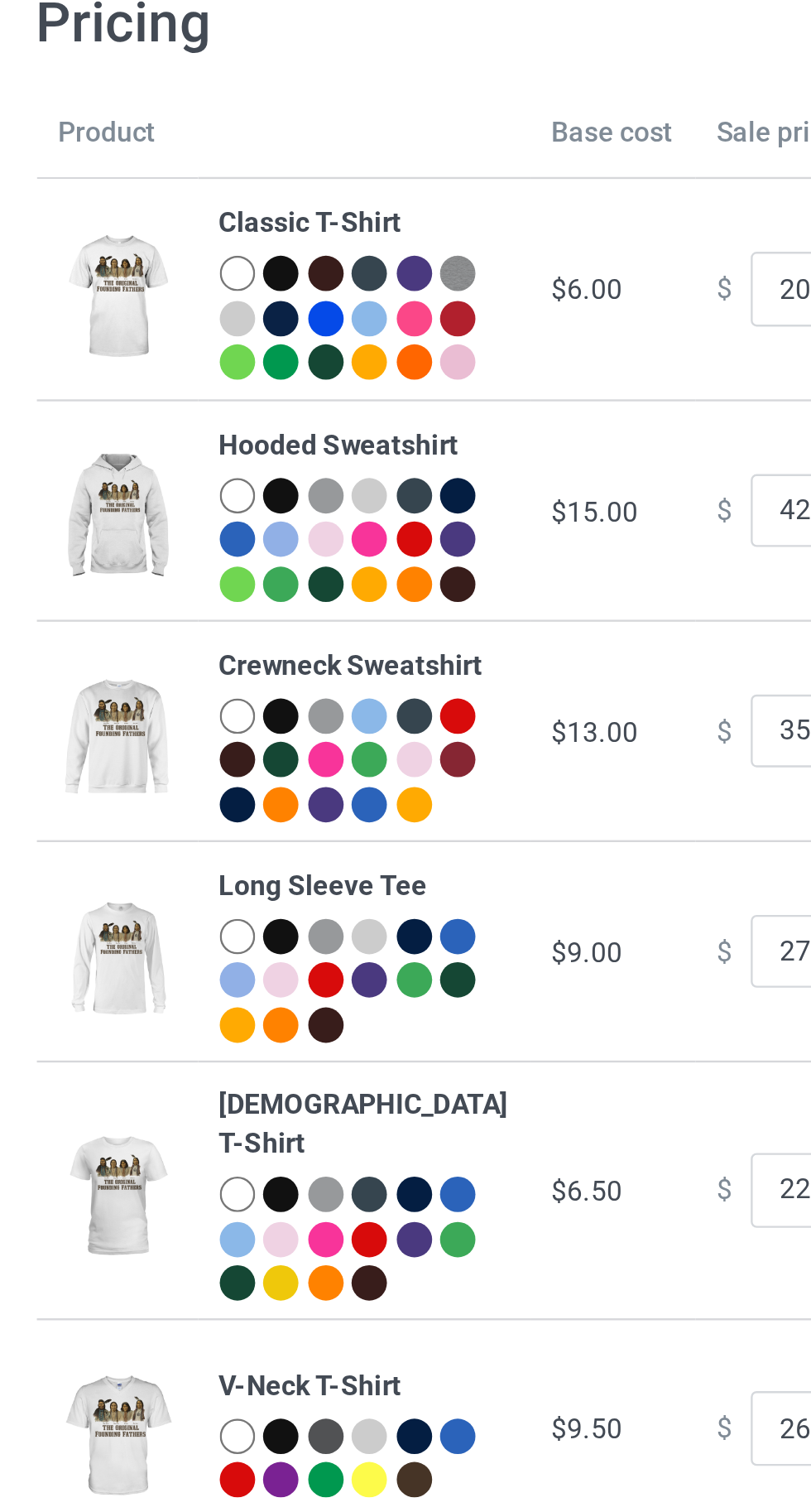
click at [399, 348] on td "$ 42.95" at bounding box center [445, 303] width 124 height 93
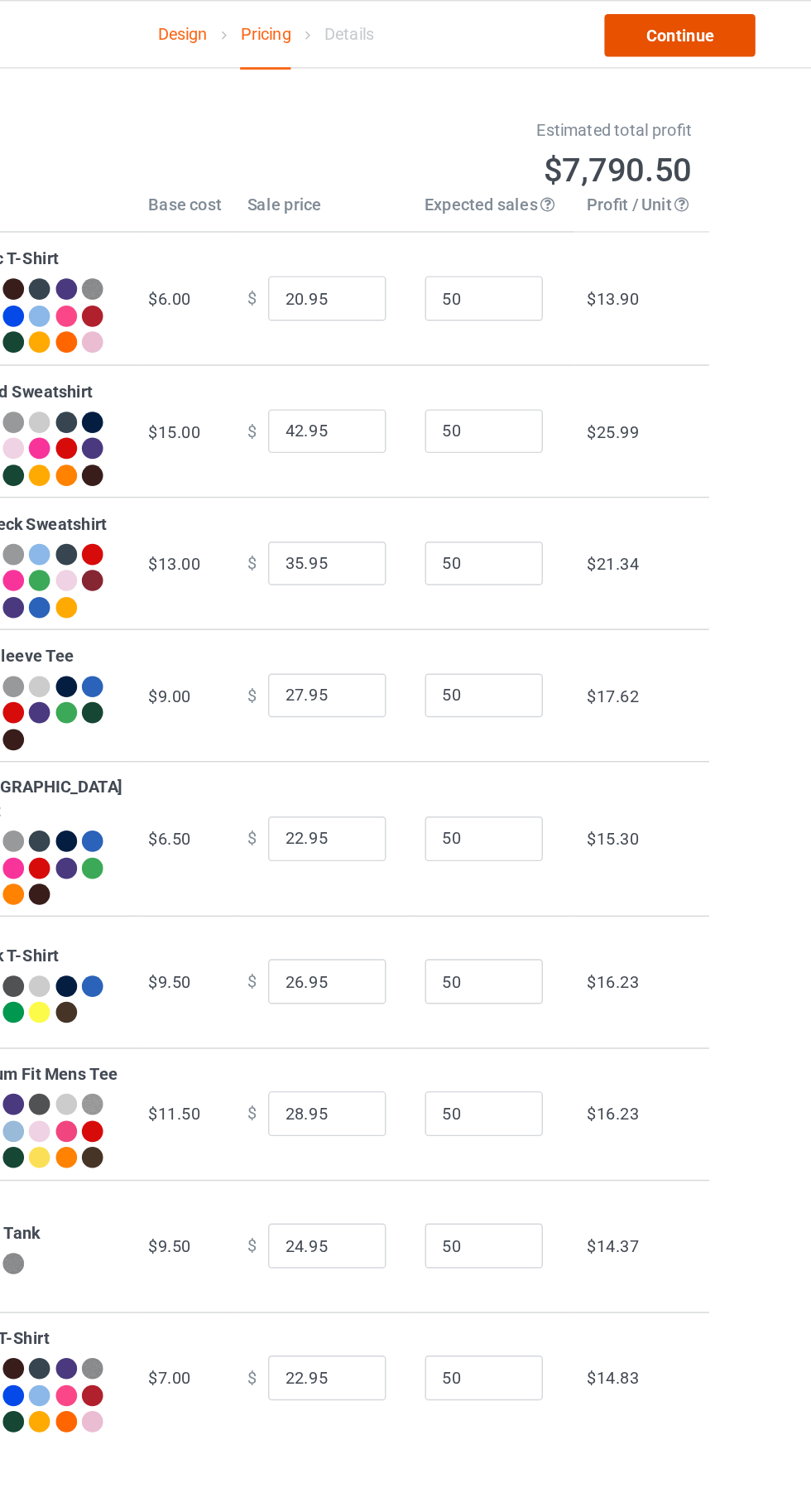
click at [729, 27] on link "Continue" at bounding box center [696, 25] width 106 height 30
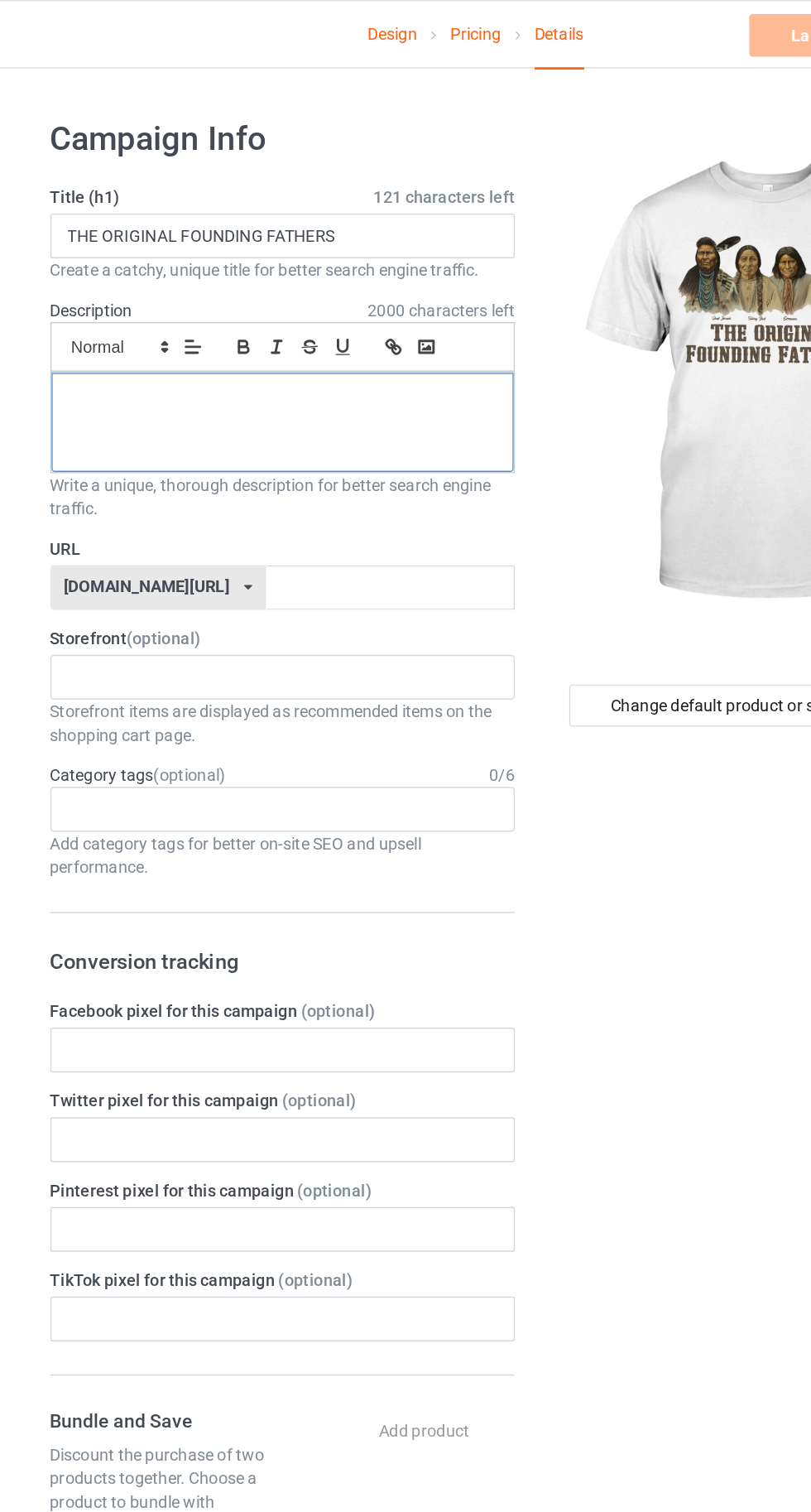
click at [218, 287] on div at bounding box center [270, 296] width 324 height 70
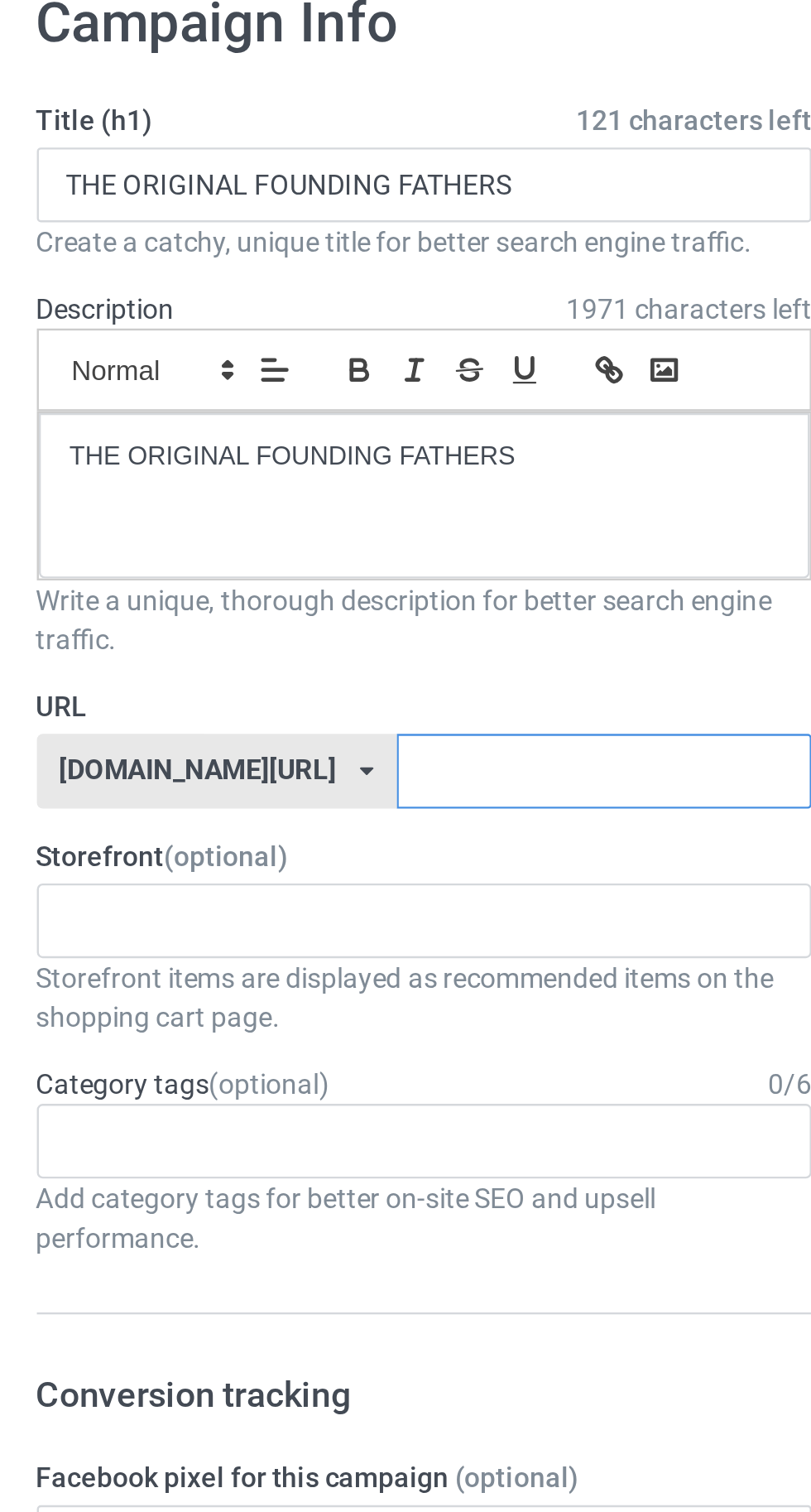
click at [372, 414] on input "text" at bounding box center [345, 413] width 174 height 32
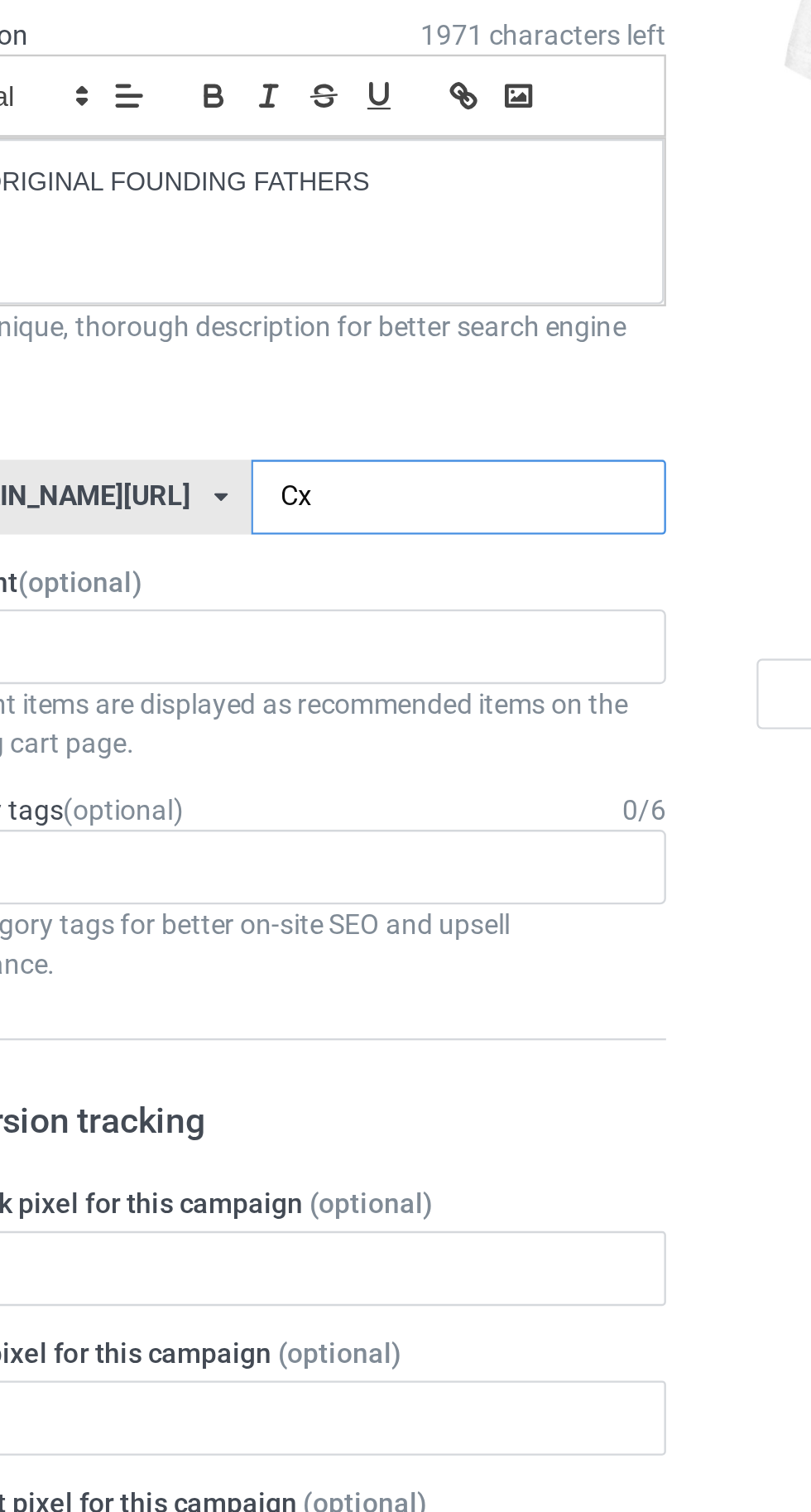
type input "Cxm"
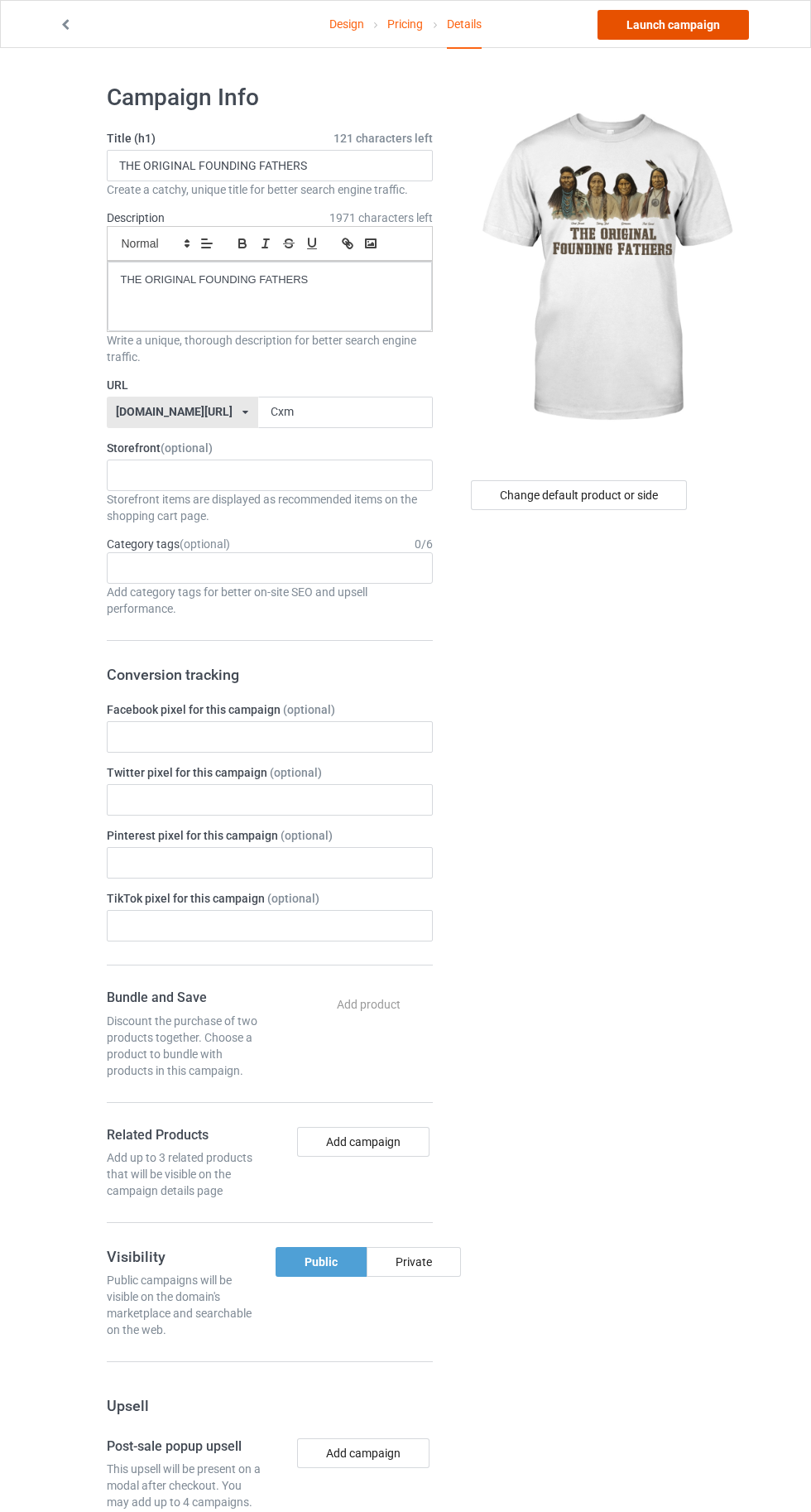
click at [680, 24] on link "Launch campaign" at bounding box center [673, 25] width 152 height 30
